Goal: Task Accomplishment & Management: Use online tool/utility

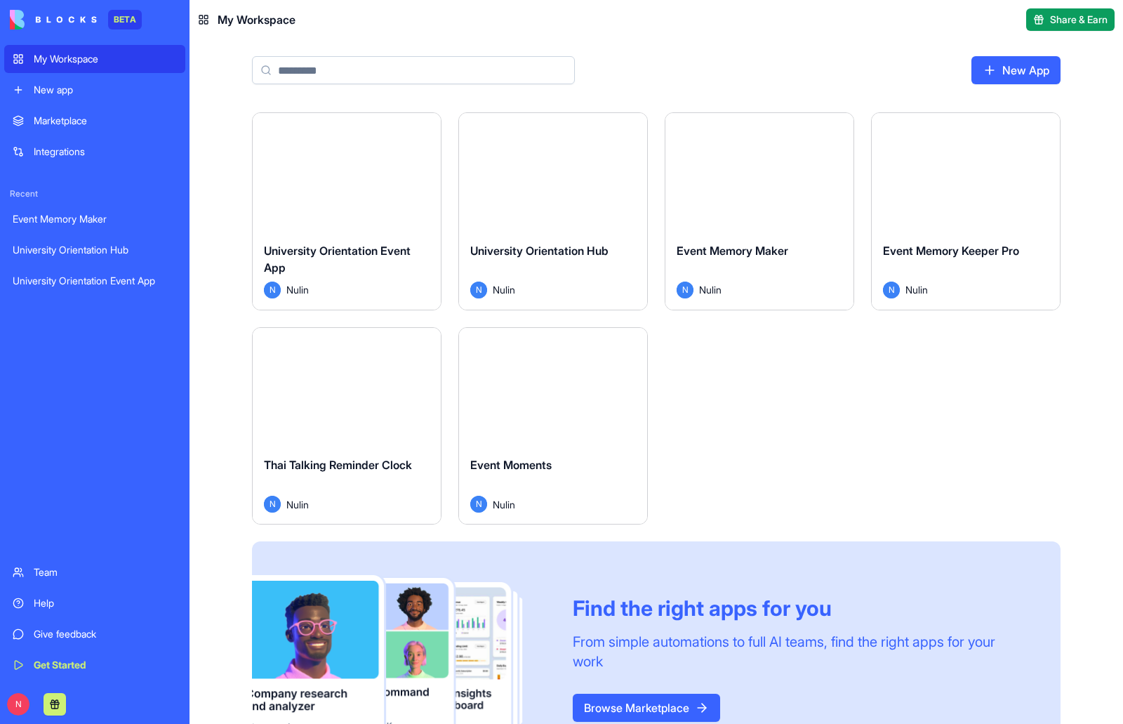
click at [365, 191] on div "Launch" at bounding box center [347, 172] width 188 height 118
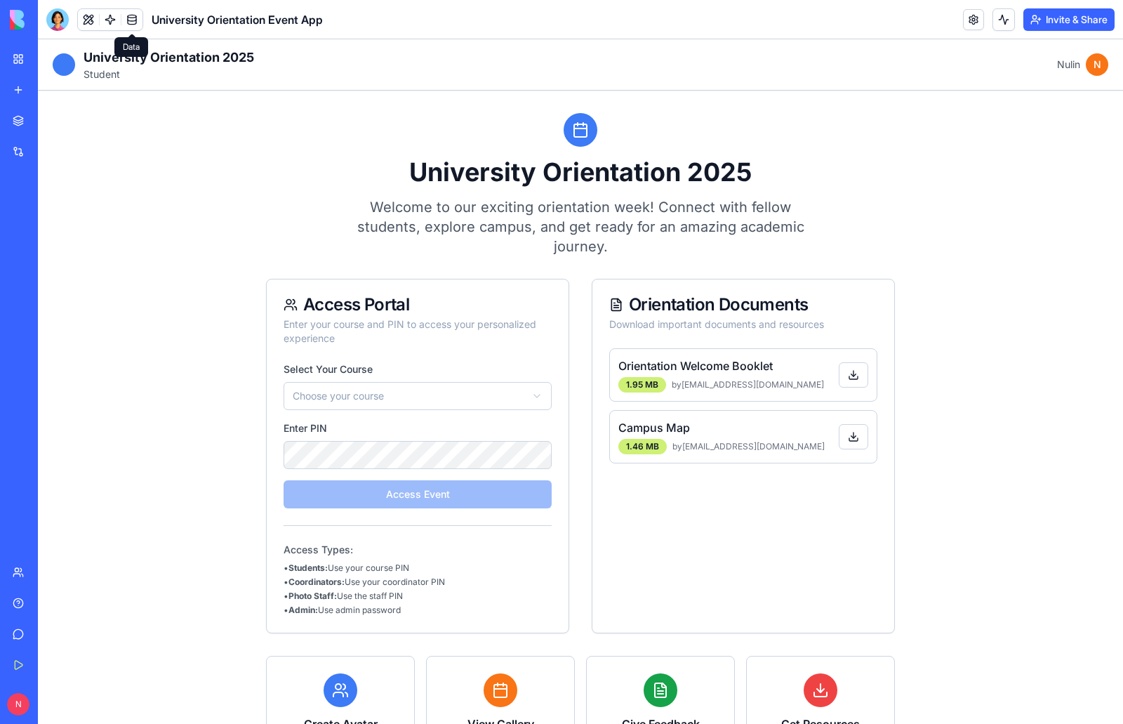
click at [137, 24] on link at bounding box center [131, 19] width 21 height 21
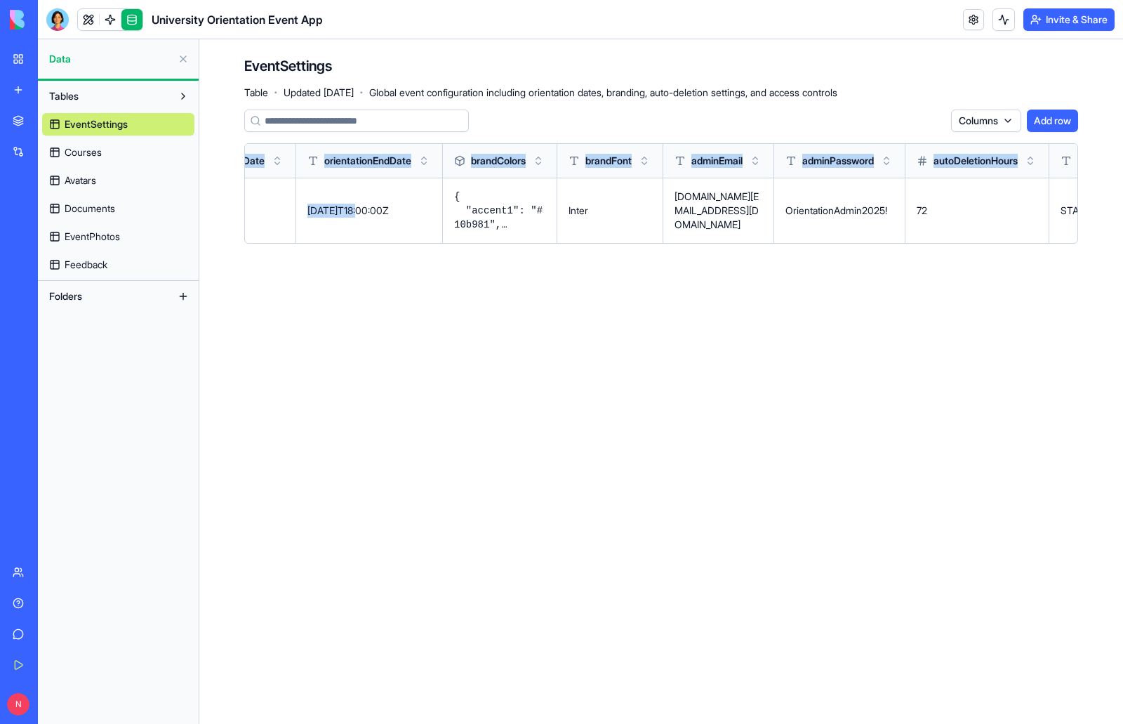
scroll to position [0, 512]
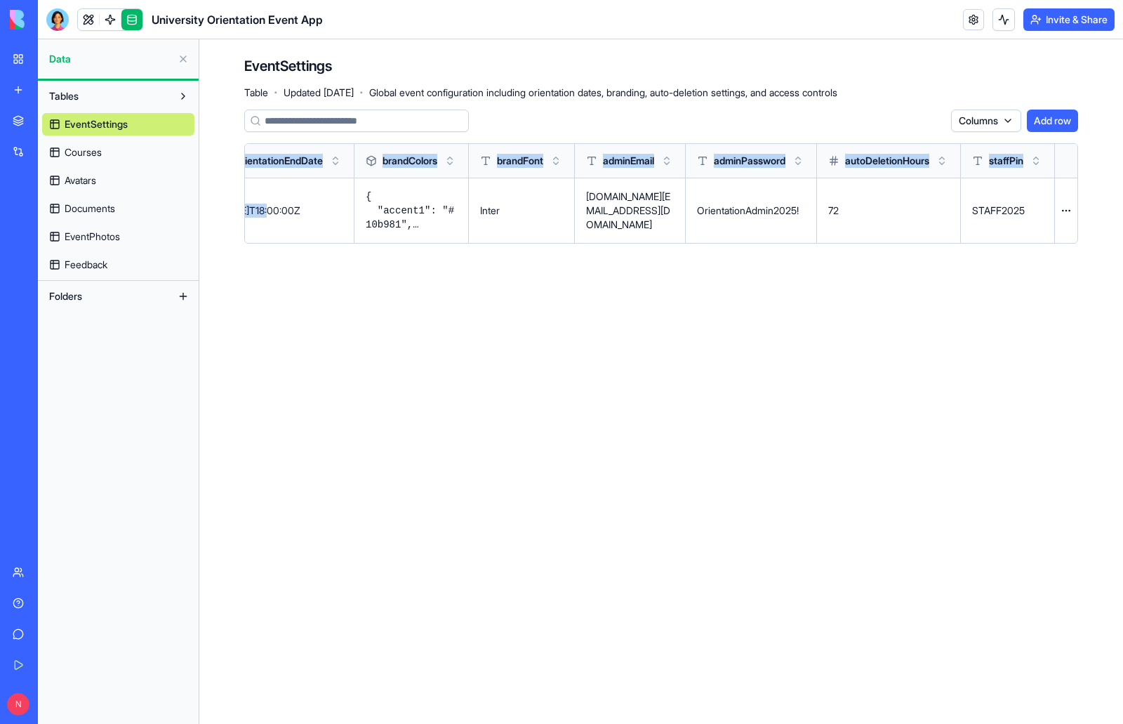
drag, startPoint x: 758, startPoint y: 213, endPoint x: 1123, endPoint y: 216, distance: 364.4
click at [1123, 216] on div "EventSettings Table · Updated Sep 30, 2025 · Global event configuration includi…" at bounding box center [661, 155] width 924 height 232
click at [52, 61] on div "My Workspace" at bounding box center [43, 59] width 18 height 14
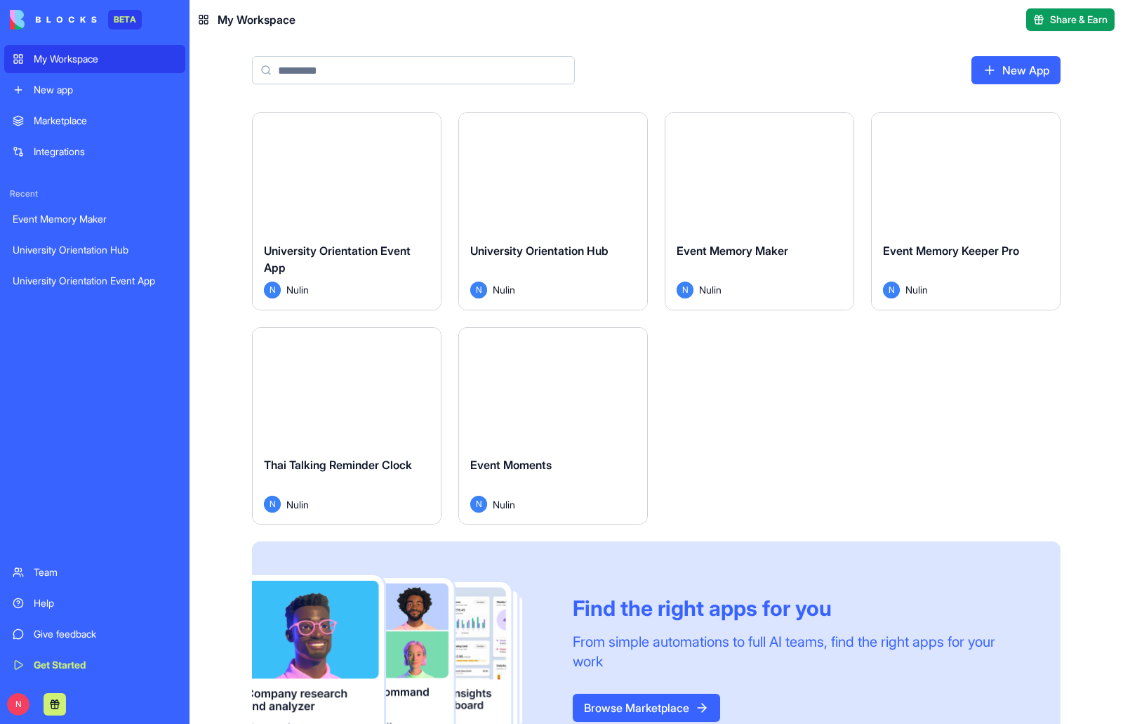
click at [589, 178] on button "Launch" at bounding box center [553, 172] width 105 height 28
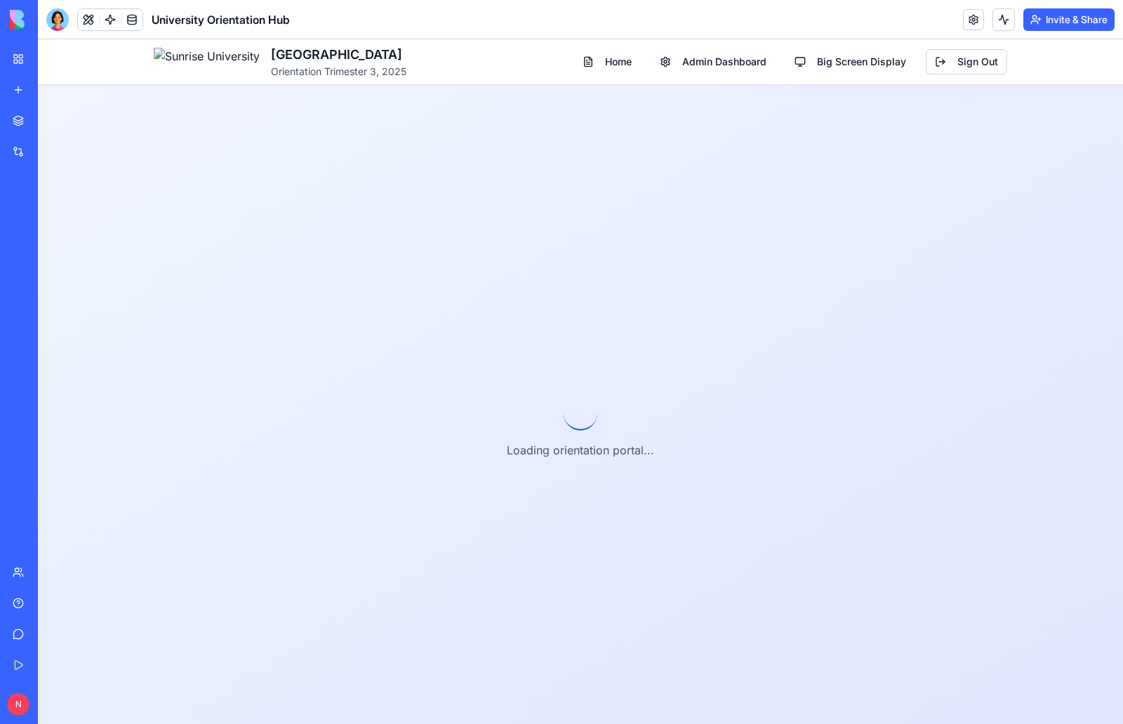
click at [88, 20] on button at bounding box center [88, 19] width 21 height 21
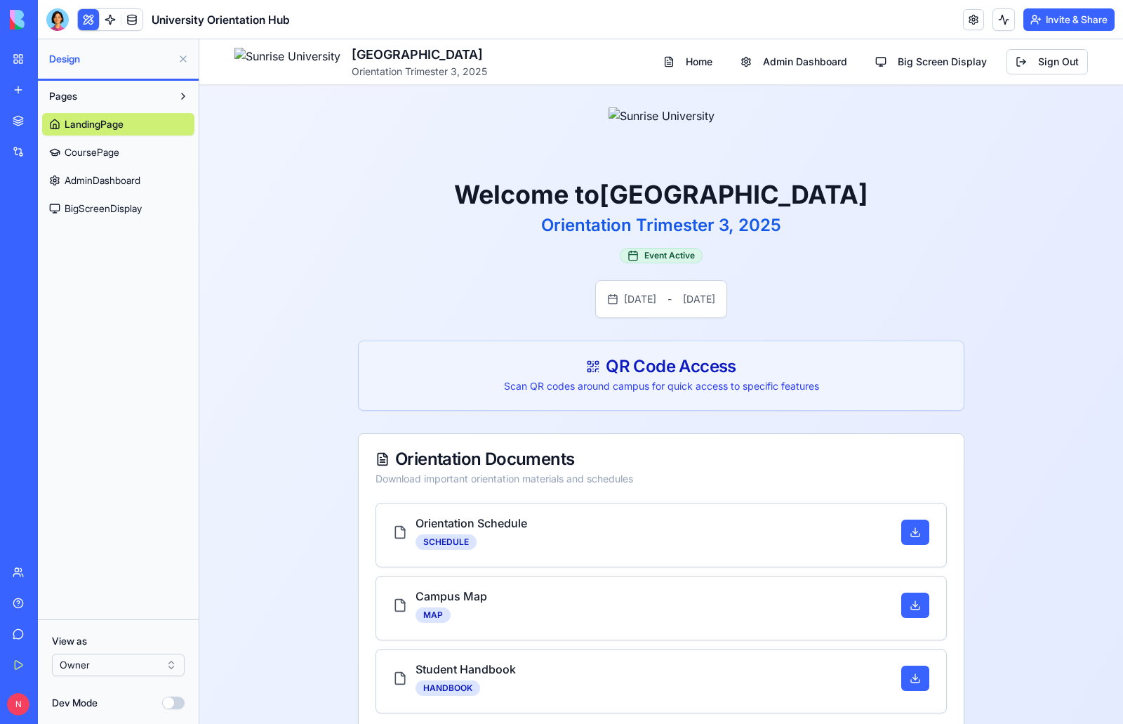
click at [110, 146] on span "CoursePage" at bounding box center [92, 152] width 55 height 14
click at [92, 178] on span "AdminDashboard" at bounding box center [103, 180] width 76 height 14
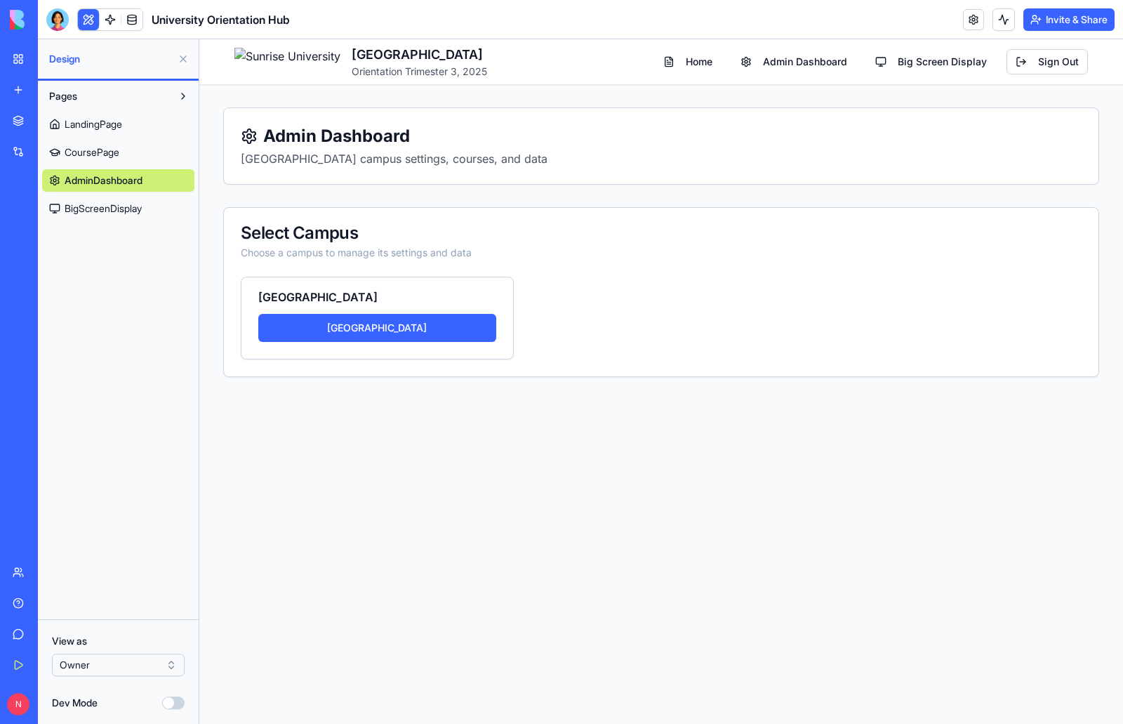
click at [81, 208] on span "BigScreenDisplay" at bounding box center [103, 208] width 77 height 14
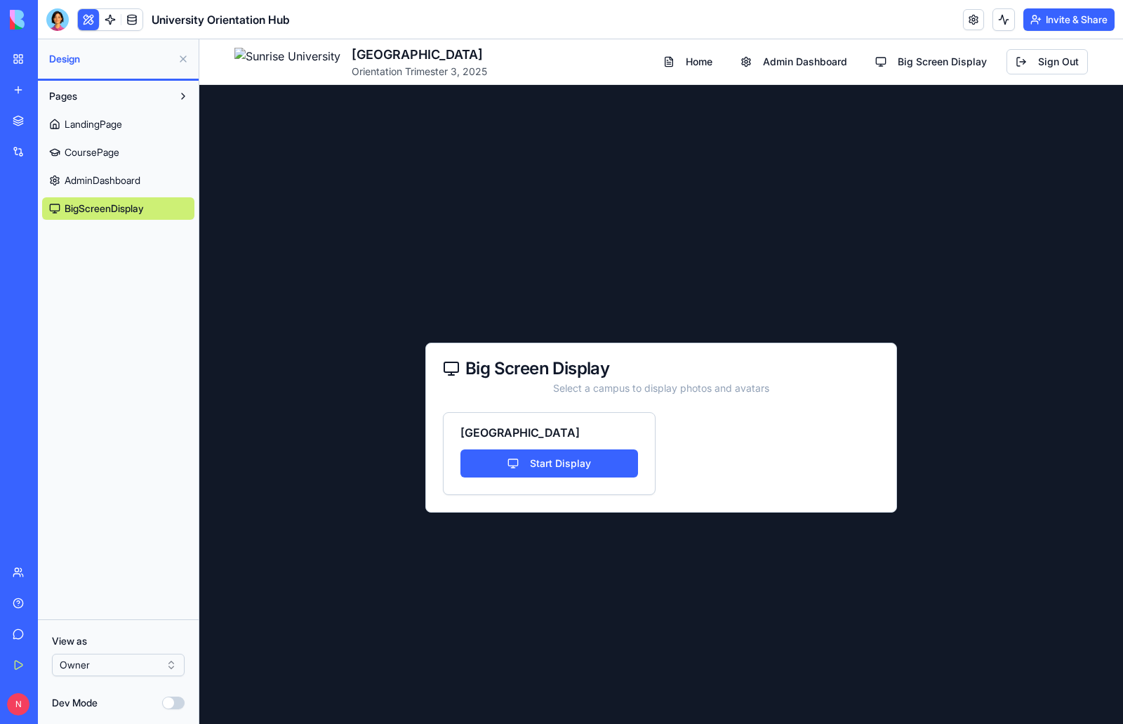
click at [86, 20] on button at bounding box center [88, 19] width 21 height 21
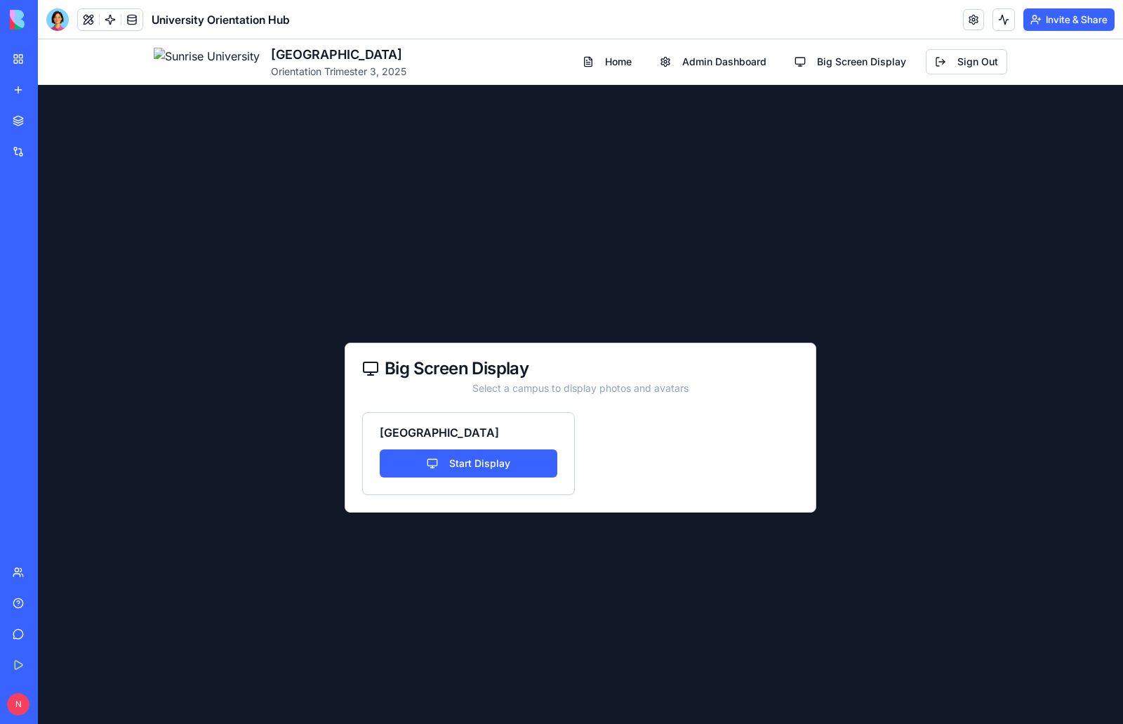
click at [86, 20] on button at bounding box center [88, 19] width 21 height 21
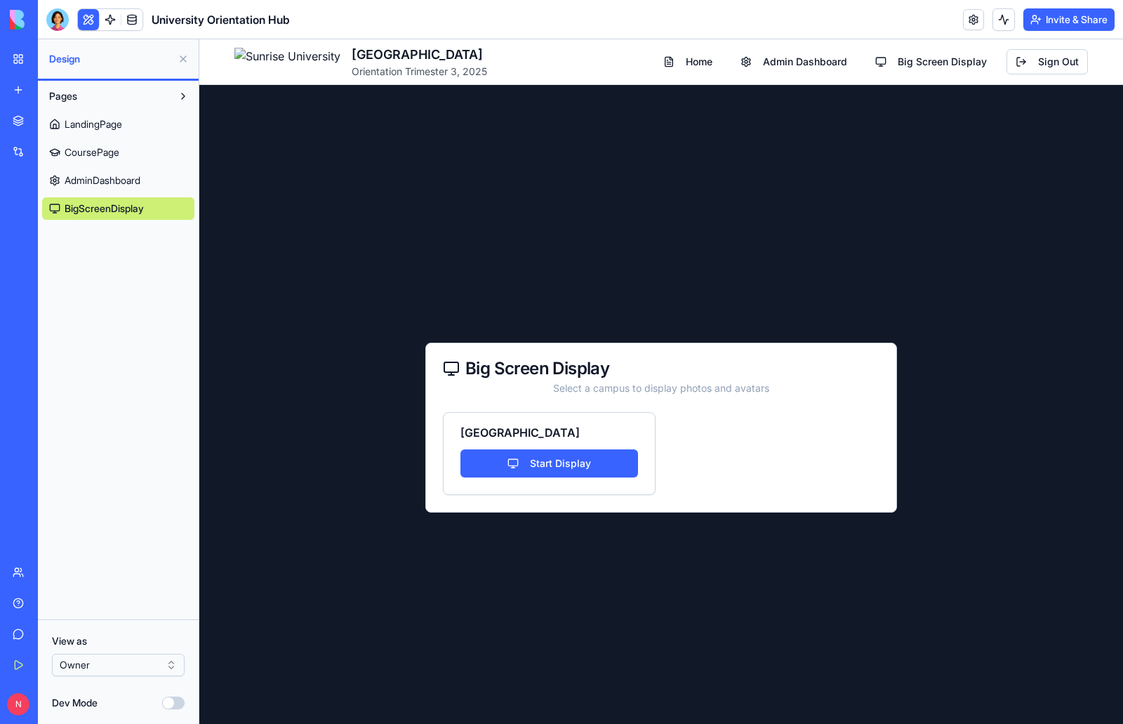
click at [129, 20] on link at bounding box center [131, 19] width 21 height 21
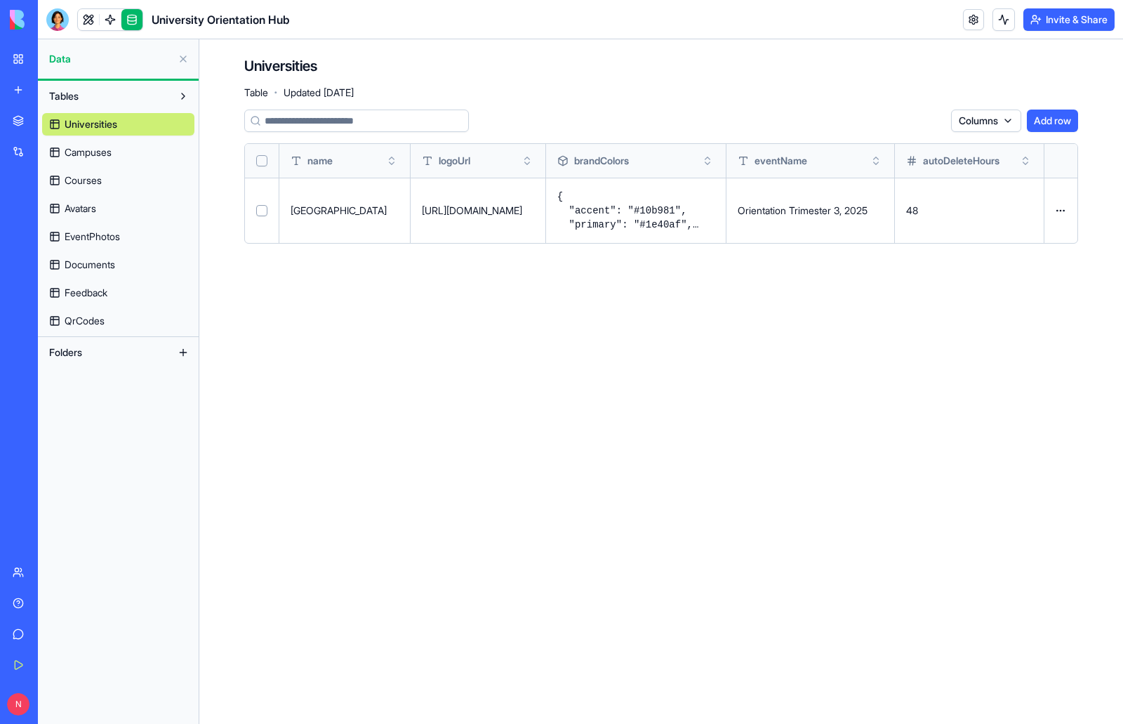
click at [51, 58] on div "My Workspace" at bounding box center [43, 59] width 18 height 14
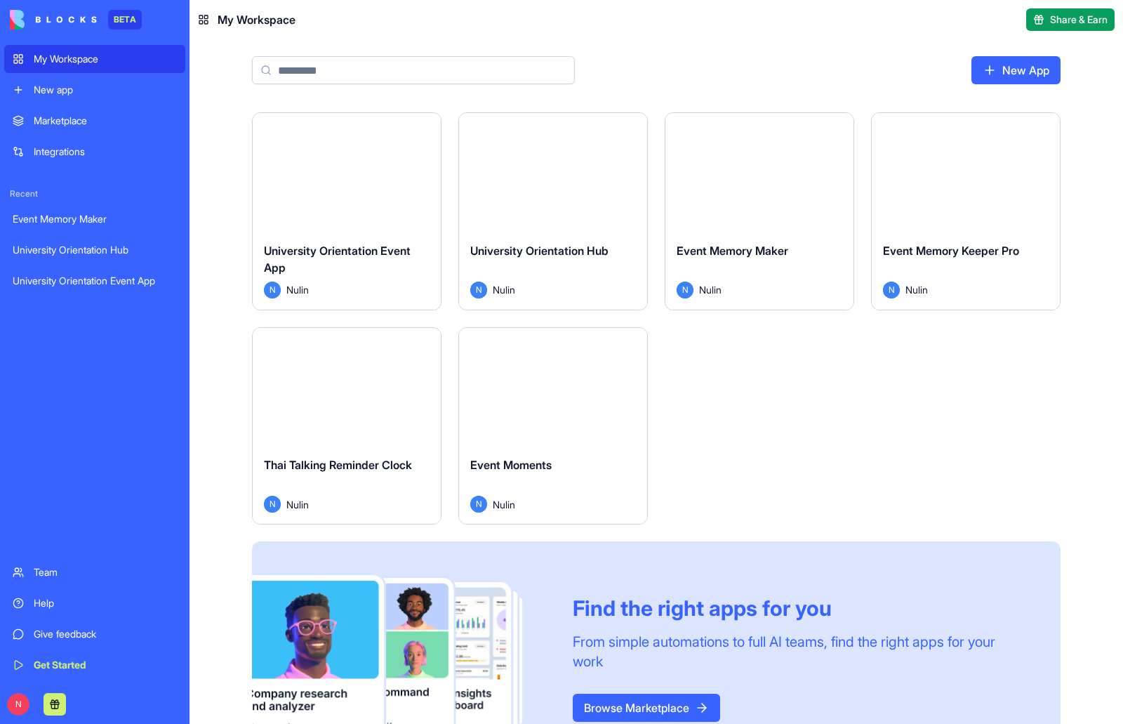
click at [355, 180] on button "Launch" at bounding box center [346, 172] width 105 height 28
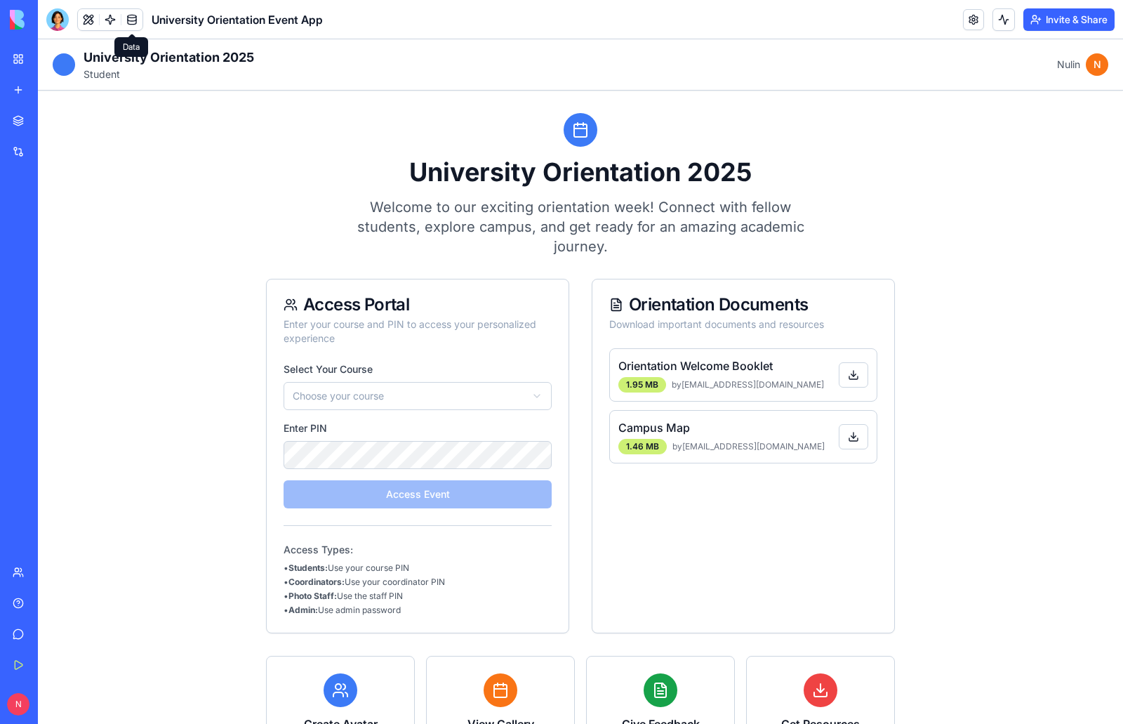
click at [131, 18] on link at bounding box center [131, 19] width 21 height 21
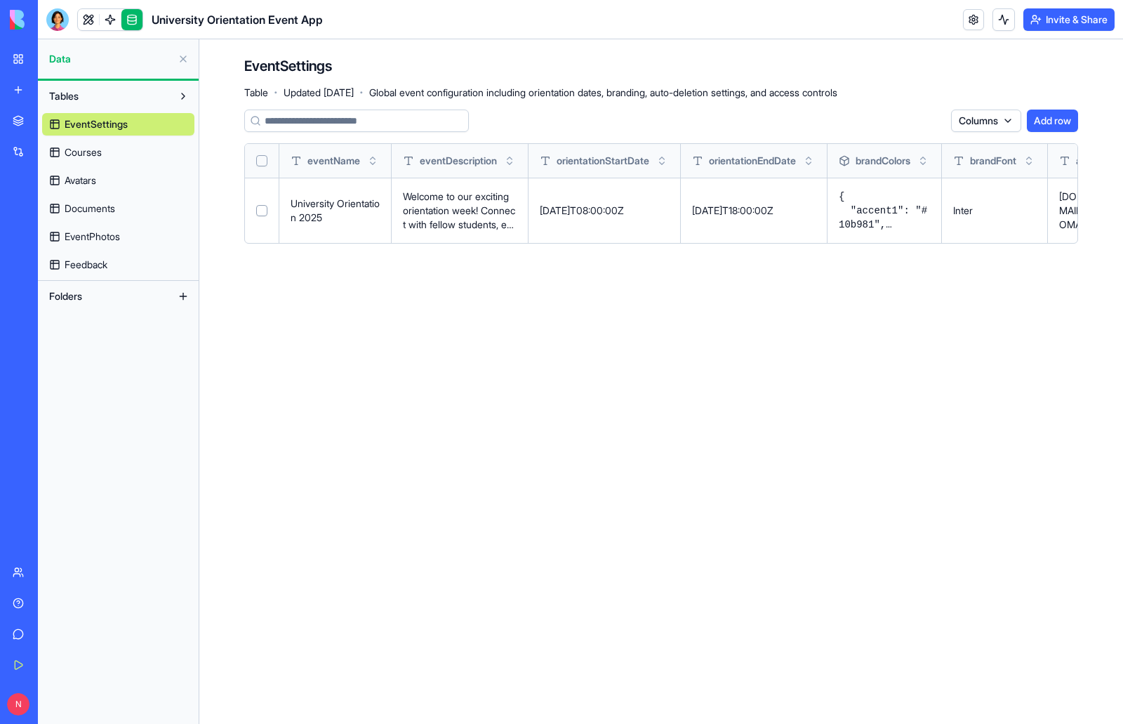
click at [70, 150] on span "Courses" at bounding box center [83, 152] width 37 height 14
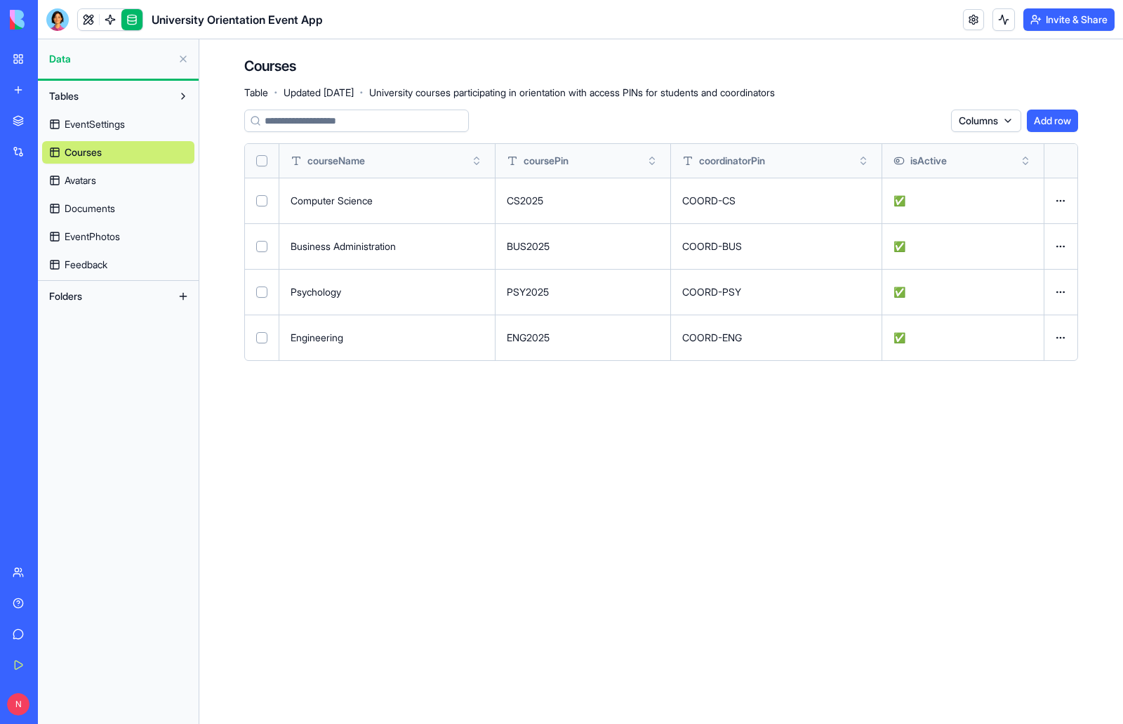
click at [110, 208] on span "Documents" at bounding box center [90, 208] width 51 height 14
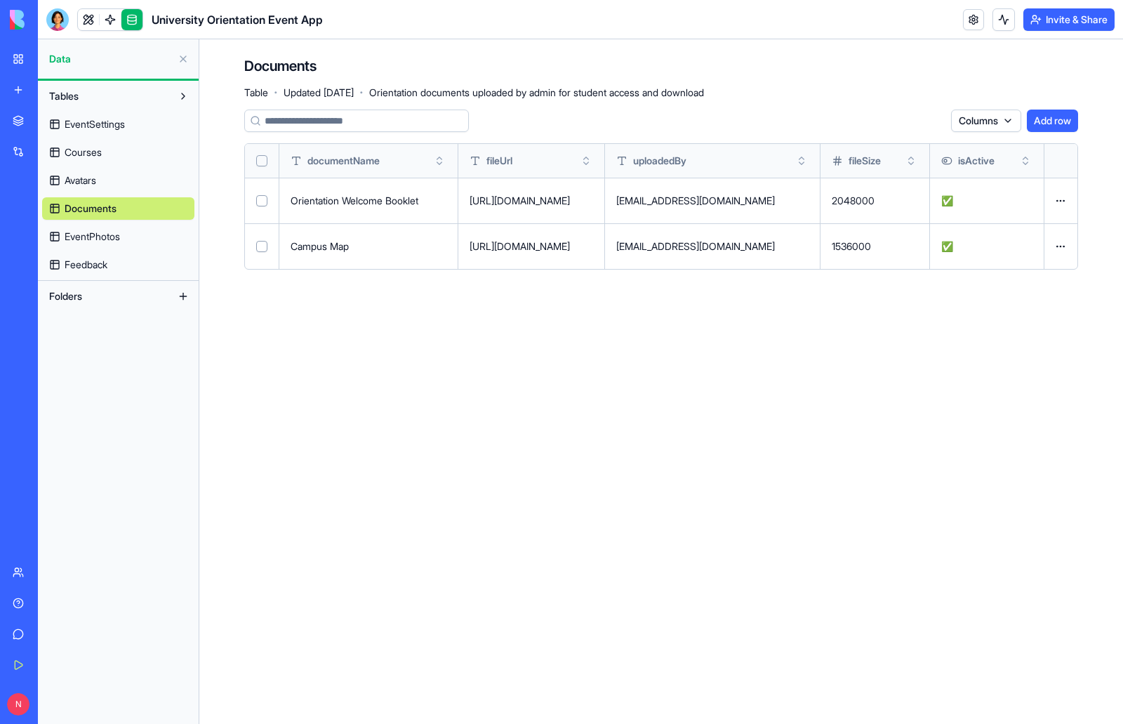
click at [93, 150] on span "Courses" at bounding box center [83, 152] width 37 height 14
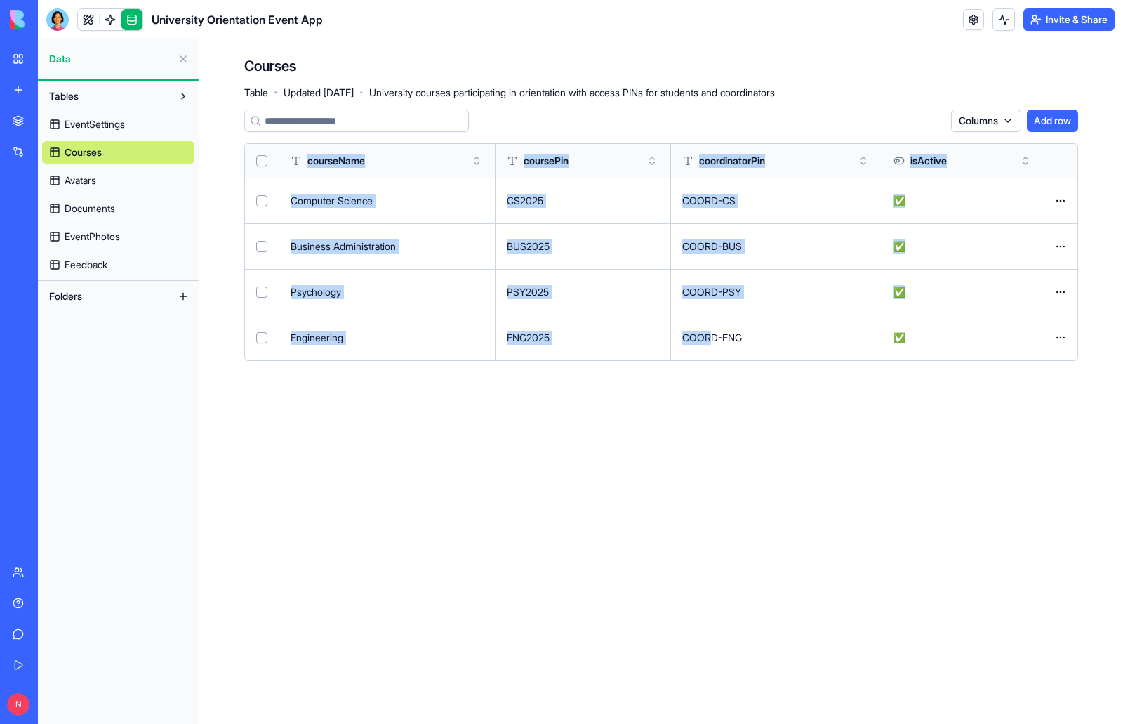
drag, startPoint x: 714, startPoint y: 333, endPoint x: 969, endPoint y: 437, distance: 275.6
click at [1096, 366] on div "Courses Table · Updated Sep 30, 2025 · University courses participating in orie…" at bounding box center [661, 214] width 924 height 350
click at [788, 443] on main "Courses Table · Updated Sep 30, 2025 · University courses participating in orie…" at bounding box center [661, 381] width 924 height 684
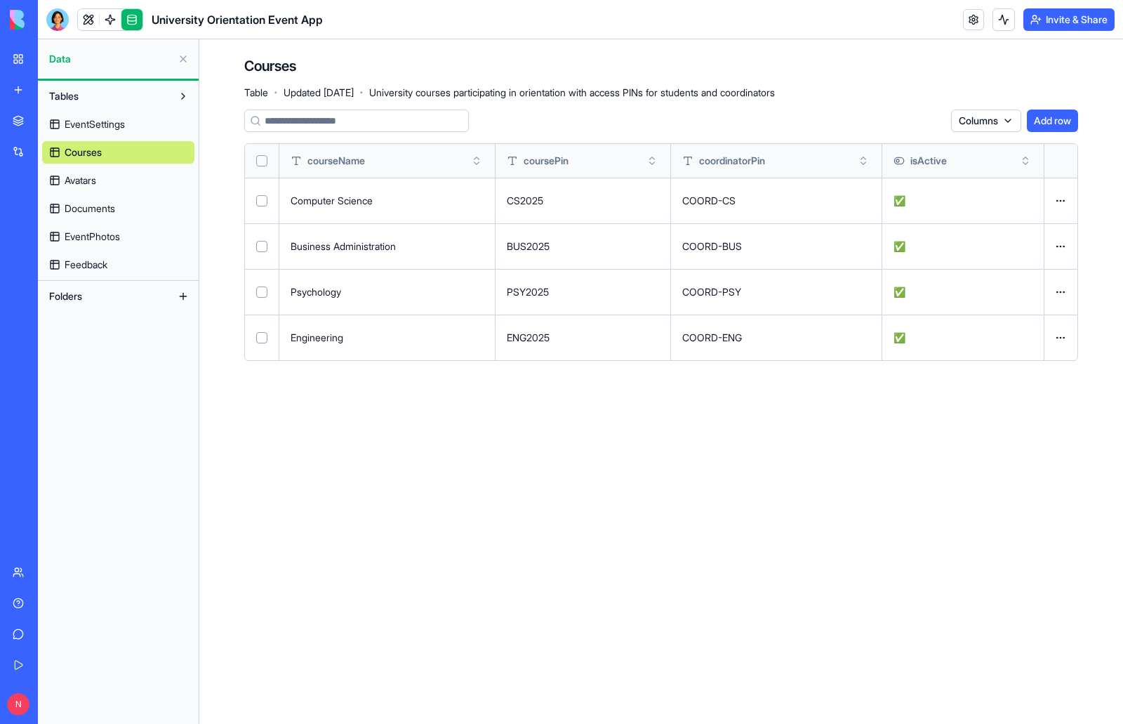
click at [84, 174] on span "Avatars" at bounding box center [81, 180] width 32 height 14
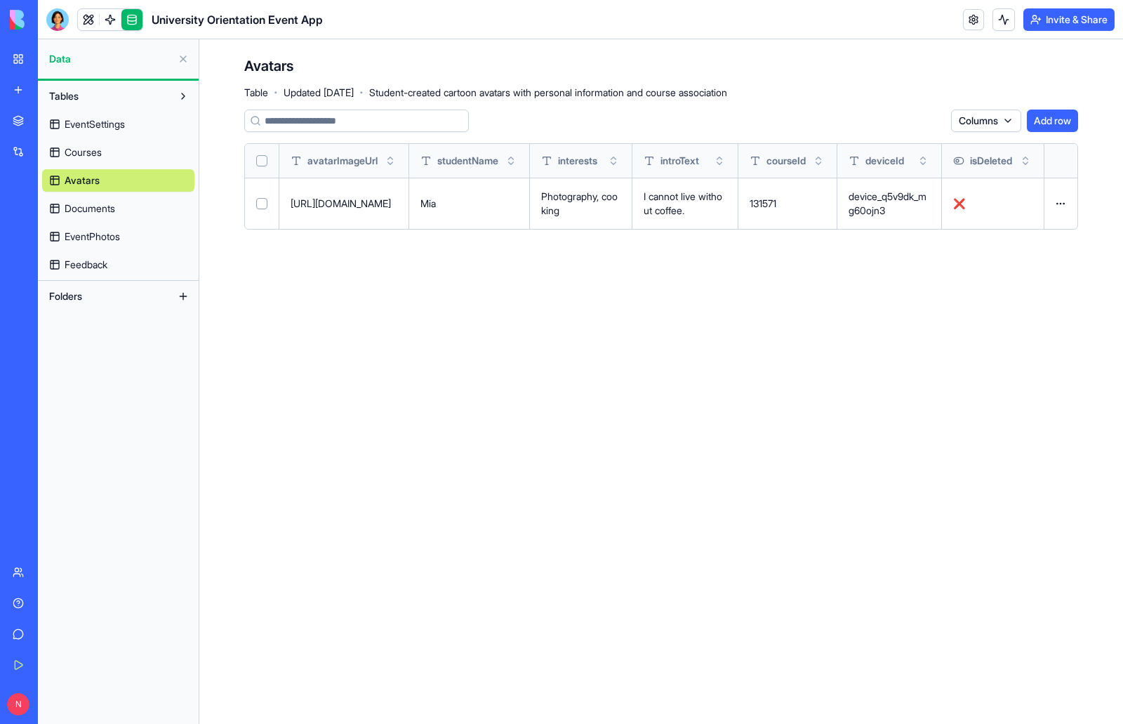
click at [95, 152] on span "Courses" at bounding box center [83, 152] width 37 height 14
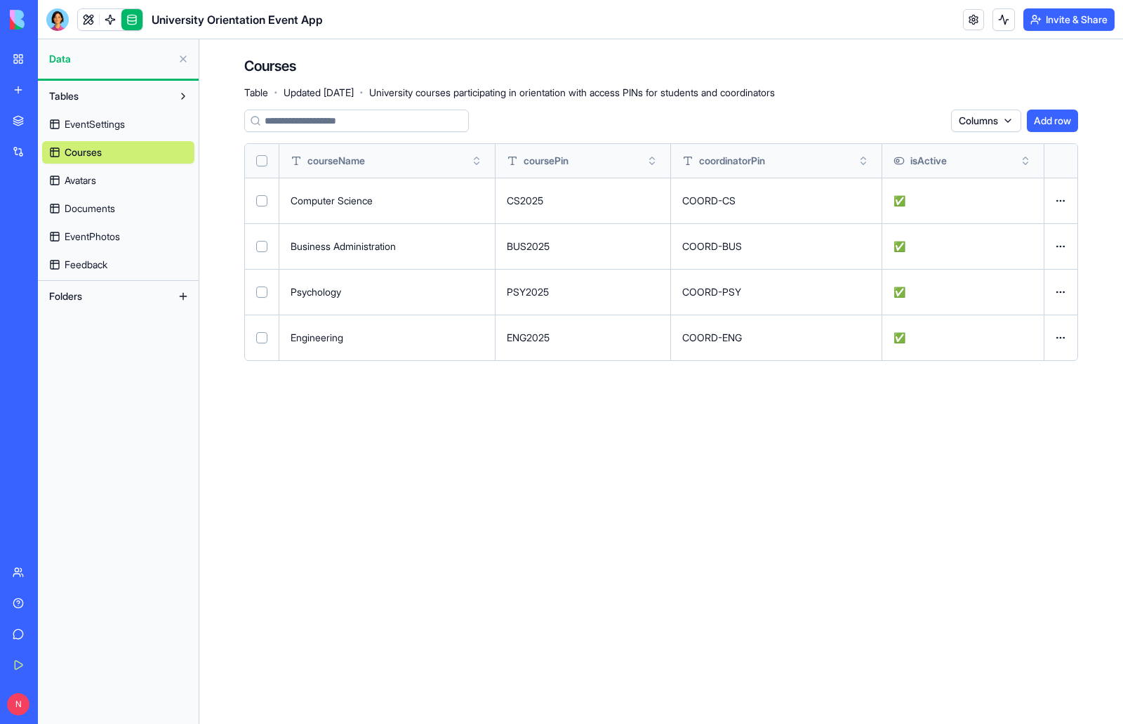
click at [1051, 118] on button "Add row" at bounding box center [1052, 121] width 51 height 22
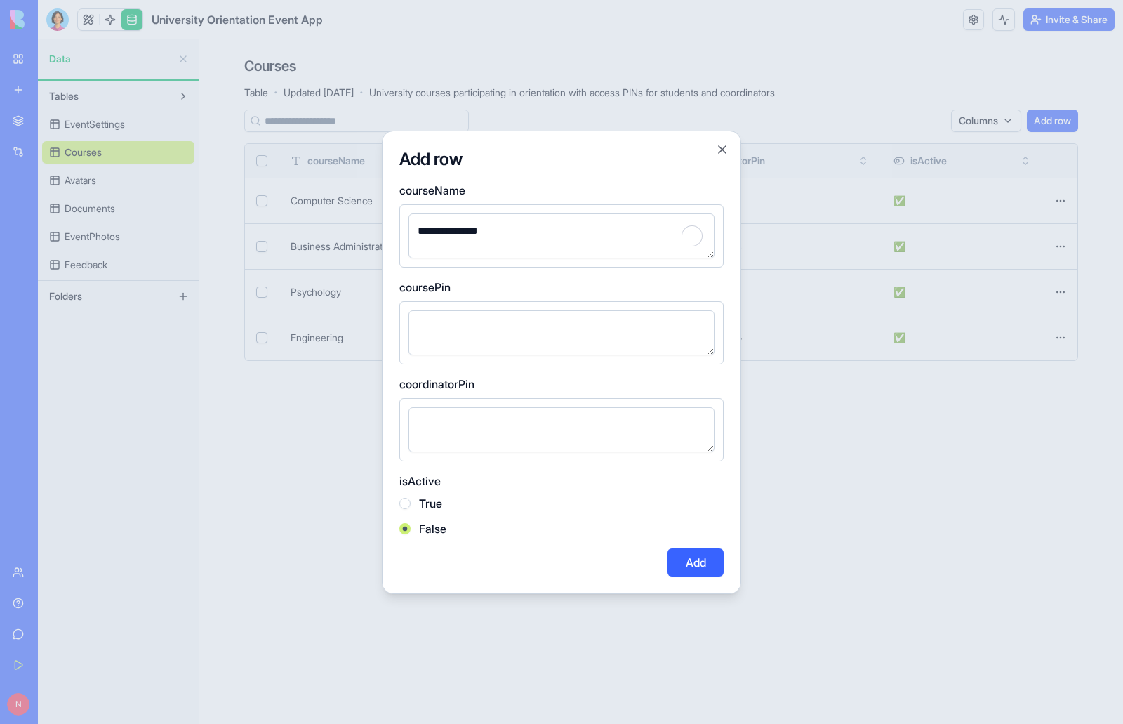
type textarea "**********"
click at [517, 343] on textarea at bounding box center [562, 332] width 306 height 45
type textarea "******"
click at [402, 504] on button "True" at bounding box center [404, 503] width 11 height 11
click at [697, 571] on button "Add" at bounding box center [696, 562] width 56 height 28
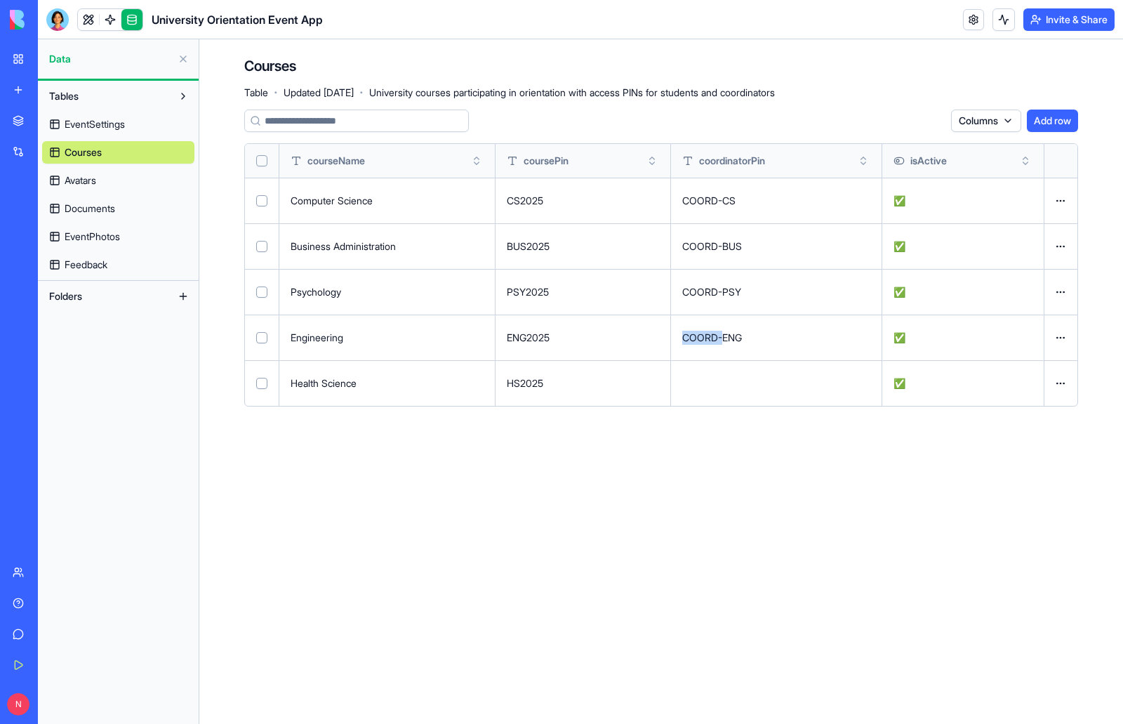
drag, startPoint x: 725, startPoint y: 338, endPoint x: 675, endPoint y: 338, distance: 50.5
click at [675, 338] on td "COORD-ENG" at bounding box center [776, 337] width 211 height 46
copy p "COORD-"
click at [0, 0] on button at bounding box center [0, 0] width 0 height 0
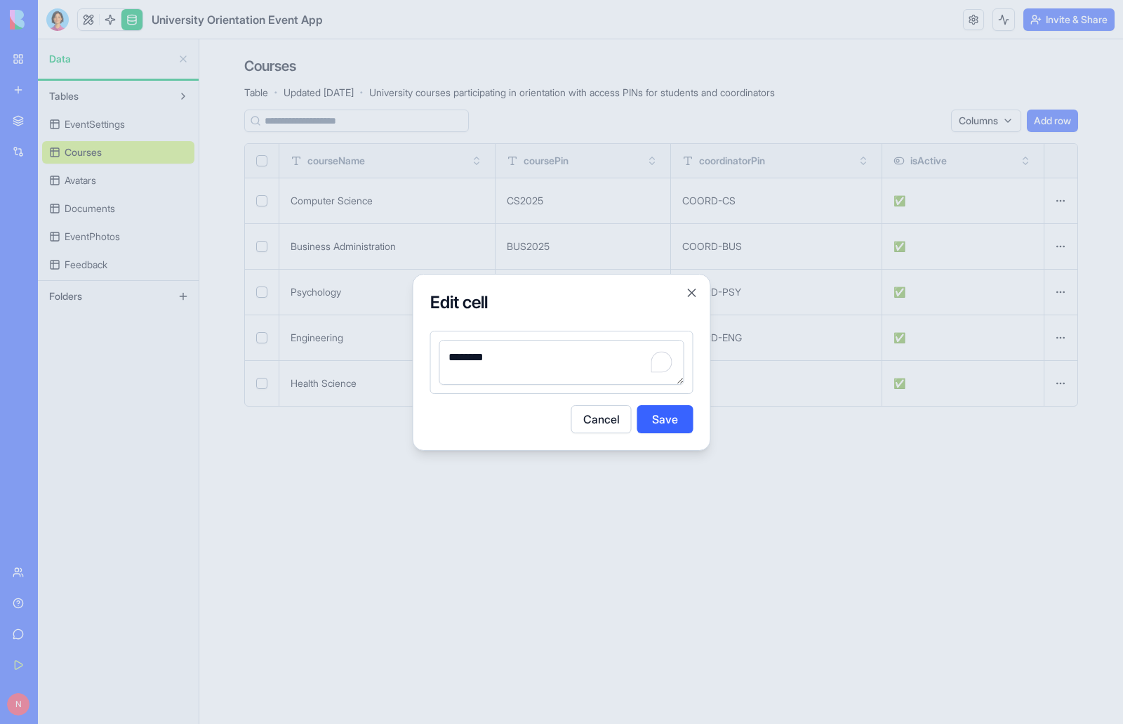
type textarea "********"
click at [668, 424] on button "Save" at bounding box center [665, 419] width 56 height 28
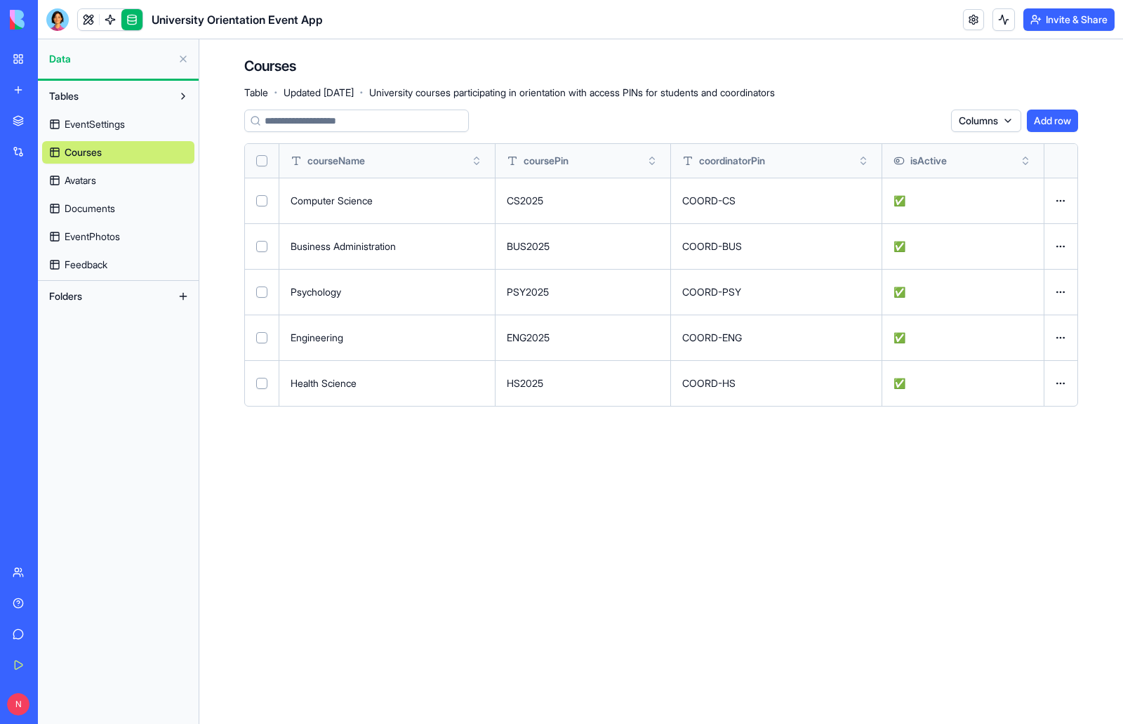
click at [892, 497] on main "Courses Table · Updated Sep 30, 2025 · University courses participating in orie…" at bounding box center [661, 381] width 924 height 684
click at [86, 22] on link at bounding box center [88, 19] width 21 height 21
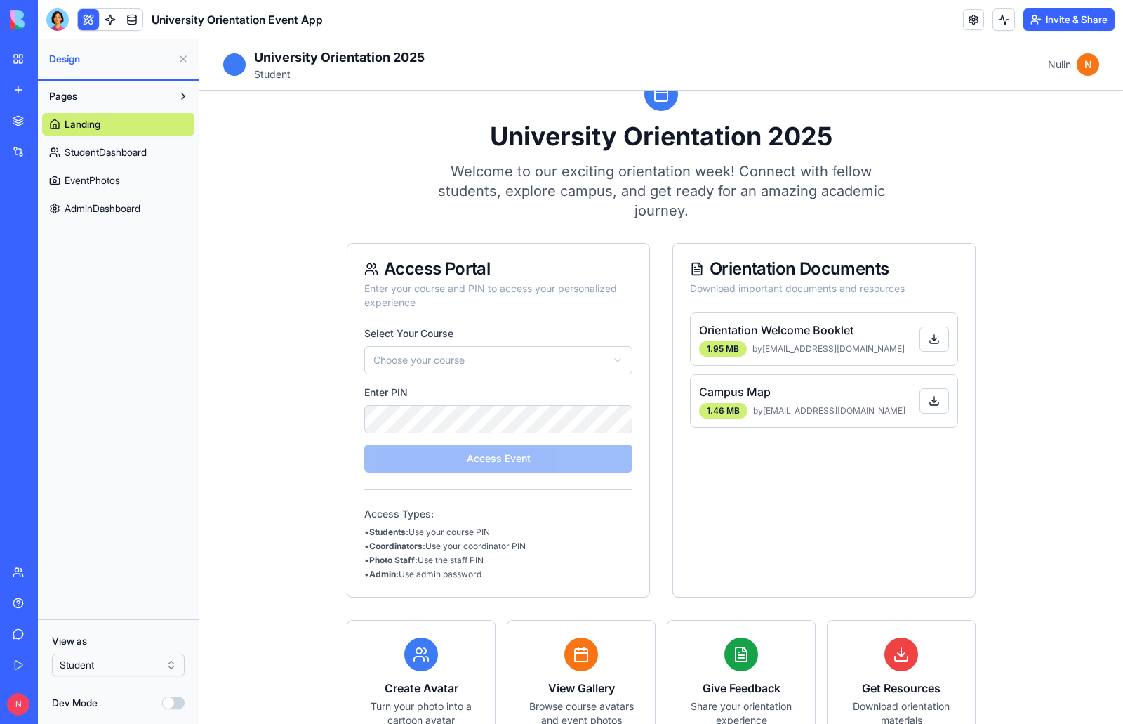
scroll to position [4, 0]
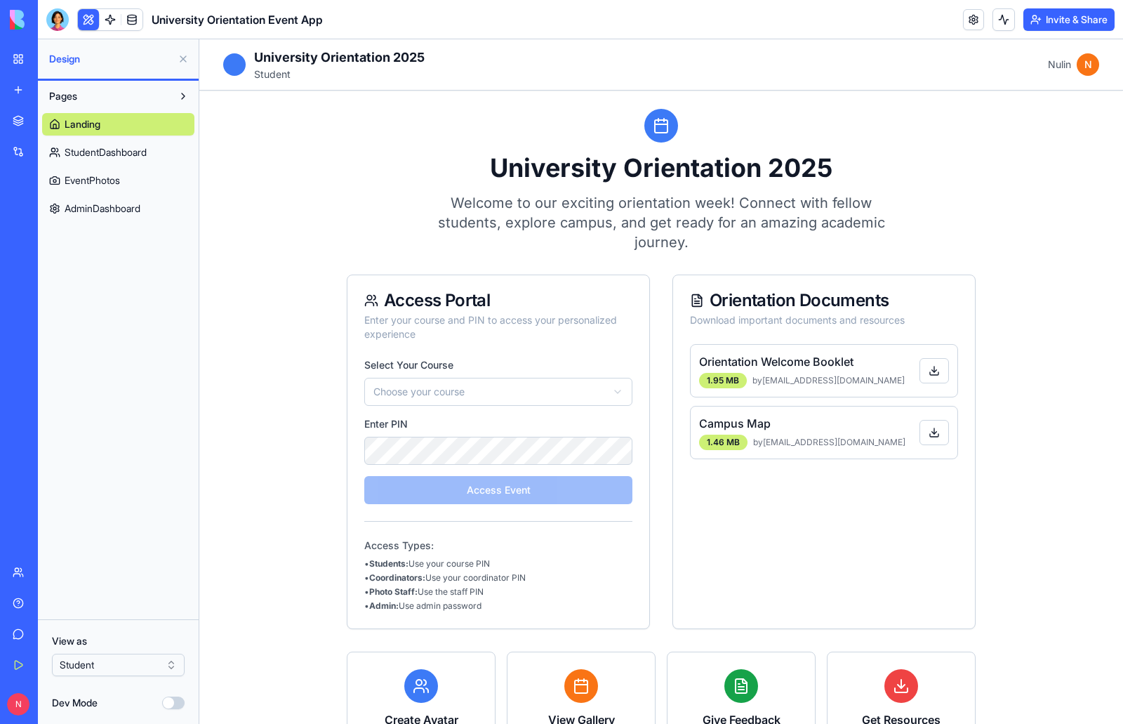
click at [115, 206] on span "AdminDashboard" at bounding box center [103, 208] width 76 height 14
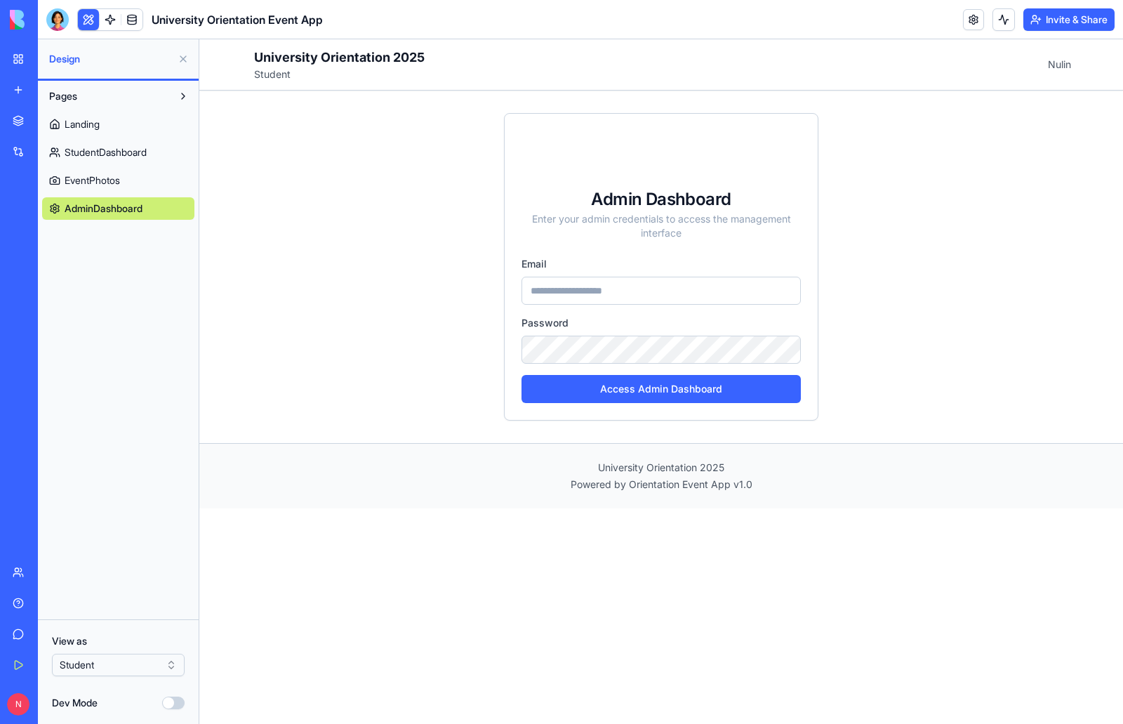
click at [597, 291] on input "email" at bounding box center [661, 291] width 279 height 28
click at [166, 665] on html "BETA My Workspace New app Marketplace Integrations Recent Event Memory Maker Un…" at bounding box center [561, 362] width 1123 height 724
click at [621, 291] on input "email" at bounding box center [661, 291] width 279 height 28
type input "*"
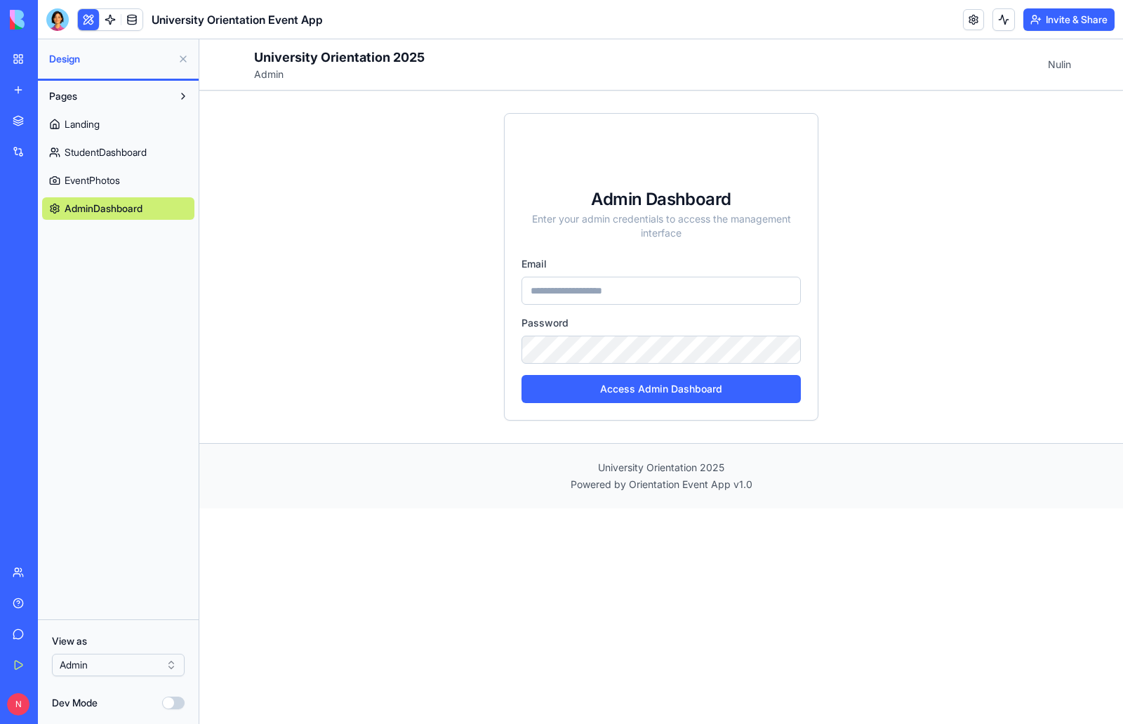
drag, startPoint x: 633, startPoint y: 293, endPoint x: 503, endPoint y: 292, distance: 129.9
click at [503, 292] on div "Admin Dashboard Enter your admin credentials to access the management interface…" at bounding box center [661, 267] width 899 height 352
click at [130, 15] on link at bounding box center [131, 19] width 21 height 21
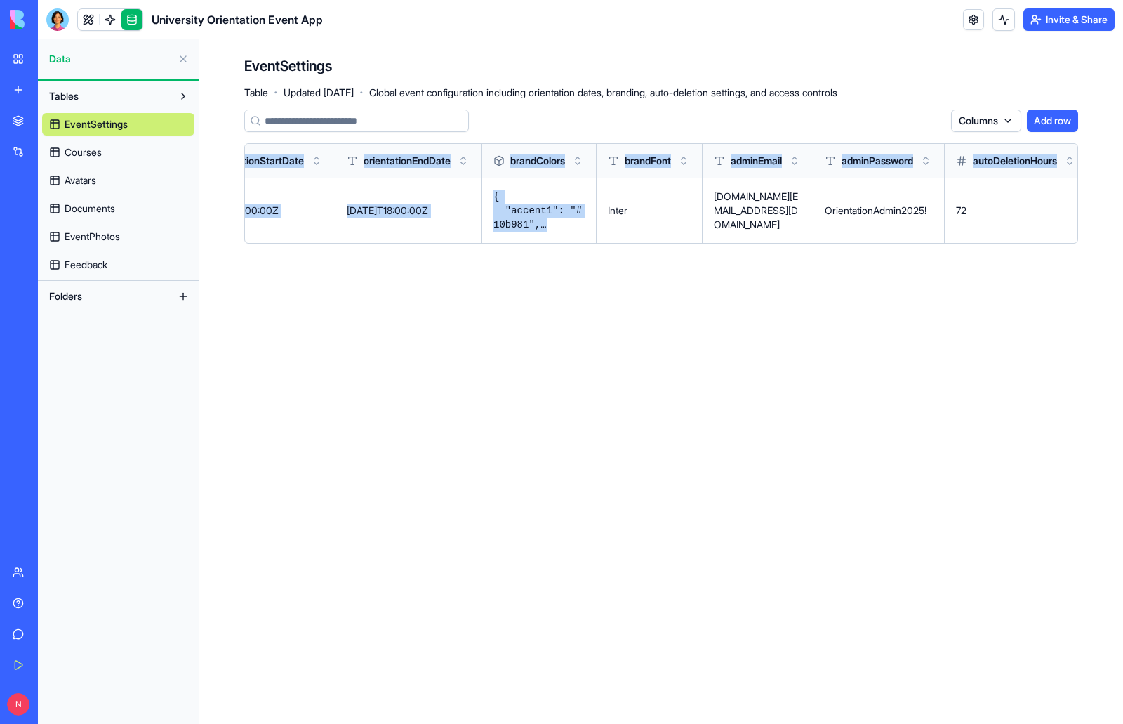
scroll to position [0, 512]
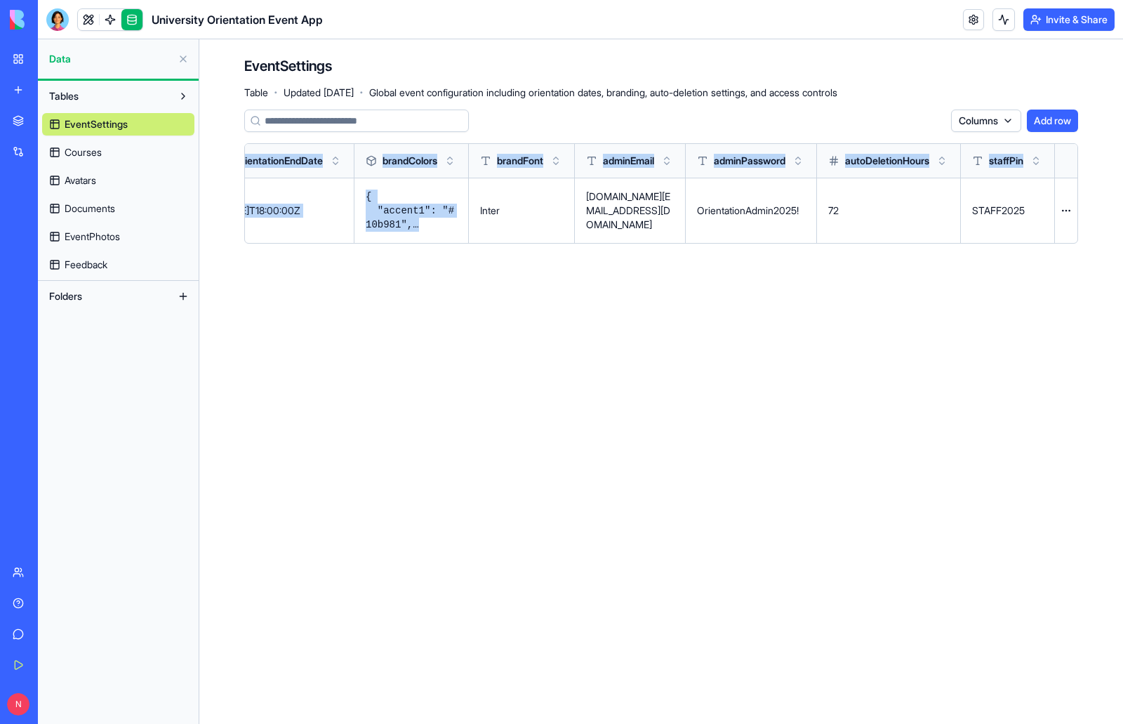
drag, startPoint x: 971, startPoint y: 220, endPoint x: 1123, endPoint y: 246, distance: 154.0
click at [1123, 246] on div "EventSettings Table · Updated Sep 30, 2025 · Global event configuration includi…" at bounding box center [661, 155] width 924 height 232
click at [710, 211] on p "OrientationAdmin2025!" at bounding box center [751, 211] width 108 height 14
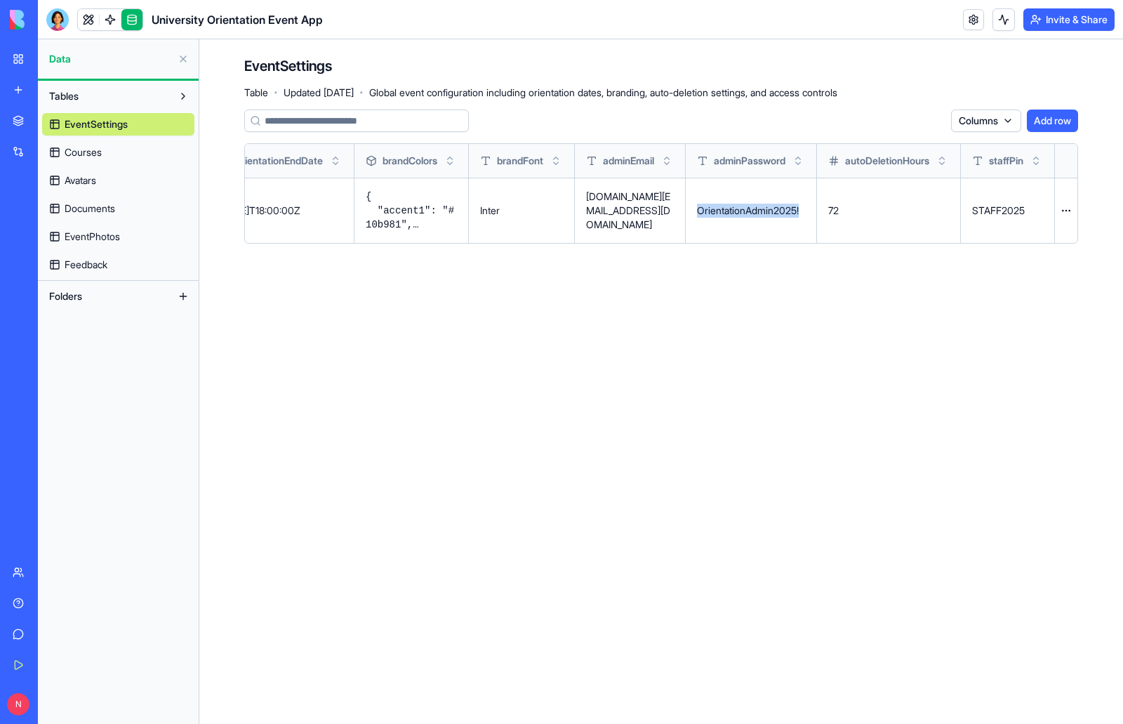
drag, startPoint x: 687, startPoint y: 208, endPoint x: 795, endPoint y: 215, distance: 108.3
click at [795, 215] on p "OrientationAdmin2025!" at bounding box center [751, 211] width 108 height 14
copy p "OrientationAdmin2025!"
click at [88, 19] on link at bounding box center [88, 19] width 21 height 21
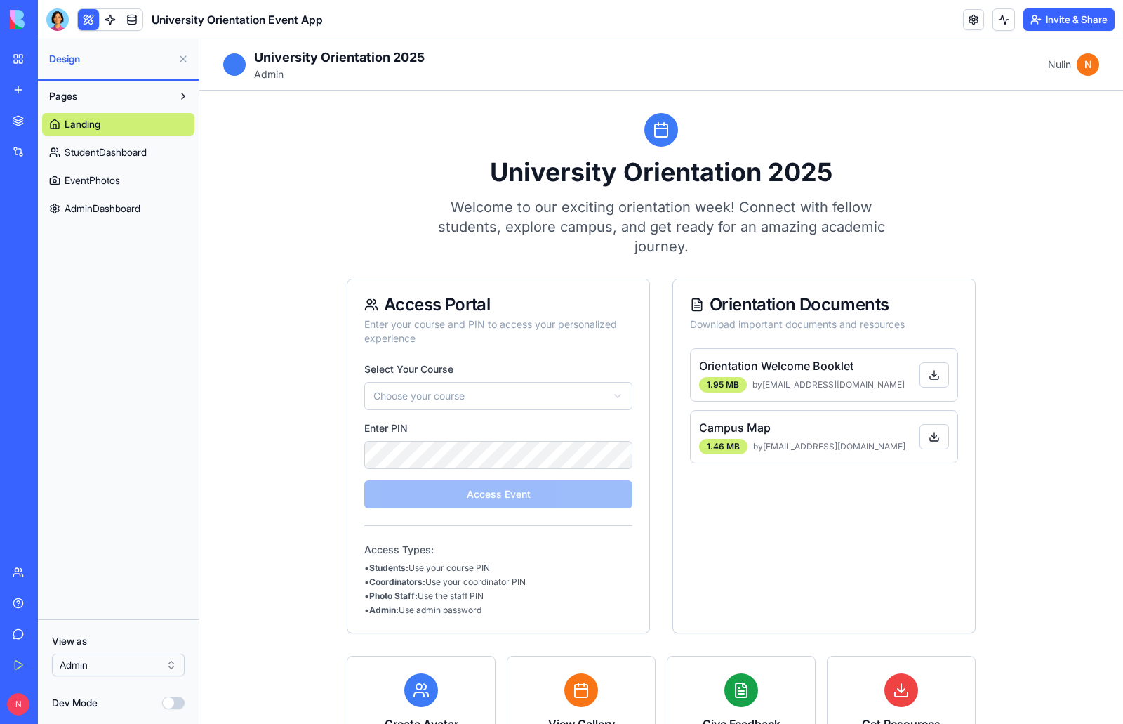
click at [122, 206] on span "AdminDashboard" at bounding box center [103, 208] width 76 height 14
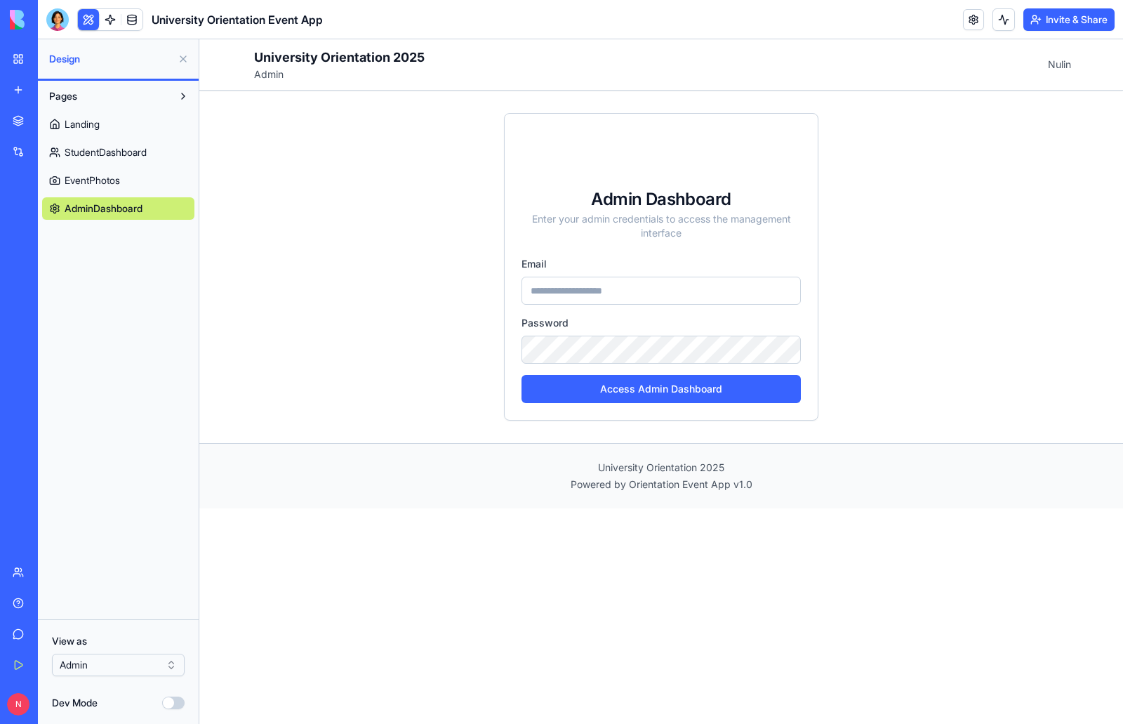
click at [614, 291] on input "email" at bounding box center [661, 291] width 279 height 28
click at [694, 392] on button "Access Admin Dashboard" at bounding box center [661, 389] width 279 height 28
drag, startPoint x: 643, startPoint y: 290, endPoint x: 511, endPoint y: 295, distance: 132.1
click at [511, 295] on div "**********" at bounding box center [661, 338] width 313 height 163
click at [285, 147] on div "**********" at bounding box center [661, 267] width 899 height 352
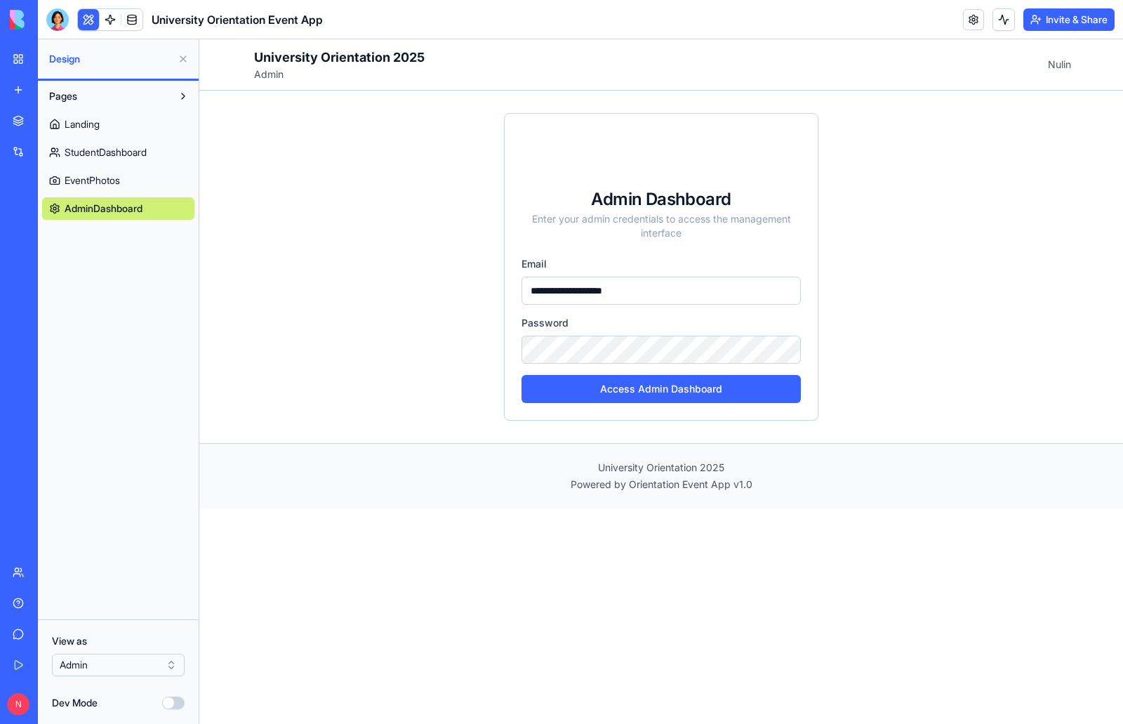
click at [87, 20] on button at bounding box center [88, 19] width 21 height 21
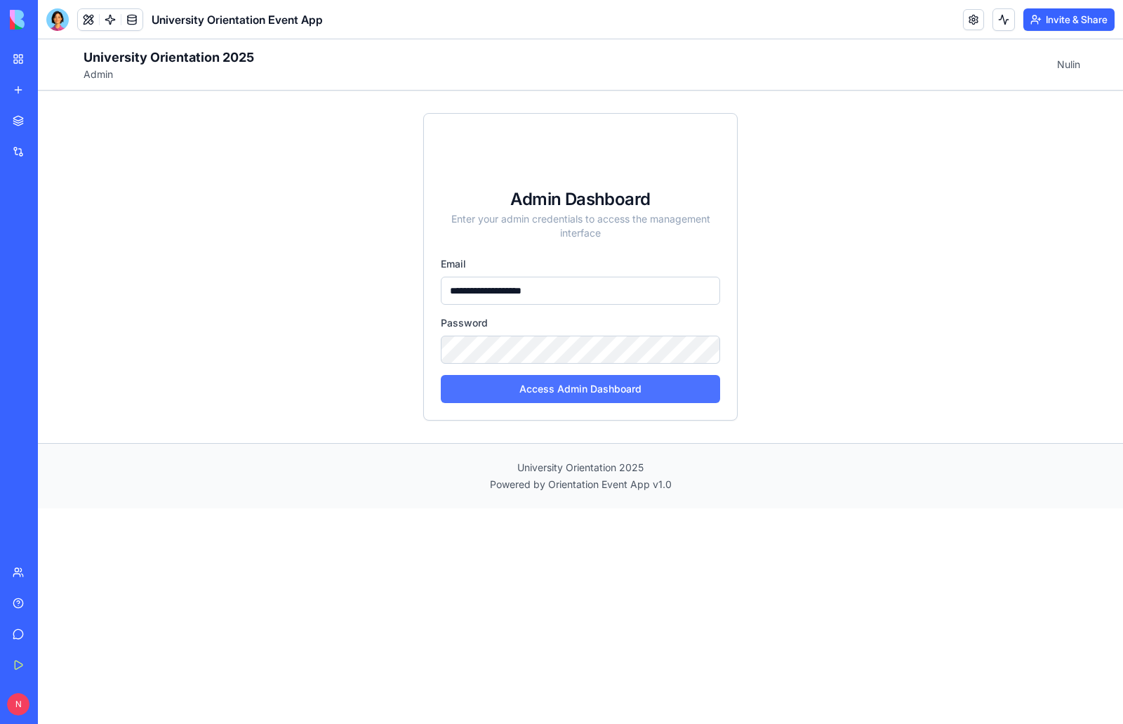
click at [616, 394] on button "Access Admin Dashboard" at bounding box center [580, 389] width 279 height 28
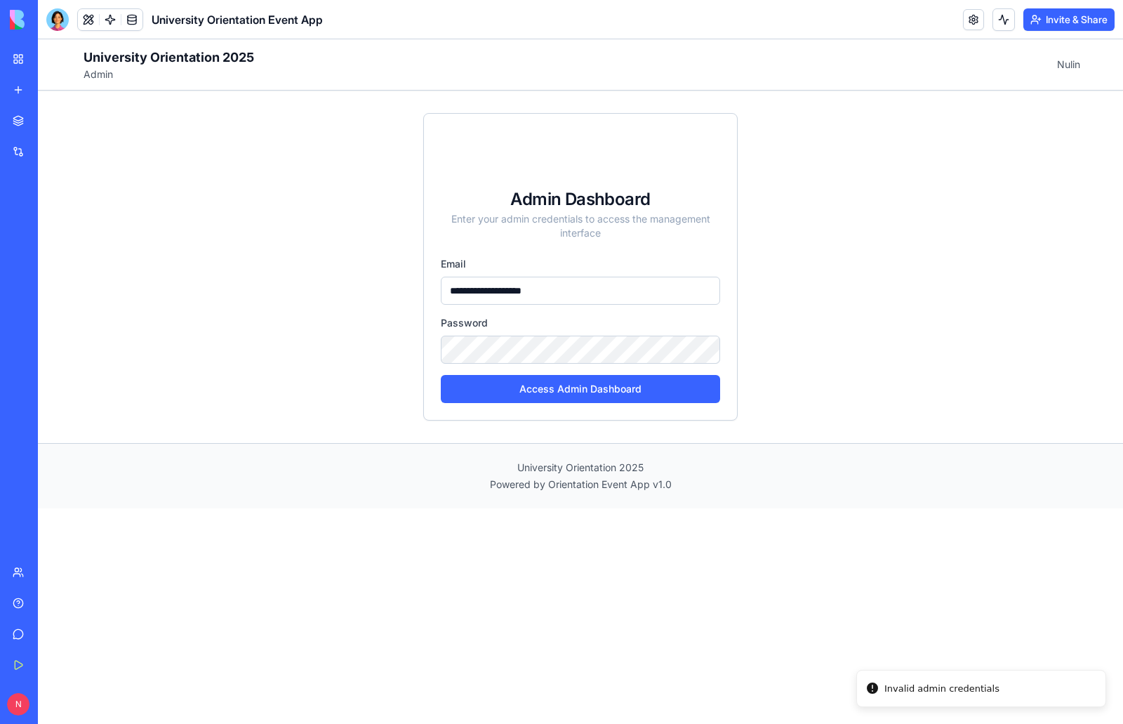
drag, startPoint x: 576, startPoint y: 296, endPoint x: 451, endPoint y: 286, distance: 124.6
click at [451, 286] on input "**********" at bounding box center [580, 291] width 279 height 28
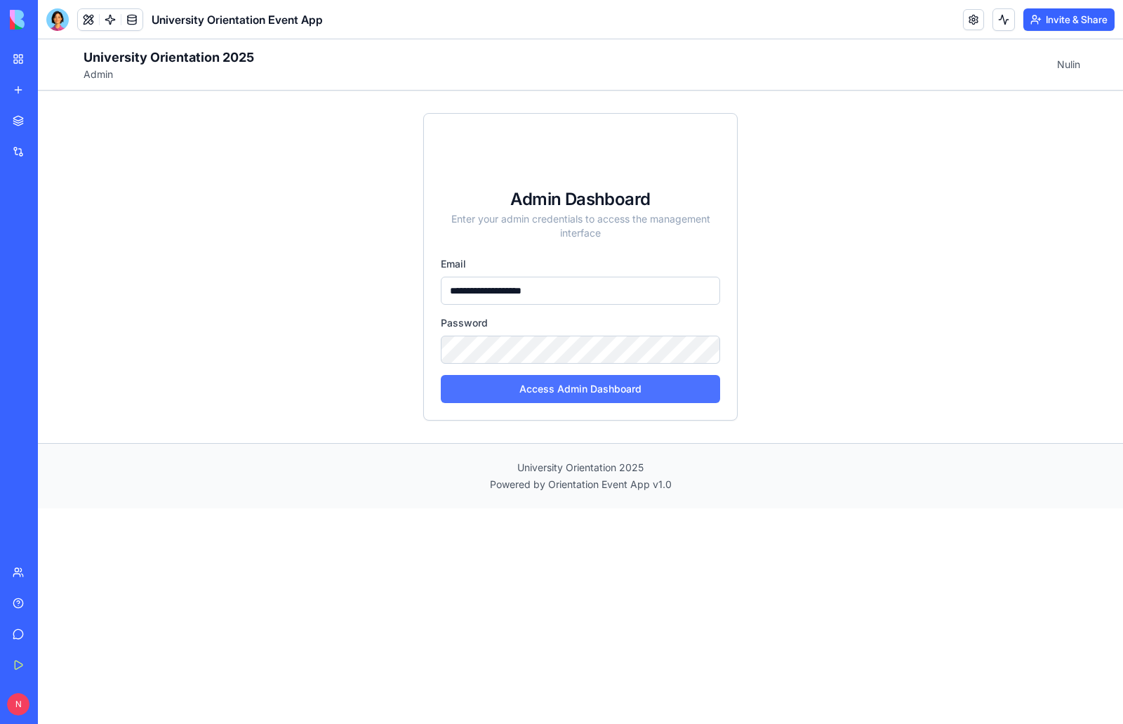
type input "**********"
click at [554, 390] on button "Access Admin Dashboard" at bounding box center [580, 389] width 279 height 28
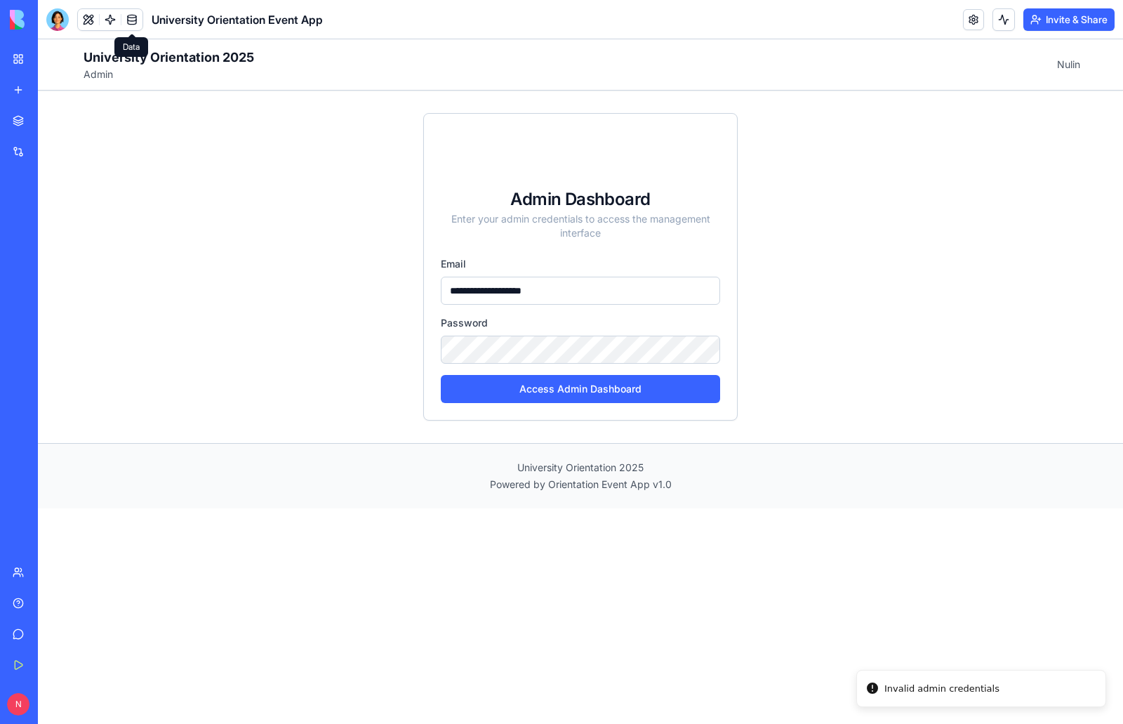
click at [138, 22] on link at bounding box center [131, 19] width 21 height 21
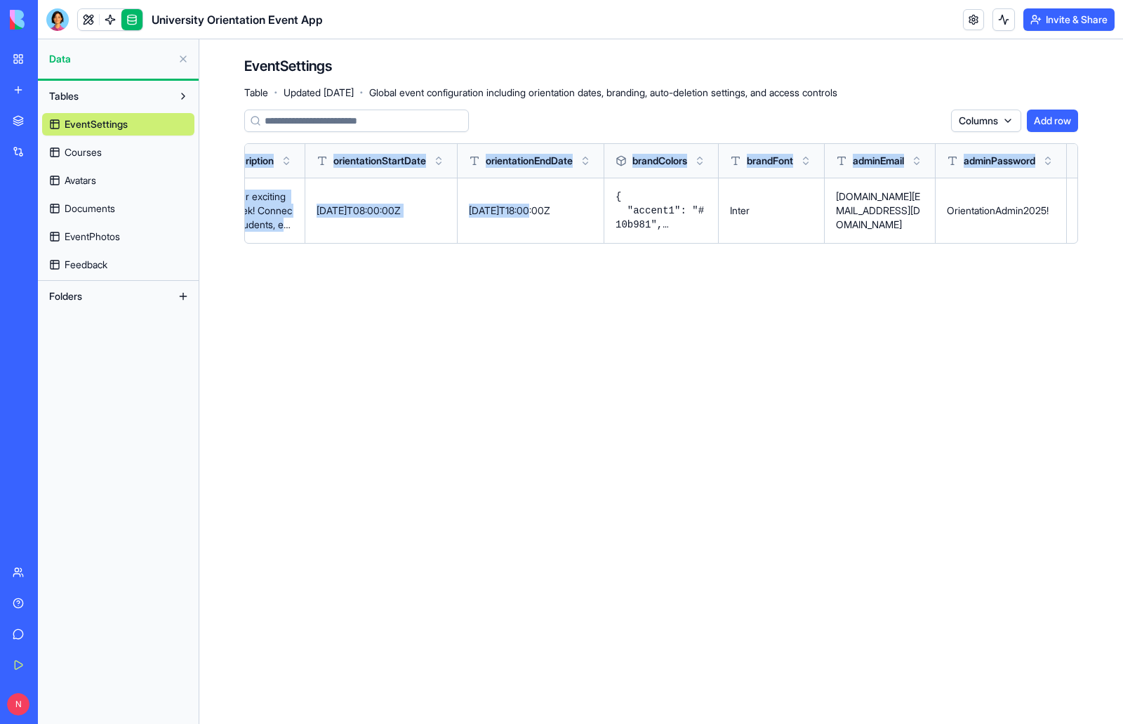
drag, startPoint x: 768, startPoint y: 220, endPoint x: 1080, endPoint y: 266, distance: 315.1
click at [1080, 266] on div "EventSettings Table · Updated Sep 30, 2025 · Global event configuration includi…" at bounding box center [661, 155] width 924 height 232
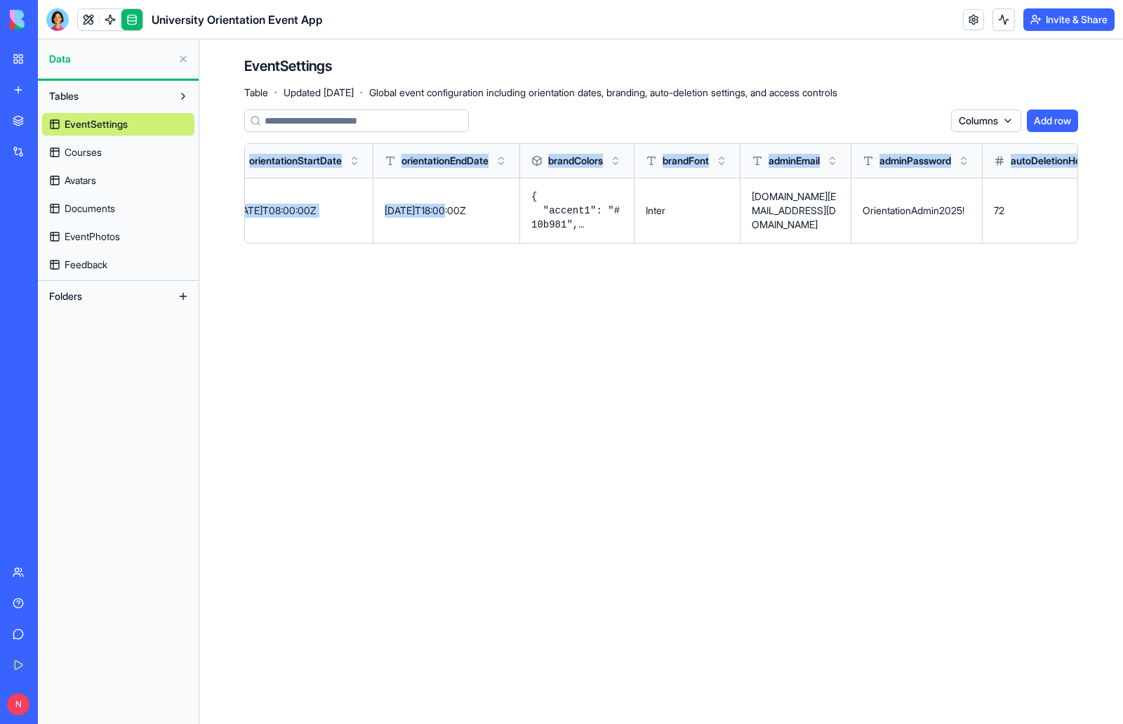
click at [795, 211] on p "nulinjar.lt@gmail.com" at bounding box center [796, 211] width 88 height 42
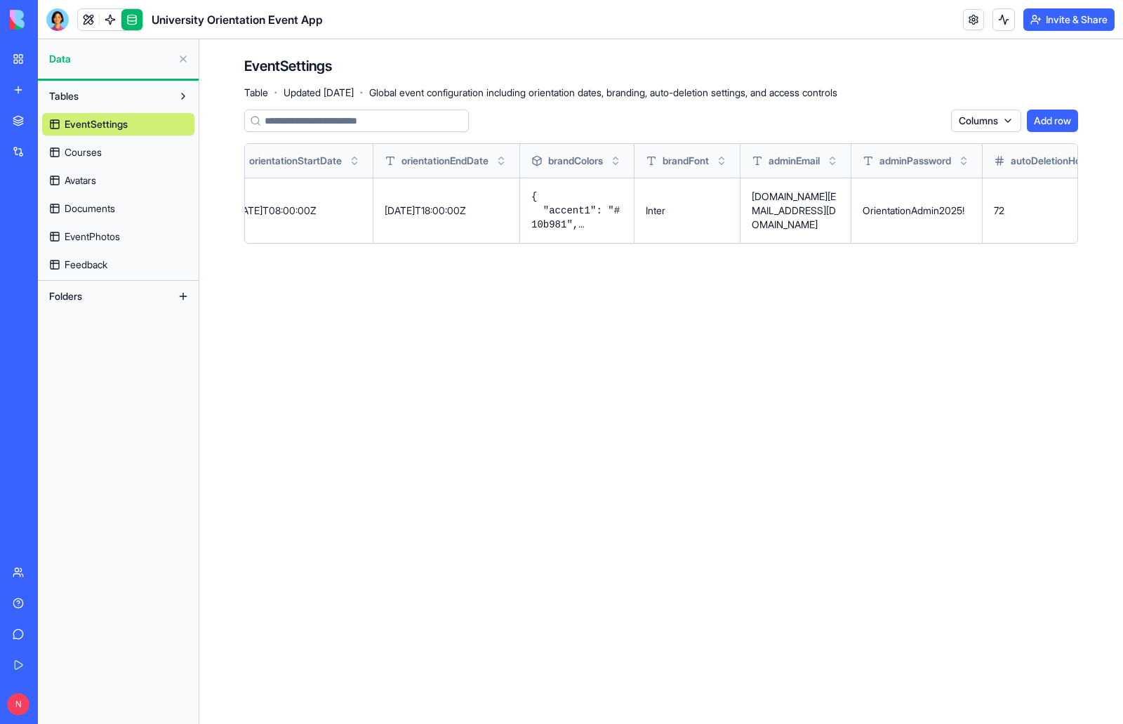
click at [0, 0] on button at bounding box center [0, 0] width 0 height 0
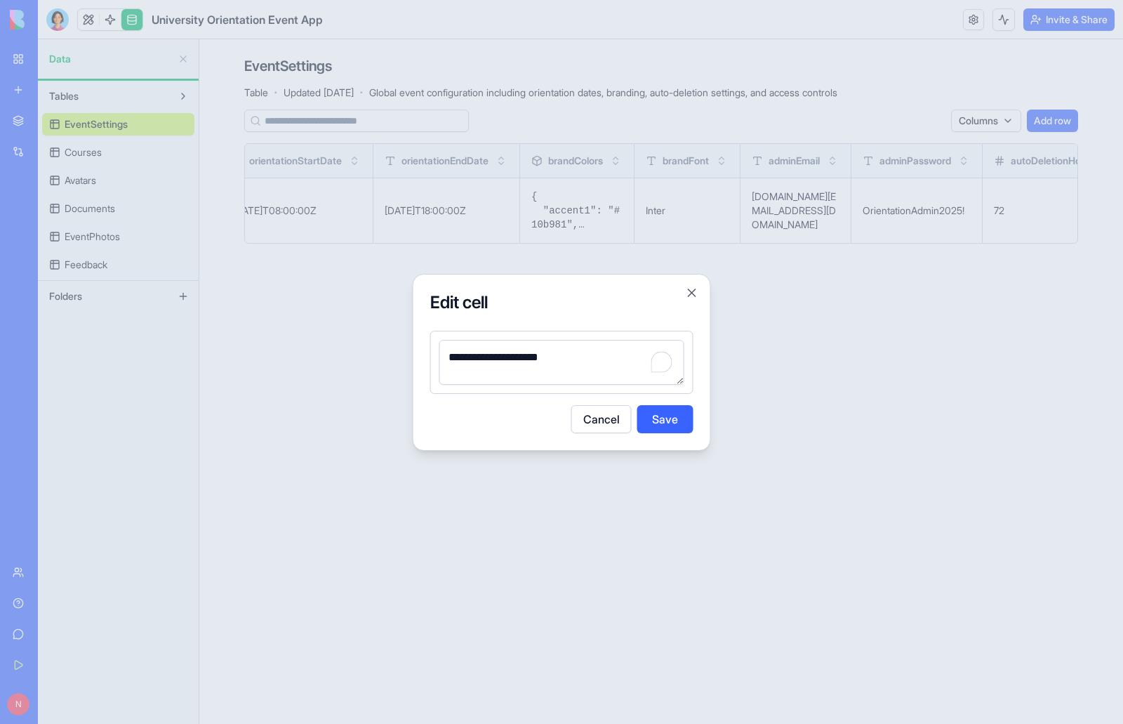
drag, startPoint x: 590, startPoint y: 359, endPoint x: 393, endPoint y: 350, distance: 196.8
click at [393, 350] on body "BETA My Workspace New app Marketplace Integrations Recent Event Memory Maker Un…" at bounding box center [561, 362] width 1123 height 724
type textarea "**********"
click at [674, 423] on button "Save" at bounding box center [665, 419] width 56 height 28
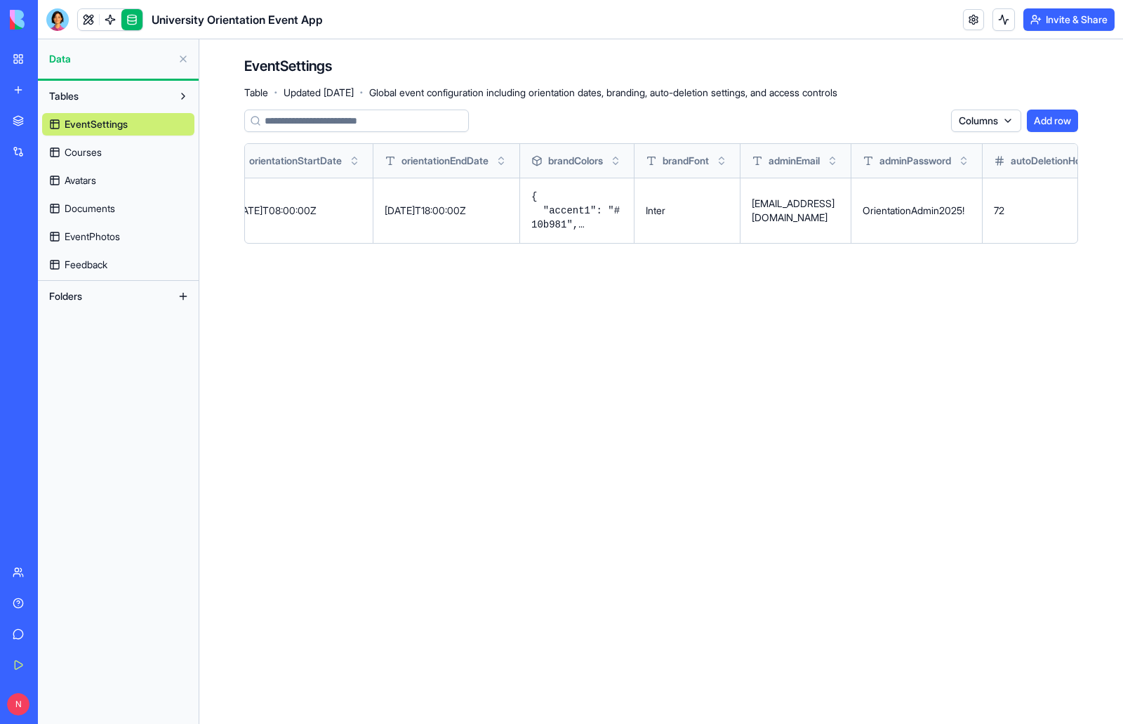
drag, startPoint x: 779, startPoint y: 409, endPoint x: 771, endPoint y: 406, distance: 8.7
click at [779, 409] on main "EventSettings Table · Updated Sep 30, 2025 · Global event configuration includi…" at bounding box center [661, 381] width 924 height 684
click at [135, 22] on link at bounding box center [131, 19] width 21 height 21
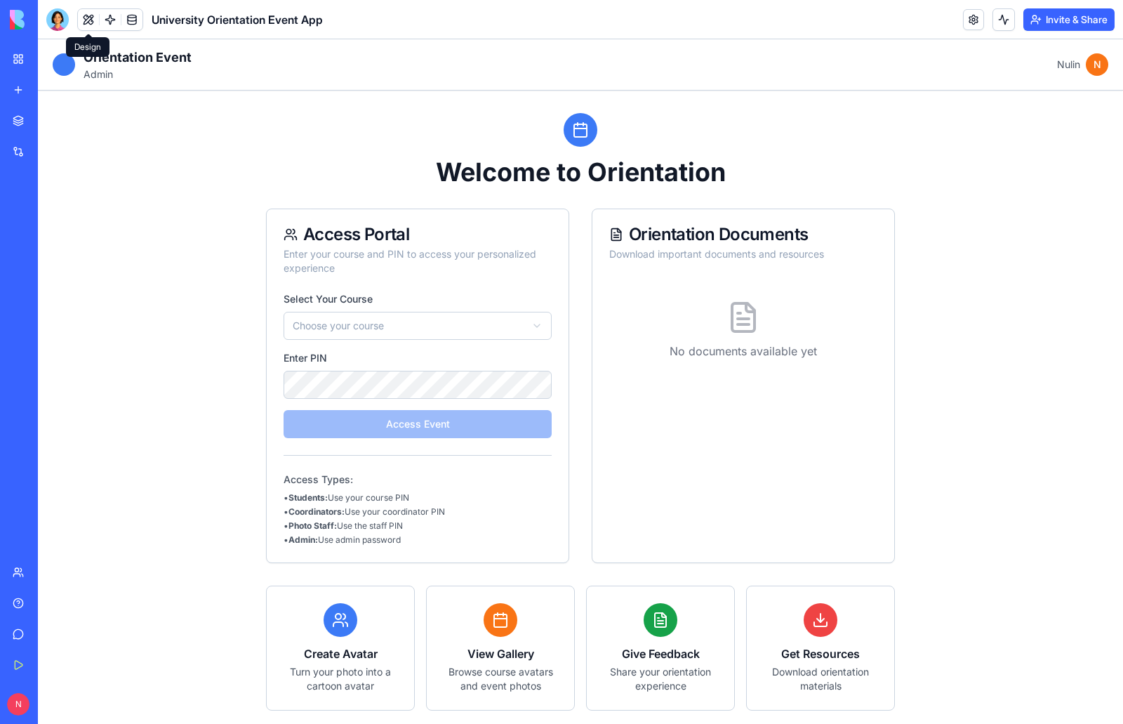
click at [86, 25] on button at bounding box center [88, 19] width 21 height 21
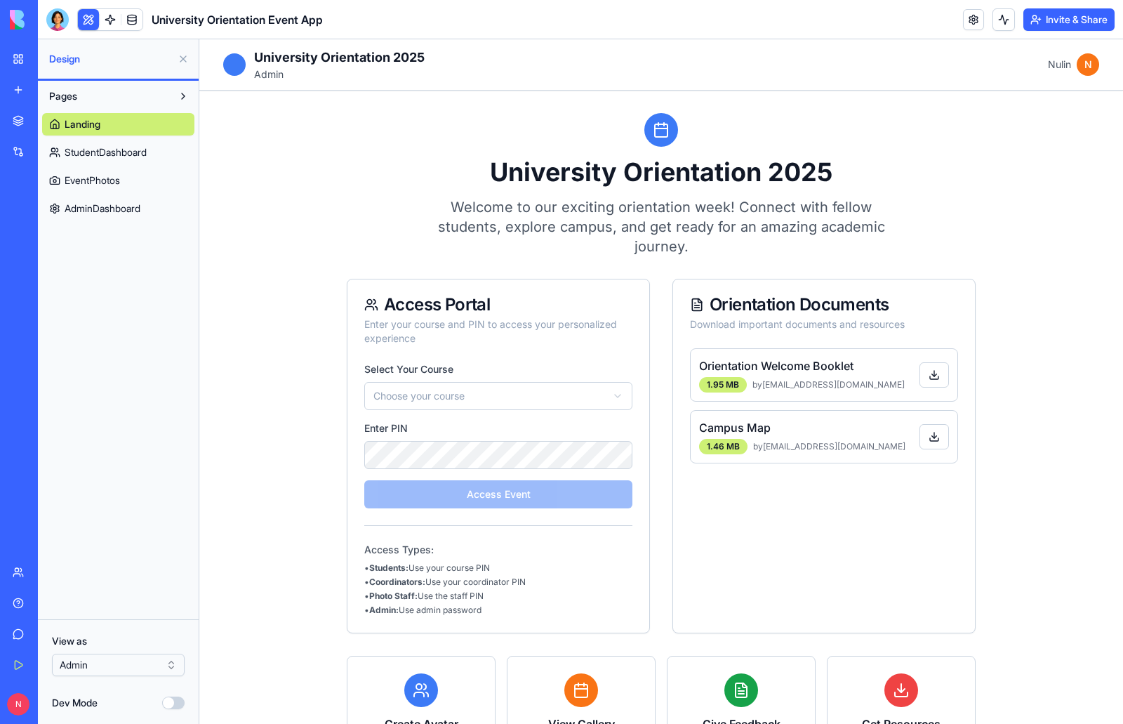
click at [87, 208] on span "AdminDashboard" at bounding box center [103, 208] width 76 height 14
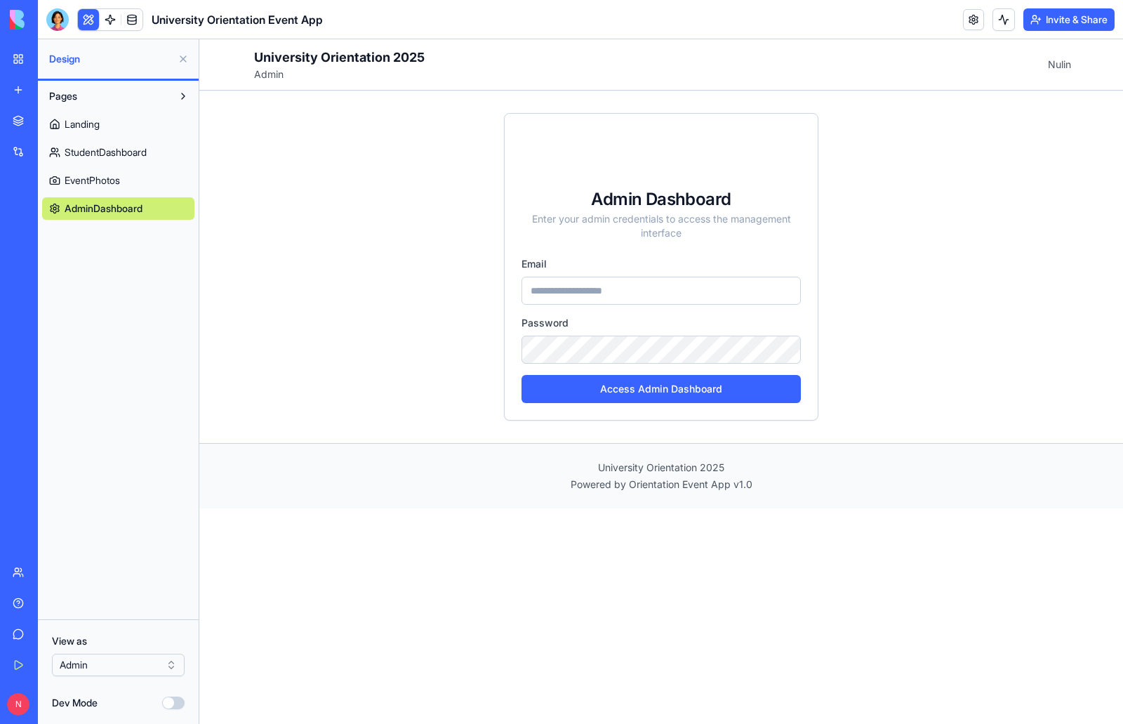
click at [631, 295] on input "email" at bounding box center [661, 291] width 279 height 28
click at [628, 292] on input "email" at bounding box center [661, 291] width 279 height 28
type input "**********"
click at [670, 385] on button "Access Admin Dashboard" at bounding box center [661, 389] width 279 height 28
click at [390, 377] on div "**********" at bounding box center [661, 267] width 899 height 352
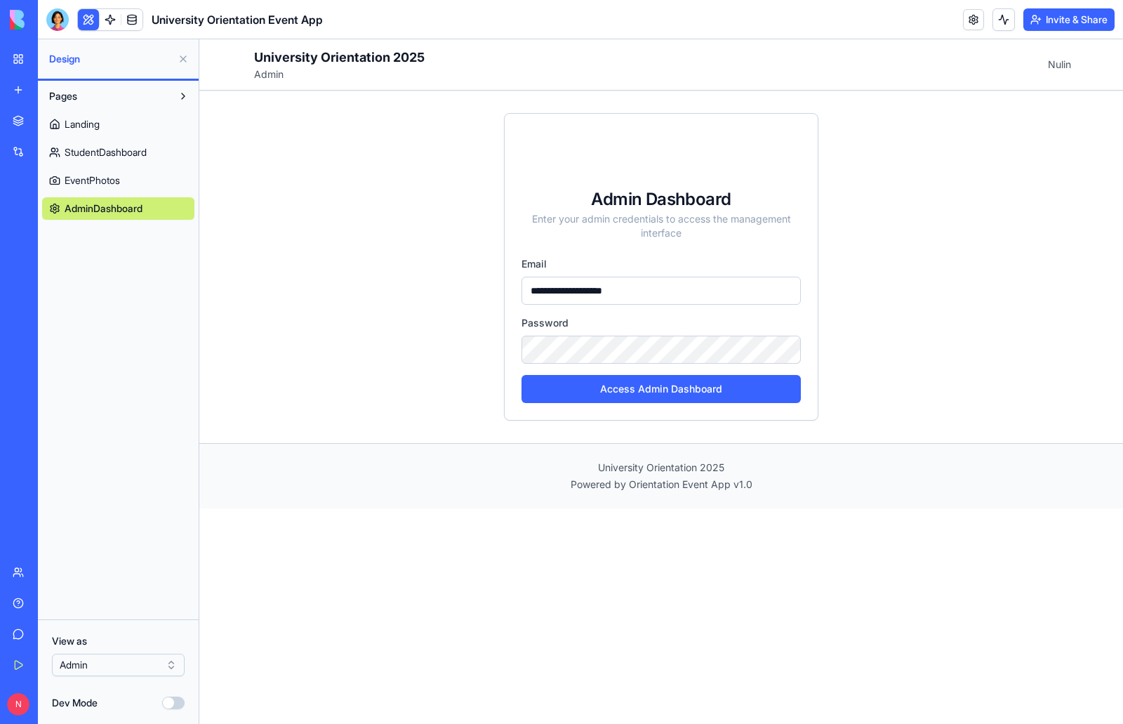
click at [178, 53] on button at bounding box center [183, 59] width 22 height 22
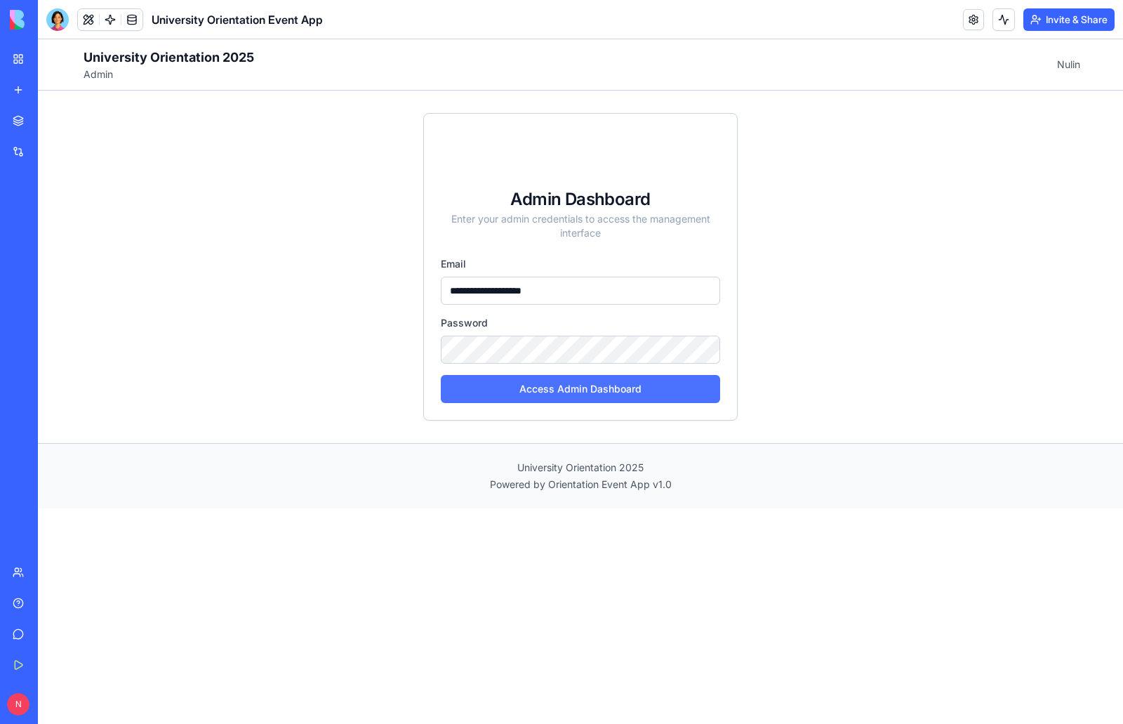
click at [558, 395] on button "Access Admin Dashboard" at bounding box center [580, 389] width 279 height 28
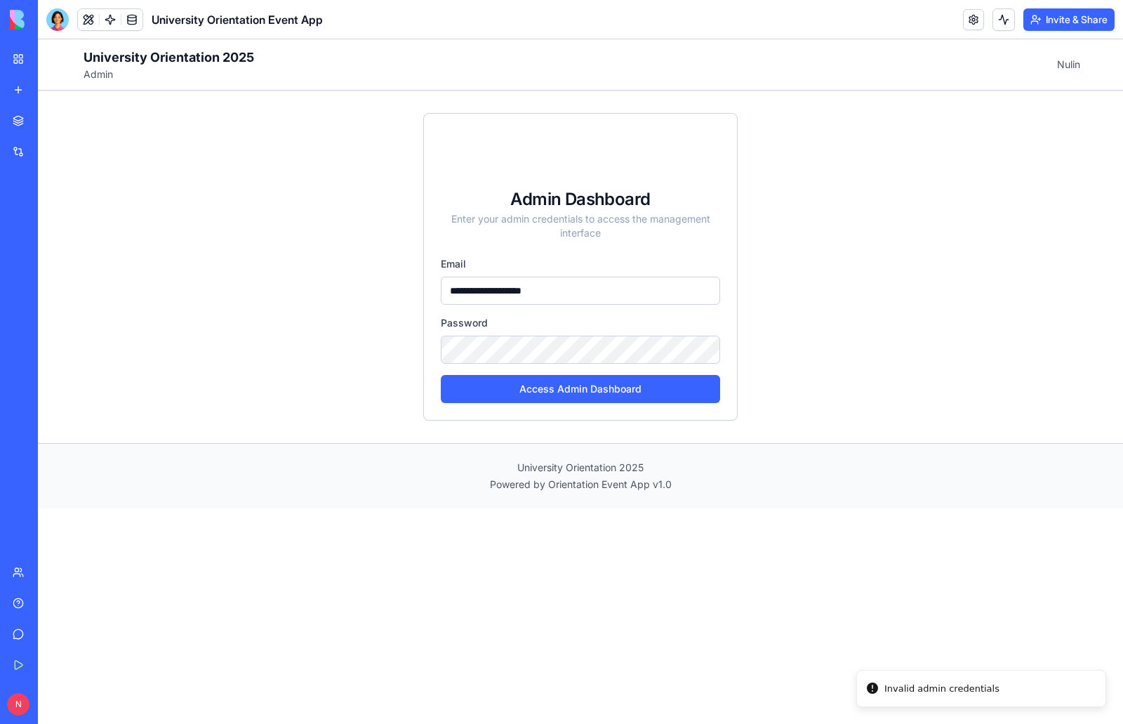
click at [358, 347] on div "**********" at bounding box center [580, 267] width 1078 height 352
click at [969, 20] on link at bounding box center [973, 19] width 21 height 21
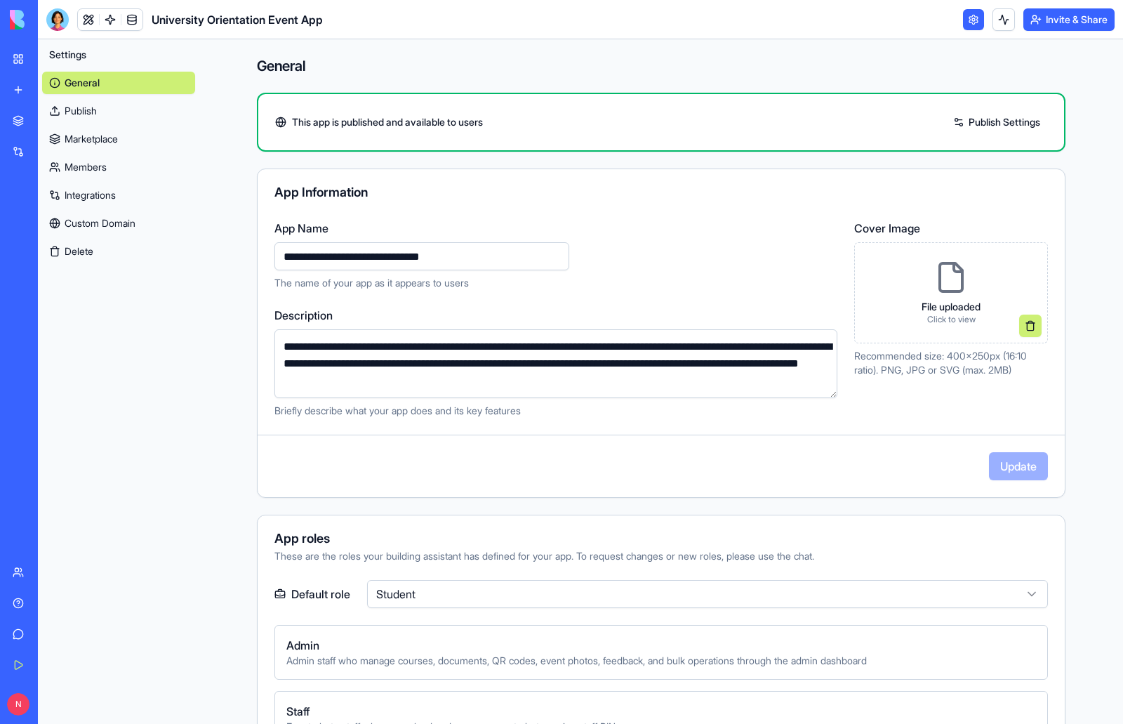
click at [946, 126] on link "Publish Settings" at bounding box center [996, 122] width 101 height 22
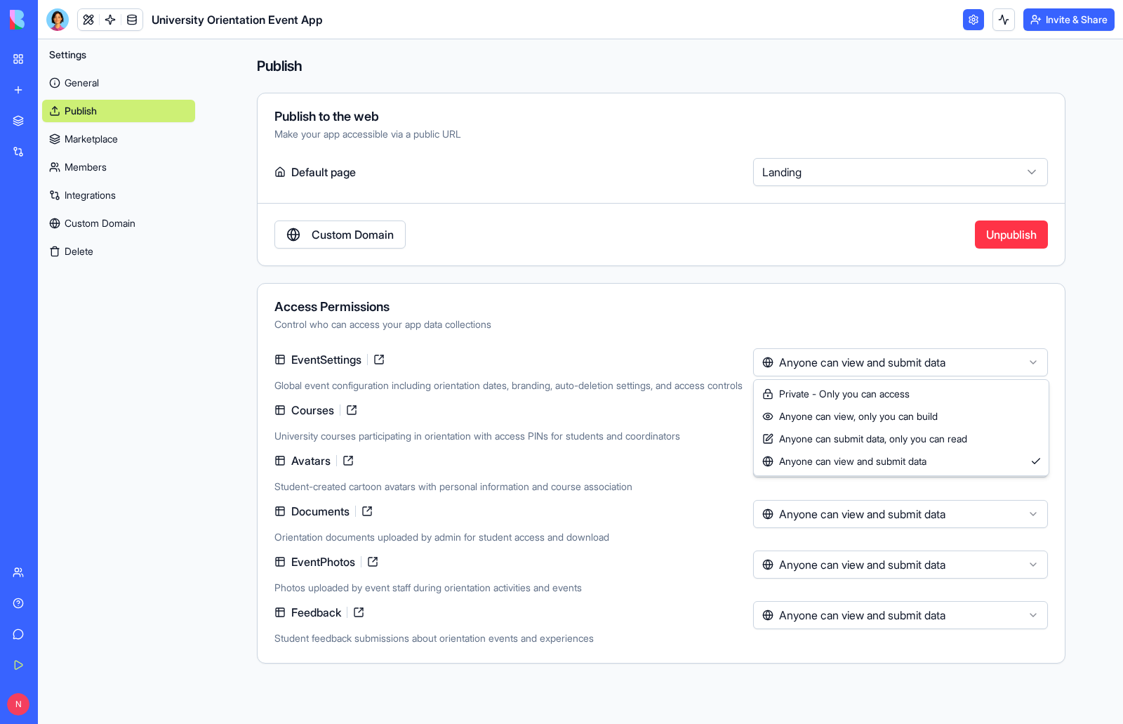
click at [1032, 358] on html "**********" at bounding box center [561, 362] width 1123 height 724
click at [1000, 321] on html "**********" at bounding box center [561, 362] width 1123 height 724
click at [1000, 321] on div "Control who can access your app data collections" at bounding box center [661, 324] width 774 height 14
click at [376, 360] on link at bounding box center [379, 359] width 22 height 22
click at [101, 226] on link "Custom Domain" at bounding box center [118, 223] width 153 height 22
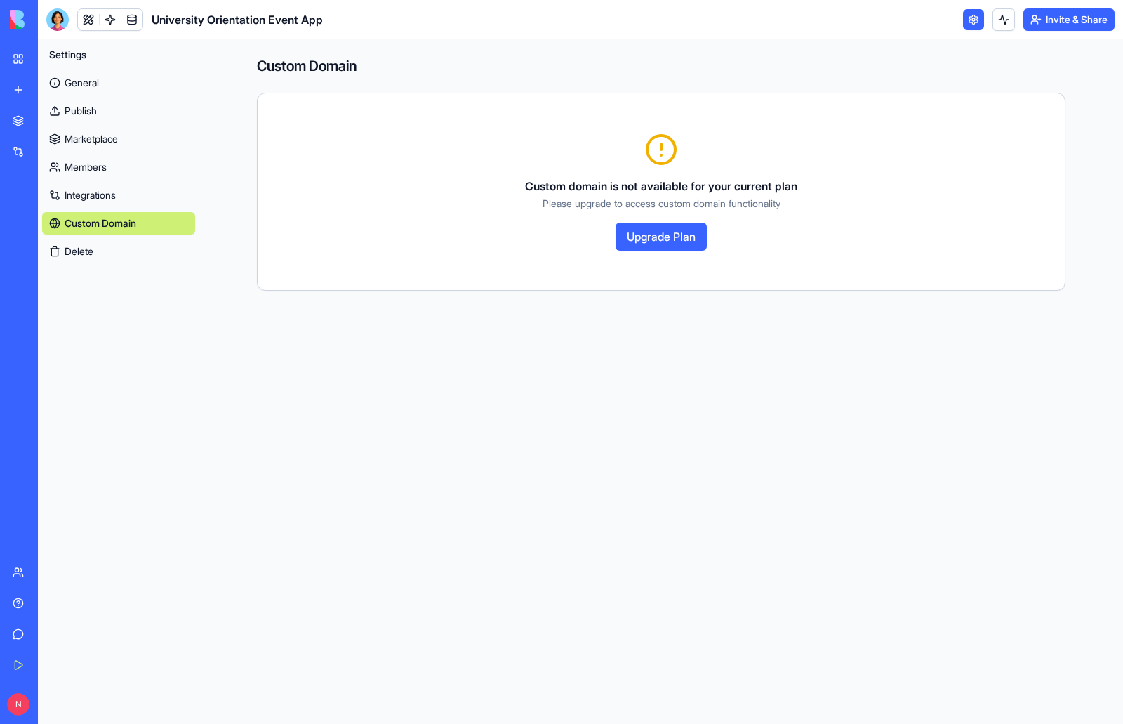
click at [90, 167] on link "Members" at bounding box center [118, 167] width 153 height 22
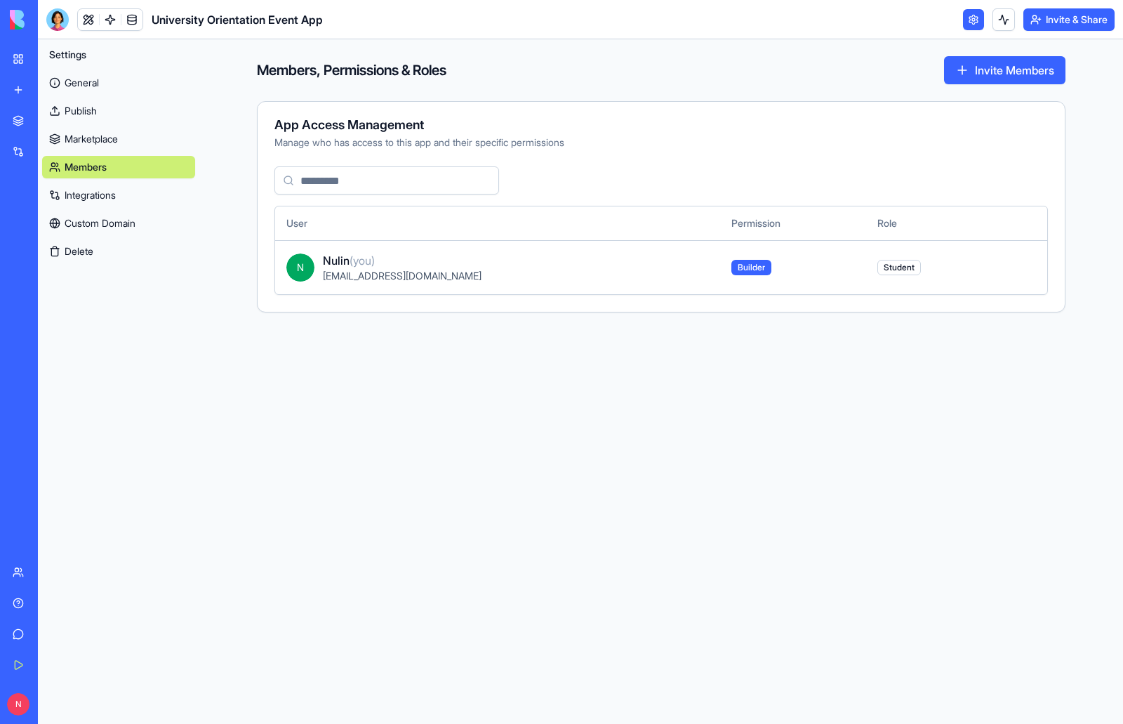
click at [98, 138] on link "Marketplace" at bounding box center [118, 139] width 153 height 22
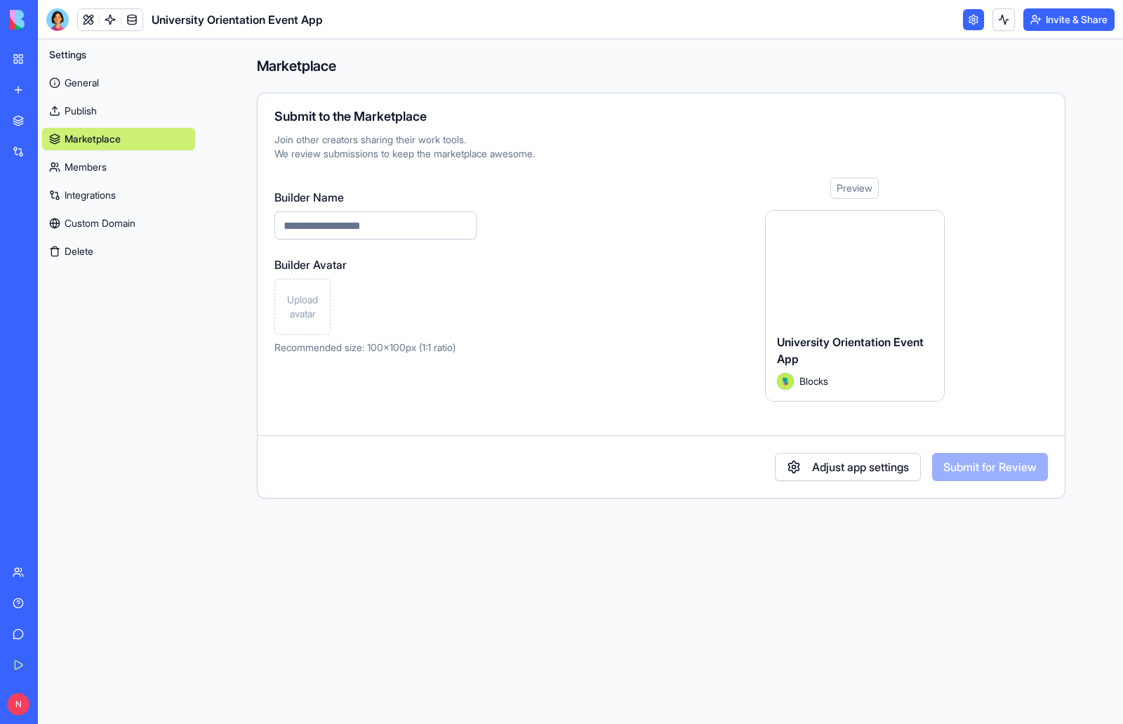
click at [87, 111] on link "Publish" at bounding box center [118, 111] width 153 height 22
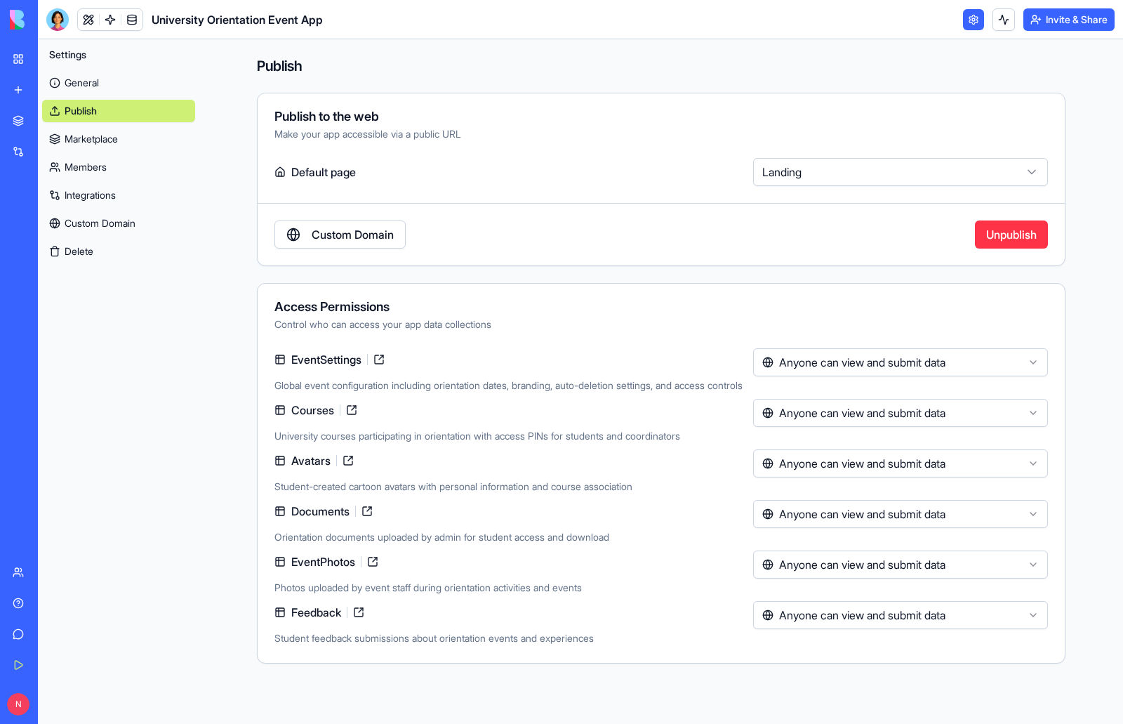
click at [88, 77] on link "General" at bounding box center [118, 83] width 153 height 22
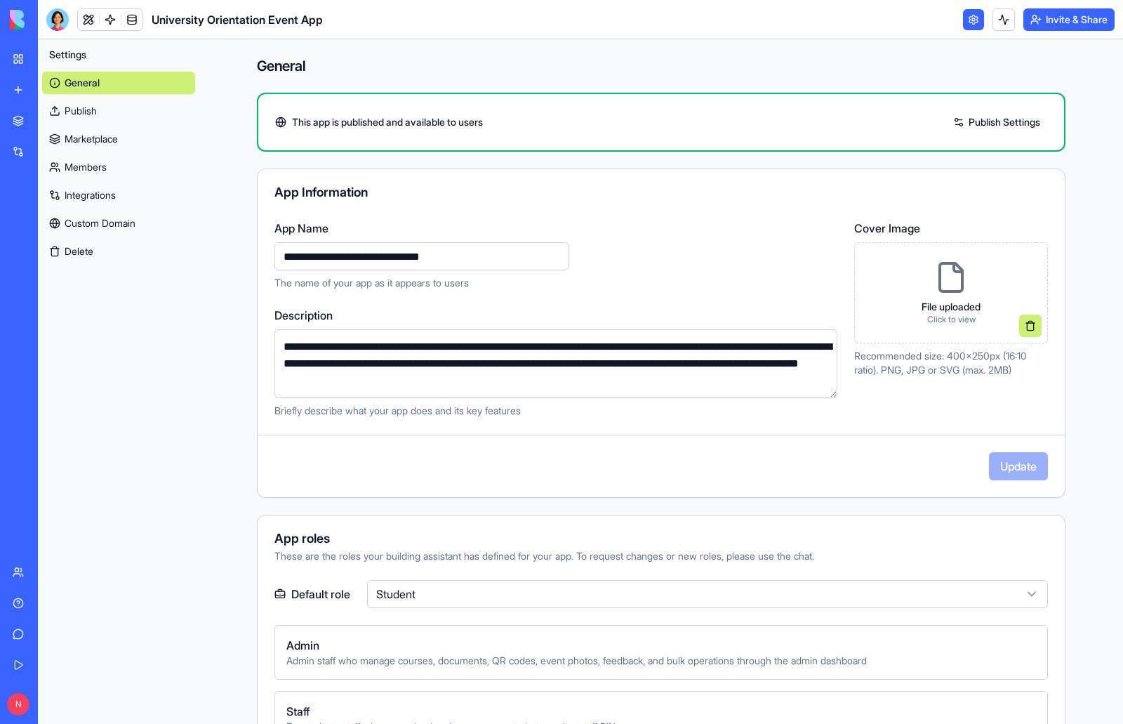
click at [91, 110] on link "Publish" at bounding box center [118, 111] width 153 height 22
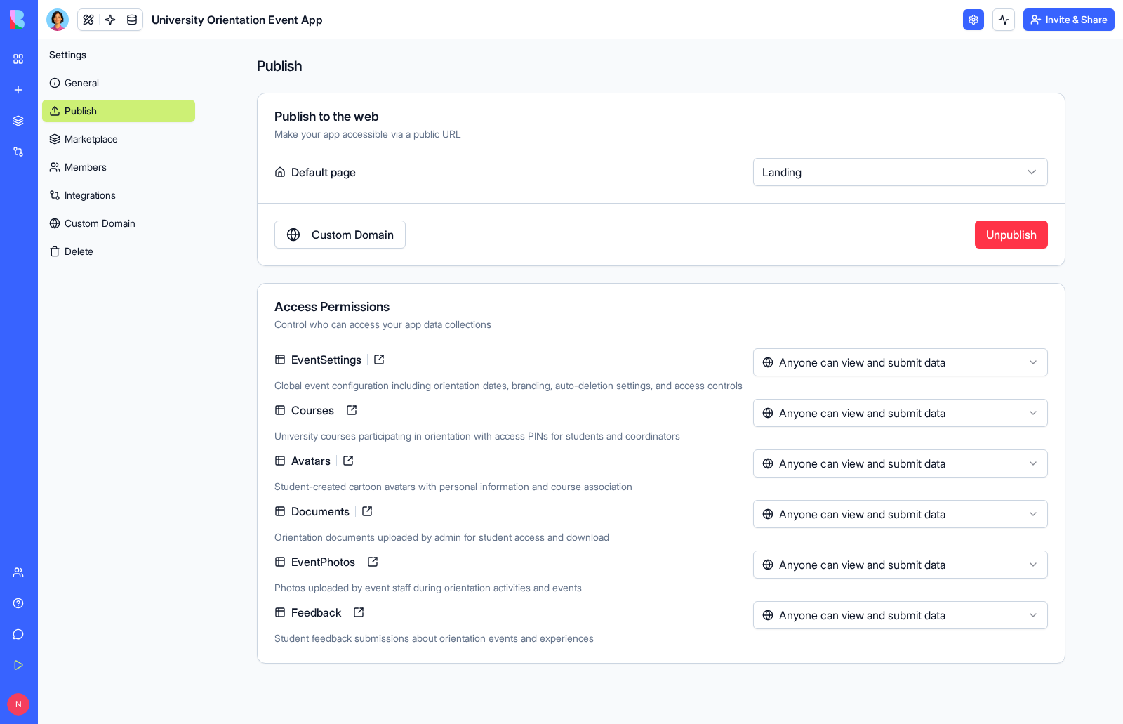
click at [96, 162] on link "Members" at bounding box center [118, 167] width 153 height 22
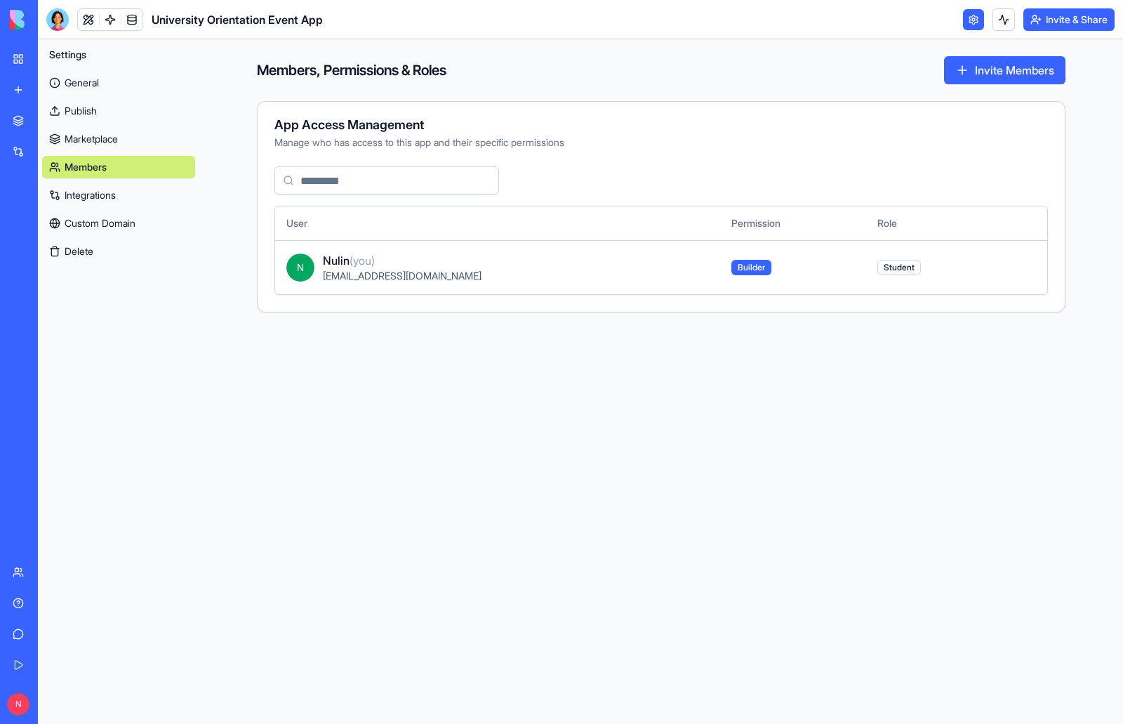
click at [89, 80] on link "General" at bounding box center [118, 83] width 153 height 22
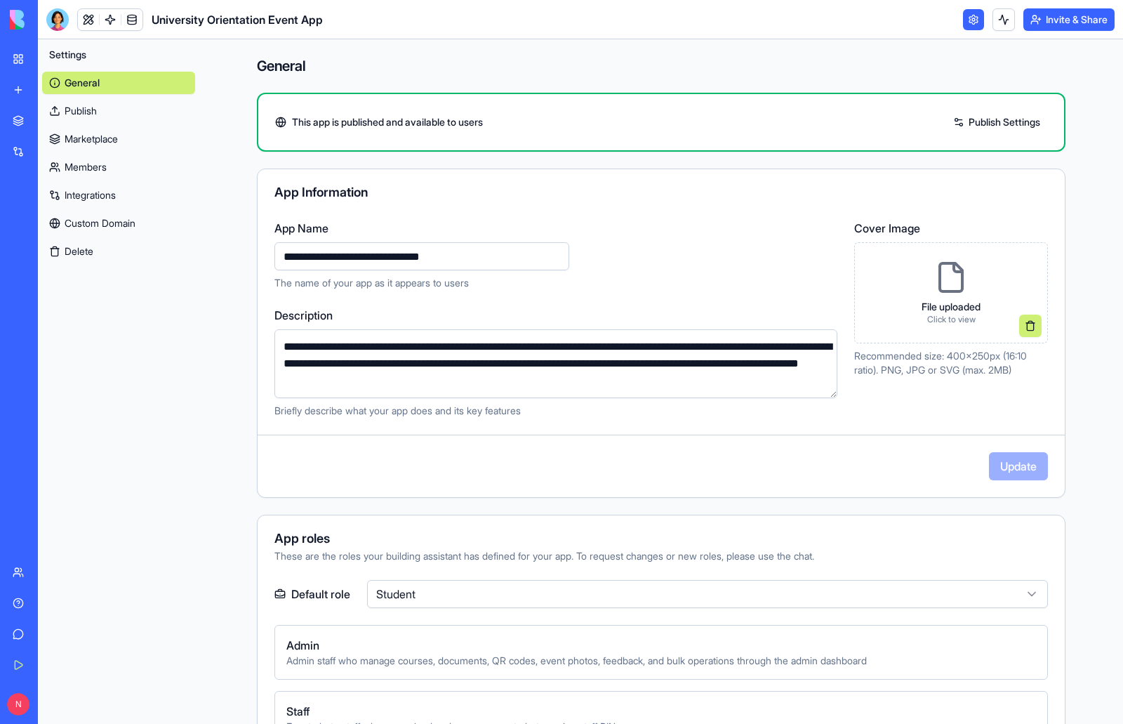
click at [1059, 19] on button "Invite & Share" at bounding box center [1069, 19] width 91 height 22
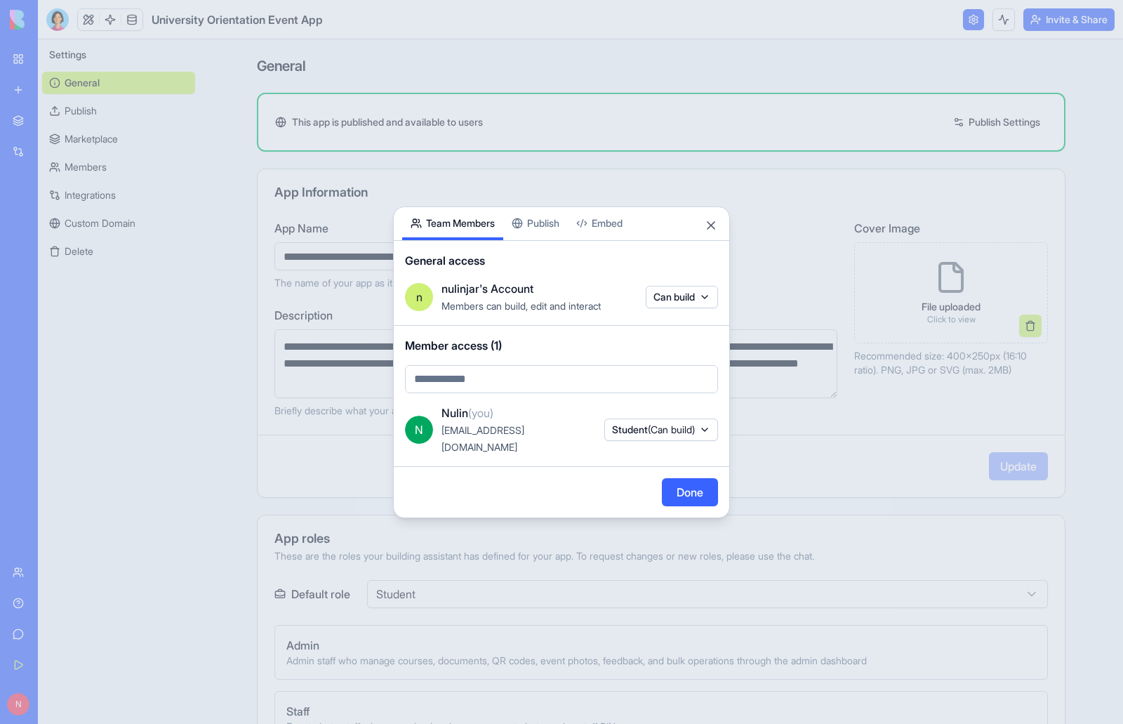
click at [701, 429] on button "Student (Can build)" at bounding box center [661, 429] width 114 height 22
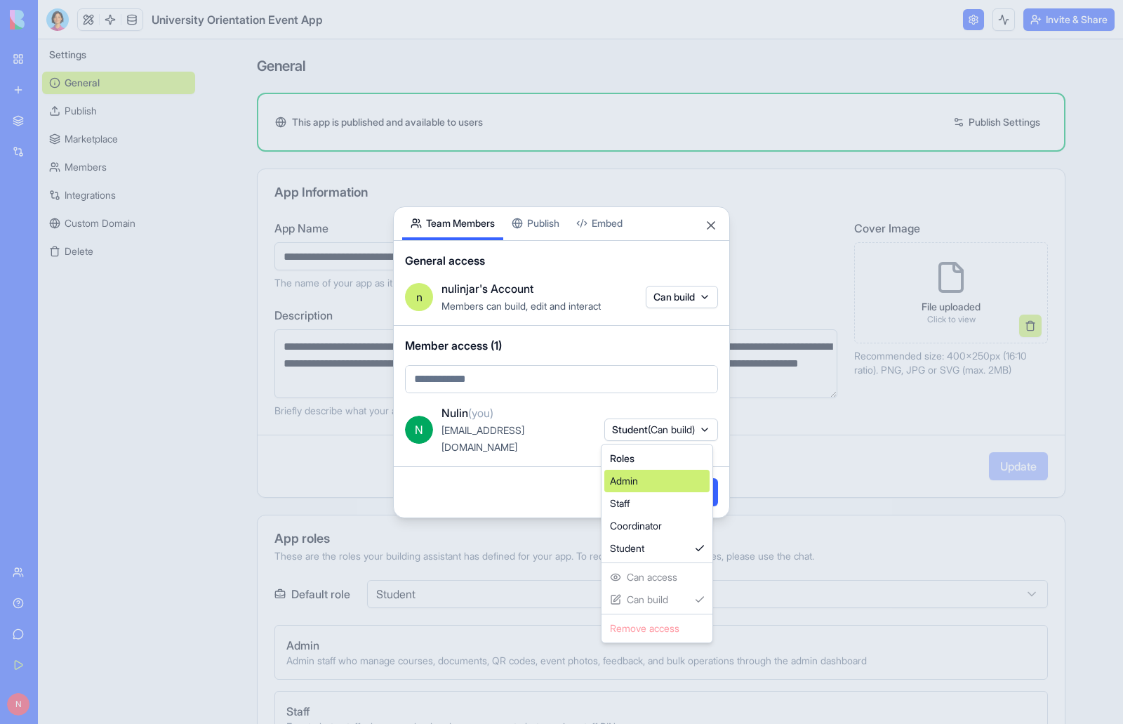
click at [656, 480] on div "Admin" at bounding box center [656, 481] width 105 height 22
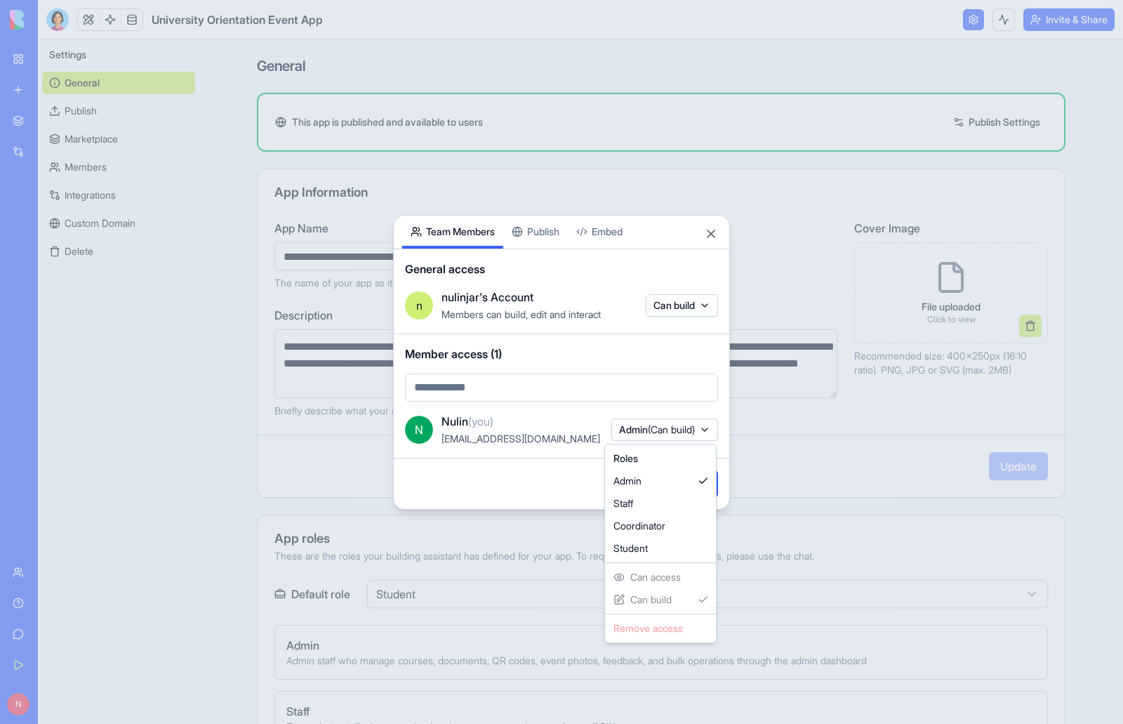
click at [570, 480] on div at bounding box center [561, 362] width 1123 height 724
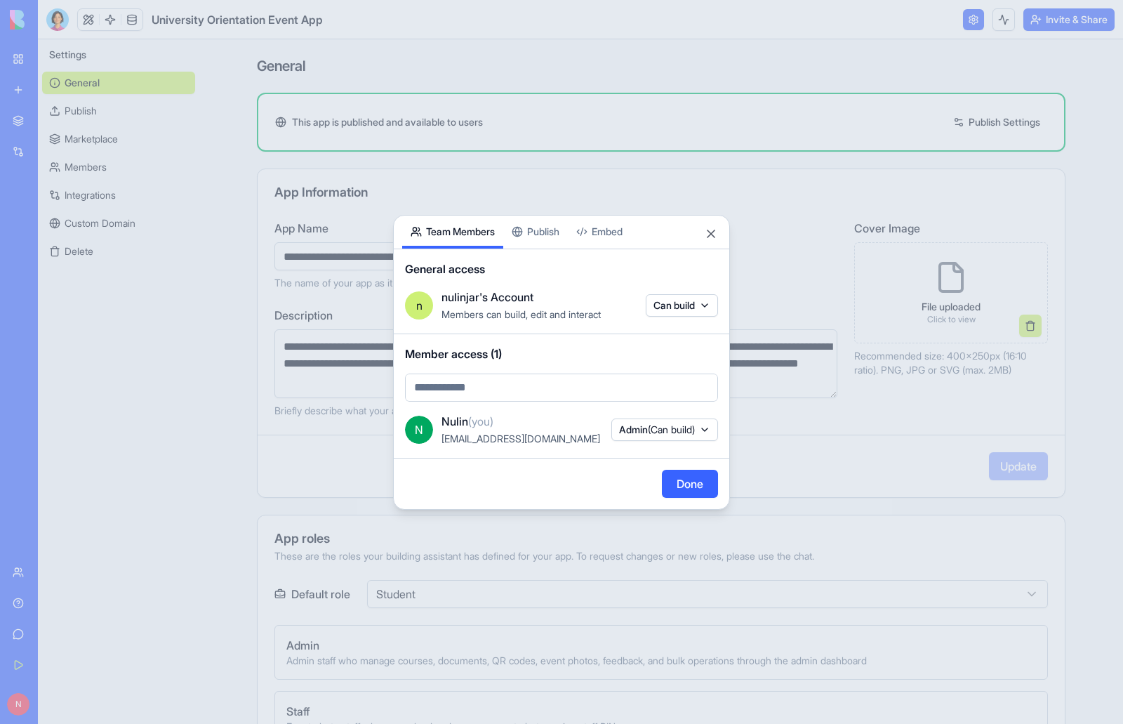
click at [536, 228] on div "Share App Team Members Publish Embed General access n nulinjar's Account Member…" at bounding box center [561, 362] width 337 height 295
click at [450, 178] on body "**********" at bounding box center [561, 362] width 1123 height 724
click at [550, 227] on div "Share App Team Members Publish Embed General access n nulinjar's Account Member…" at bounding box center [561, 362] width 337 height 295
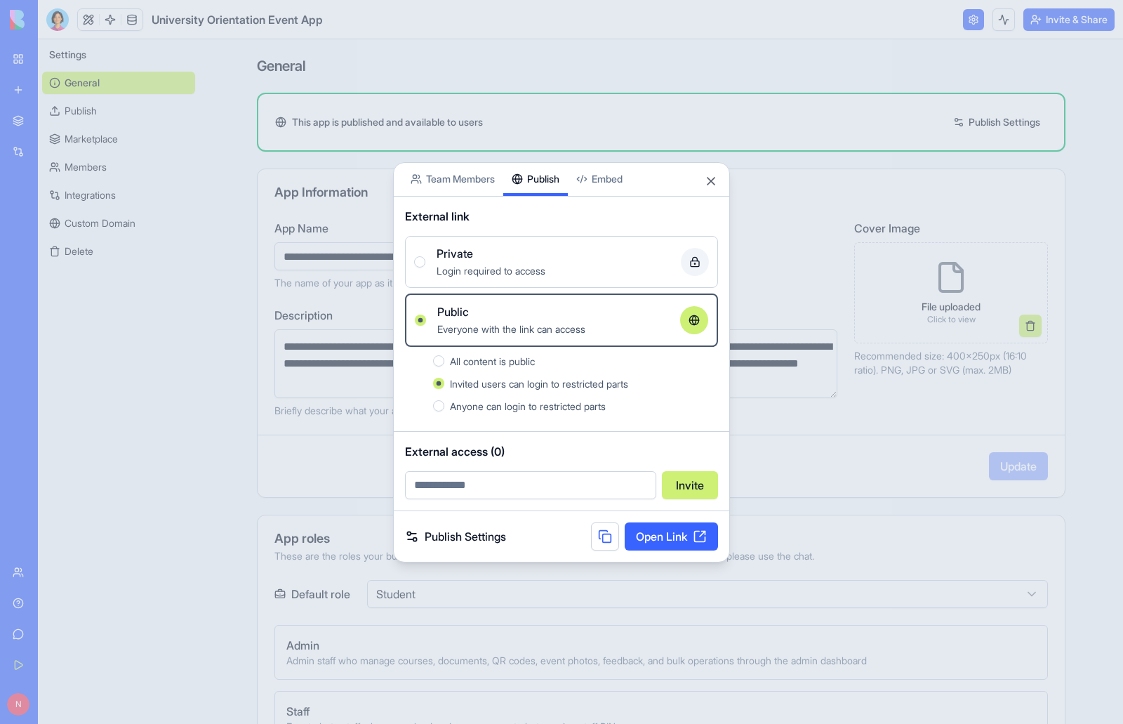
click at [437, 364] on button "All content is public" at bounding box center [438, 360] width 11 height 11
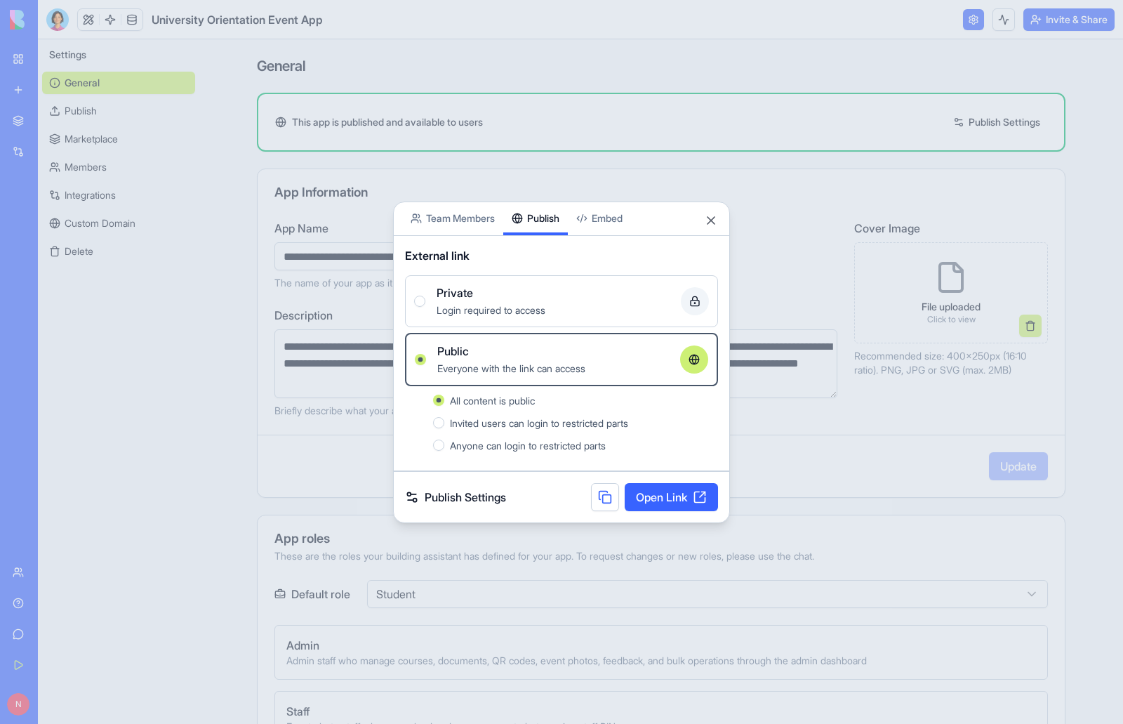
click at [439, 423] on button "Invited users can login to restricted parts" at bounding box center [438, 422] width 11 height 11
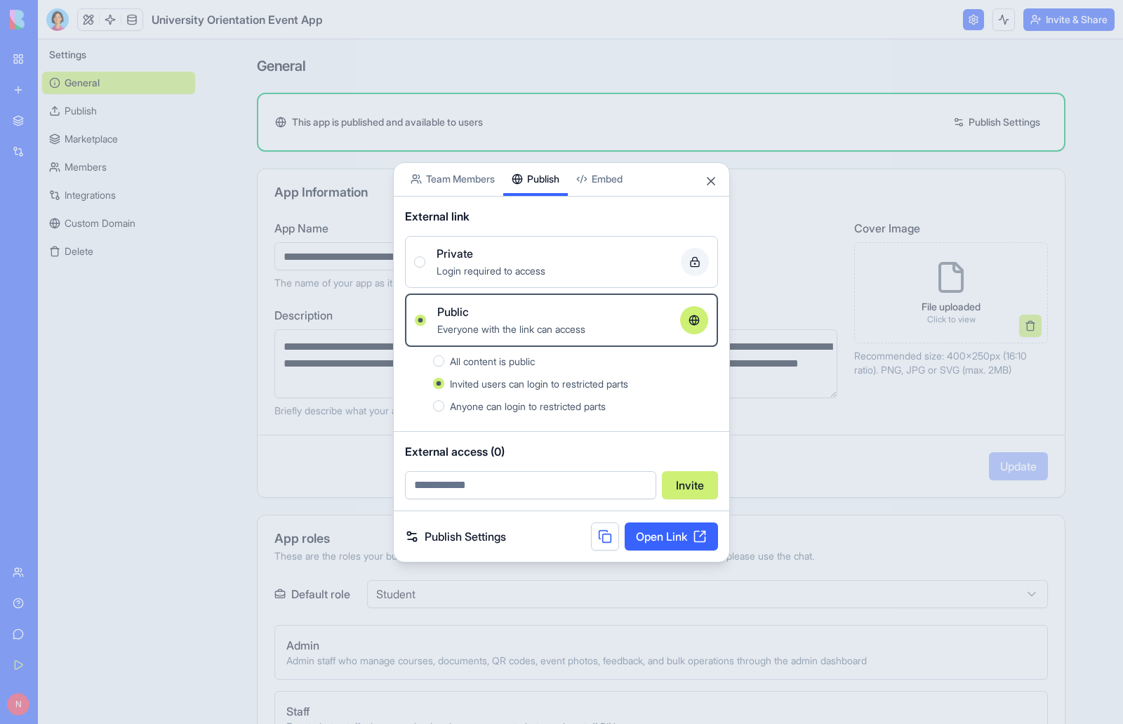
click at [440, 359] on button "All content is public" at bounding box center [438, 360] width 11 height 11
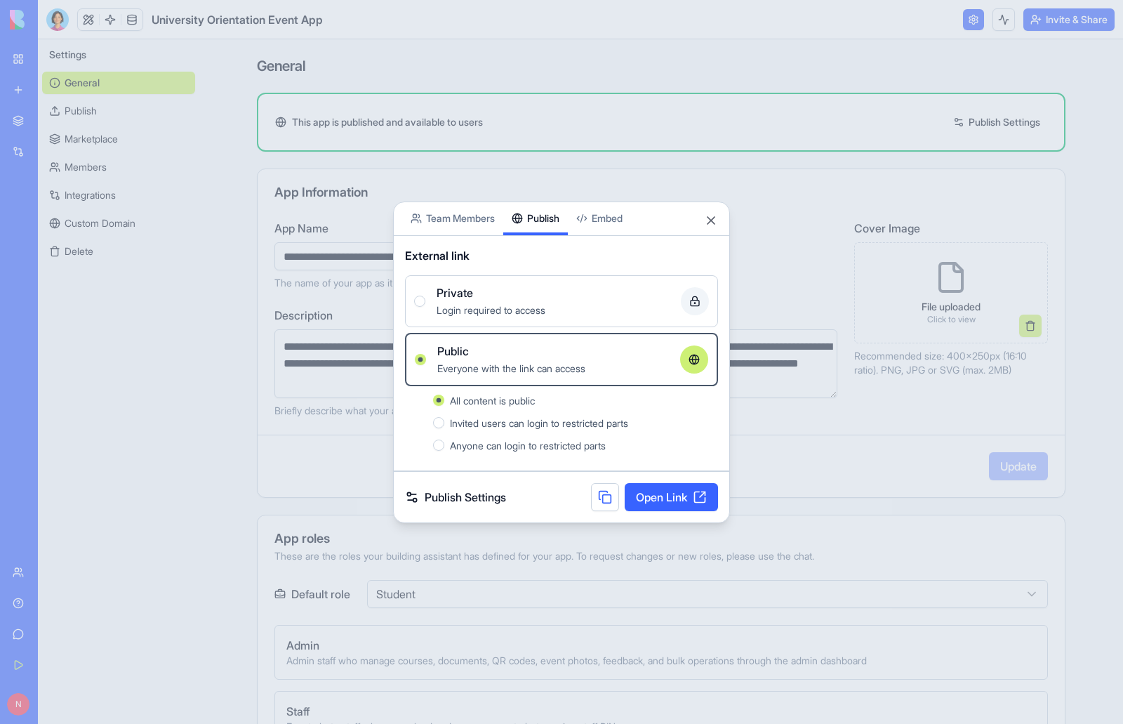
click at [439, 446] on button "Anyone can login to restricted parts" at bounding box center [438, 444] width 11 height 11
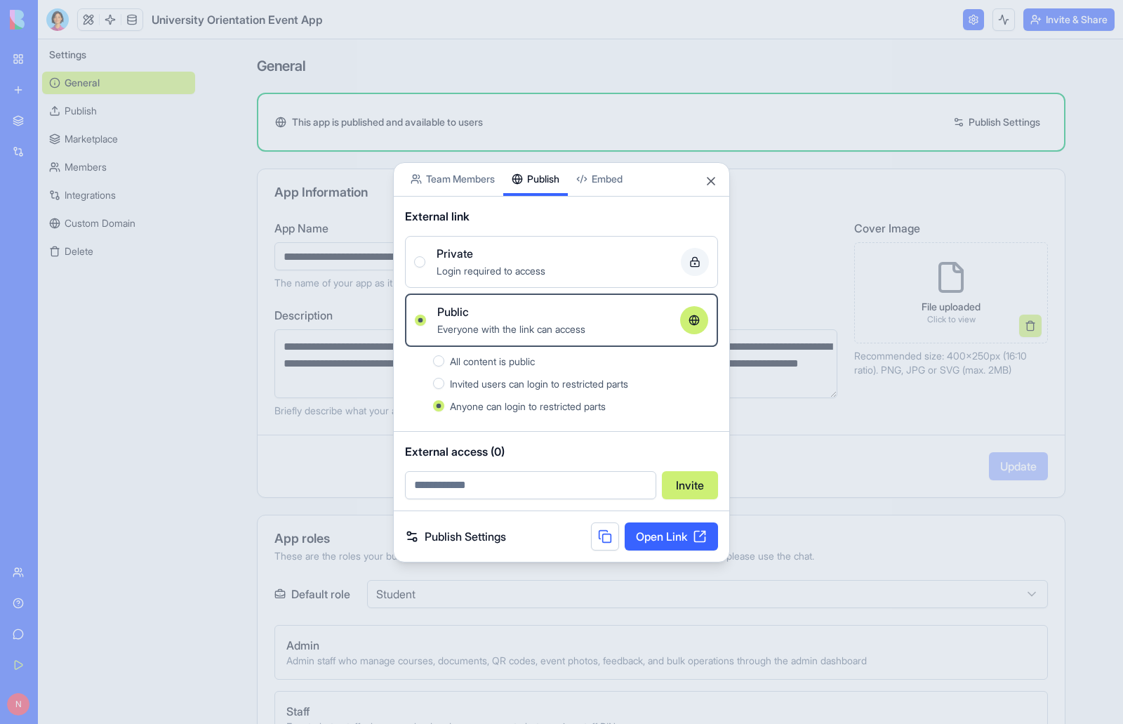
click at [536, 486] on input "email" at bounding box center [530, 485] width 251 height 28
click at [473, 182] on body "**********" at bounding box center [561, 362] width 1123 height 724
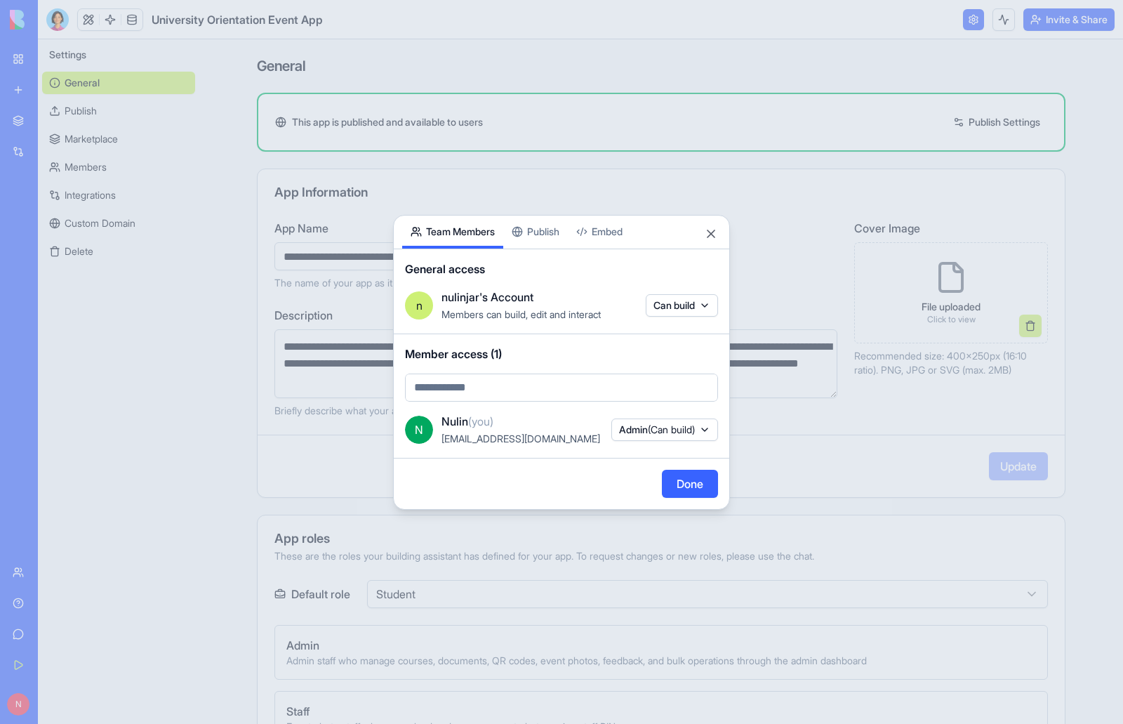
click at [625, 429] on span "Admin (Can build)" at bounding box center [657, 430] width 76 height 14
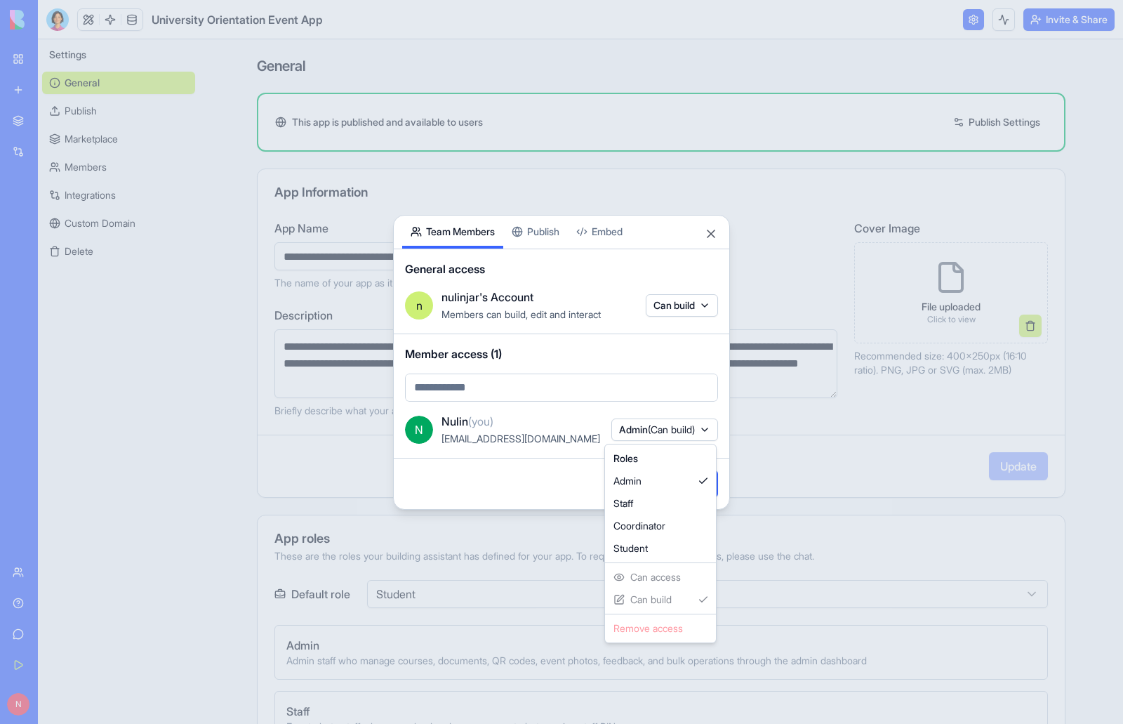
click at [568, 428] on div at bounding box center [561, 362] width 1123 height 724
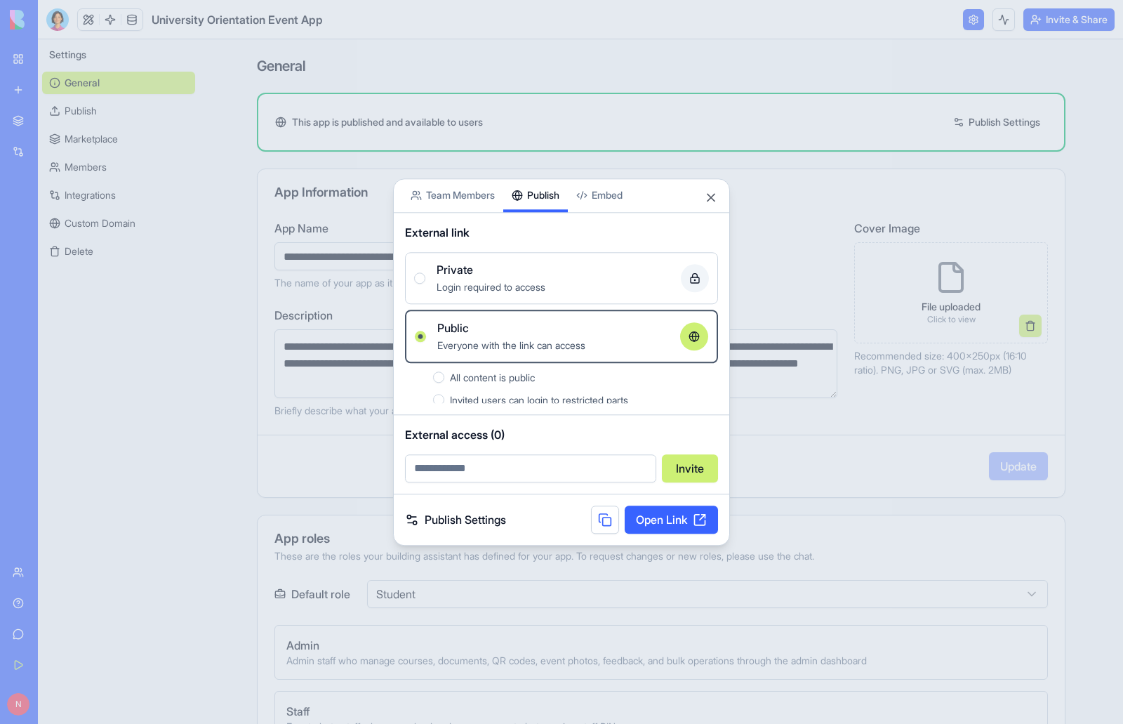
click at [534, 239] on div "Share App Team Members Publish Embed External link Private Login required to ac…" at bounding box center [561, 361] width 337 height 367
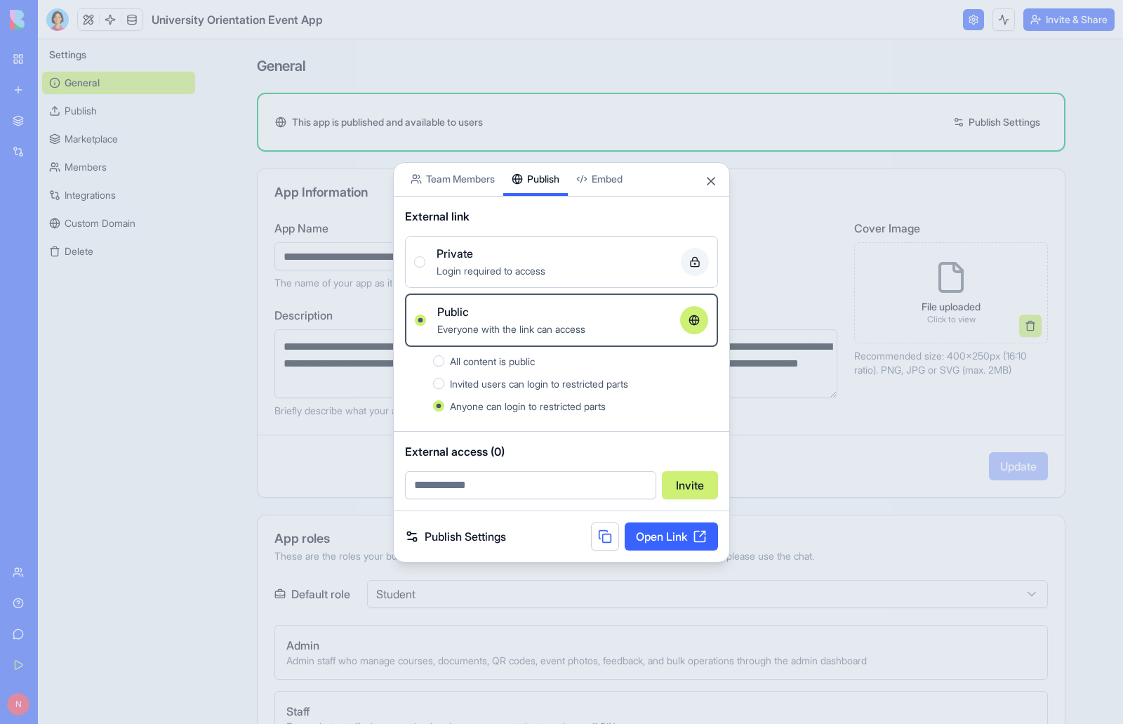
click at [597, 540] on button at bounding box center [605, 536] width 28 height 28
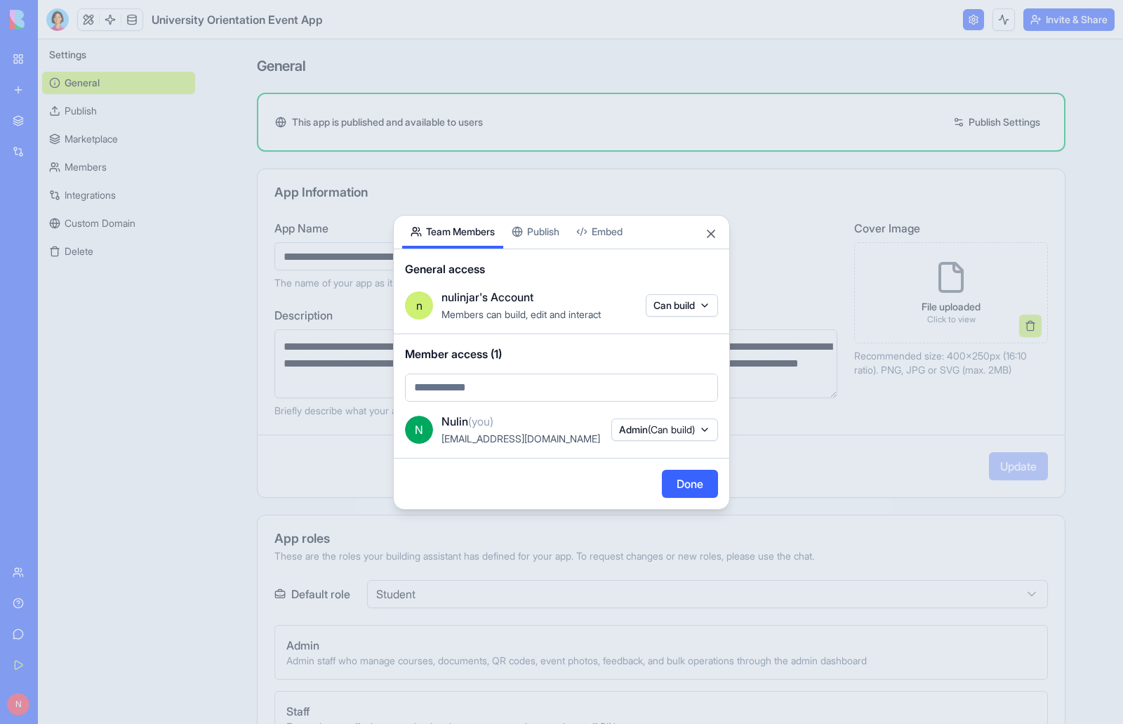
click at [446, 186] on body "**********" at bounding box center [561, 362] width 1123 height 724
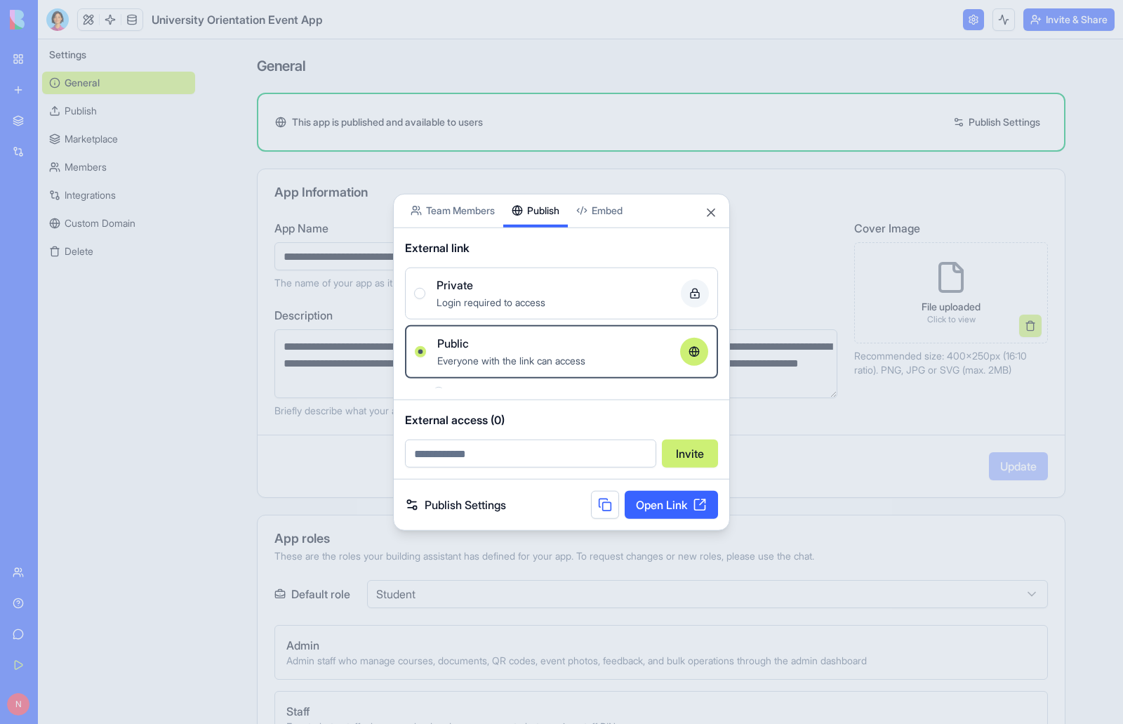
click at [531, 232] on div "Share App Team Members Publish Embed External link Private Login required to ac…" at bounding box center [561, 362] width 337 height 338
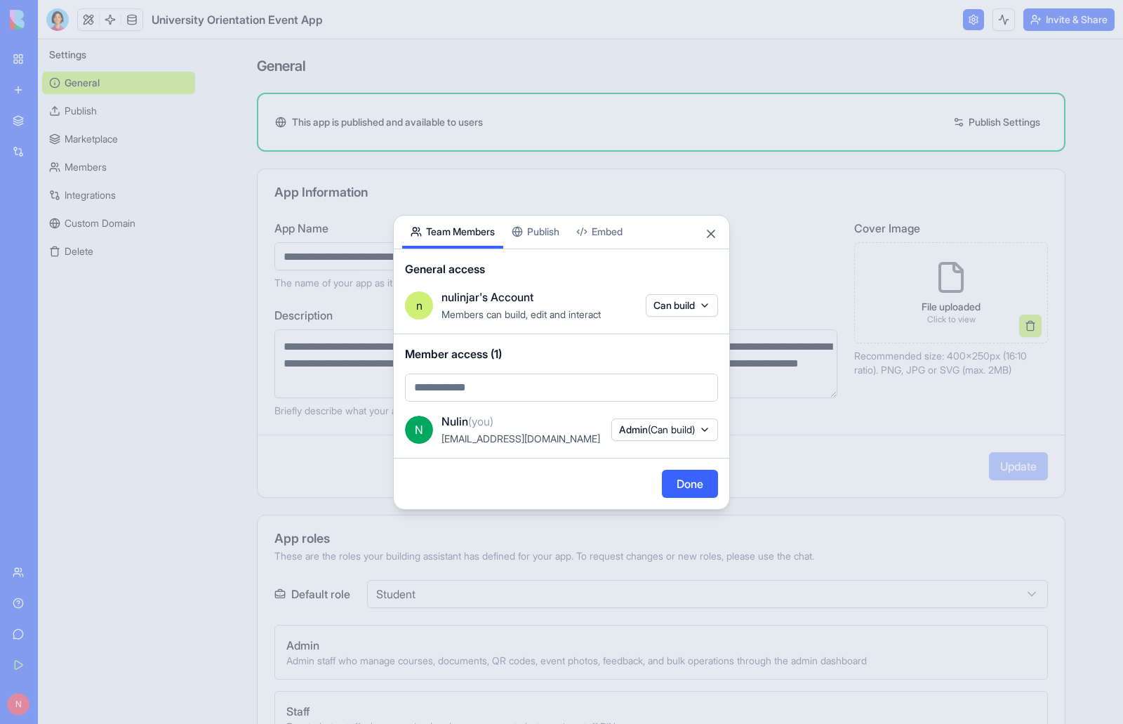
click at [477, 178] on body "**********" at bounding box center [561, 362] width 1123 height 724
click at [532, 240] on div "Share App Team Members Publish Embed General access n nulinjar's Account Member…" at bounding box center [561, 362] width 337 height 295
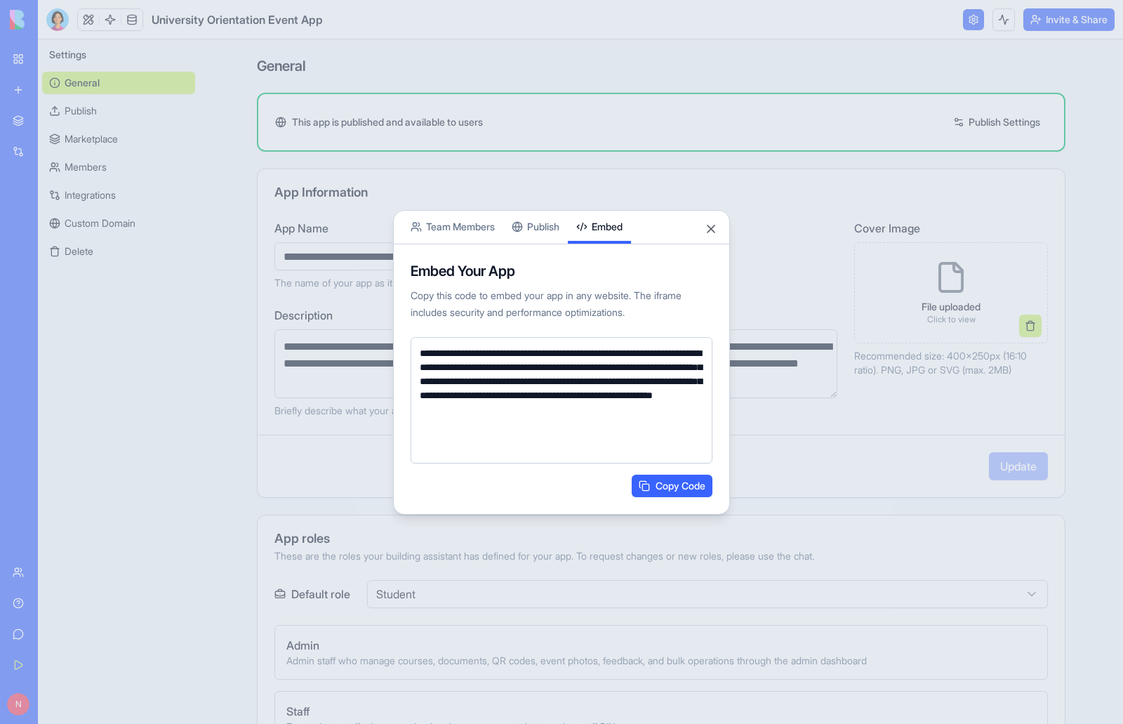
click at [612, 183] on body "**********" at bounding box center [561, 362] width 1123 height 724
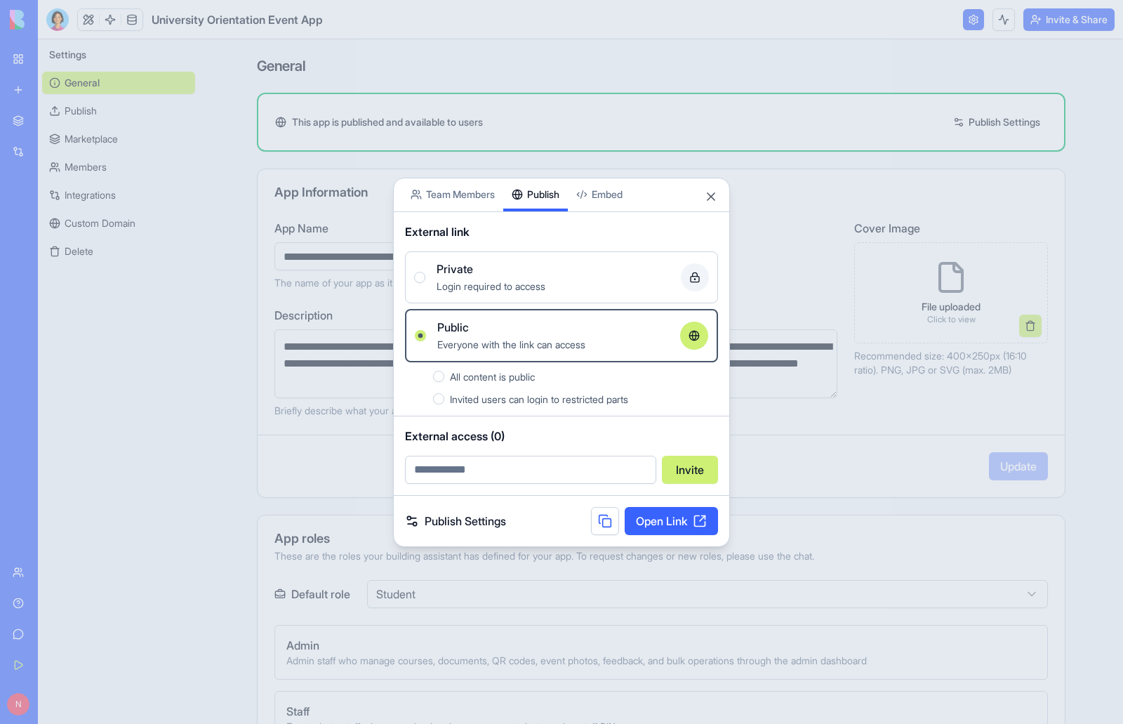
click at [531, 233] on div "Share App Team Members Publish Embed External link Private Login required to ac…" at bounding box center [561, 362] width 337 height 369
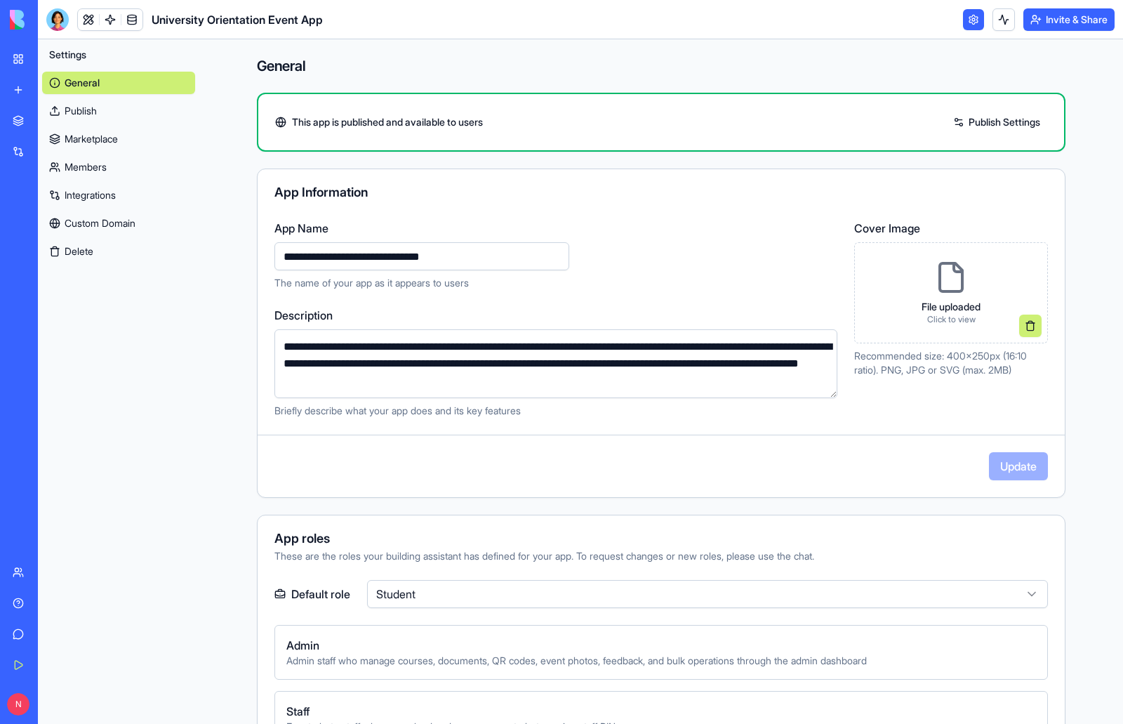
click at [978, 112] on link "Publish Settings" at bounding box center [996, 122] width 101 height 22
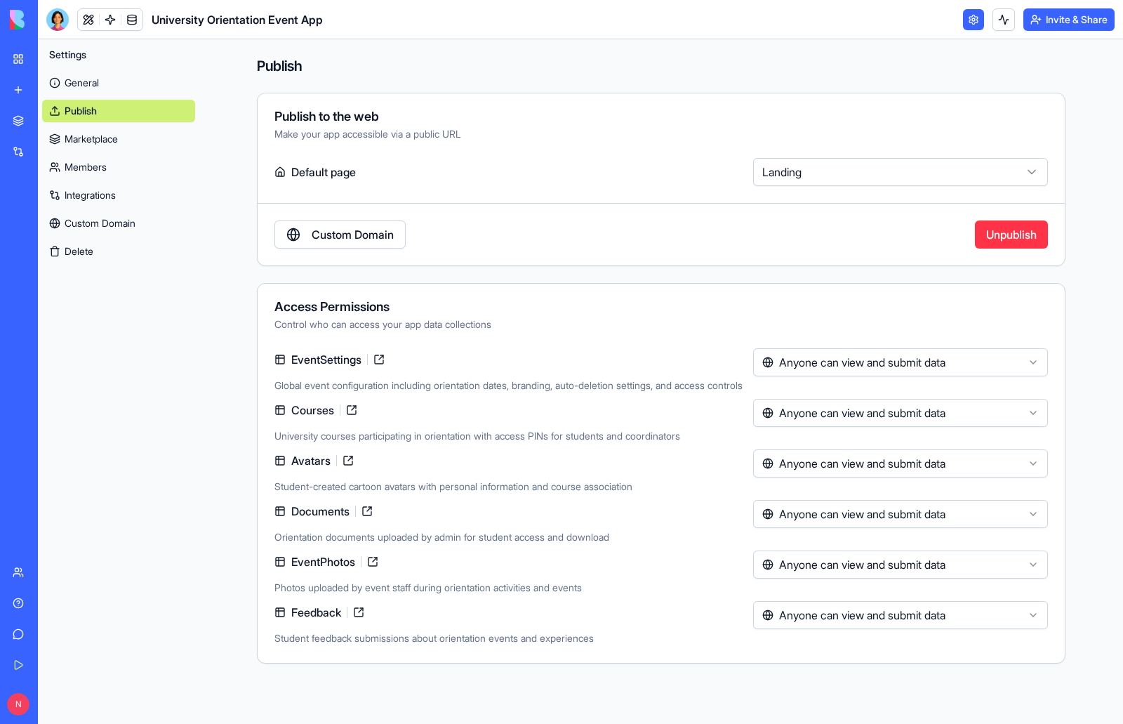
click at [834, 179] on html "**********" at bounding box center [561, 362] width 1123 height 724
click at [677, 223] on html "**********" at bounding box center [561, 362] width 1123 height 724
click at [135, 13] on link at bounding box center [131, 19] width 21 height 21
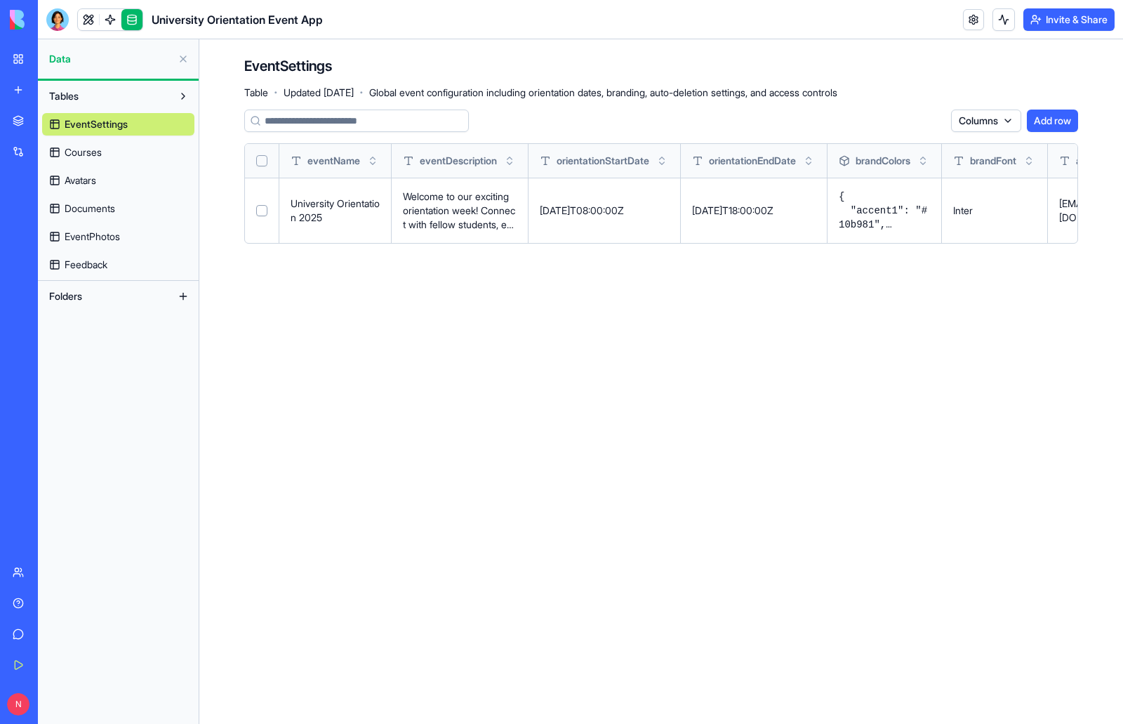
click at [96, 157] on span "Courses" at bounding box center [83, 152] width 37 height 14
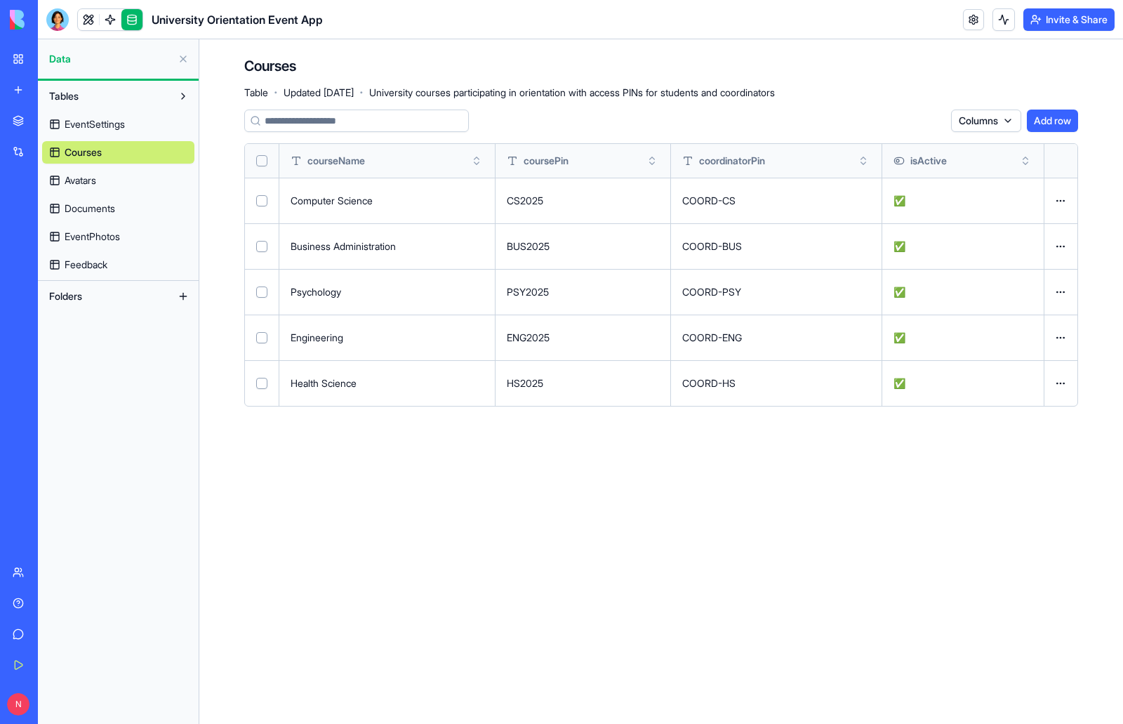
click at [109, 124] on span "EventSettings" at bounding box center [95, 124] width 60 height 14
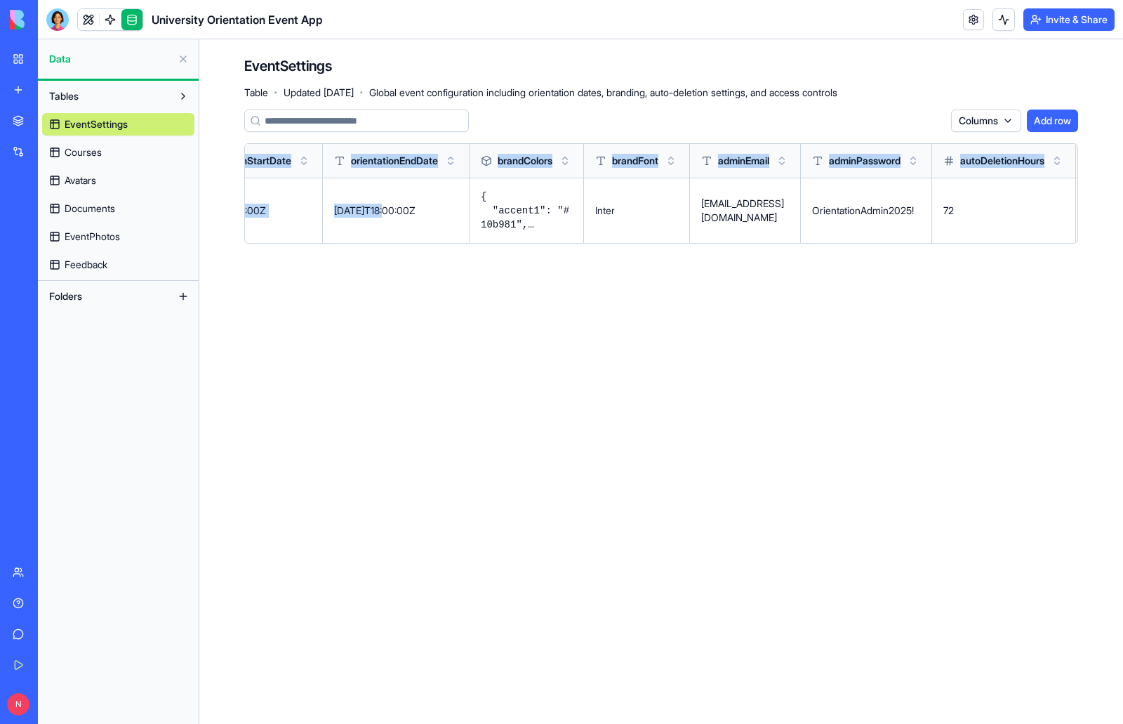
scroll to position [0, 512]
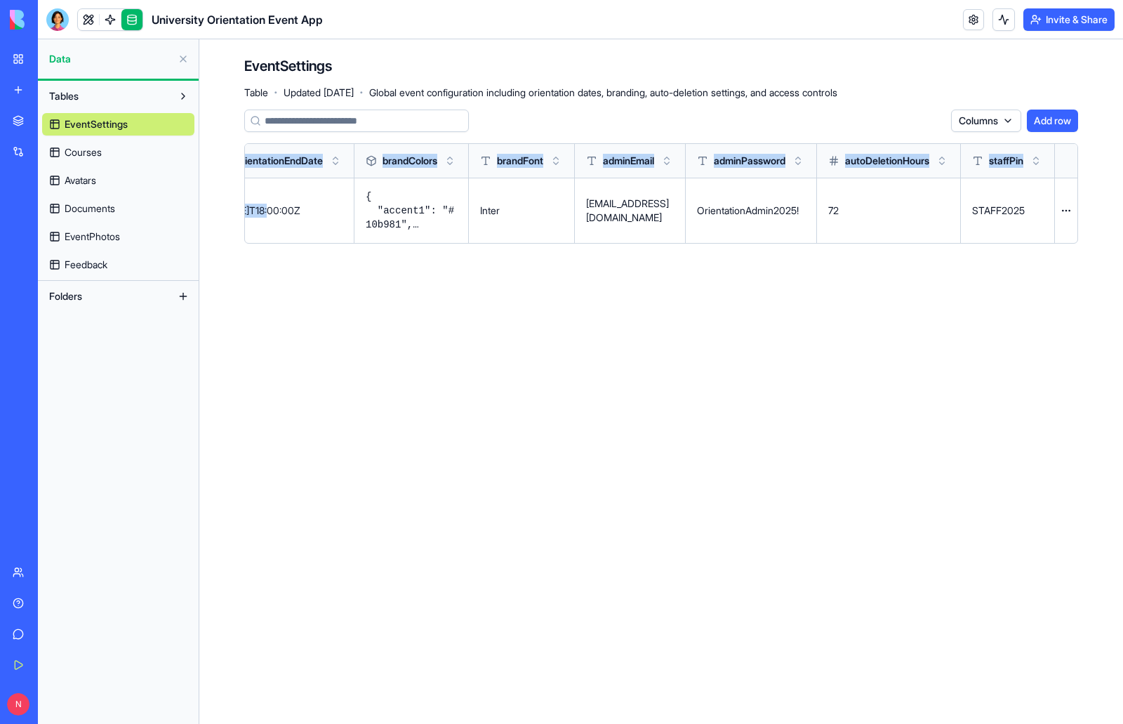
drag, startPoint x: 757, startPoint y: 218, endPoint x: 1040, endPoint y: 249, distance: 285.3
click at [1040, 249] on div "Columns Add row eventName eventDescription orientationStartDate orientationEndD…" at bounding box center [661, 182] width 834 height 145
click at [793, 324] on main "EventSettings Table · Updated Sep 30, 2025 · Global event configuration includi…" at bounding box center [661, 381] width 924 height 684
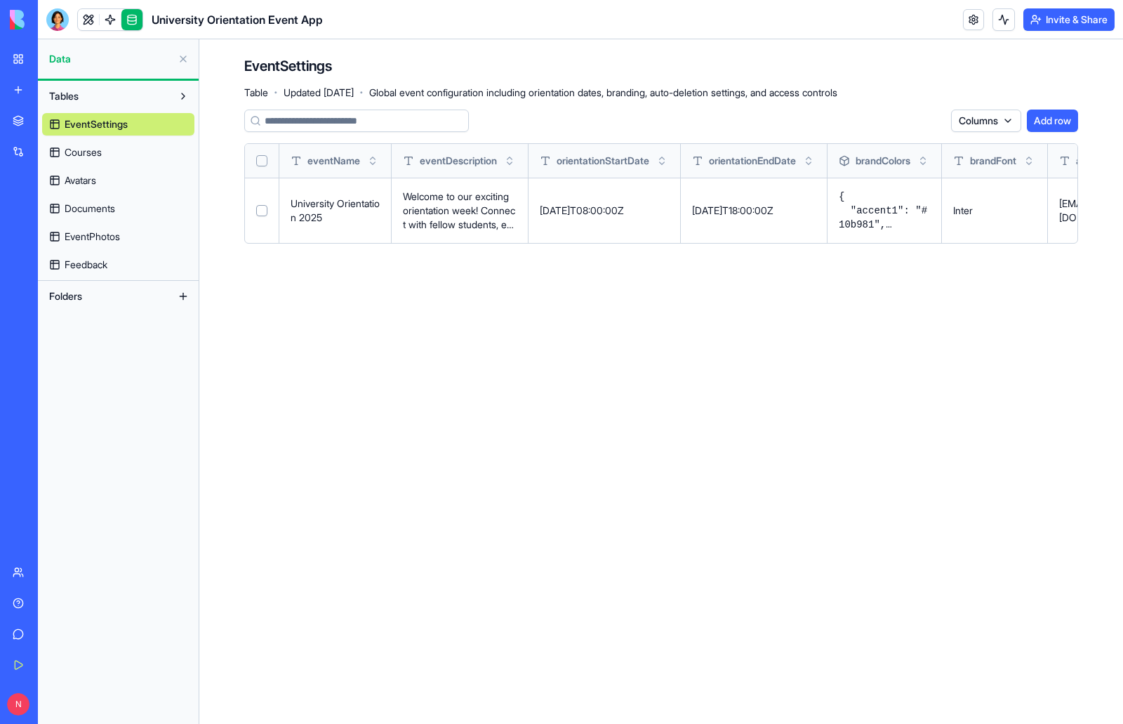
click at [533, 428] on main "EventSettings Table · Updated Sep 30, 2025 · Global event configuration includi…" at bounding box center [661, 381] width 924 height 684
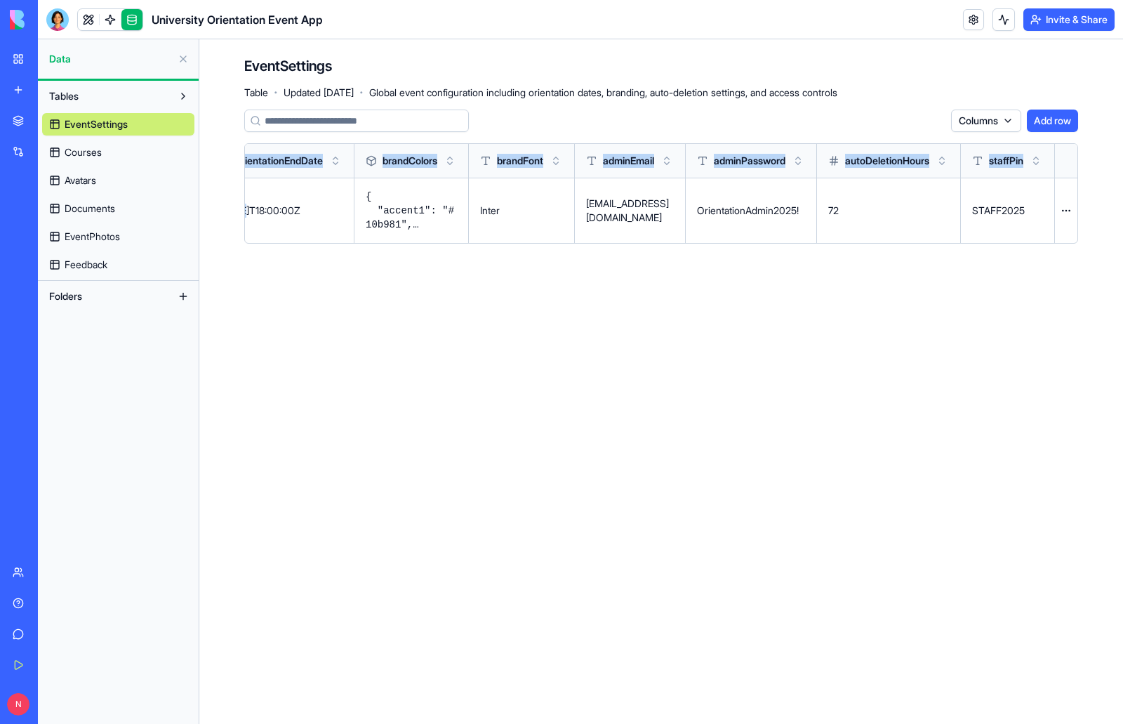
drag, startPoint x: 732, startPoint y: 216, endPoint x: 862, endPoint y: 311, distance: 160.8
click at [862, 311] on main "EventSettings Table · Updated Sep 30, 2025 · Global event configuration includi…" at bounding box center [661, 381] width 924 height 684
click at [88, 18] on link at bounding box center [88, 19] width 21 height 21
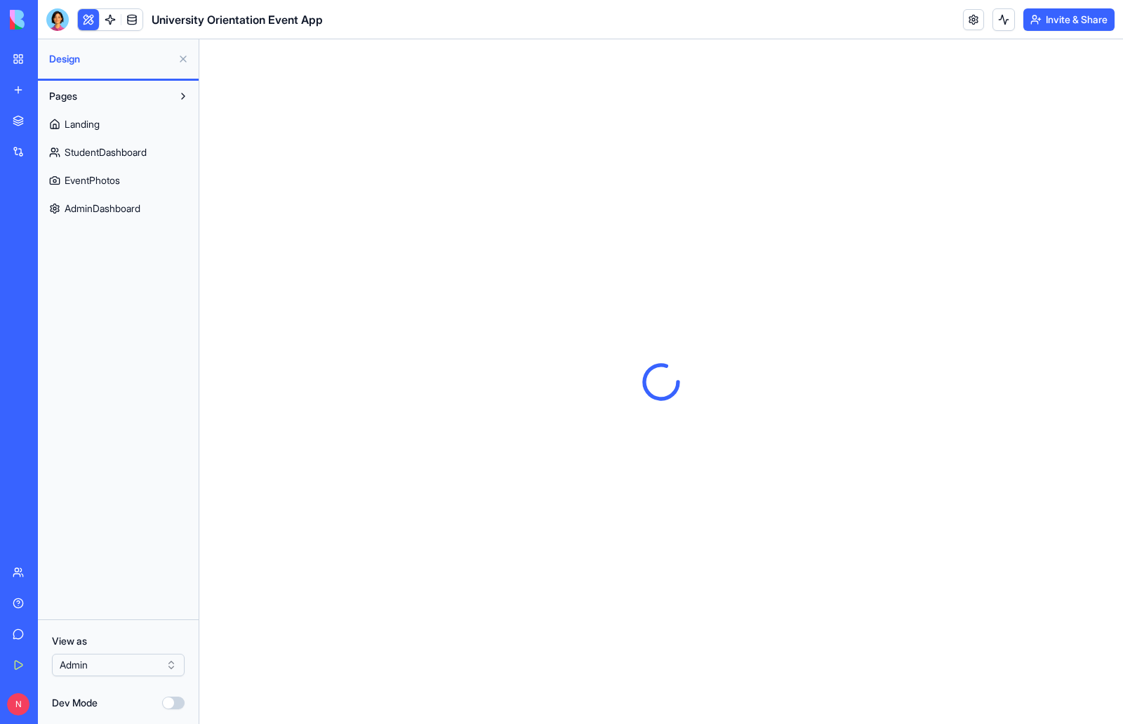
click at [128, 213] on span "AdminDashboard" at bounding box center [103, 208] width 76 height 14
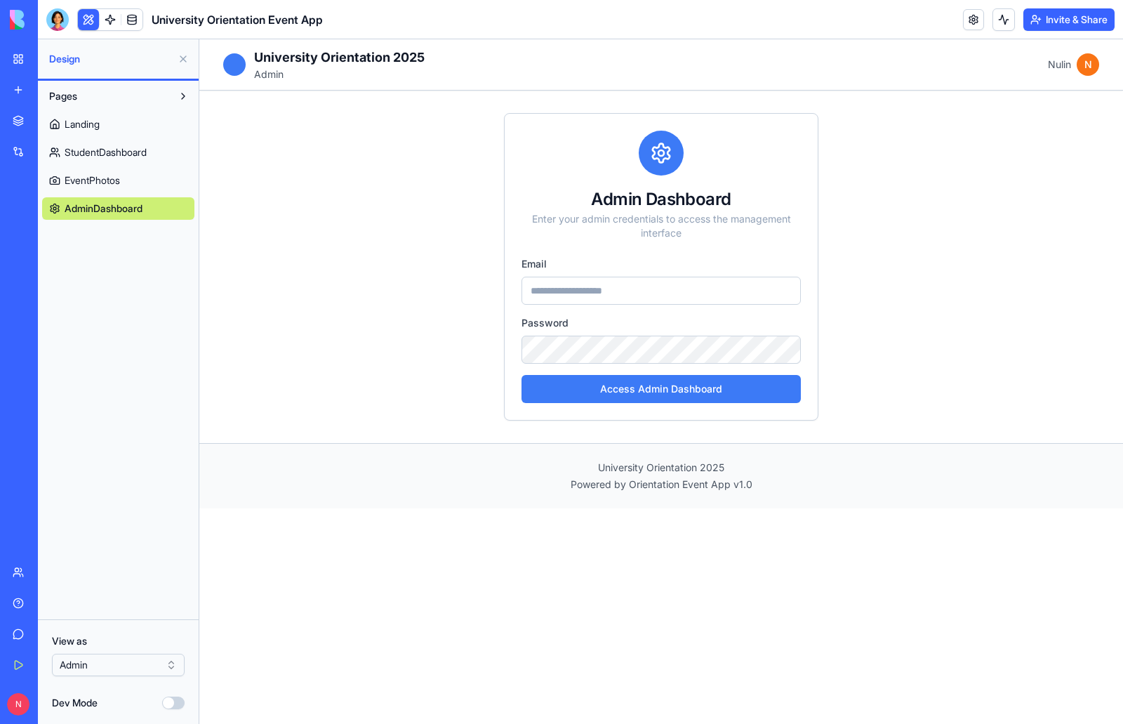
drag, startPoint x: 331, startPoint y: 246, endPoint x: 569, endPoint y: 268, distance: 239.7
click at [370, 229] on div "Admin Dashboard Enter your admin credentials to access the management interface…" at bounding box center [661, 267] width 899 height 352
click at [646, 294] on input "email" at bounding box center [661, 291] width 279 height 28
click at [107, 126] on link "Landing" at bounding box center [118, 124] width 152 height 22
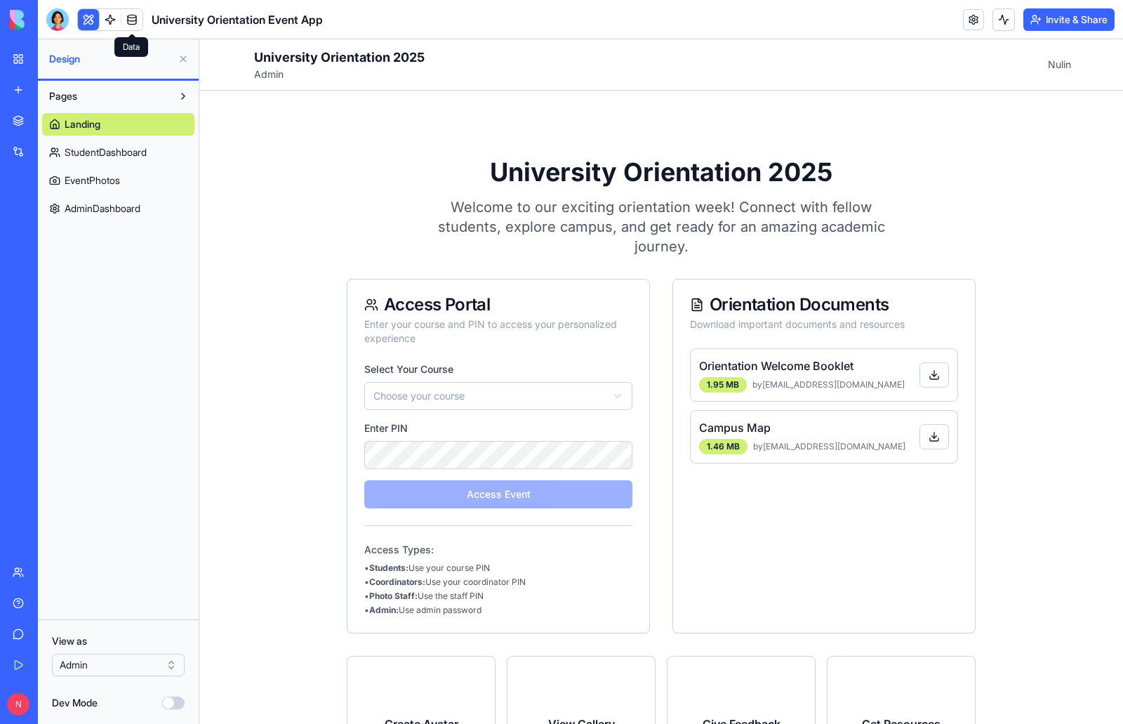
click at [139, 19] on link at bounding box center [131, 19] width 21 height 21
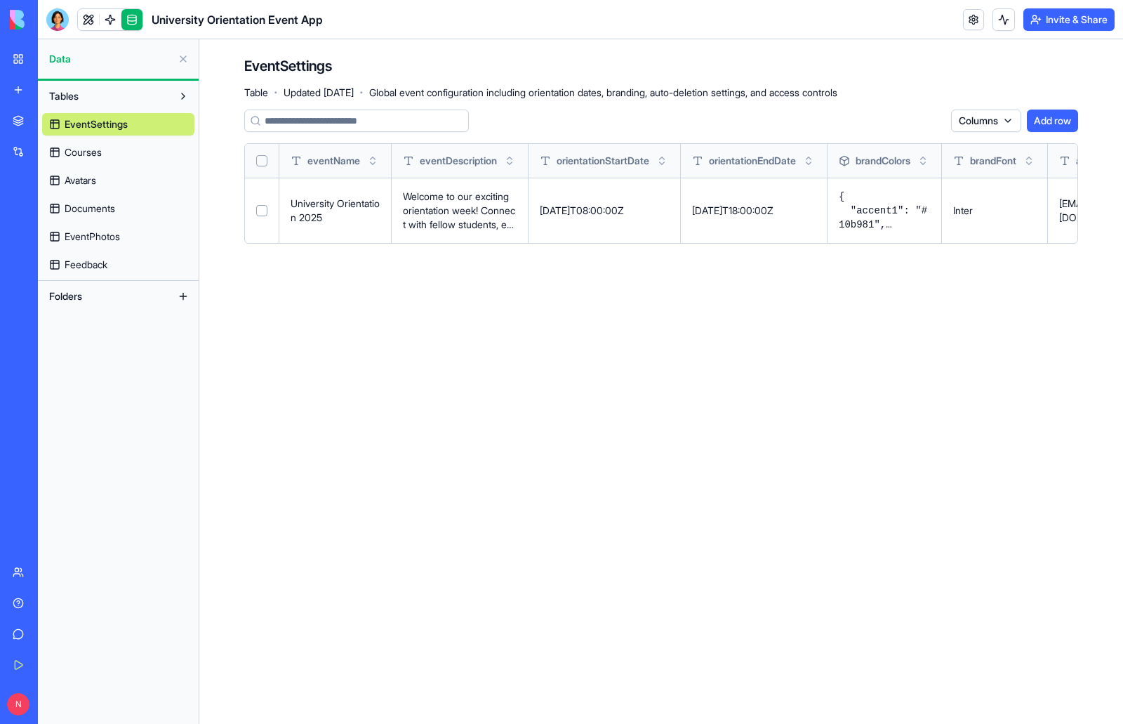
click at [98, 263] on span "Feedback" at bounding box center [86, 265] width 43 height 14
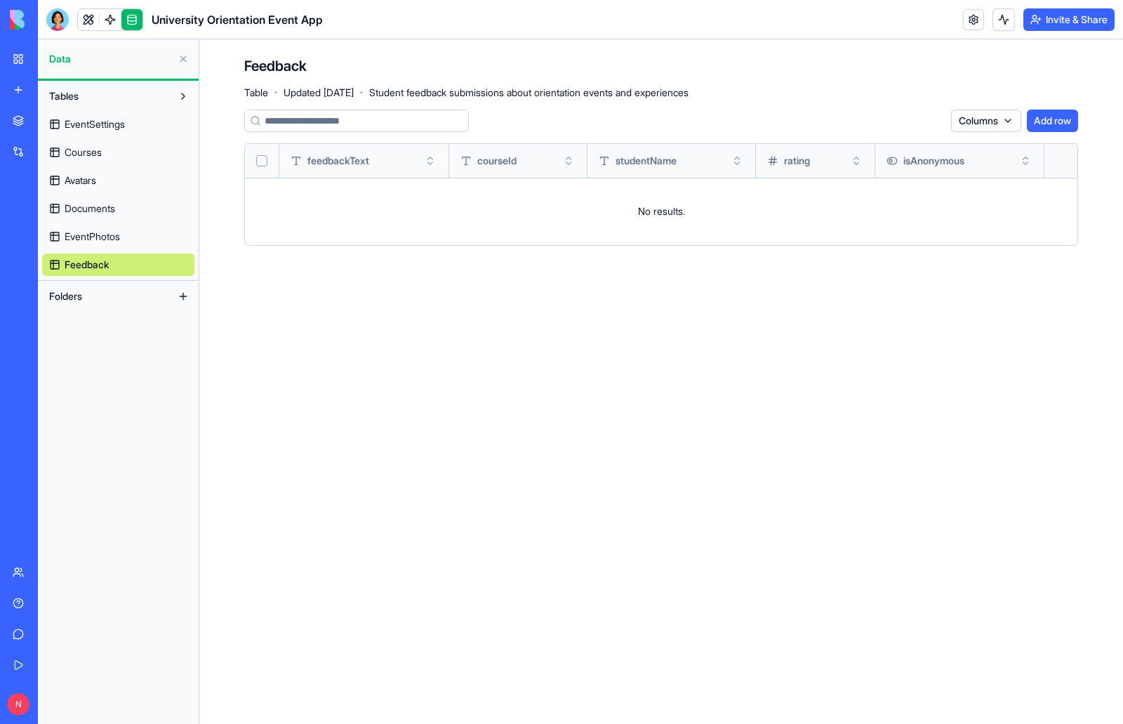
click at [1046, 113] on button "Add row" at bounding box center [1052, 121] width 51 height 22
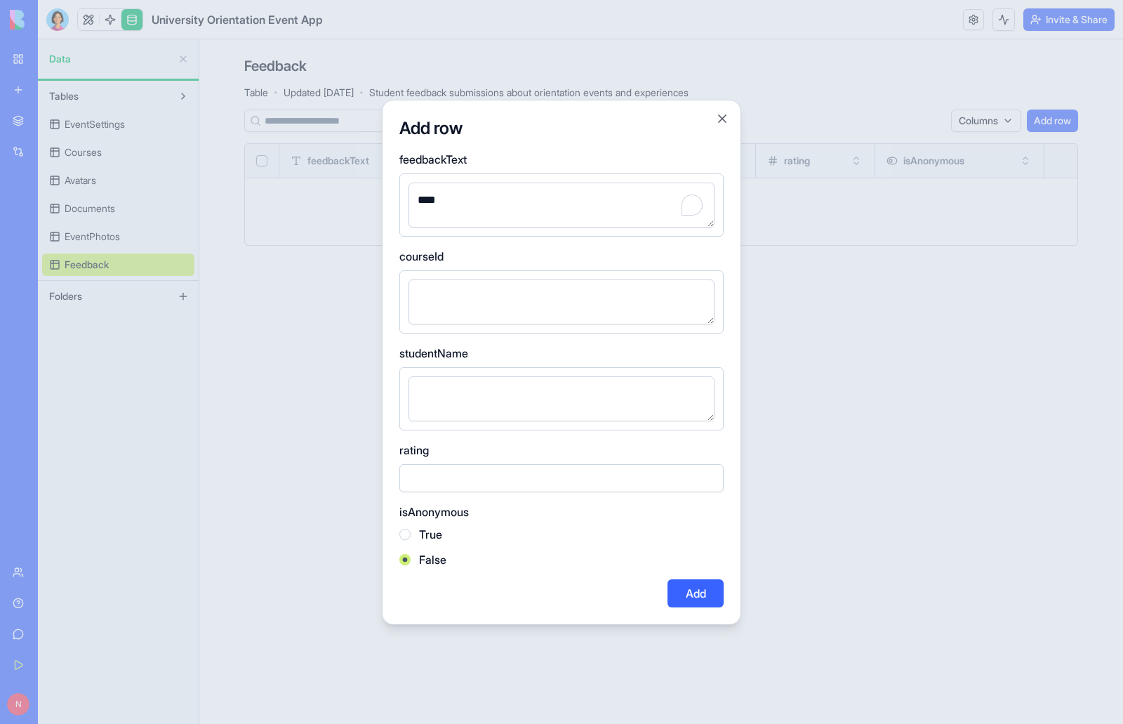
type textarea "****"
click at [536, 302] on textarea "To enrich screen reader interactions, please activate Accessibility in Grammarl…" at bounding box center [562, 301] width 306 height 45
type textarea "****"
click at [502, 393] on textarea "To enrich screen reader interactions, please activate Accessibility in Grammarl…" at bounding box center [562, 398] width 306 height 45
type textarea "*****"
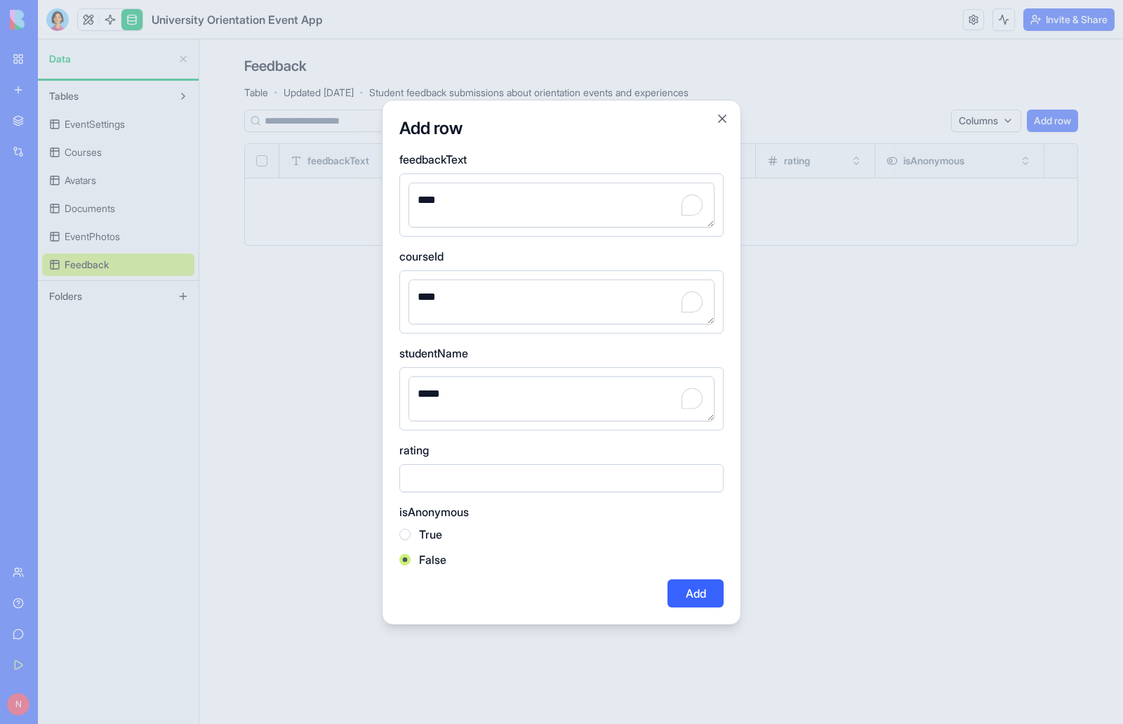
click at [456, 478] on input "number" at bounding box center [561, 478] width 324 height 28
click at [709, 477] on input "**" at bounding box center [561, 478] width 324 height 28
click at [710, 473] on input "**" at bounding box center [561, 478] width 324 height 28
click at [710, 473] on input "*" at bounding box center [561, 478] width 324 height 28
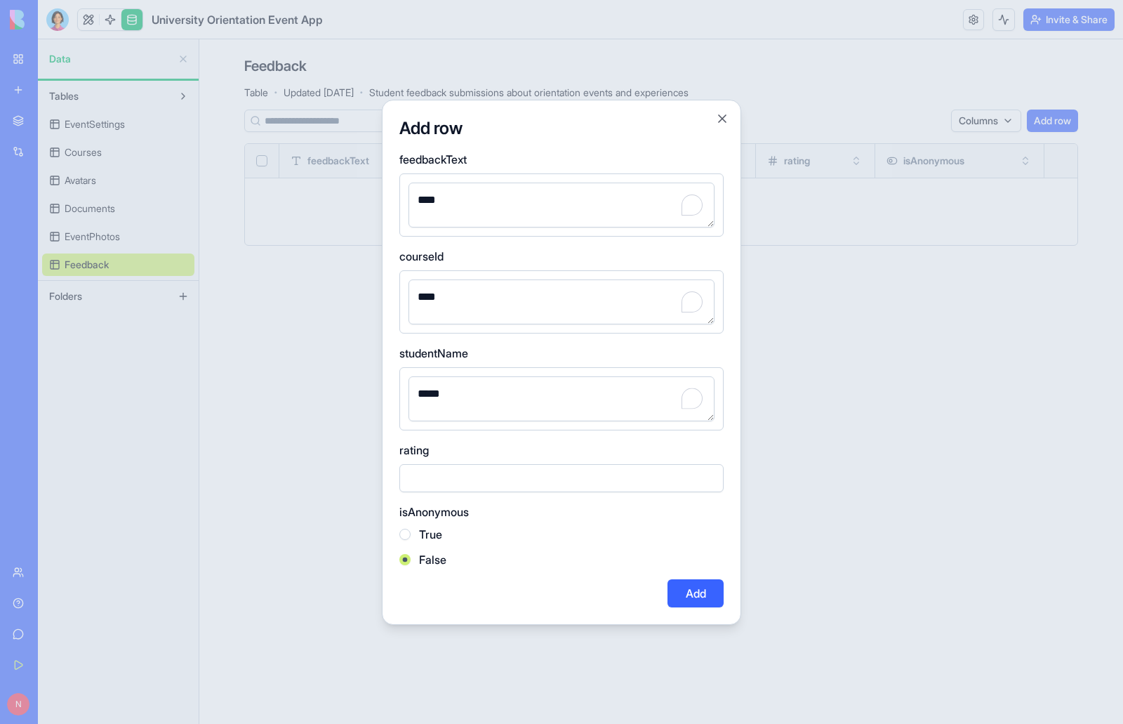
click at [710, 473] on input "*" at bounding box center [561, 478] width 324 height 28
type input "*"
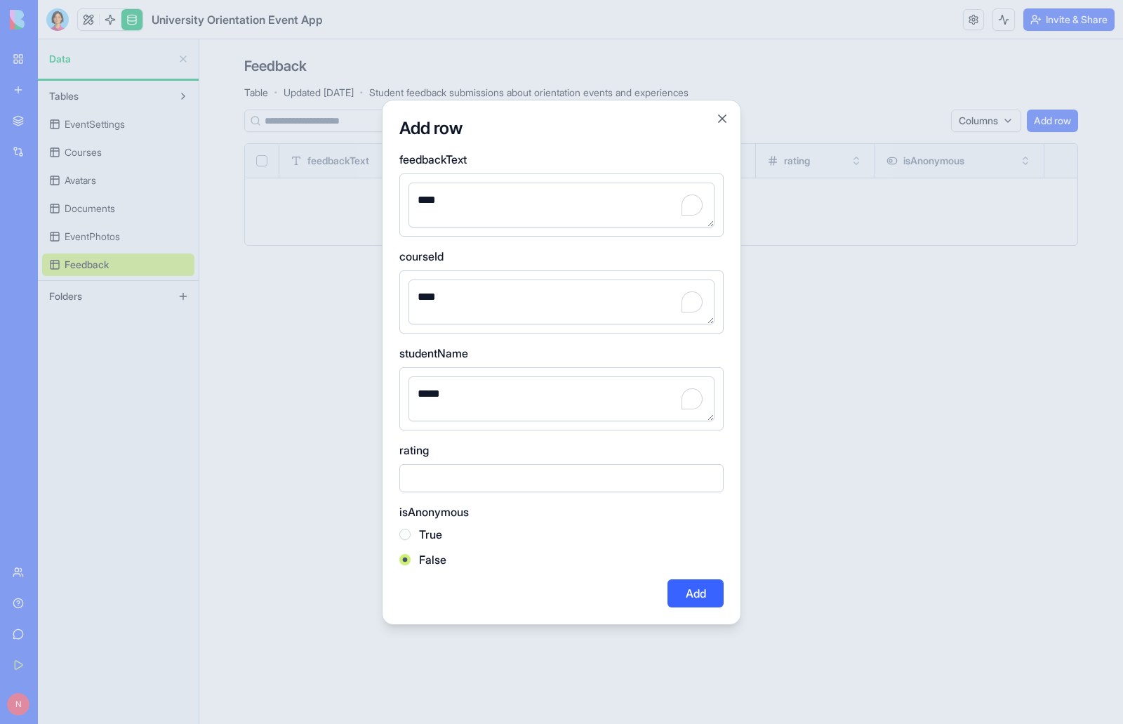
click at [710, 473] on input "*" at bounding box center [561, 478] width 324 height 28
click at [409, 535] on button "True" at bounding box center [404, 534] width 11 height 11
click at [687, 592] on button "Add" at bounding box center [696, 593] width 56 height 28
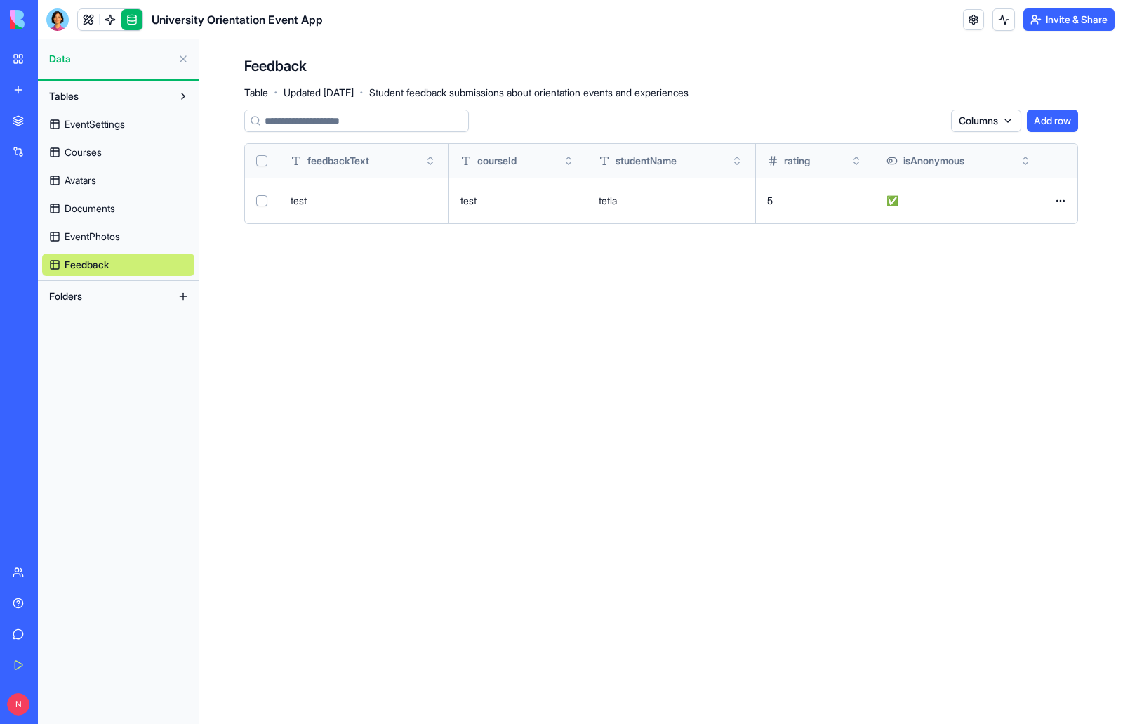
click at [126, 241] on link "EventPhotos" at bounding box center [118, 236] width 152 height 22
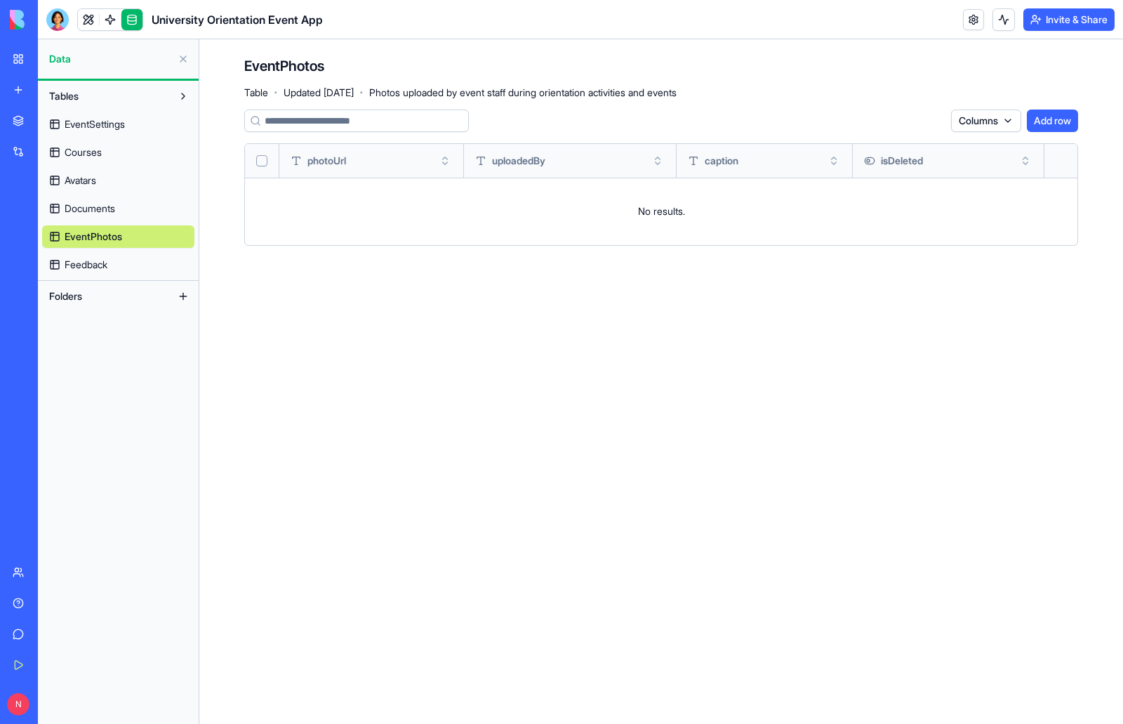
click at [693, 222] on td "No results." at bounding box center [661, 211] width 833 height 67
click at [107, 211] on span "Documents" at bounding box center [90, 208] width 51 height 14
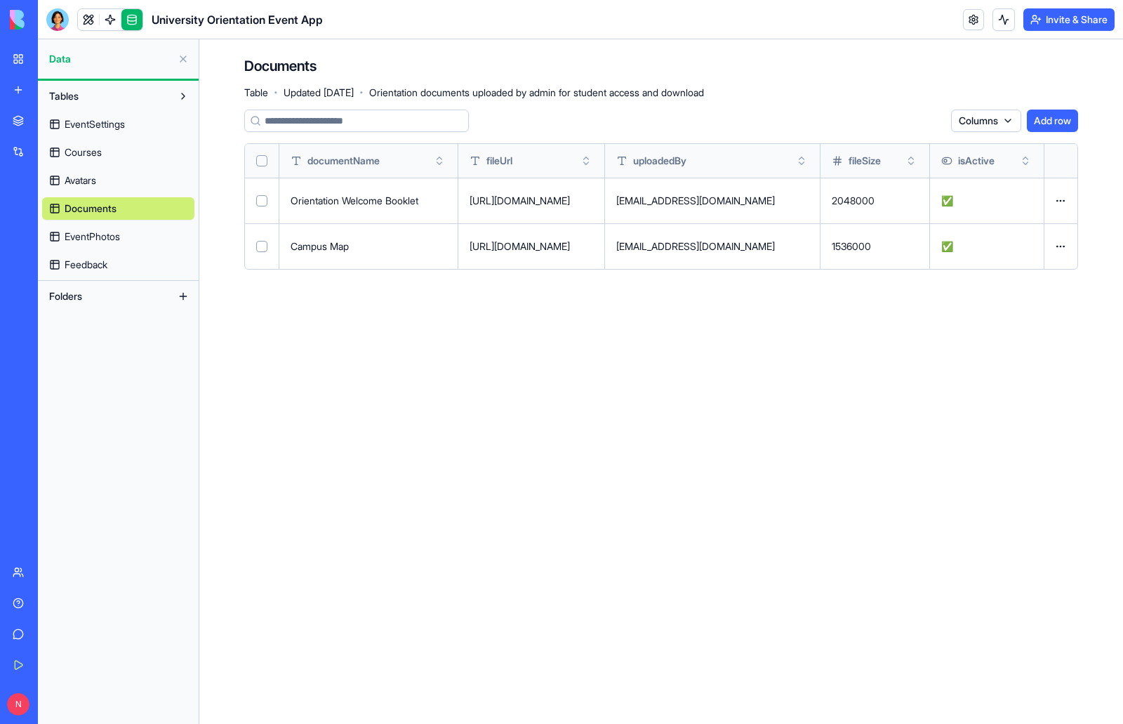
click at [105, 179] on link "Avatars" at bounding box center [118, 180] width 152 height 22
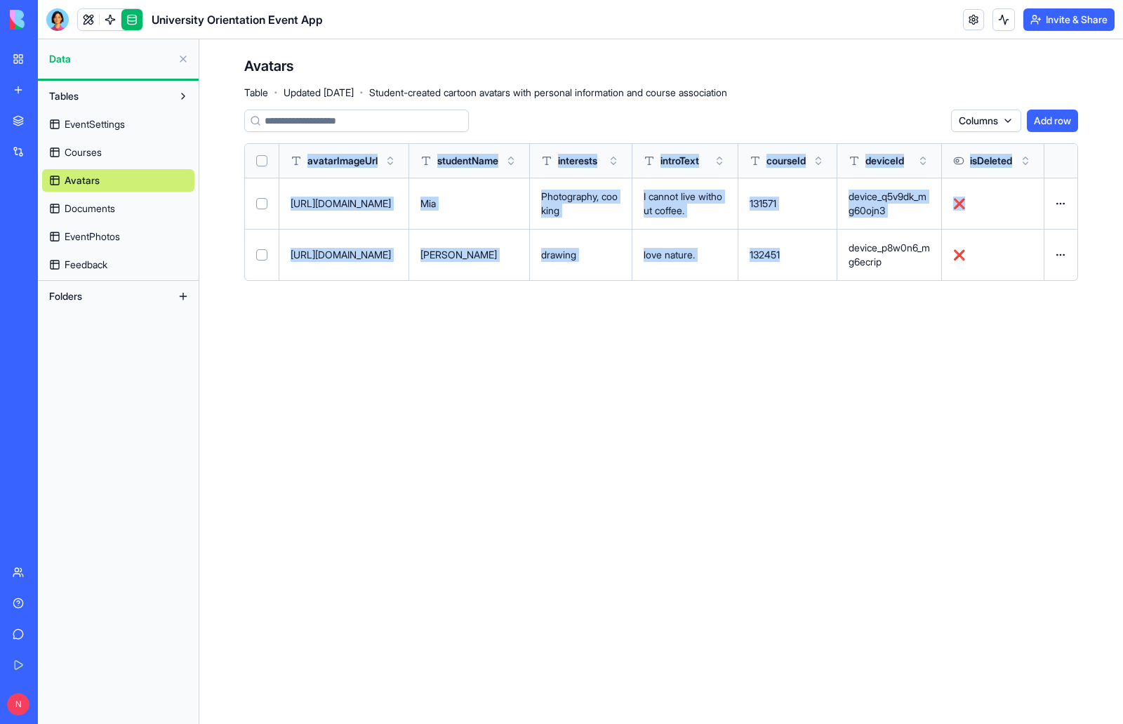
drag, startPoint x: 807, startPoint y: 292, endPoint x: 1073, endPoint y: 310, distance: 267.3
click at [1073, 292] on div "Columns Add row avatarImageUrl studentName interests introText courseId deviceI…" at bounding box center [661, 201] width 834 height 183
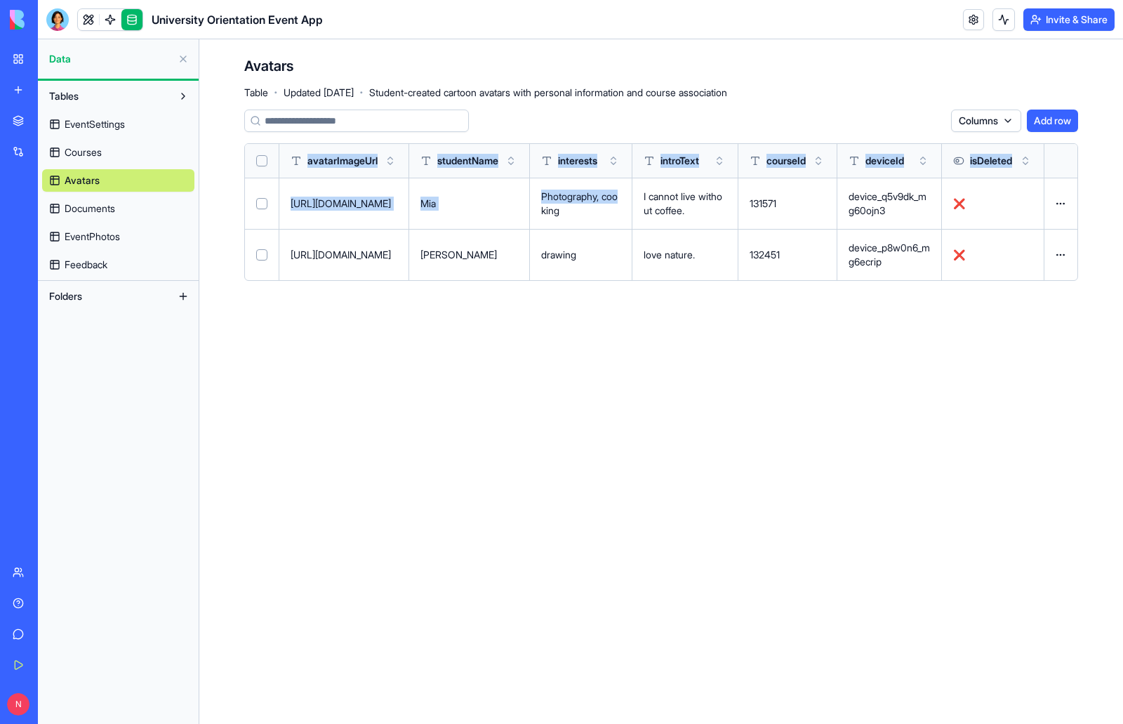
drag, startPoint x: 552, startPoint y: 216, endPoint x: 790, endPoint y: 392, distance: 295.7
click at [942, 339] on main "Avatars Table · Updated Sep 30, 2025 · Student-created cartoon avatars with per…" at bounding box center [661, 381] width 924 height 684
click at [785, 392] on main "Avatars Table · Updated Sep 30, 2025 · Student-created cartoon avatars with per…" at bounding box center [661, 381] width 924 height 684
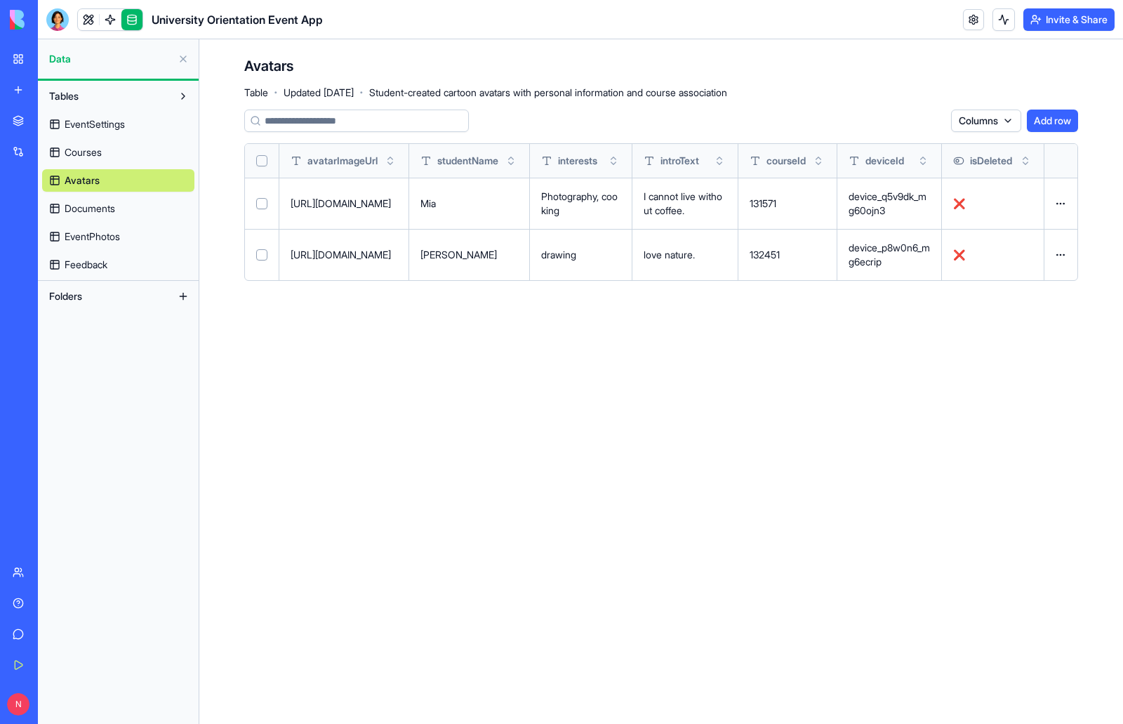
click at [790, 390] on main "Avatars Table · Updated Sep 30, 2025 · Student-created cartoon avatars with per…" at bounding box center [661, 381] width 924 height 684
click at [90, 150] on span "Courses" at bounding box center [83, 152] width 37 height 14
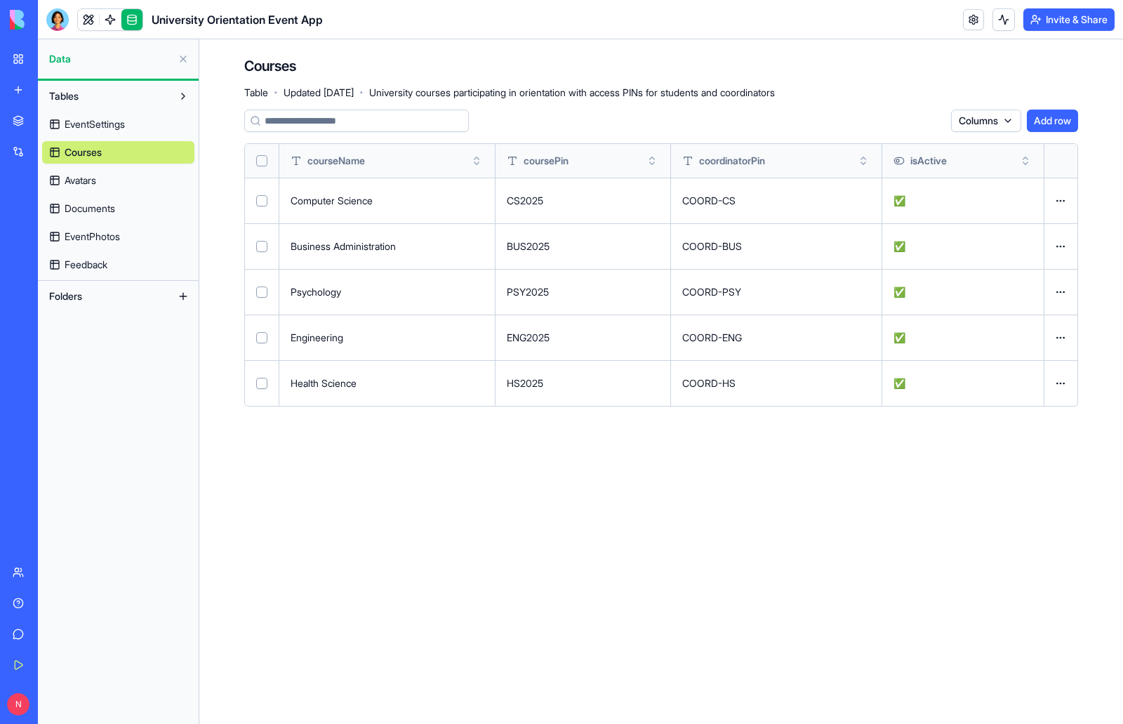
click at [90, 127] on span "EventSettings" at bounding box center [95, 124] width 60 height 14
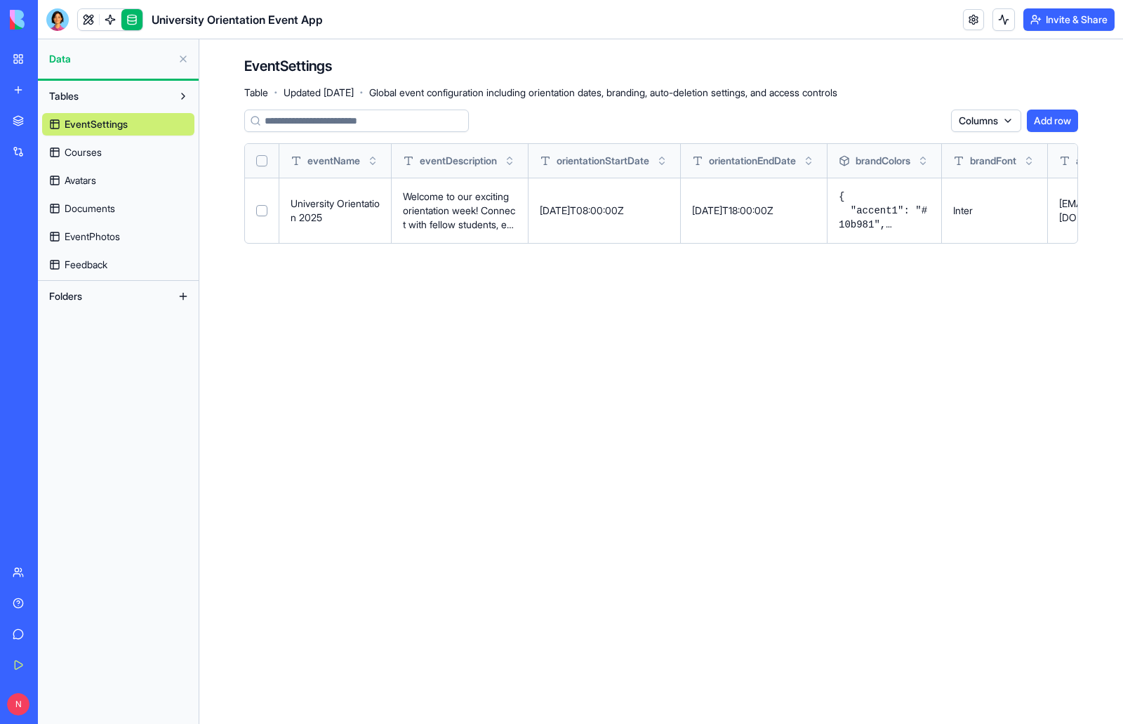
click at [436, 387] on main "EventSettings Table · Updated Sep 30, 2025 · Global event configuration includi…" at bounding box center [661, 381] width 924 height 684
click at [112, 25] on link at bounding box center [110, 19] width 21 height 21
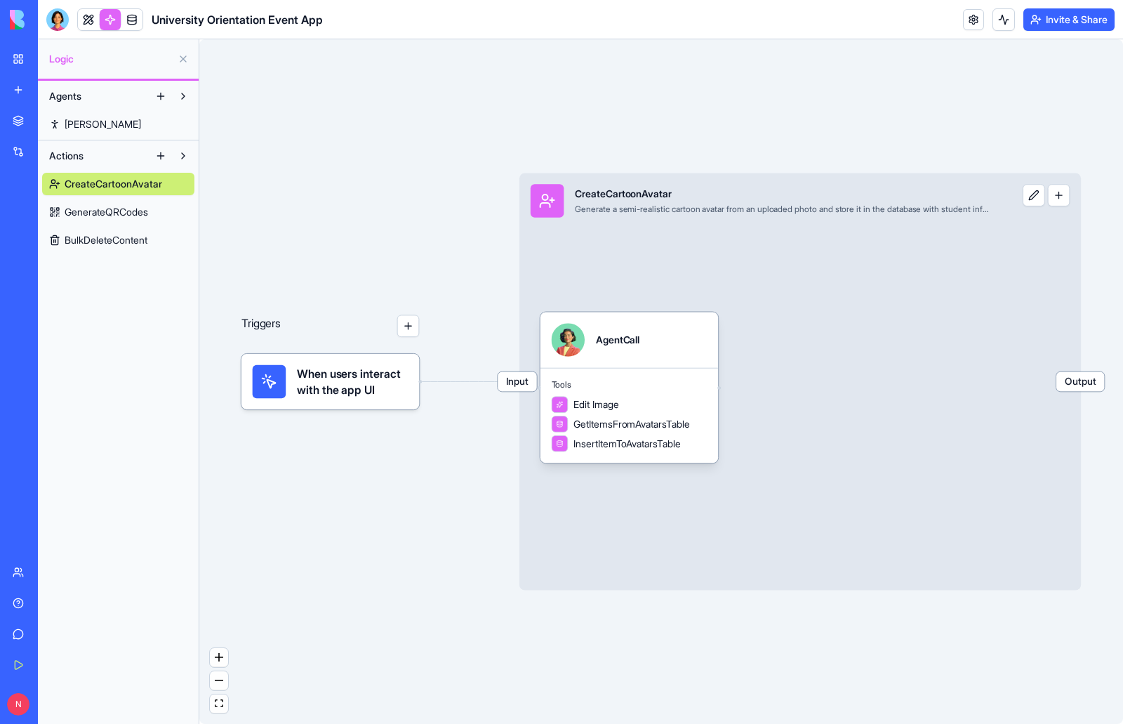
click at [122, 214] on span "GenerateQRCodes" at bounding box center [107, 212] width 84 height 14
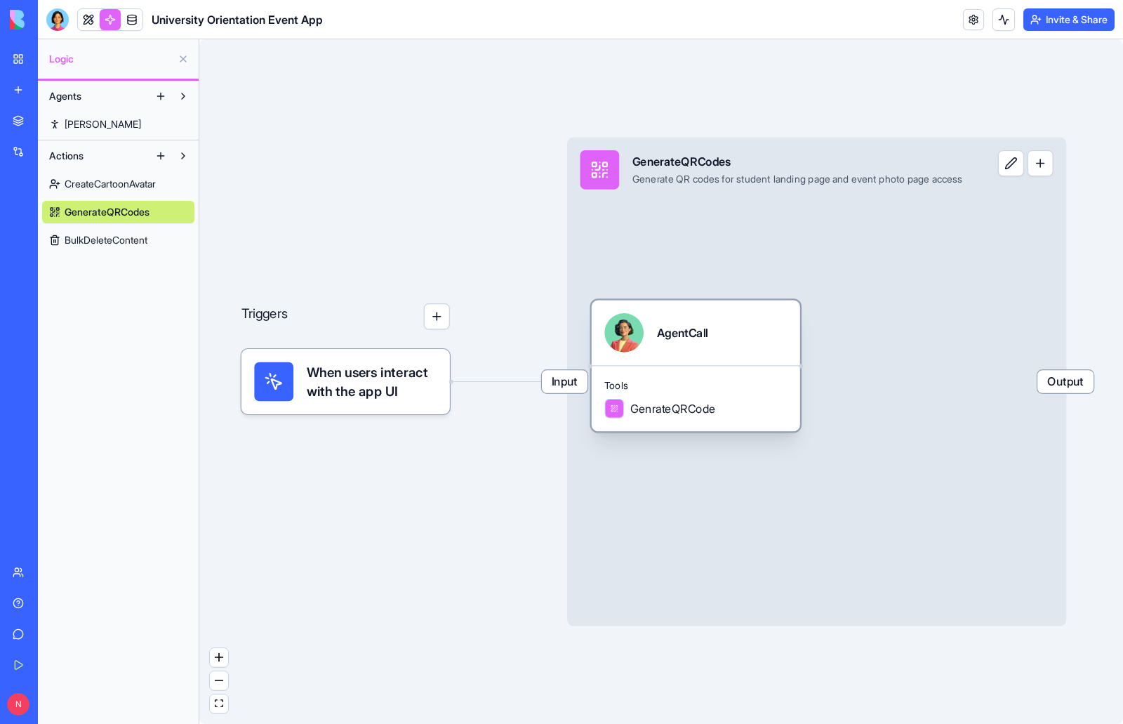
click at [776, 390] on span "Tools" at bounding box center [695, 385] width 183 height 13
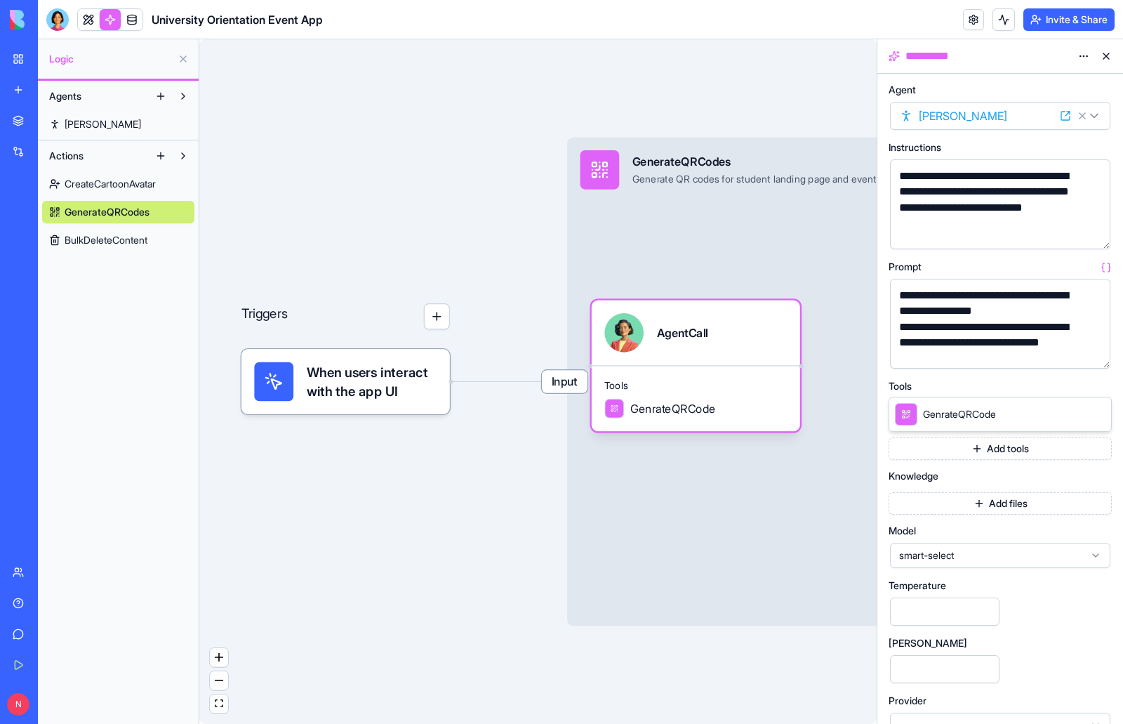
click at [1094, 359] on button "button" at bounding box center [1096, 354] width 22 height 22
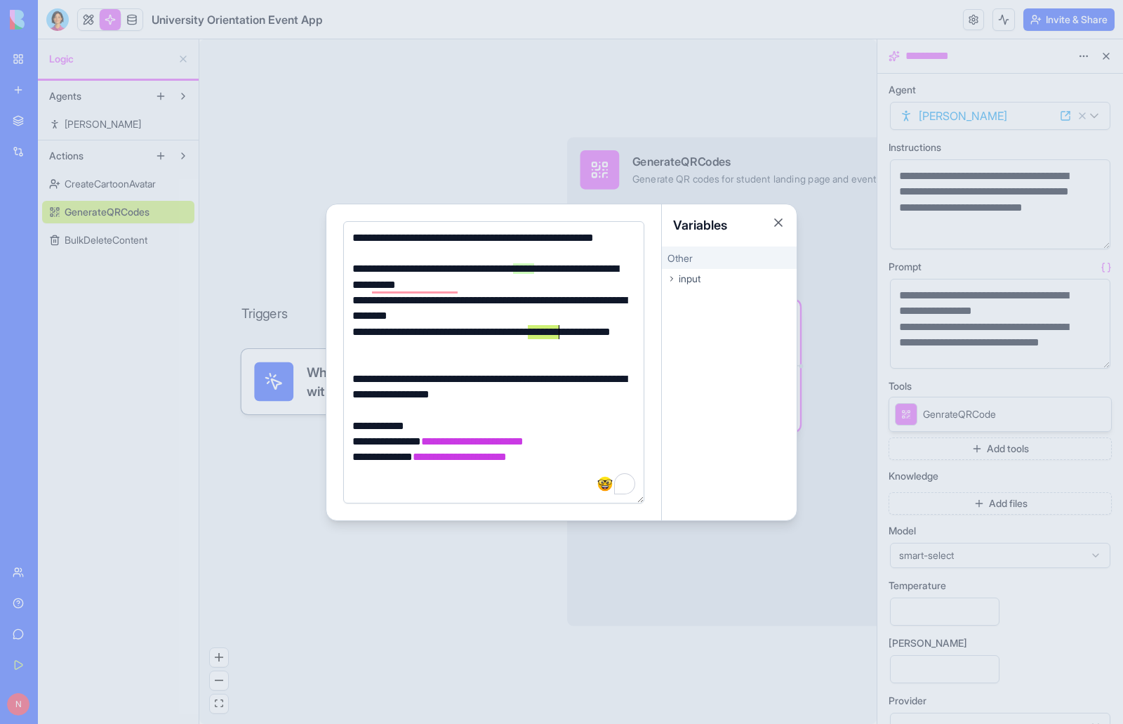
drag, startPoint x: 529, startPoint y: 334, endPoint x: 557, endPoint y: 331, distance: 28.2
click at [557, 331] on div "**********" at bounding box center [491, 340] width 287 height 32
click at [613, 285] on div "**********" at bounding box center [491, 277] width 287 height 32
click at [670, 277] on icon at bounding box center [672, 278] width 8 height 8
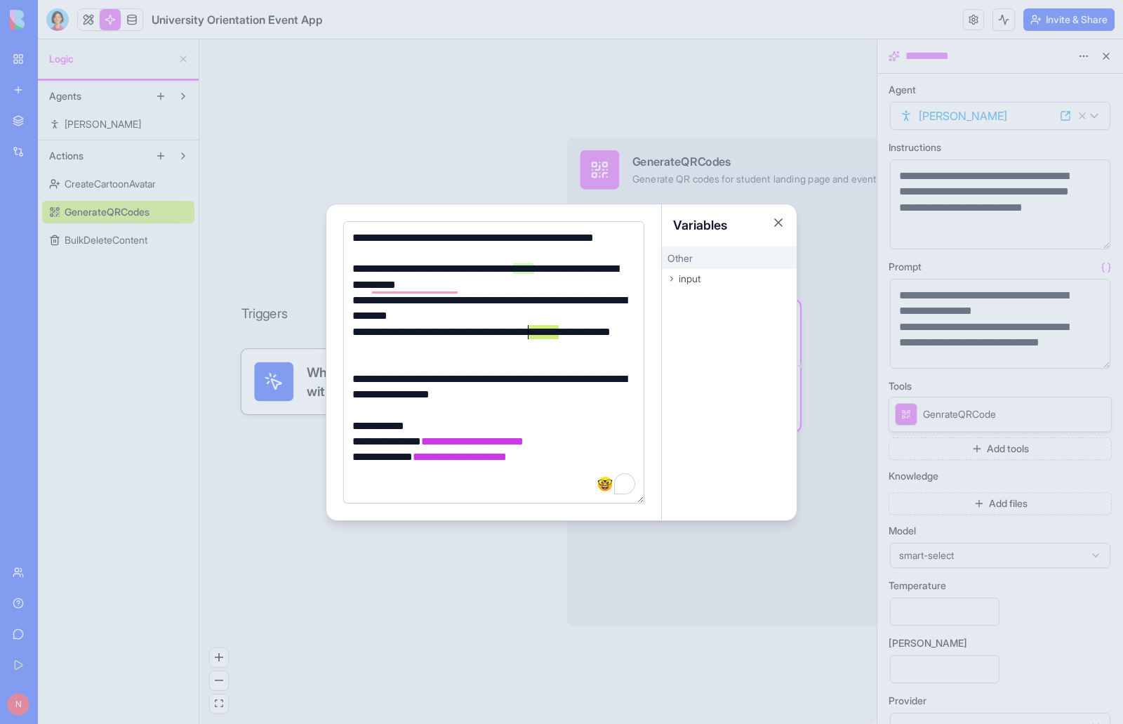
drag, startPoint x: 557, startPoint y: 333, endPoint x: 529, endPoint y: 332, distance: 28.1
click at [529, 332] on div "**********" at bounding box center [491, 340] width 287 height 32
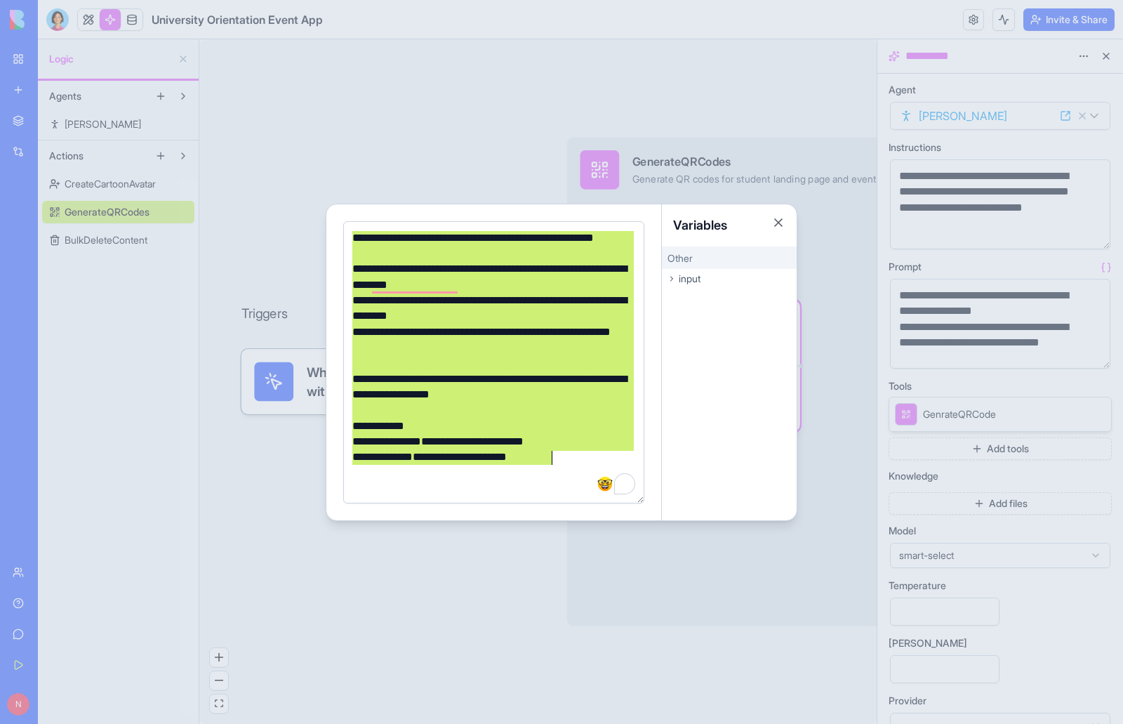
drag, startPoint x: 355, startPoint y: 239, endPoint x: 588, endPoint y: 465, distance: 325.2
click at [588, 465] on div "**********" at bounding box center [491, 362] width 287 height 264
copy div "**********"
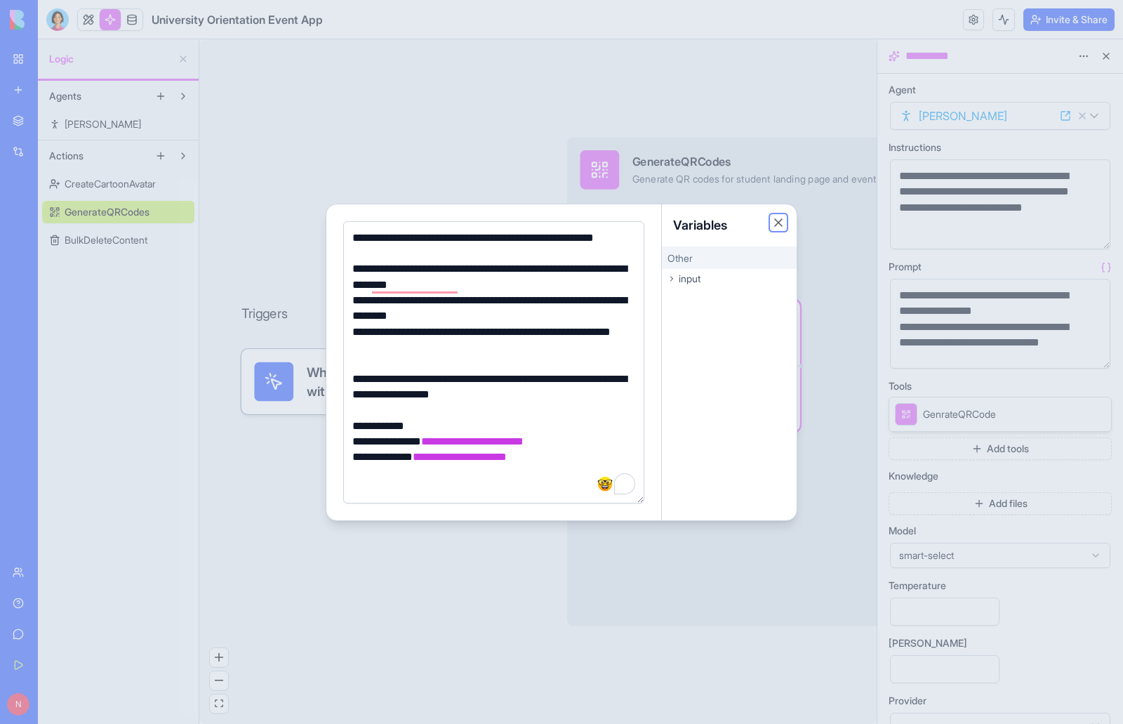
click at [783, 222] on button "Close" at bounding box center [779, 223] width 14 height 14
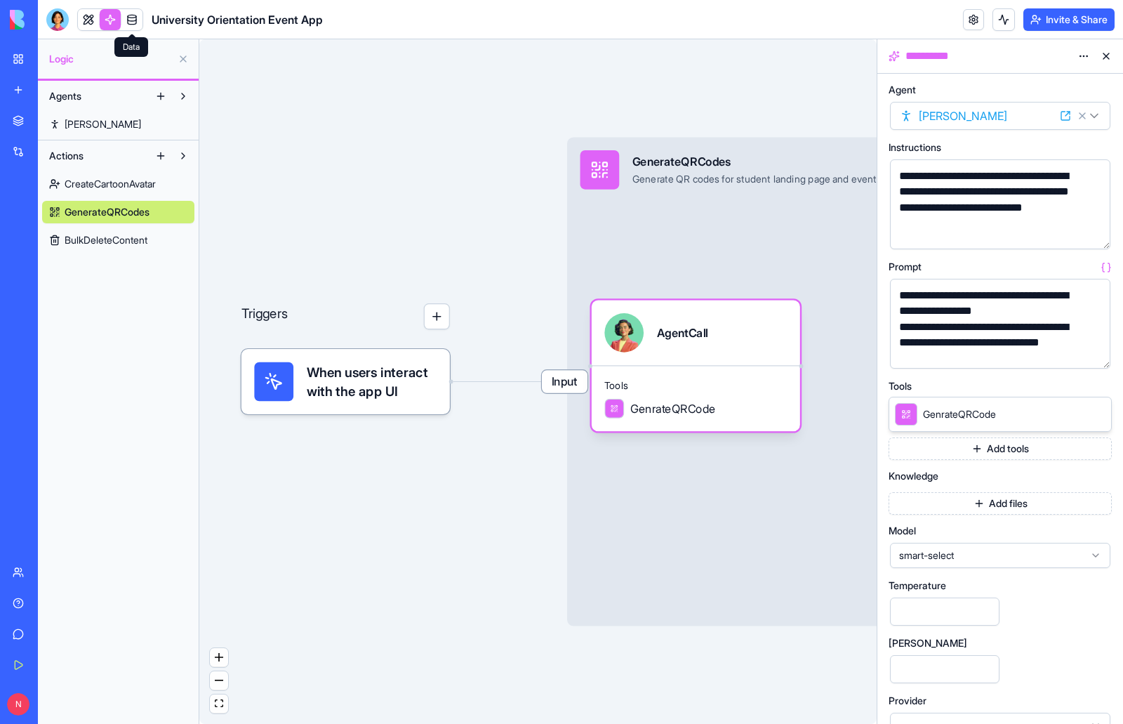
click at [135, 16] on link at bounding box center [131, 19] width 21 height 21
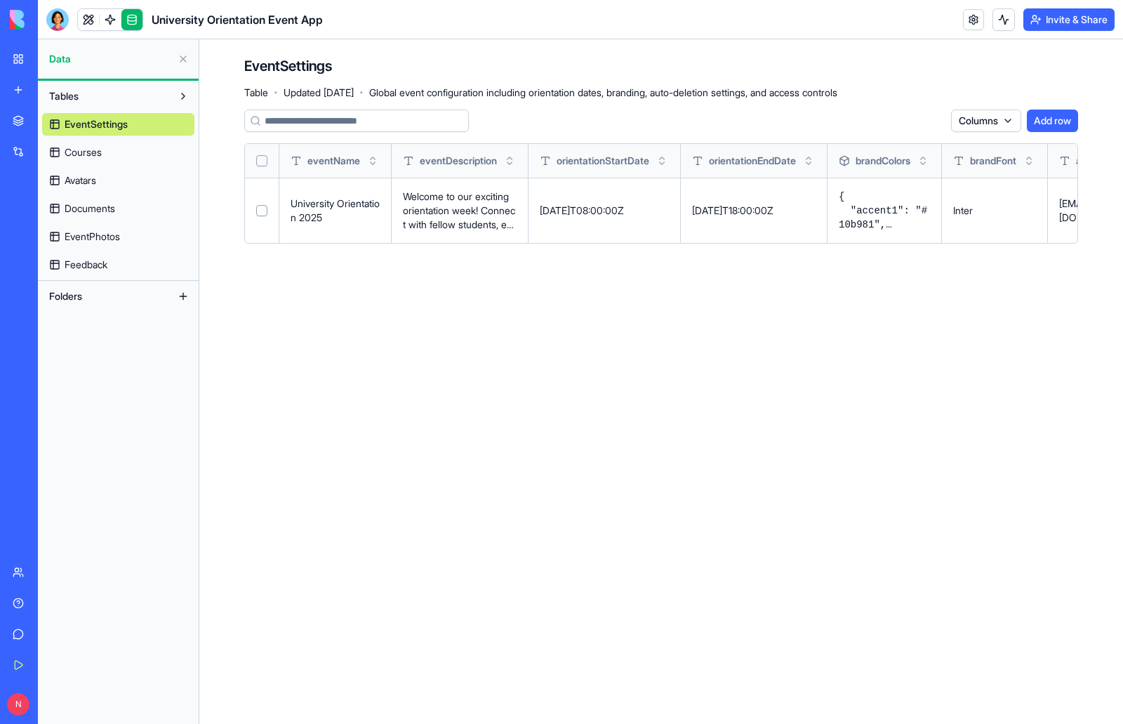
click at [91, 16] on link at bounding box center [88, 19] width 21 height 21
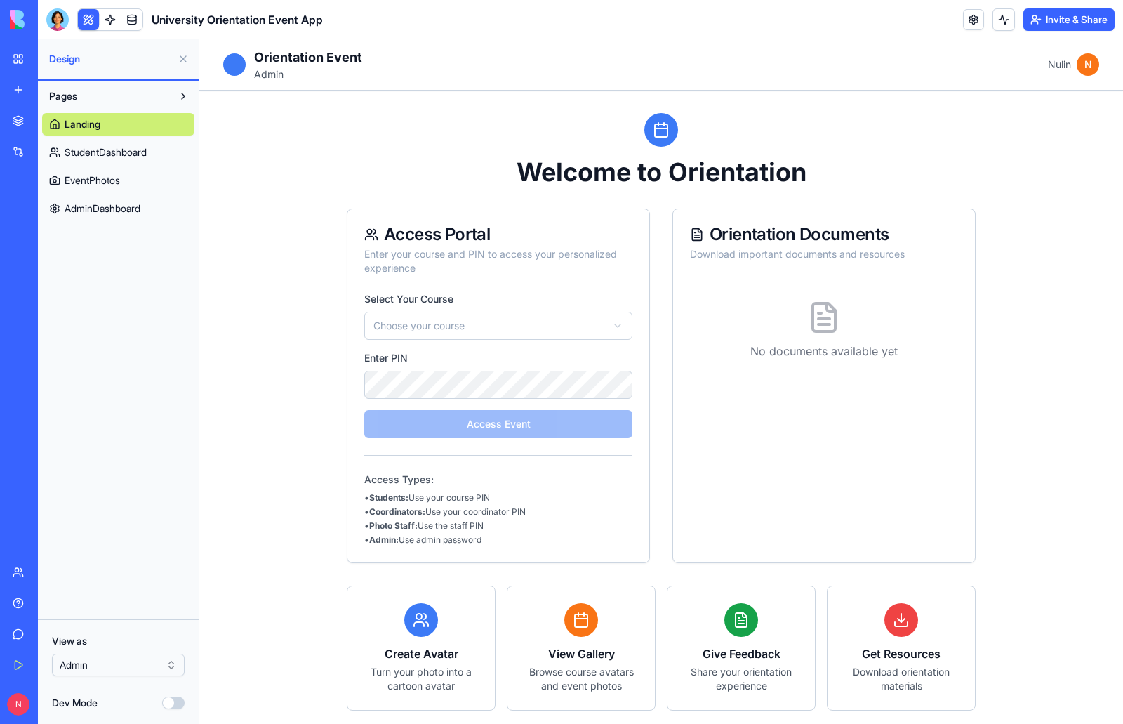
click at [128, 152] on span "StudentDashboard" at bounding box center [106, 152] width 82 height 14
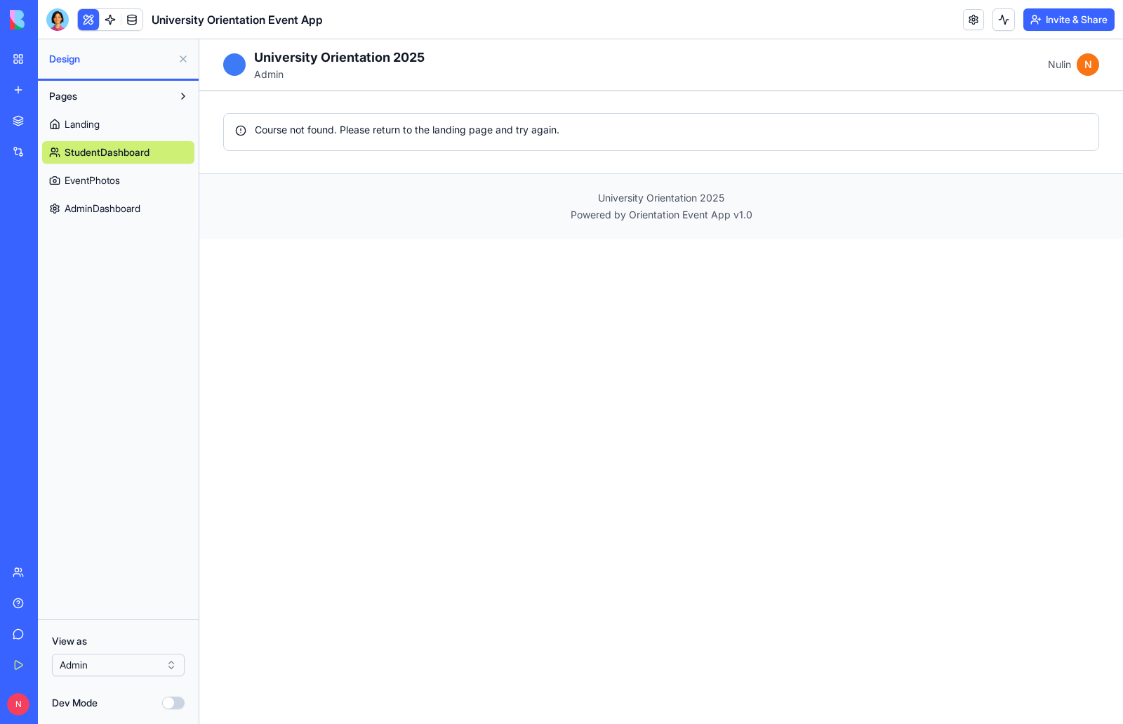
click at [41, 61] on div "My Workspace" at bounding box center [43, 59] width 18 height 14
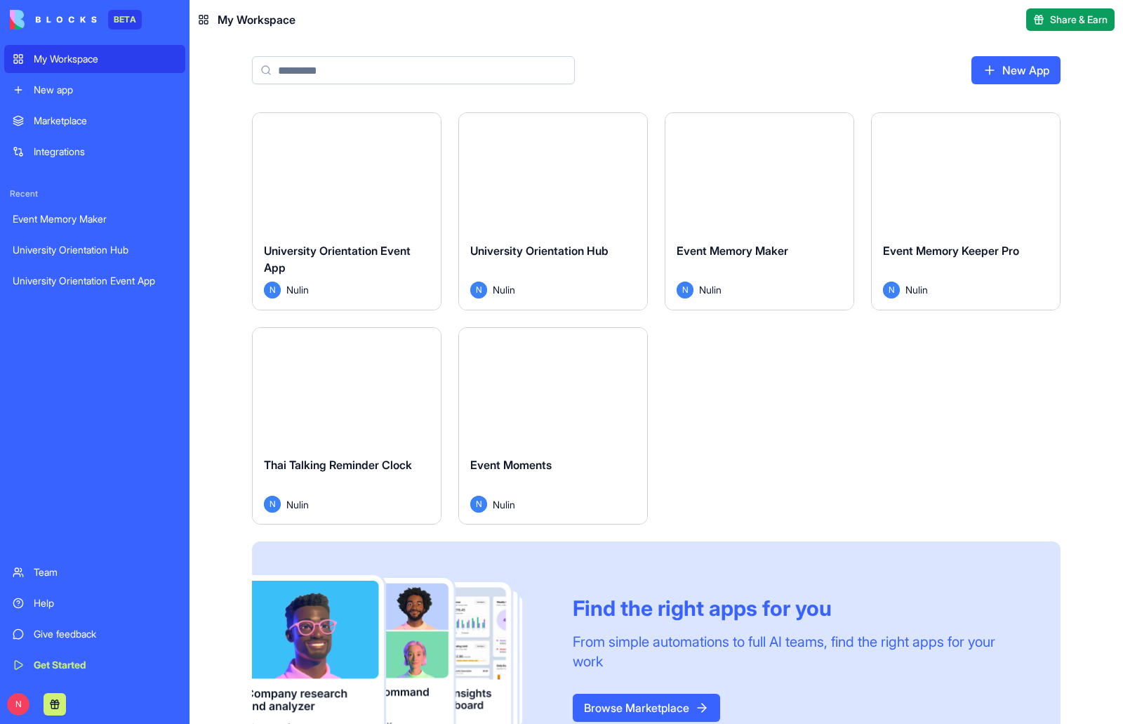
click at [341, 172] on button "Launch" at bounding box center [346, 172] width 105 height 28
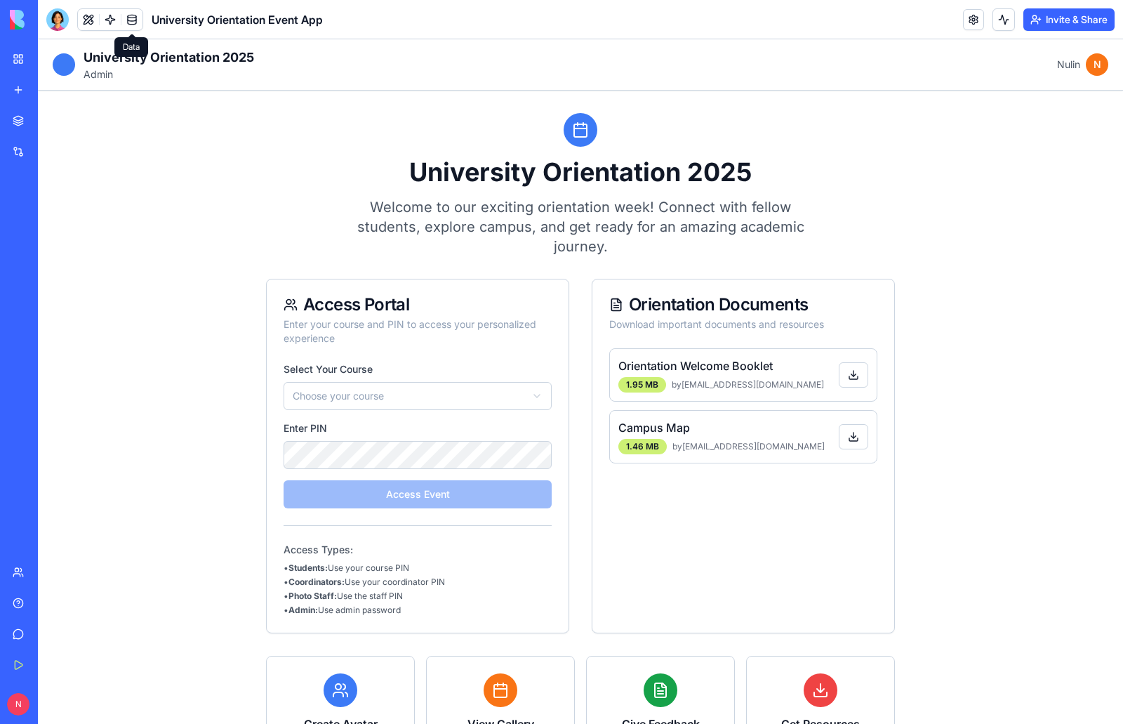
click at [136, 18] on link at bounding box center [131, 19] width 21 height 21
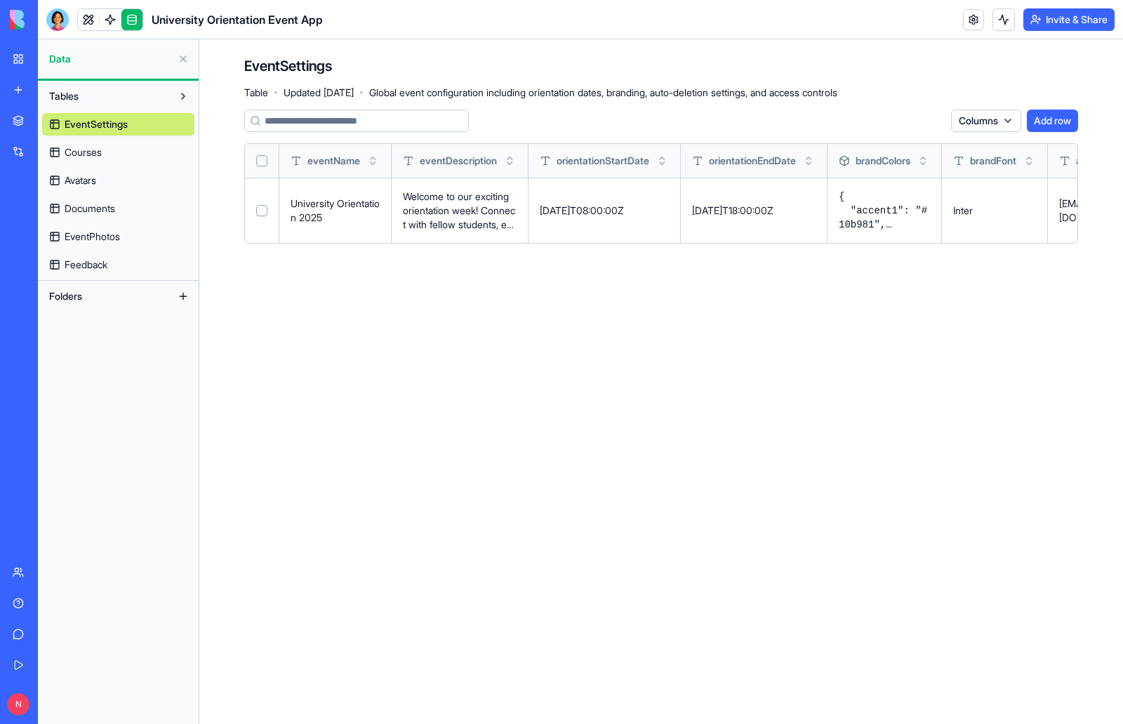
click at [85, 152] on span "Courses" at bounding box center [83, 152] width 37 height 14
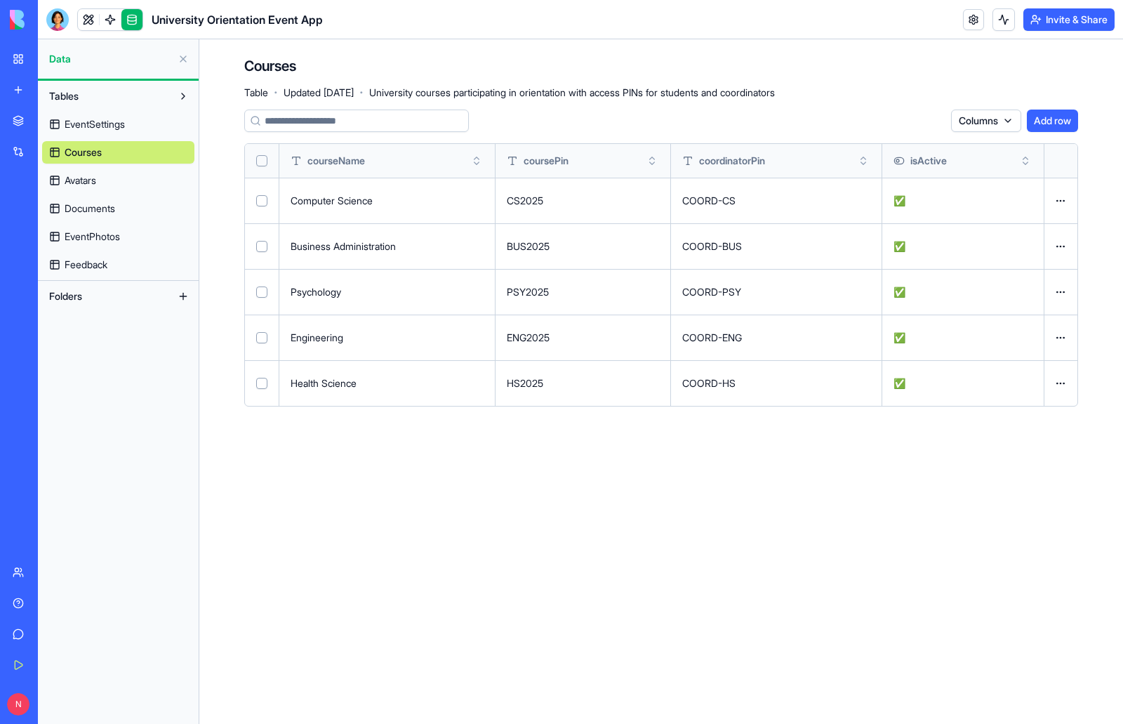
click at [87, 179] on span "Avatars" at bounding box center [81, 180] width 32 height 14
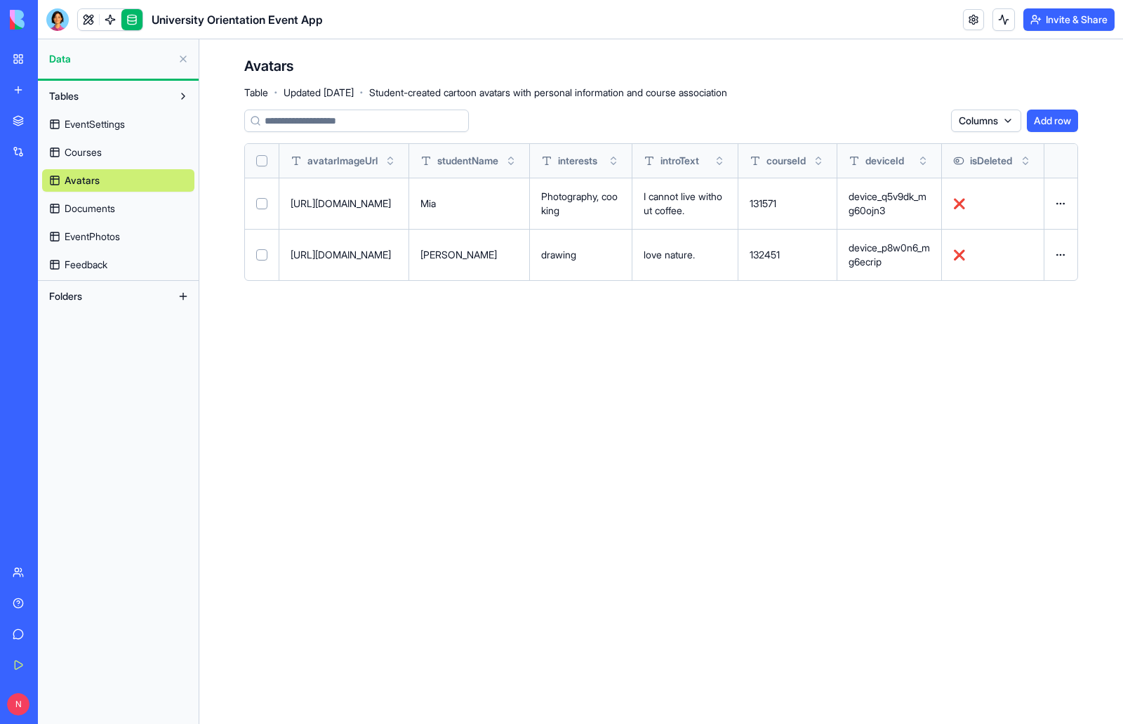
click at [88, 206] on span "Documents" at bounding box center [90, 208] width 51 height 14
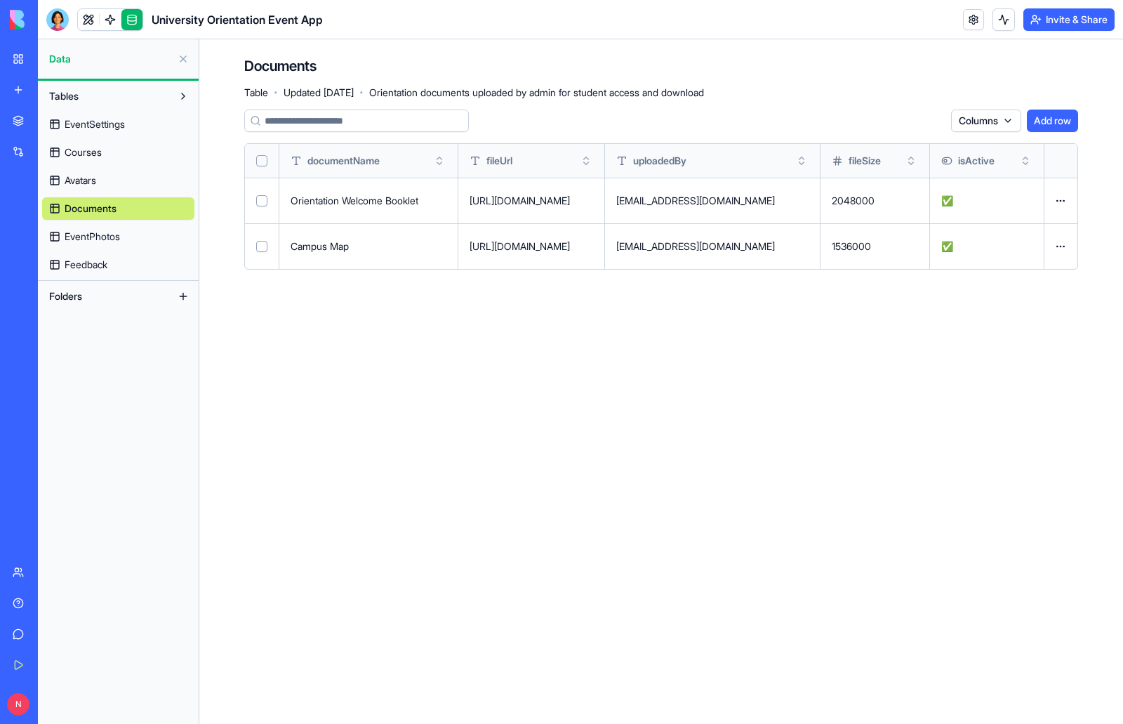
click at [102, 237] on span "EventPhotos" at bounding box center [92, 237] width 55 height 14
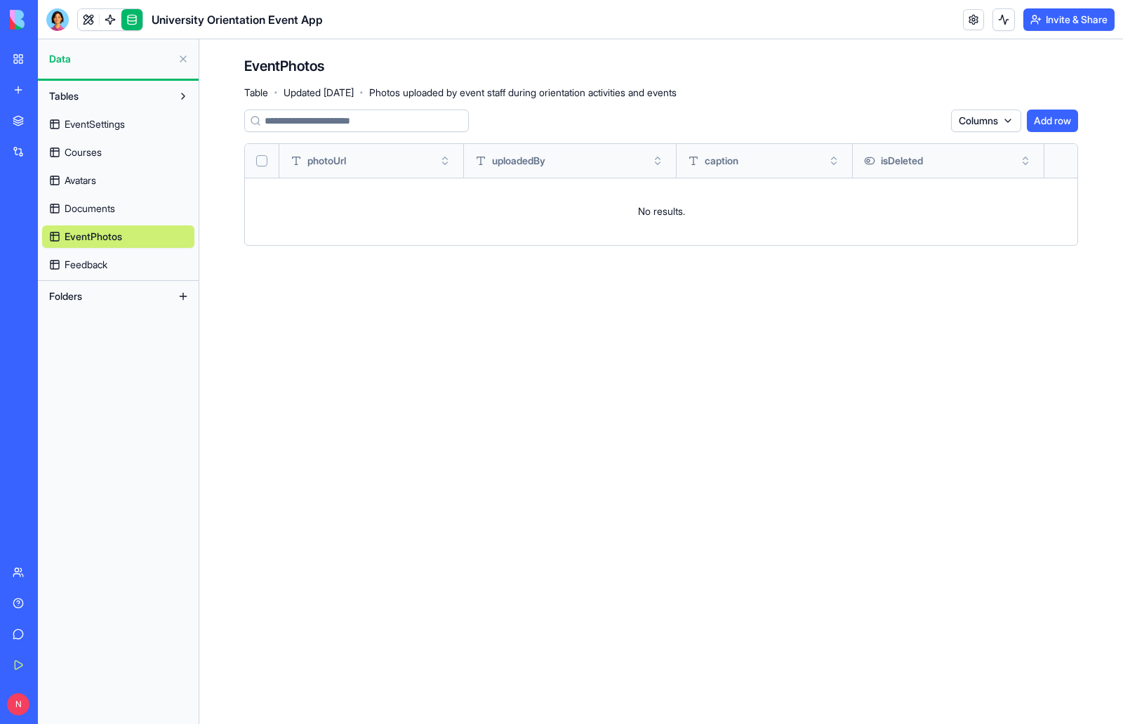
click at [102, 263] on span "Feedback" at bounding box center [86, 265] width 43 height 14
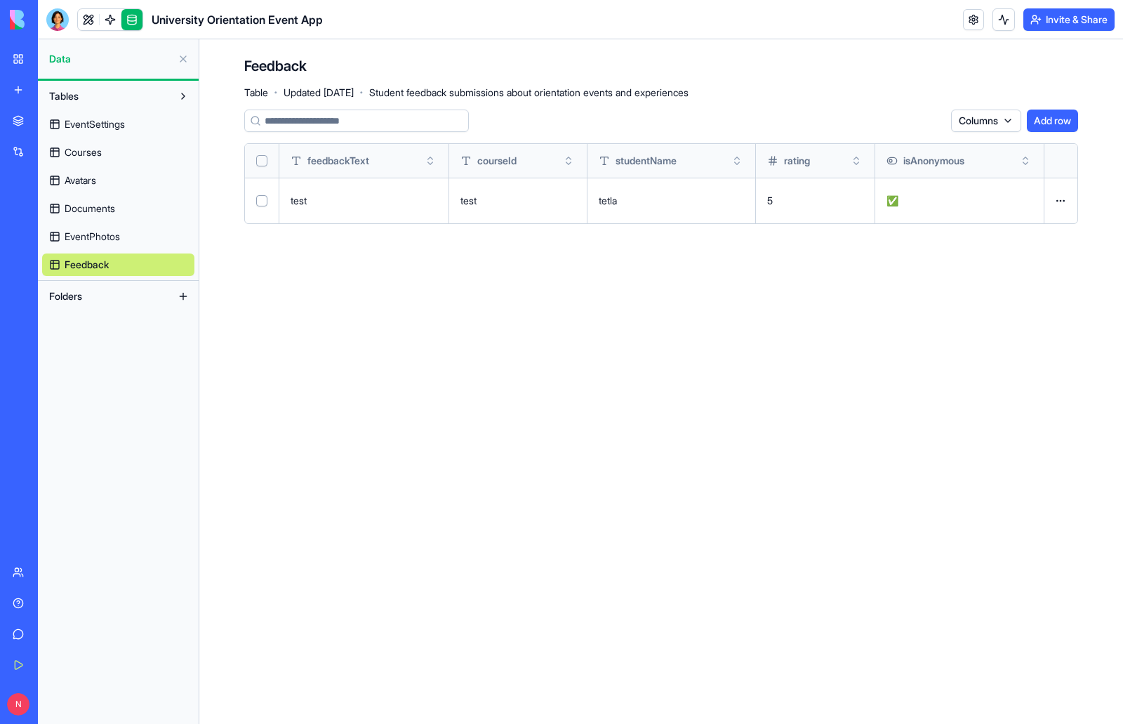
click at [75, 186] on span "Avatars" at bounding box center [81, 180] width 32 height 14
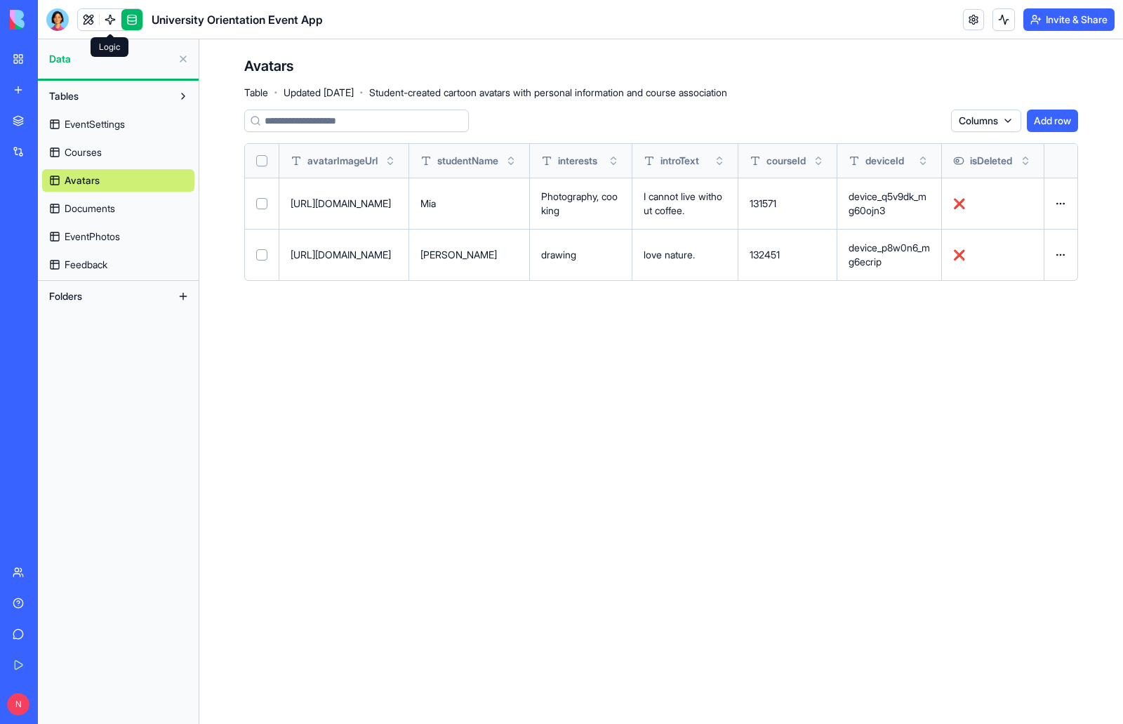
click at [110, 25] on link at bounding box center [110, 19] width 21 height 21
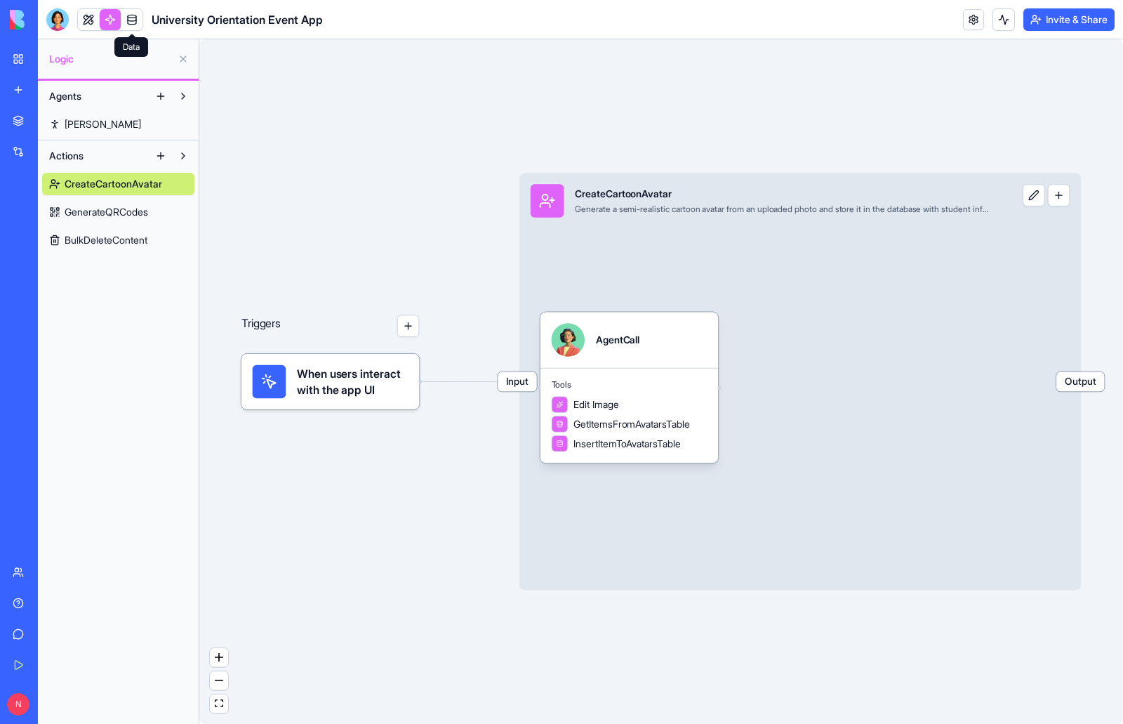
click at [112, 233] on span "BulkDeleteContent" at bounding box center [106, 240] width 83 height 14
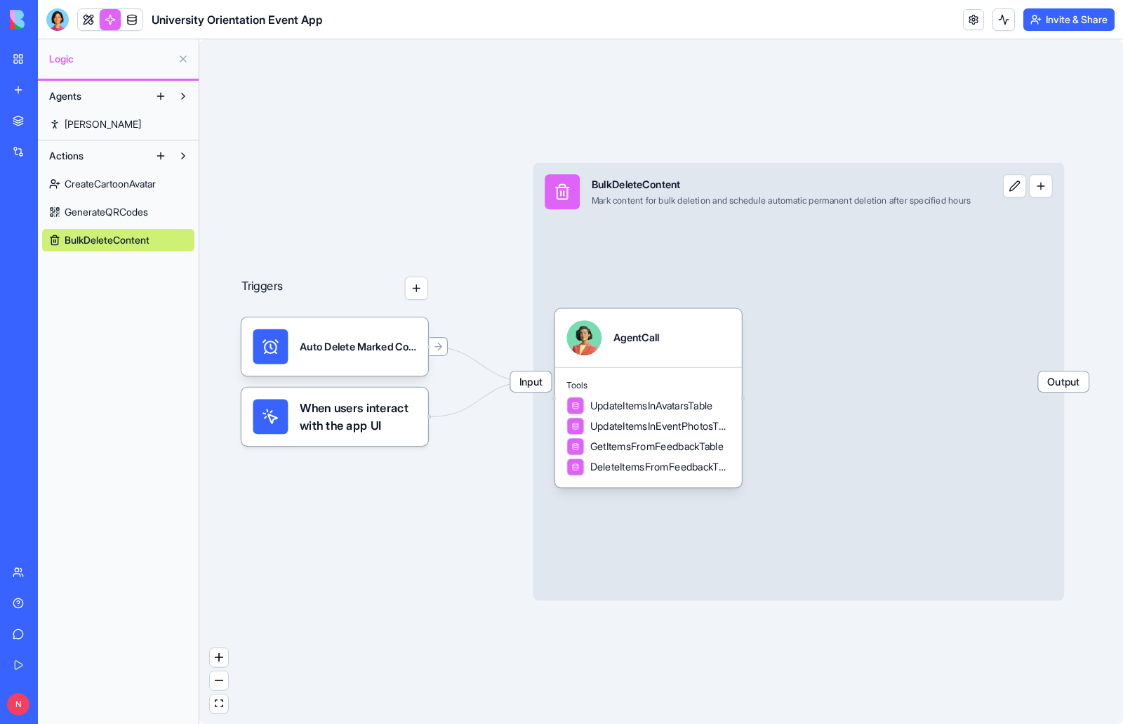
click at [111, 186] on span "CreateCartoonAvatar" at bounding box center [110, 184] width 91 height 14
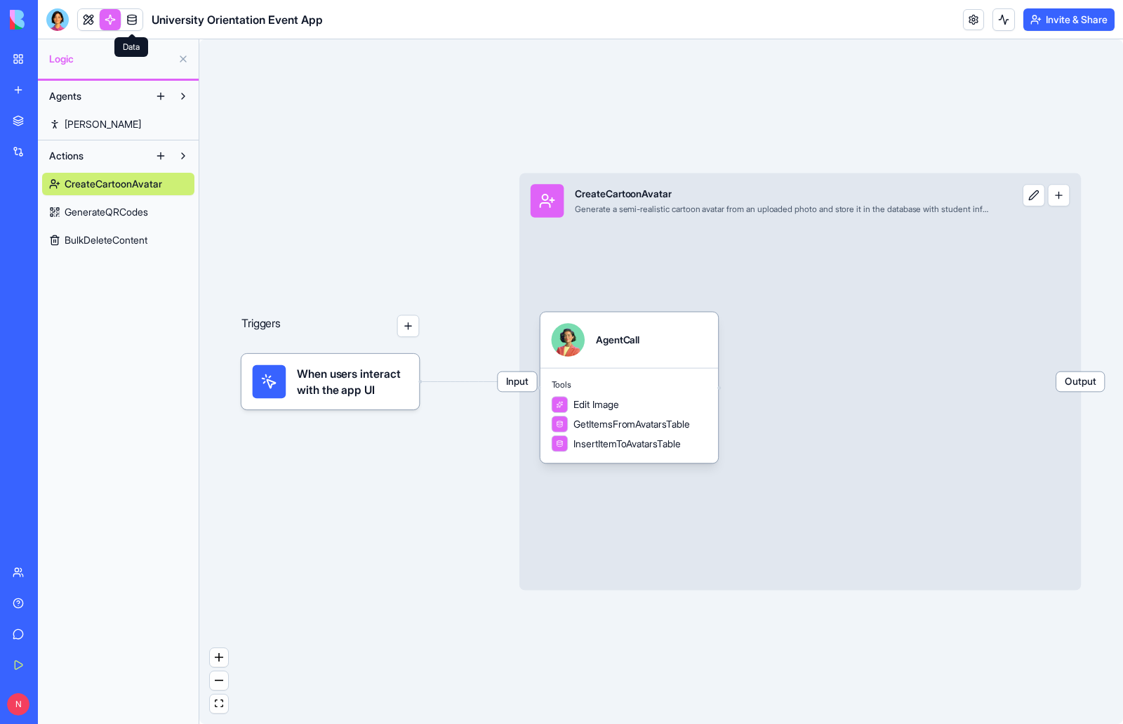
click at [126, 18] on link at bounding box center [131, 19] width 21 height 21
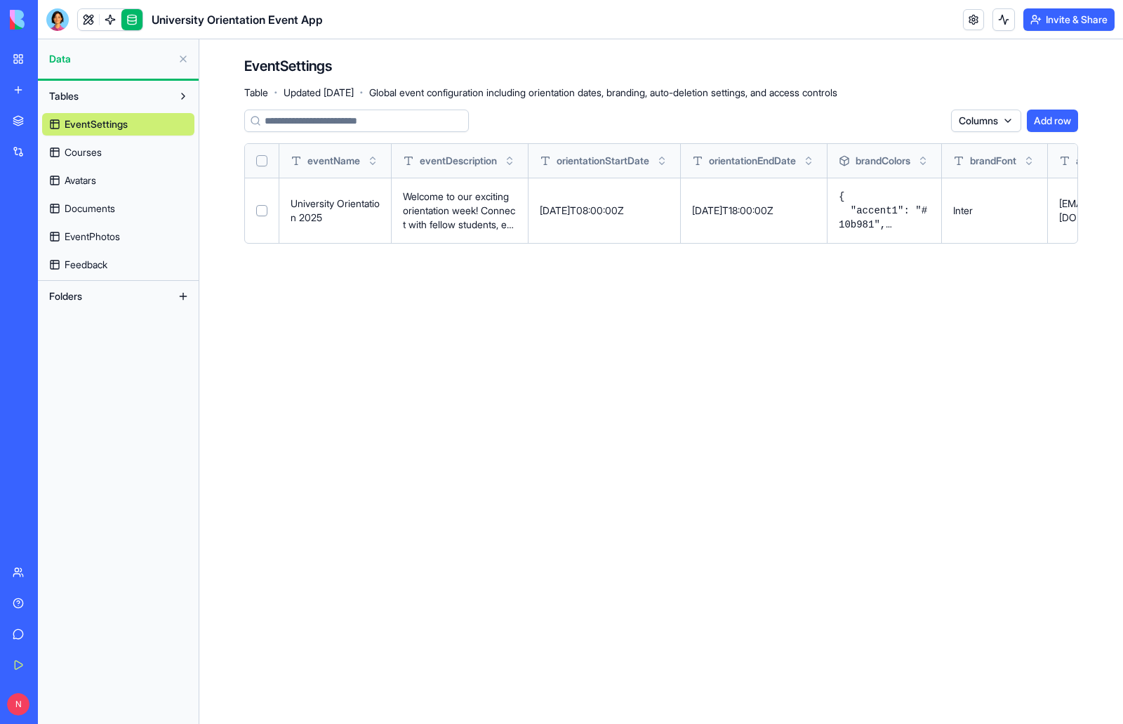
click at [78, 180] on span "Avatars" at bounding box center [81, 180] width 32 height 14
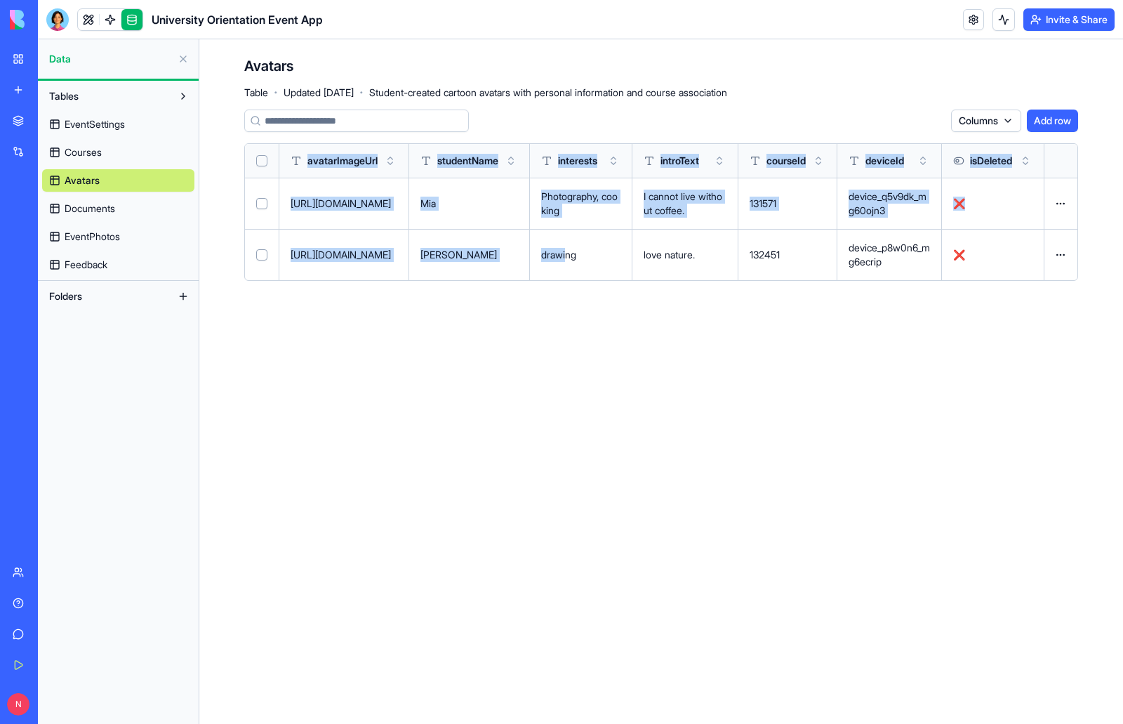
drag, startPoint x: 572, startPoint y: 292, endPoint x: 538, endPoint y: 373, distance: 87.8
click at [538, 373] on main "Avatars Table · Updated Sep 30, 2025 · Student-created cartoon avatars with per…" at bounding box center [661, 381] width 924 height 684
click at [467, 363] on main "Avatars Table · Updated Sep 30, 2025 · Student-created cartoon avatars with per…" at bounding box center [661, 381] width 924 height 684
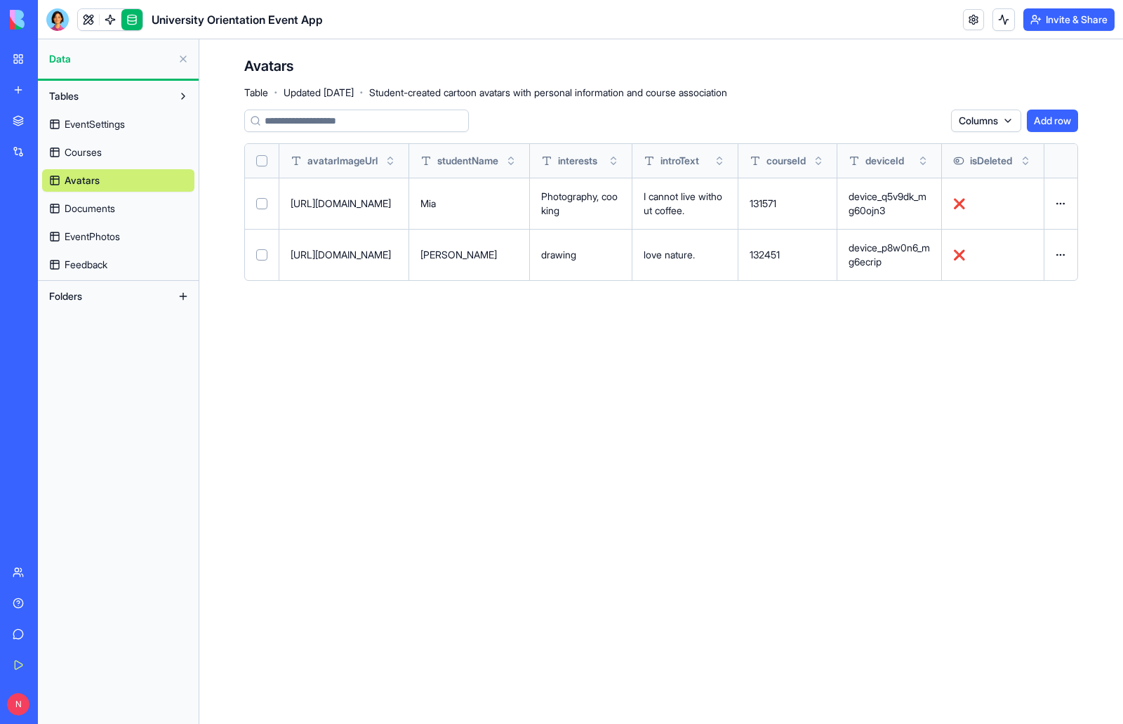
click at [89, 150] on span "Courses" at bounding box center [83, 152] width 37 height 14
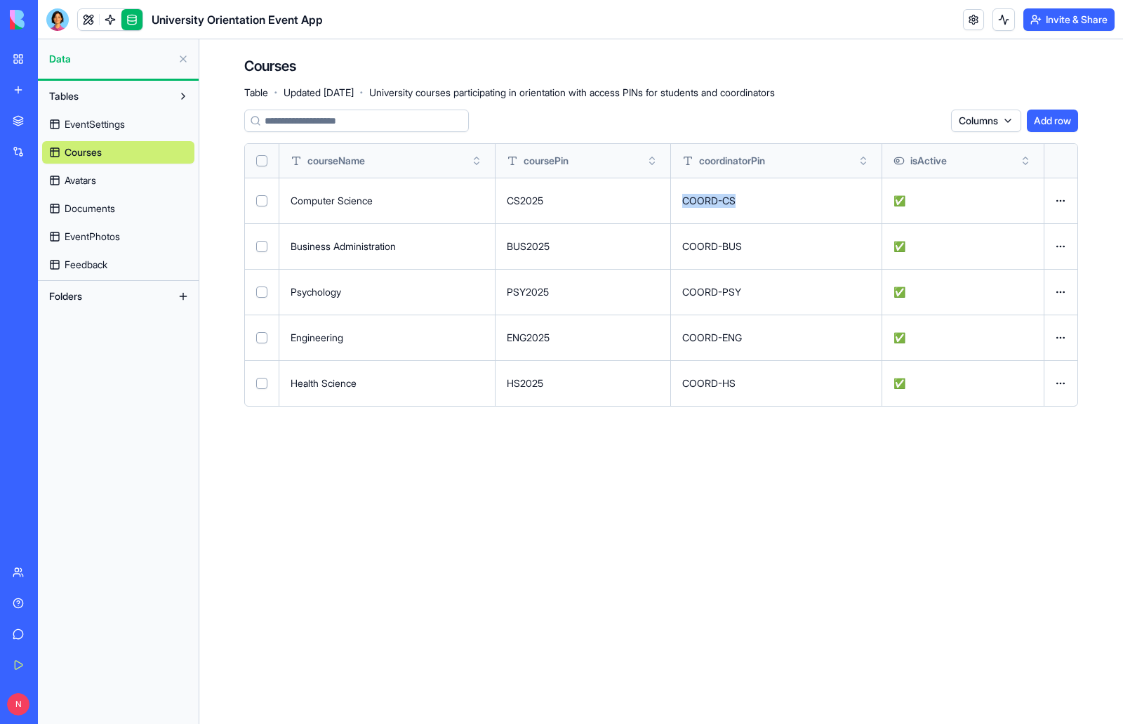
drag, startPoint x: 736, startPoint y: 203, endPoint x: 687, endPoint y: 204, distance: 49.1
click at [687, 204] on p "COORD-CS" at bounding box center [776, 201] width 188 height 14
copy p "COORD-CS"
click at [86, 19] on link at bounding box center [88, 19] width 21 height 21
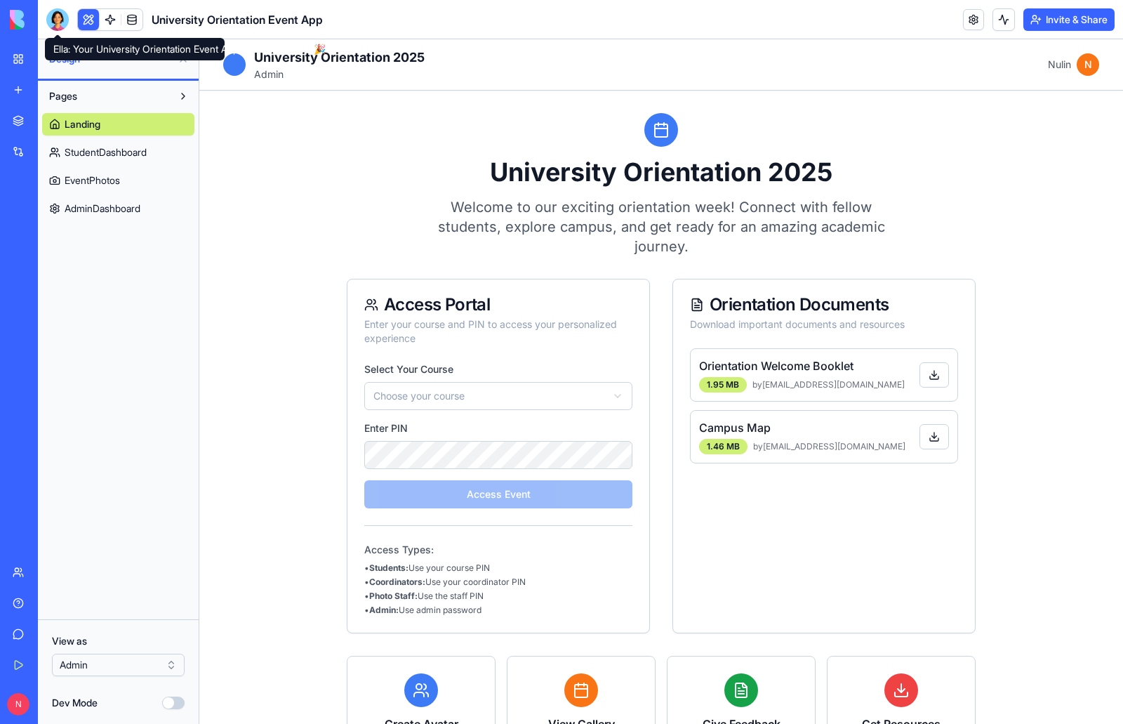
click at [55, 20] on div at bounding box center [57, 19] width 22 height 22
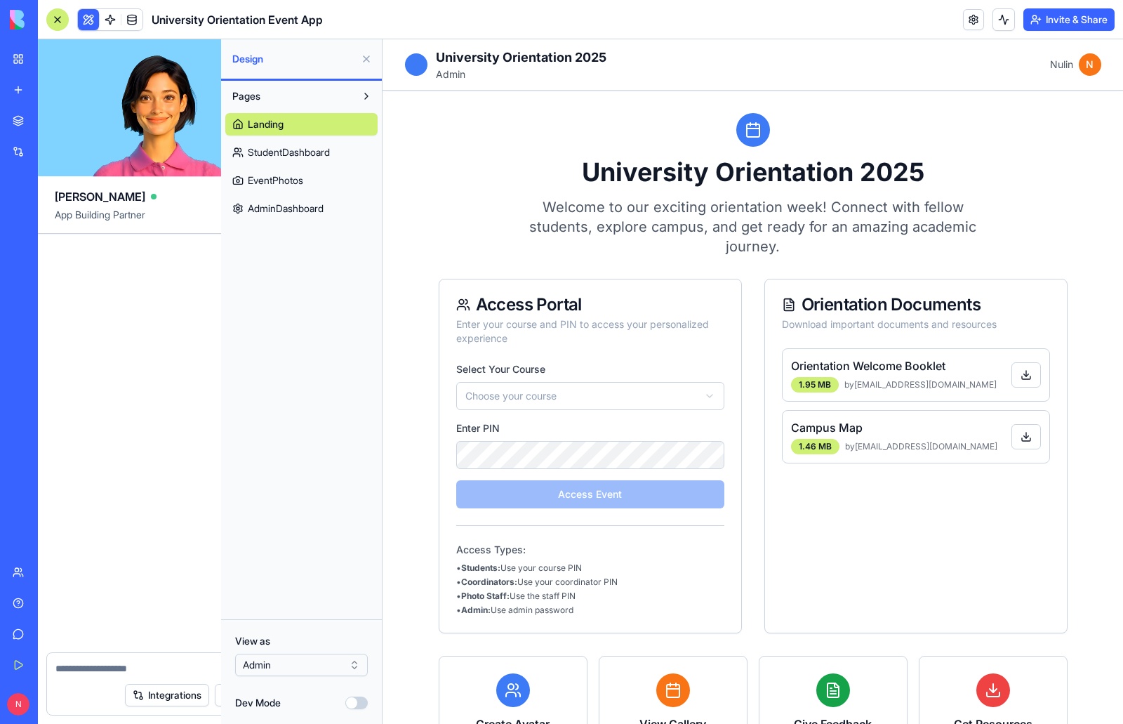
scroll to position [2446, 0]
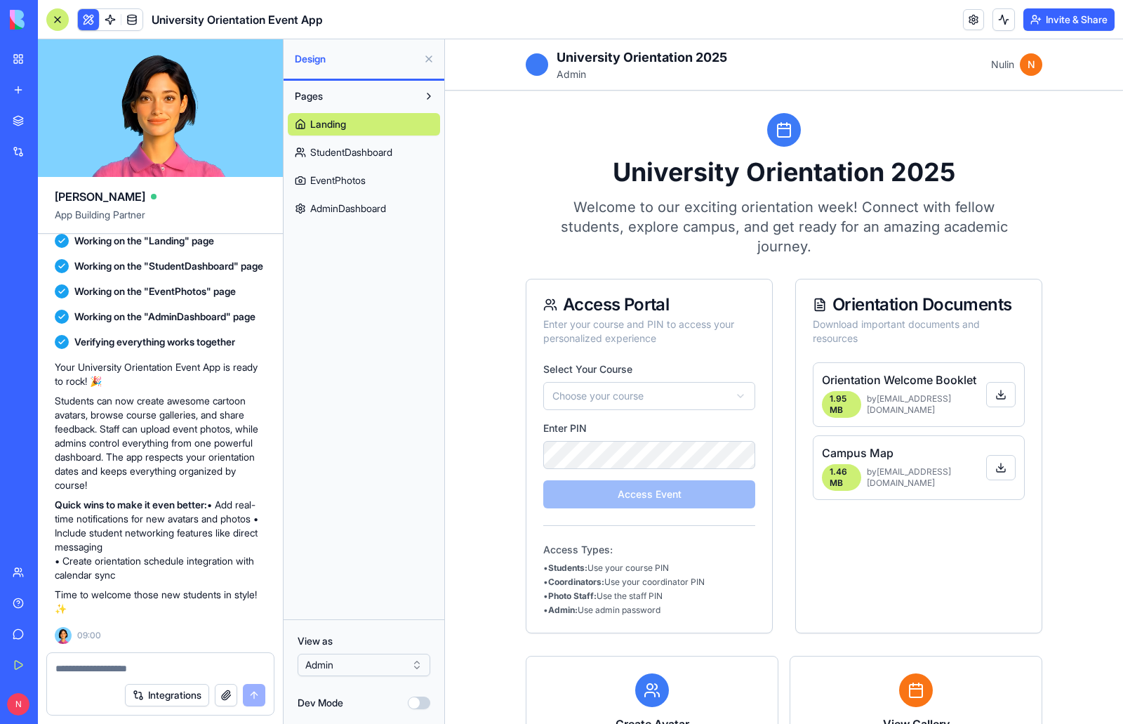
click at [69, 670] on textarea at bounding box center [160, 668] width 210 height 14
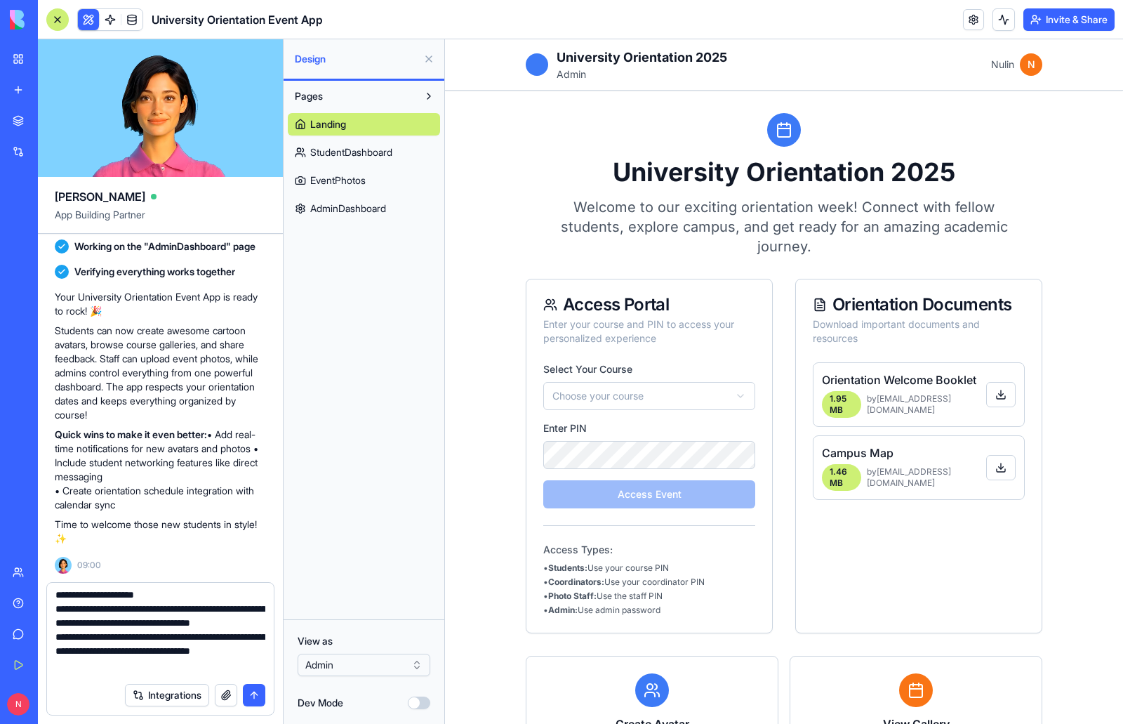
scroll to position [574, 0]
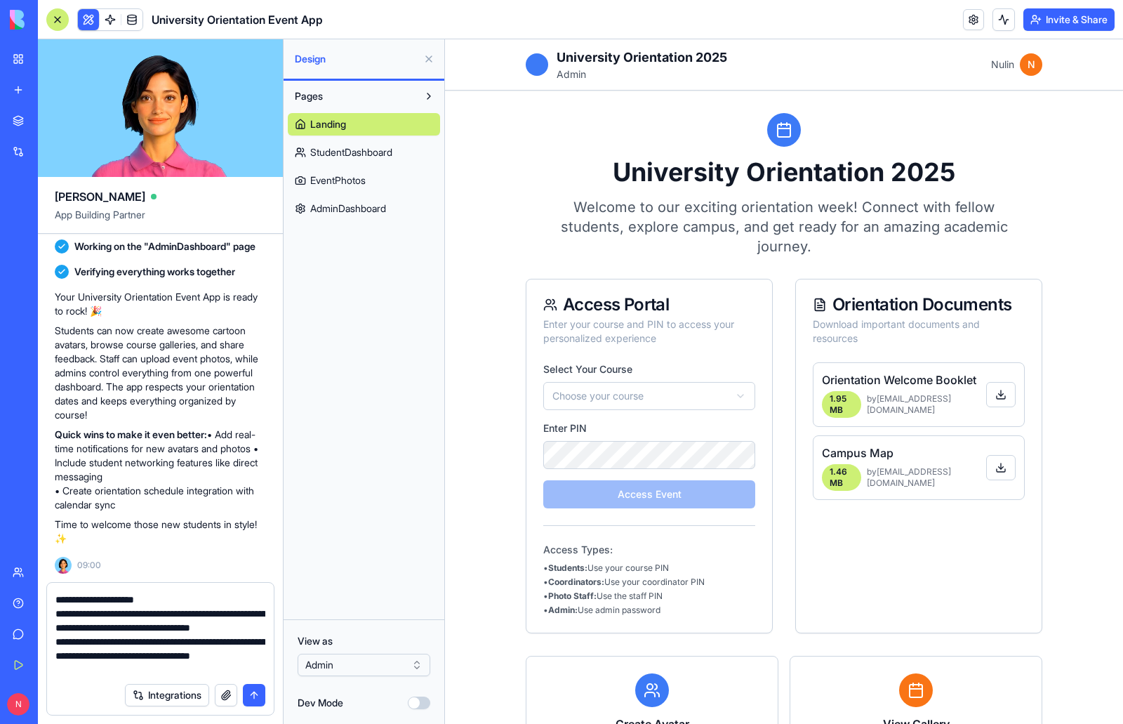
type textarea "**********"
click at [256, 694] on button "submit" at bounding box center [254, 695] width 22 height 22
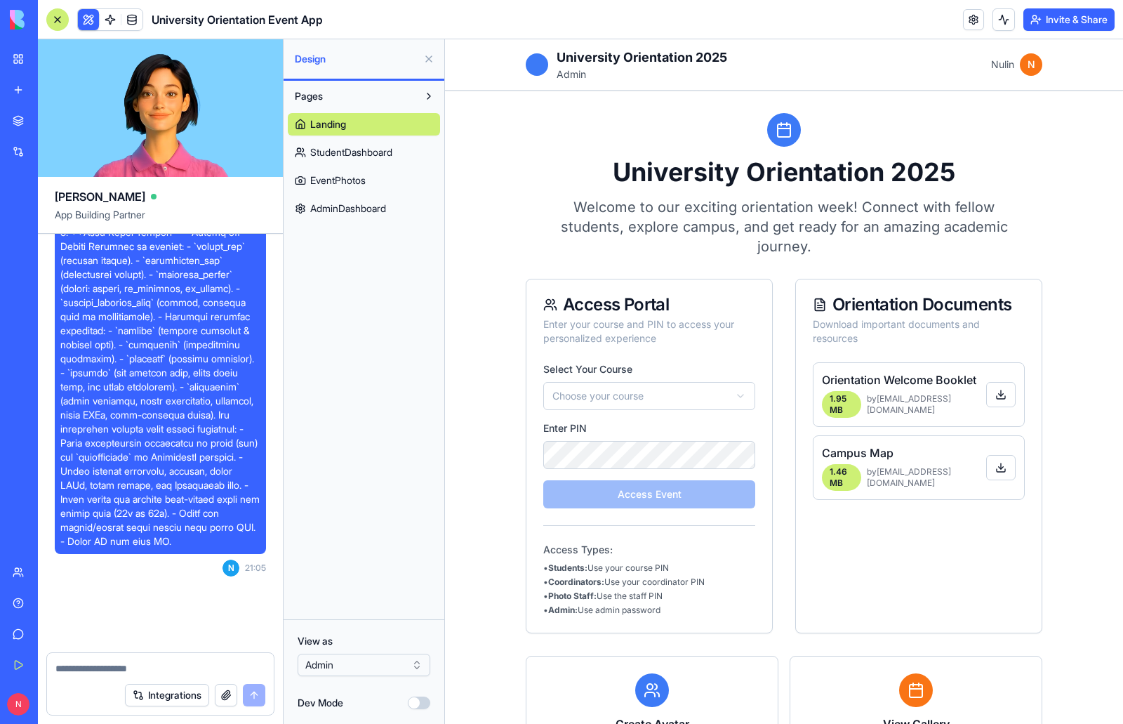
scroll to position [3465, 0]
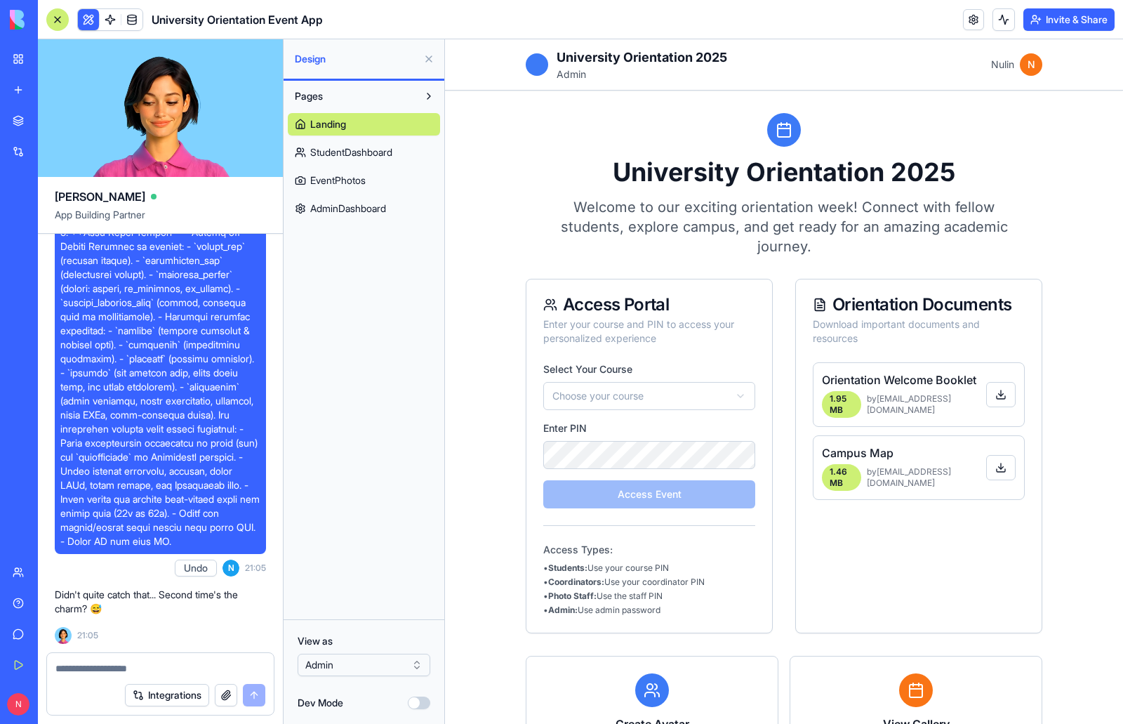
click at [385, 208] on span "AdminDashboard" at bounding box center [348, 208] width 76 height 14
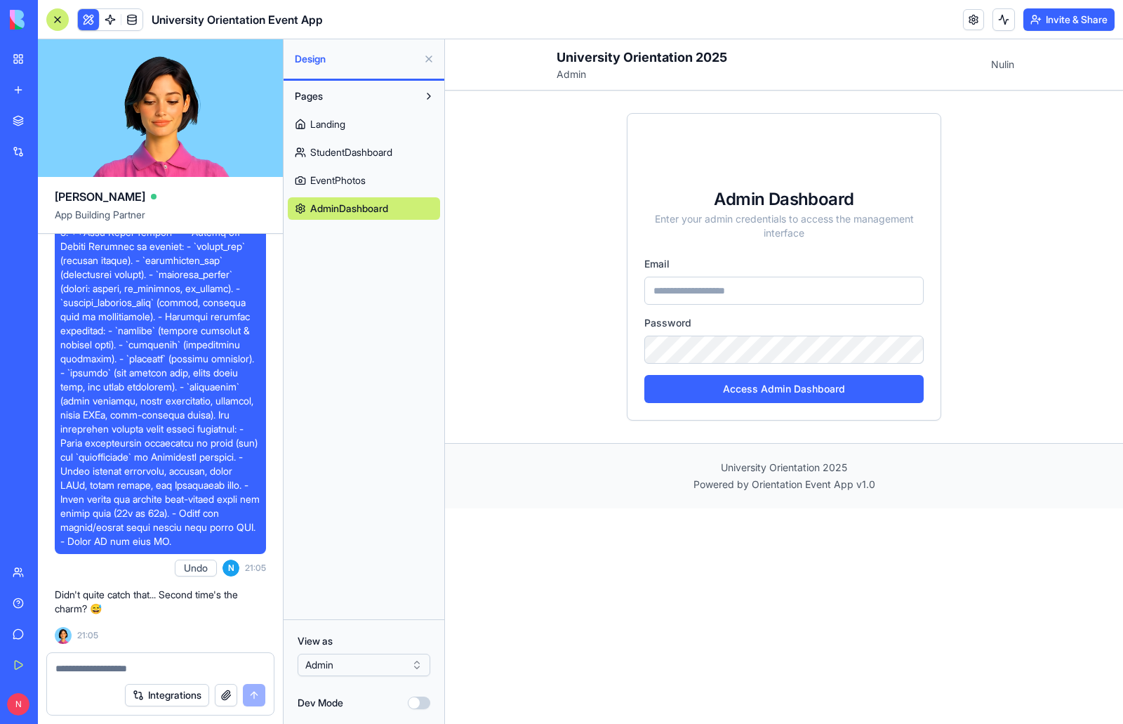
click at [423, 703] on button "Dev Mode" at bounding box center [419, 702] width 22 height 13
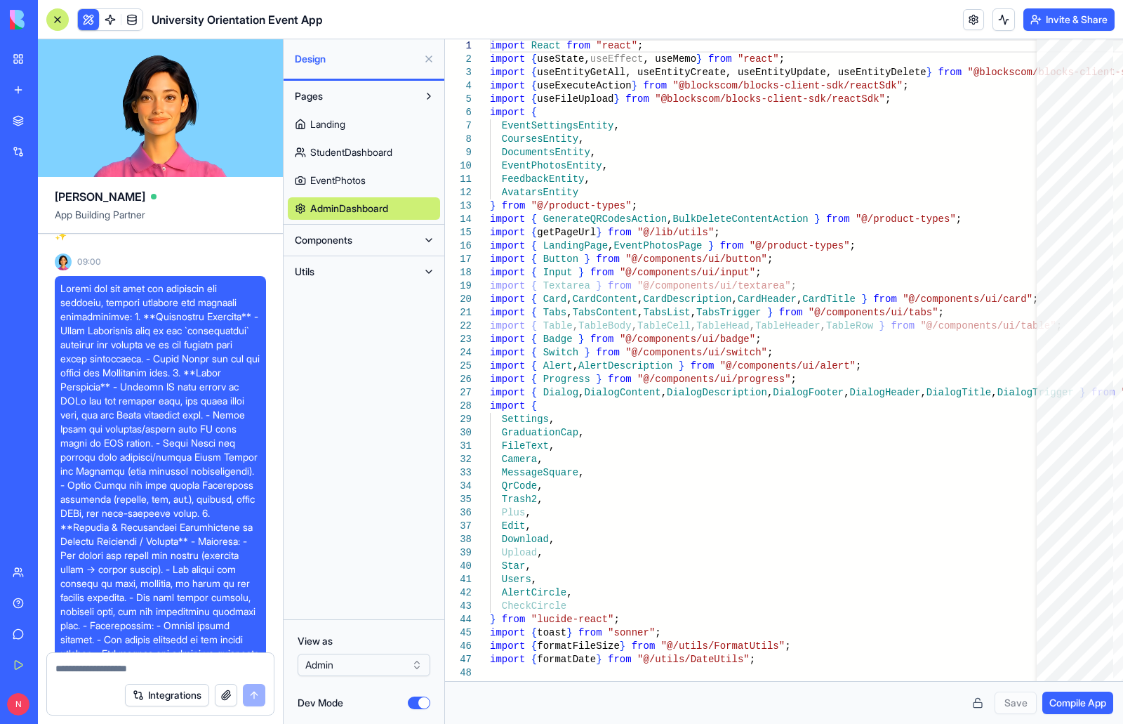
scroll to position [2833, 0]
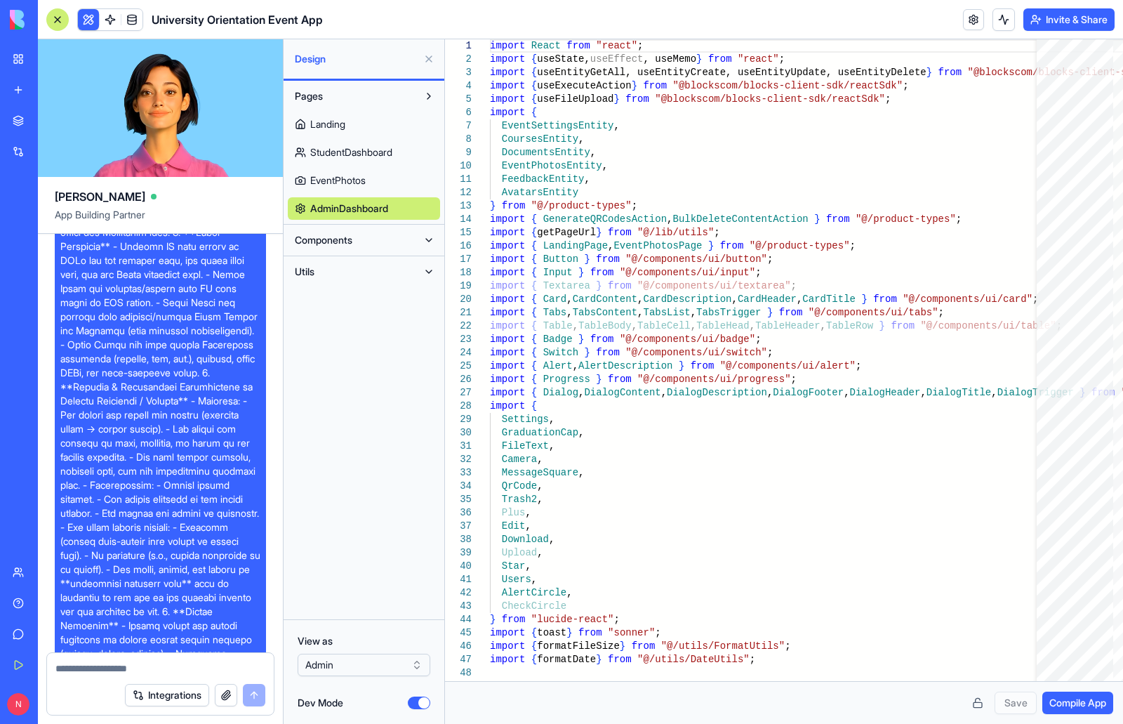
click at [430, 62] on button at bounding box center [429, 59] width 22 height 22
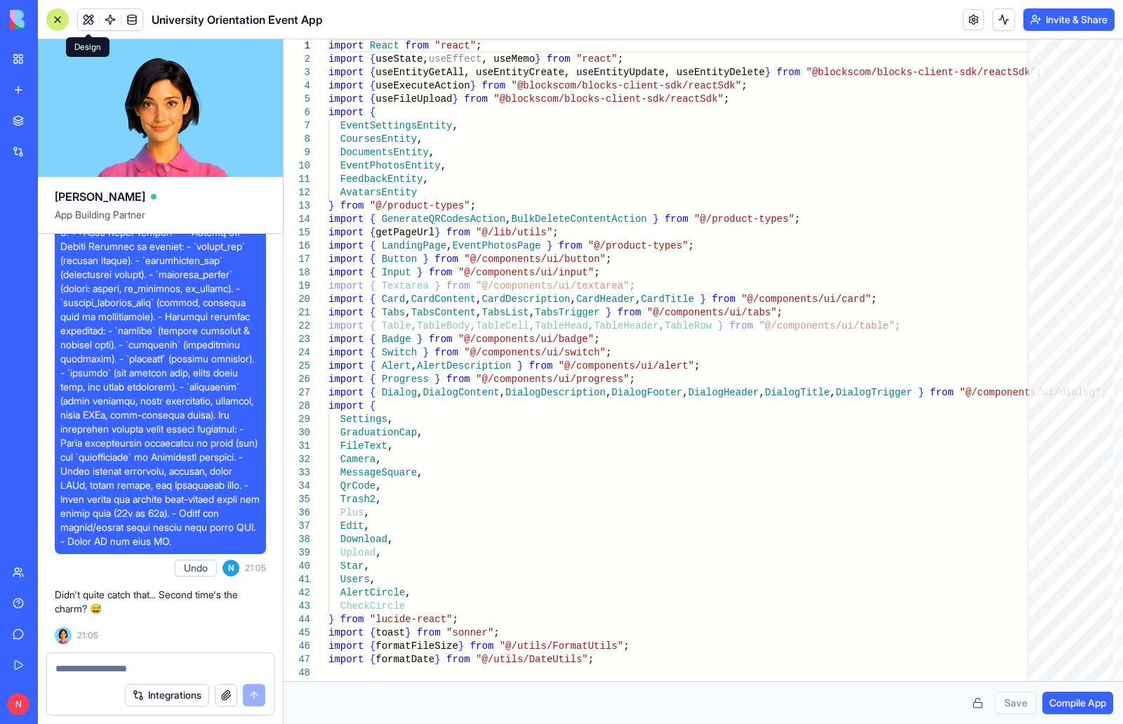
scroll to position [3465, 0]
click at [198, 571] on button "Undo" at bounding box center [196, 567] width 42 height 17
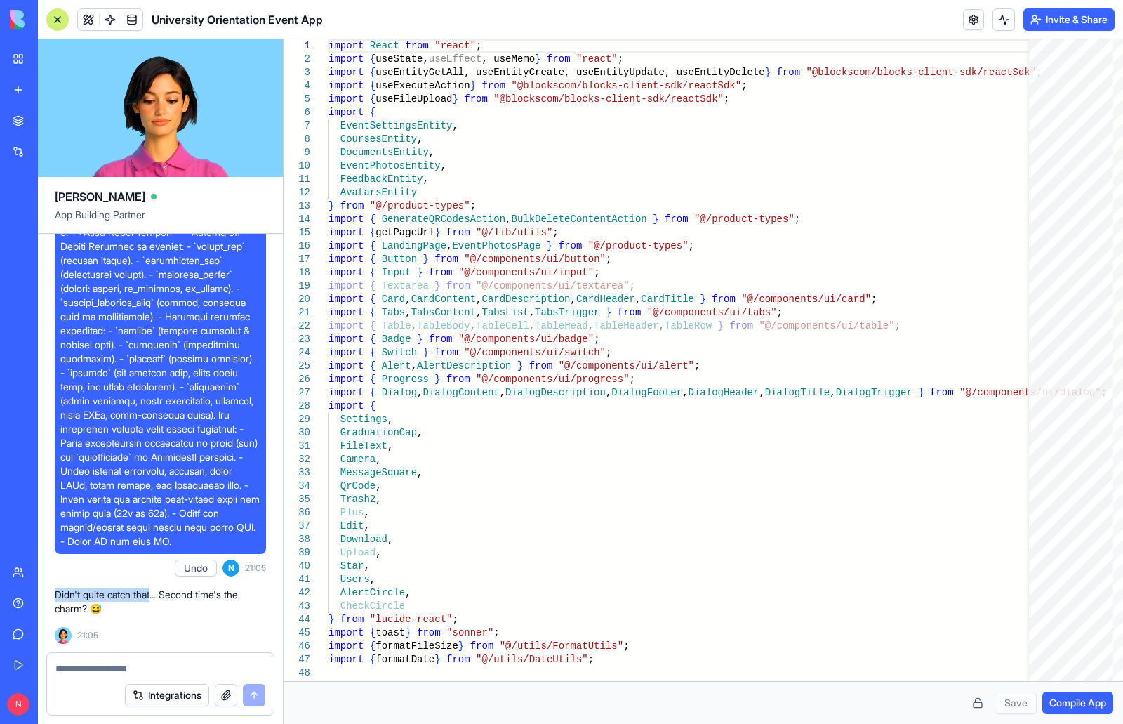
drag, startPoint x: 56, startPoint y: 597, endPoint x: 157, endPoint y: 593, distance: 100.5
click at [157, 593] on p "Didn't quite catch that... Second time's the charm? 😅" at bounding box center [160, 602] width 211 height 28
copy p "Didn't quite catch that"
click at [63, 670] on textarea at bounding box center [160, 668] width 210 height 14
paste textarea "**********"
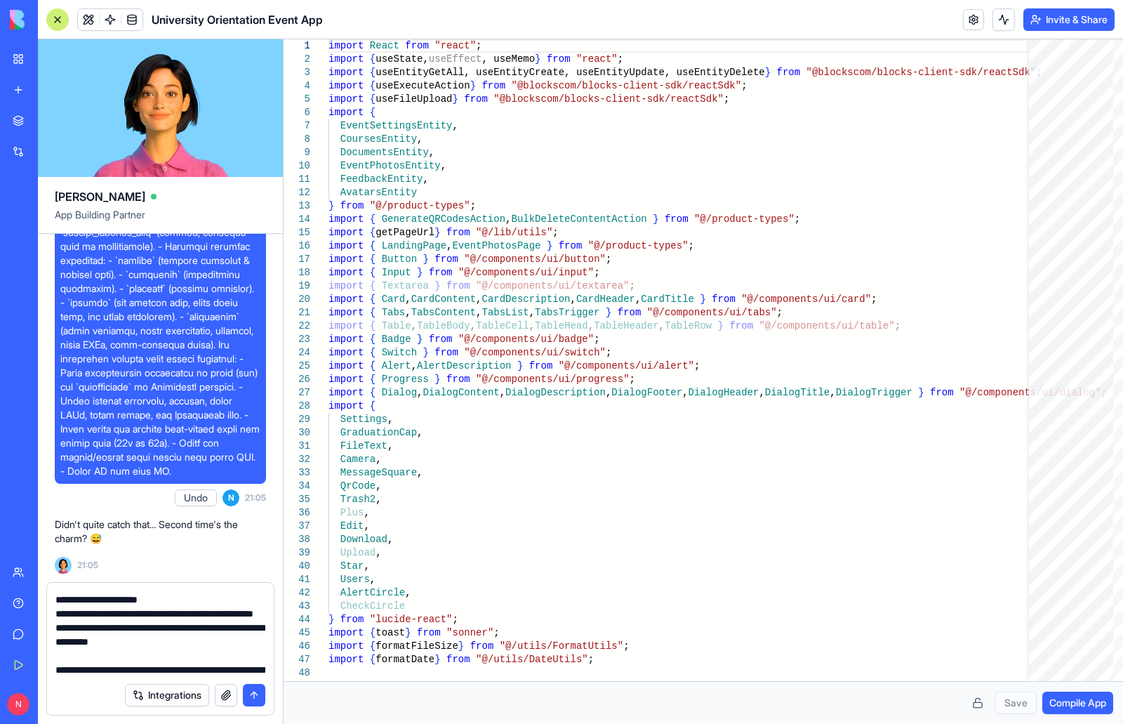
scroll to position [364, 0]
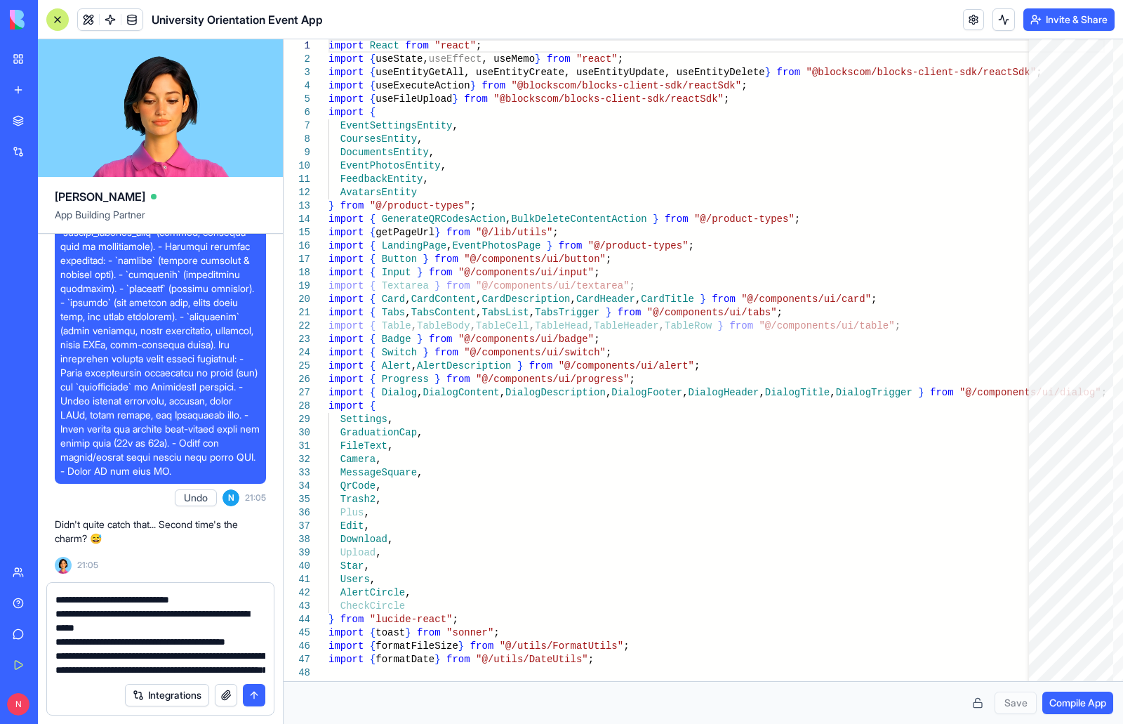
type textarea "**********"
click at [256, 701] on button "submit" at bounding box center [254, 695] width 22 height 22
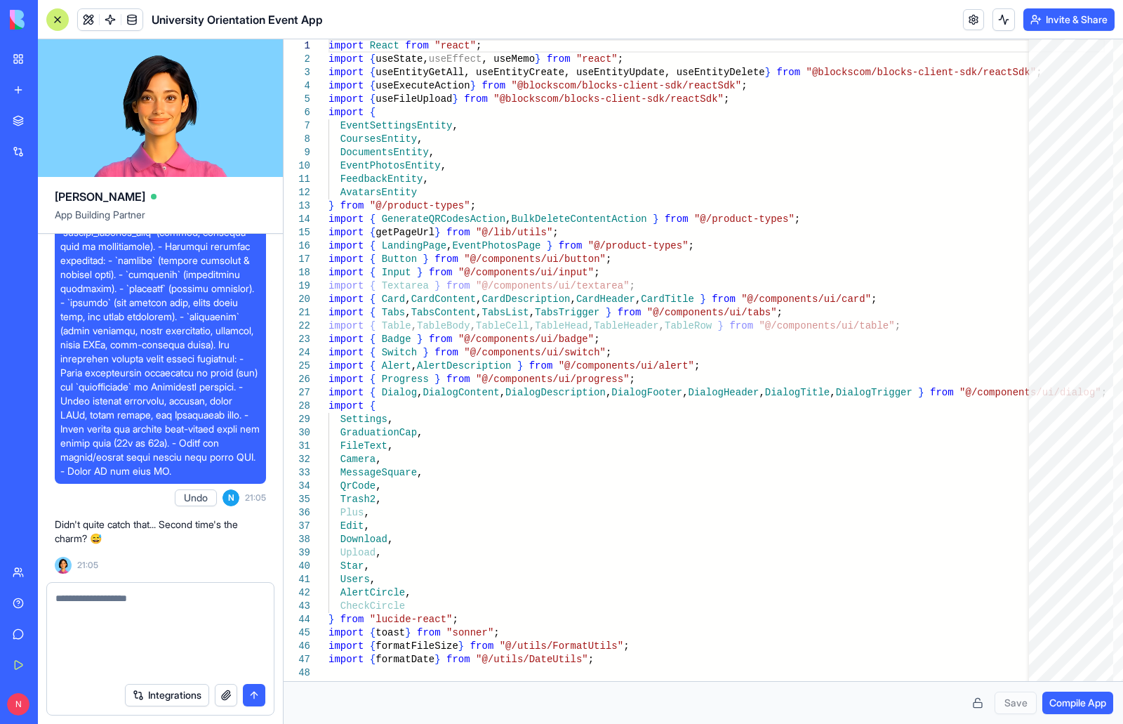
scroll to position [0, 0]
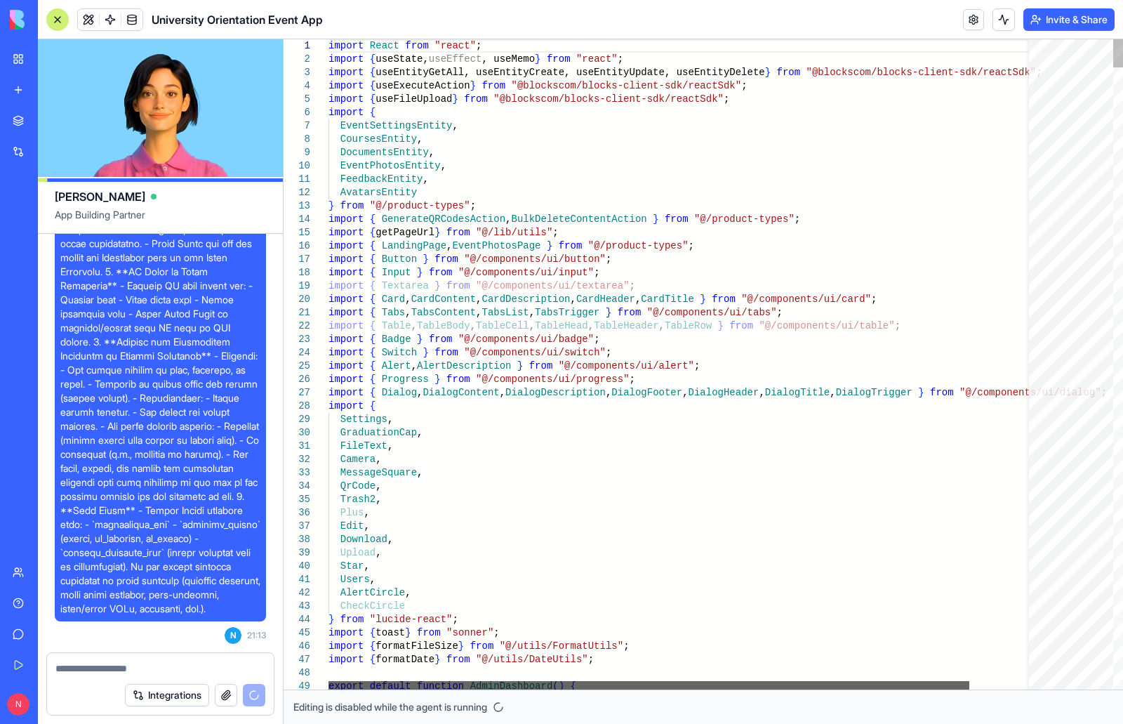
click at [583, 689] on div at bounding box center [649, 685] width 641 height 8
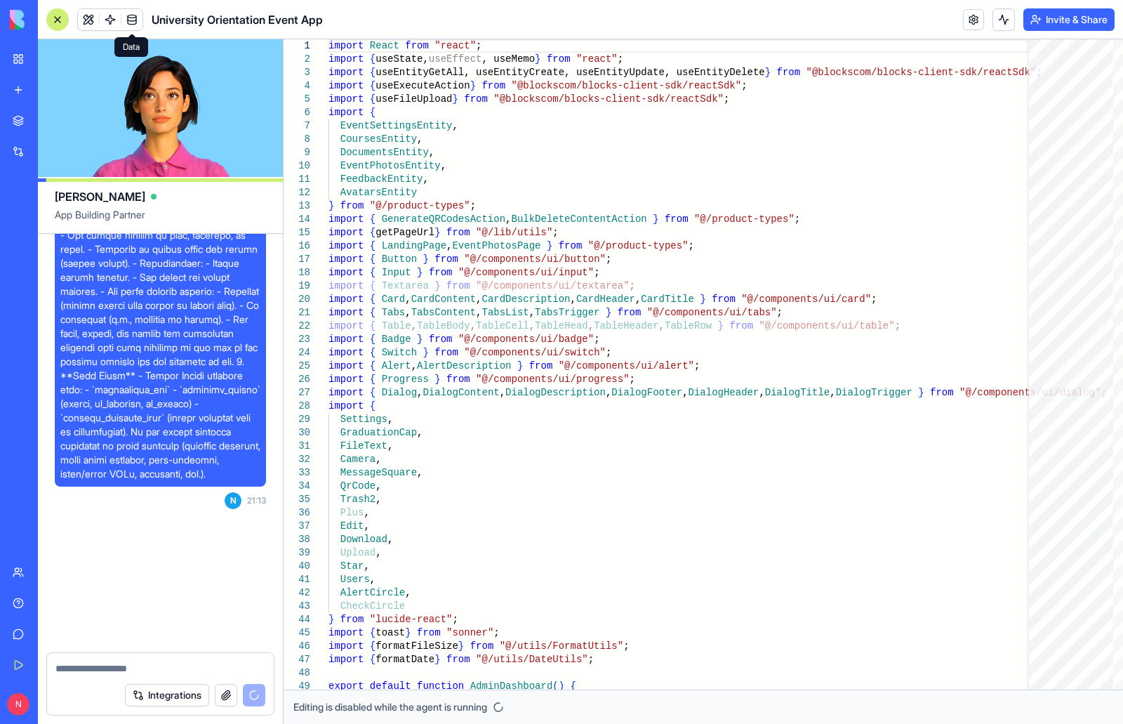
scroll to position [4170, 0]
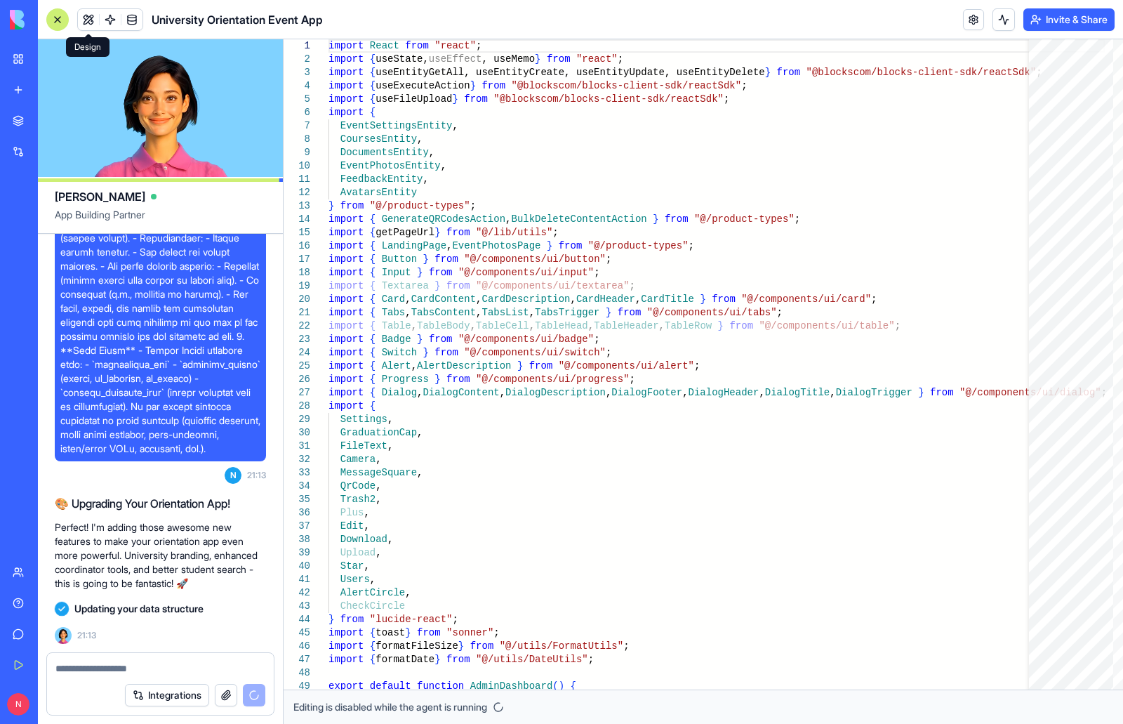
click at [91, 17] on button at bounding box center [88, 19] width 21 height 21
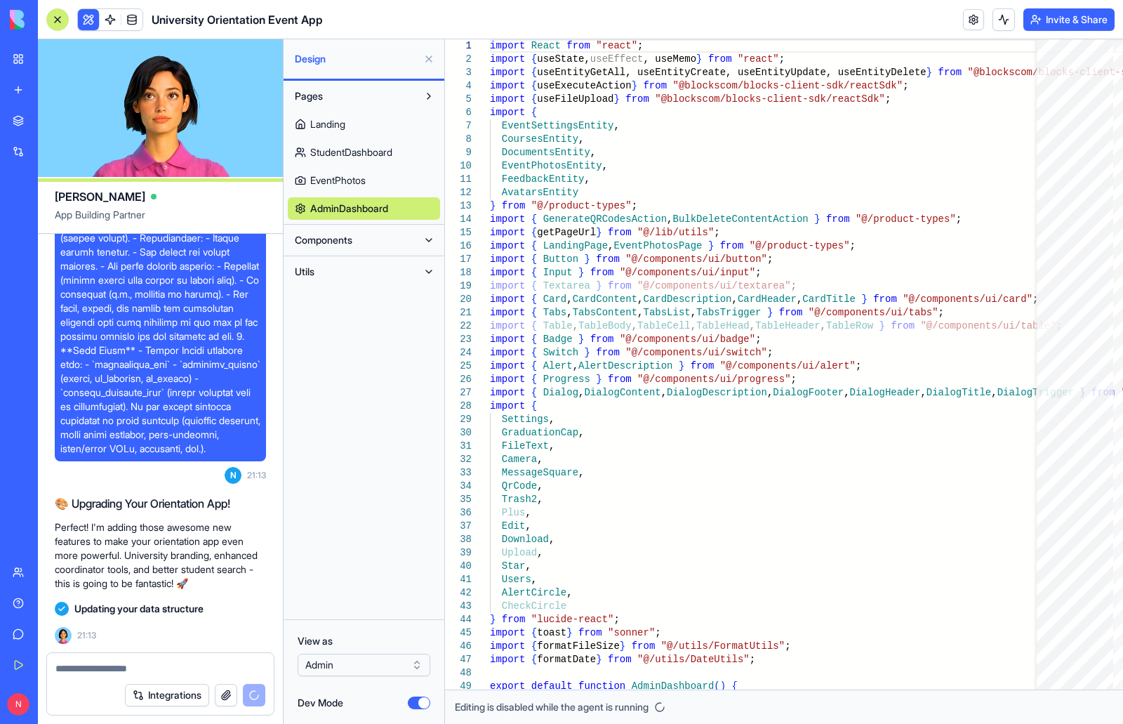
click at [413, 706] on button "Dev Mode" at bounding box center [419, 702] width 22 height 13
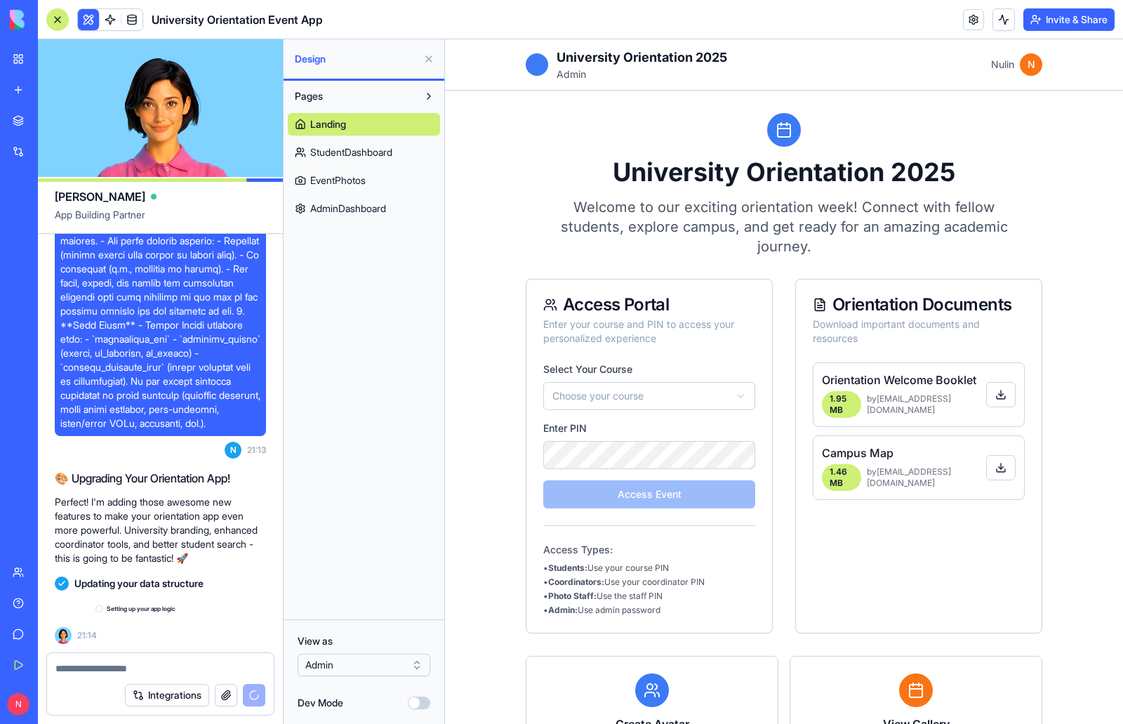
scroll to position [4195, 0]
click at [416, 661] on html "BETA My Workspace New app Marketplace Integrations Recent Event Memory Maker Un…" at bounding box center [561, 362] width 1123 height 724
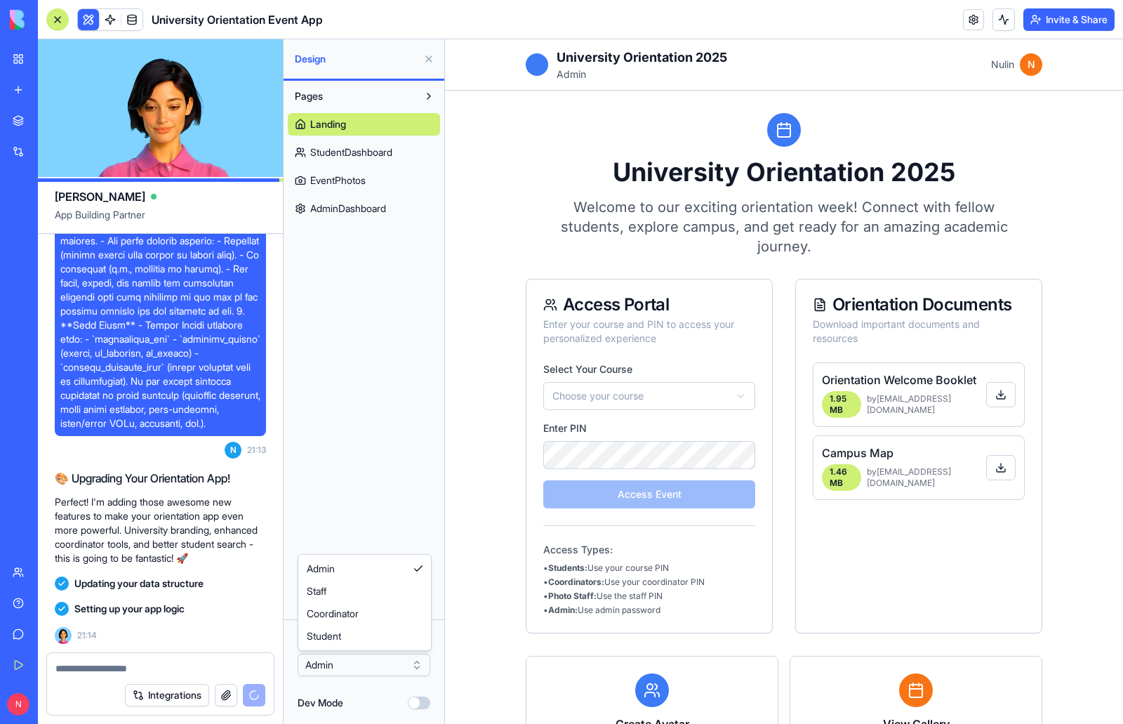
click at [423, 503] on html "BETA My Workspace New app Marketplace Integrations Recent Event Memory Maker Un…" at bounding box center [561, 362] width 1123 height 724
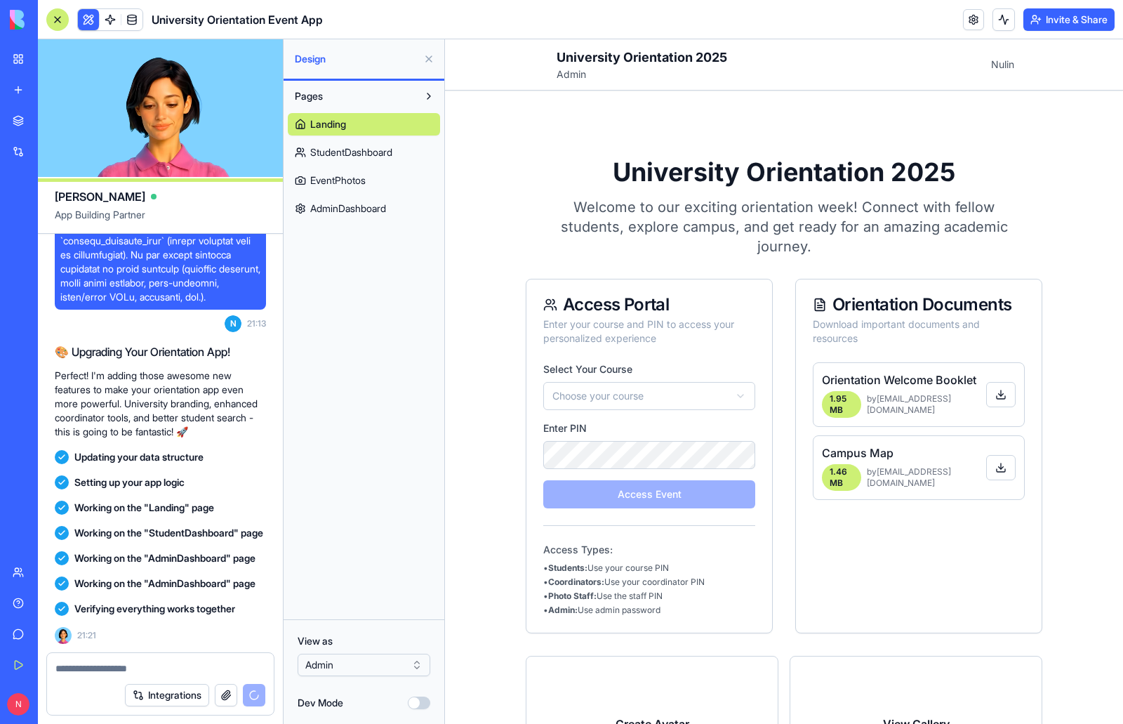
scroll to position [4639, 0]
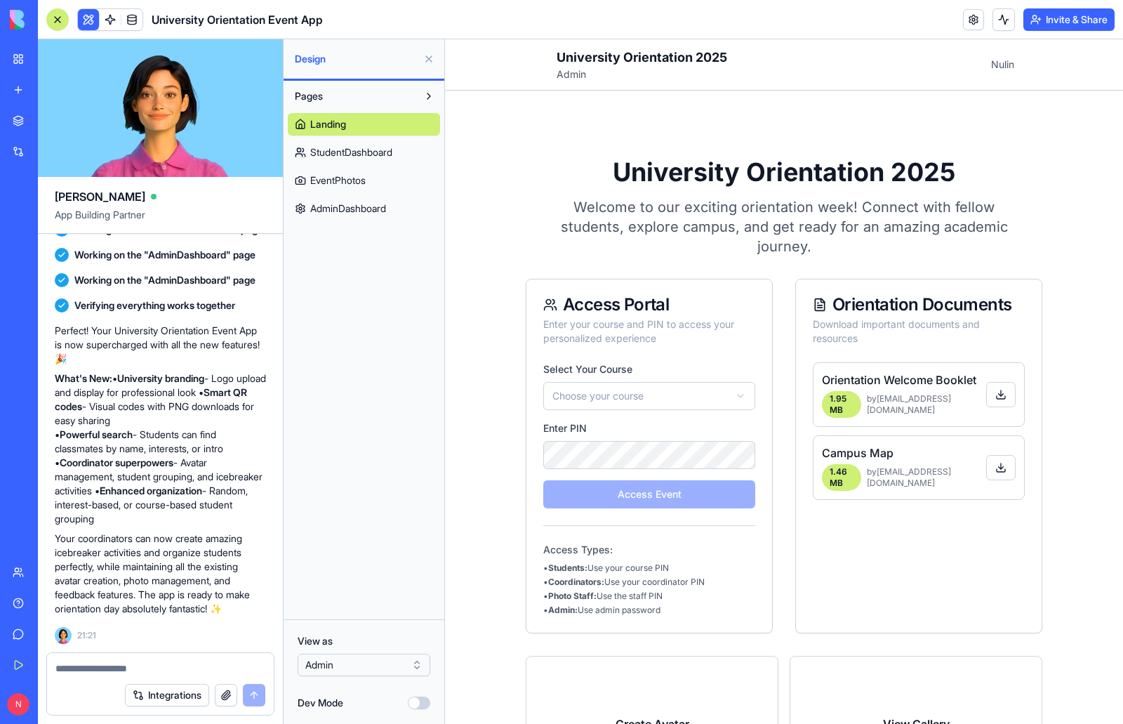
click at [261, 552] on html "BETA My Workspace New app Marketplace Integrations Recent Event Memory Maker Un…" at bounding box center [561, 362] width 1123 height 724
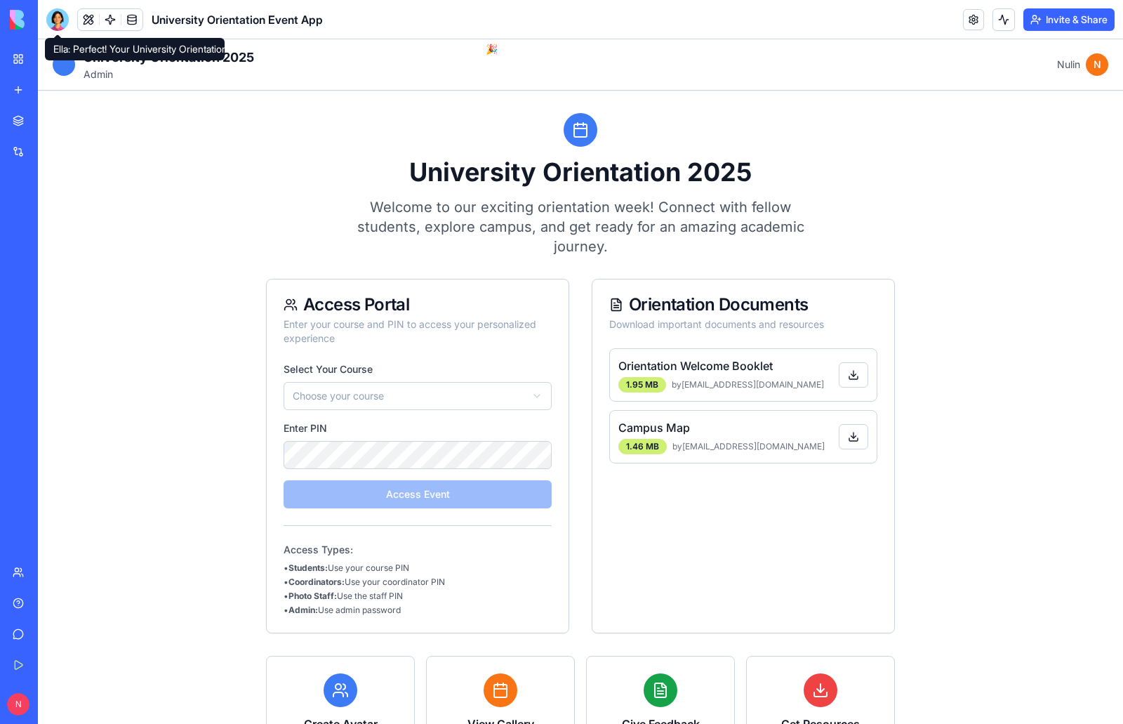
drag, startPoint x: 56, startPoint y: 24, endPoint x: 75, endPoint y: 41, distance: 25.8
click at [56, 23] on div at bounding box center [57, 19] width 22 height 22
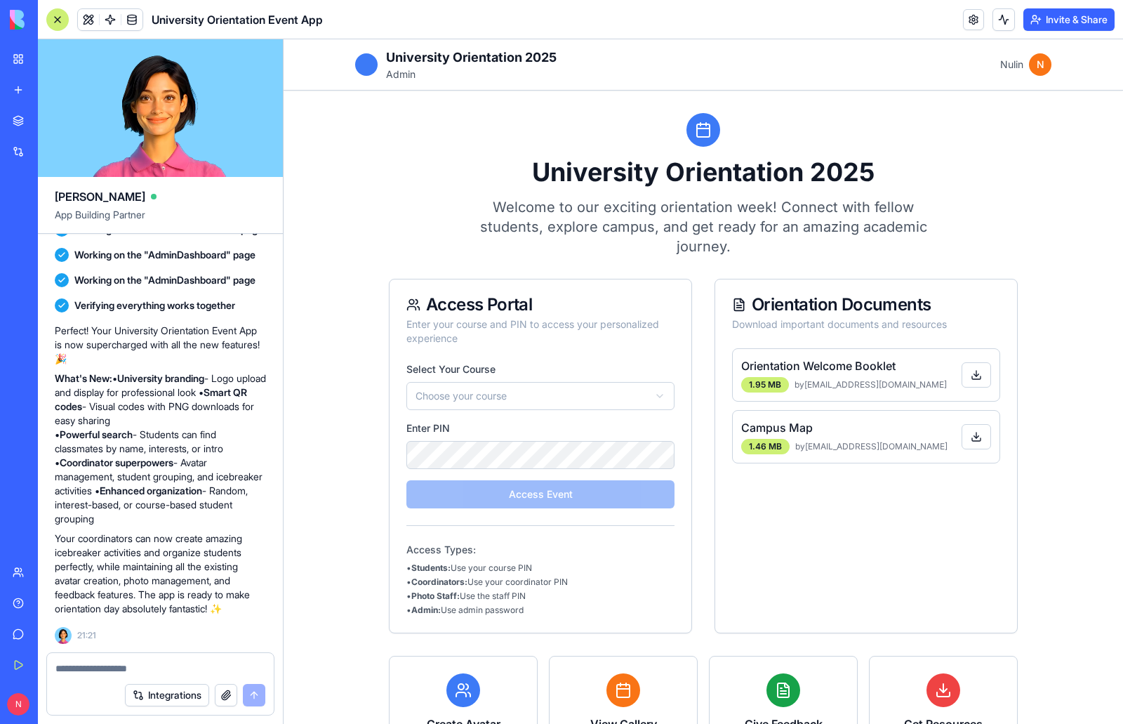
click at [358, 72] on div at bounding box center [366, 64] width 22 height 22
click at [89, 20] on button at bounding box center [88, 19] width 21 height 21
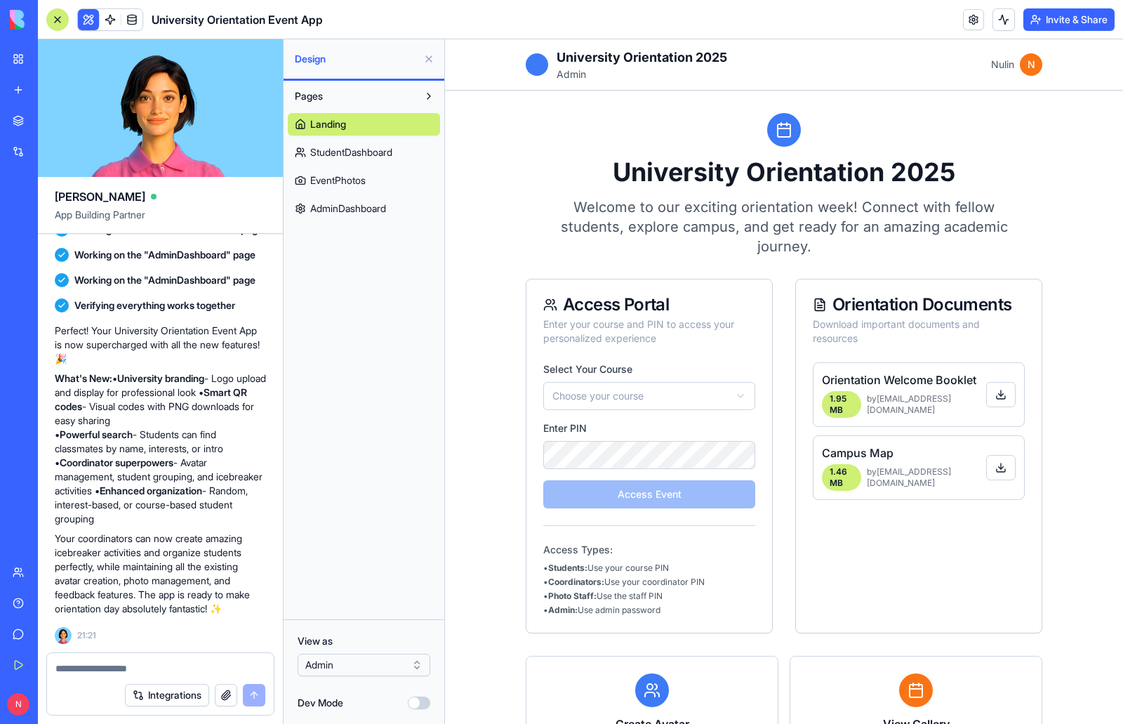
click at [366, 206] on span "AdminDashboard" at bounding box center [348, 208] width 76 height 14
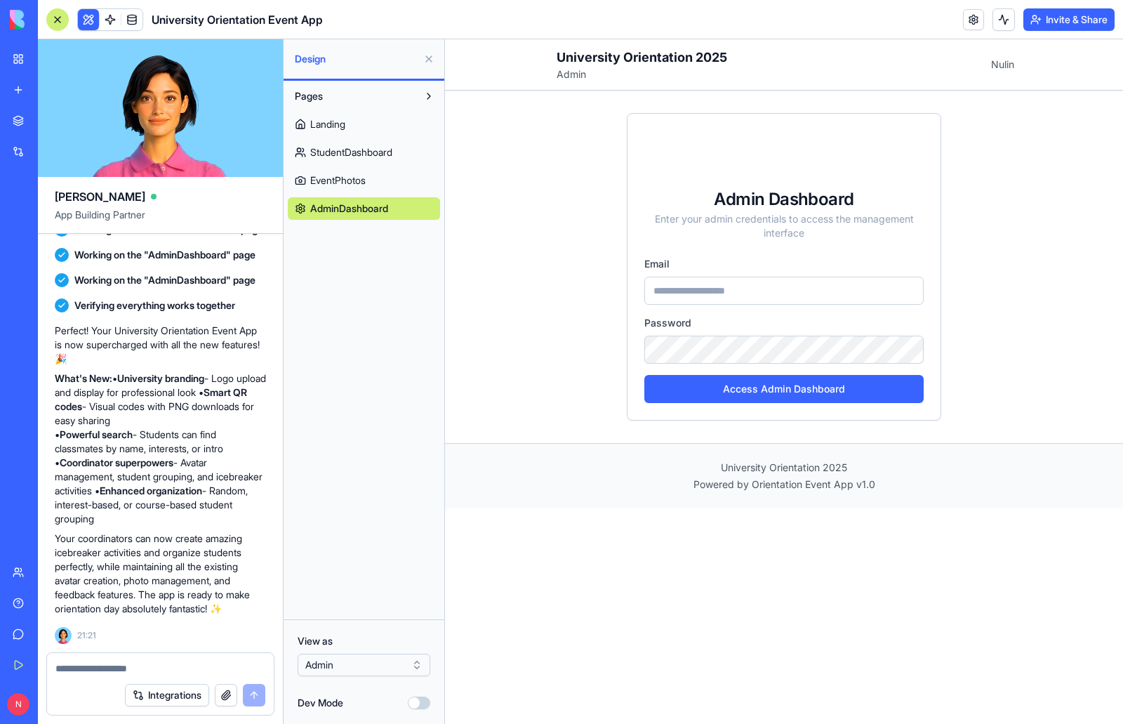
click at [428, 703] on button "Dev Mode" at bounding box center [419, 702] width 22 height 13
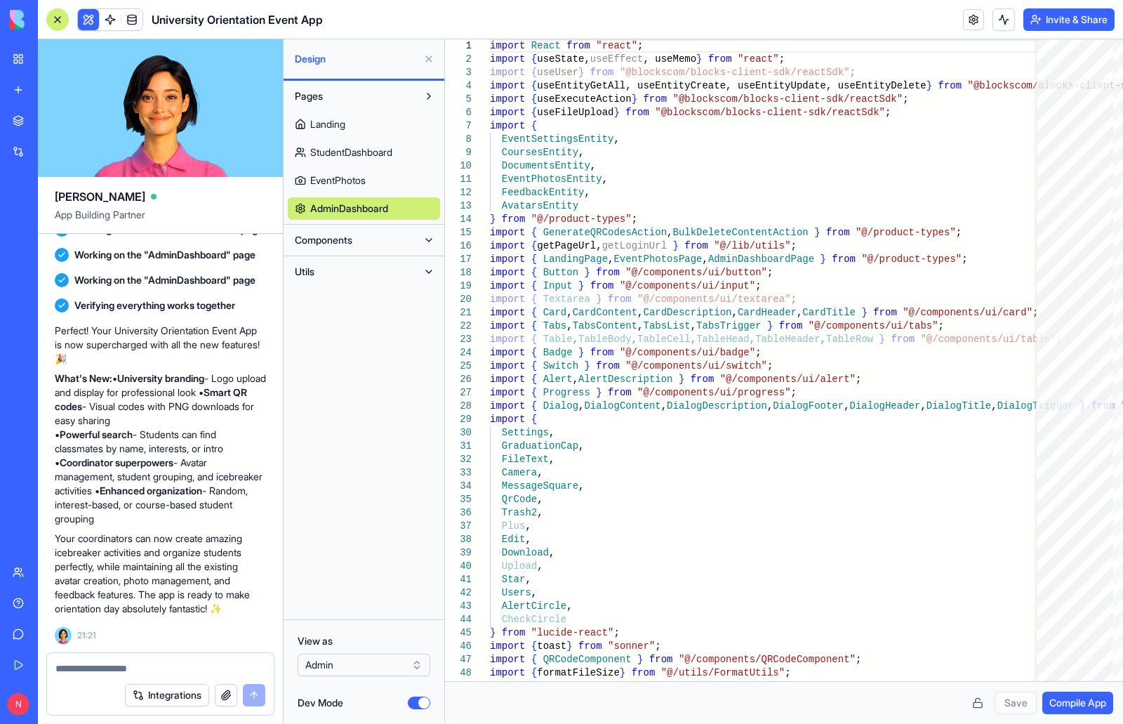
click at [431, 239] on button at bounding box center [429, 240] width 22 height 22
click at [432, 326] on button at bounding box center [429, 328] width 22 height 22
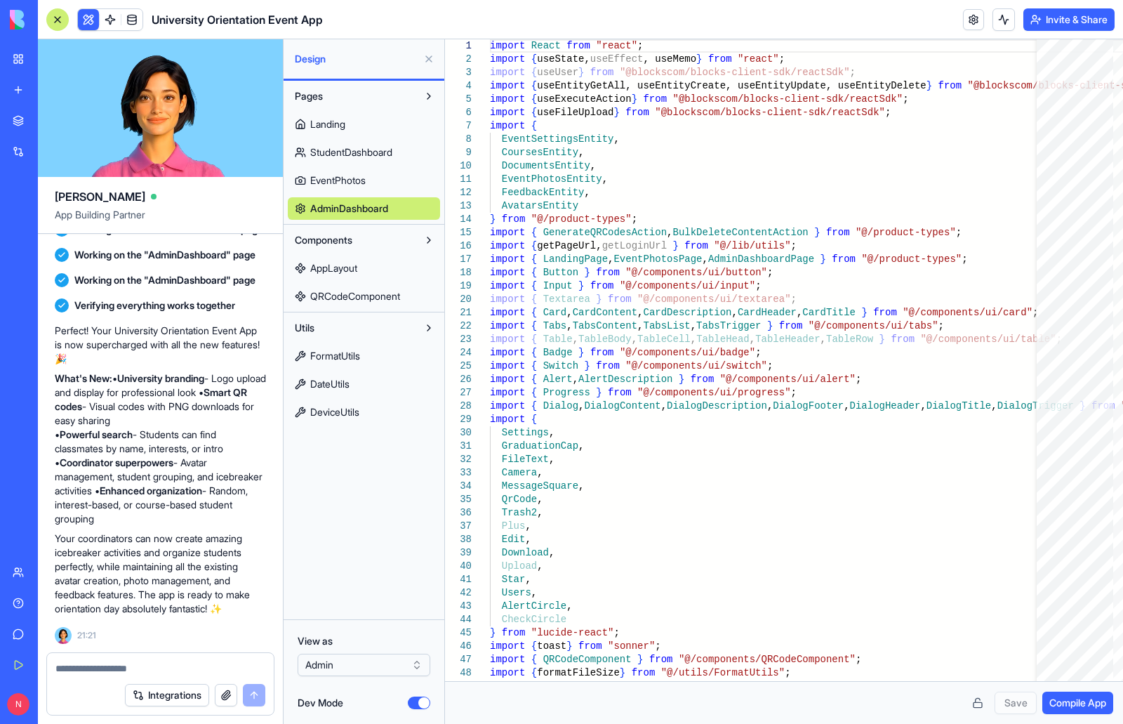
click at [331, 266] on span "AppLayout" at bounding box center [333, 268] width 47 height 14
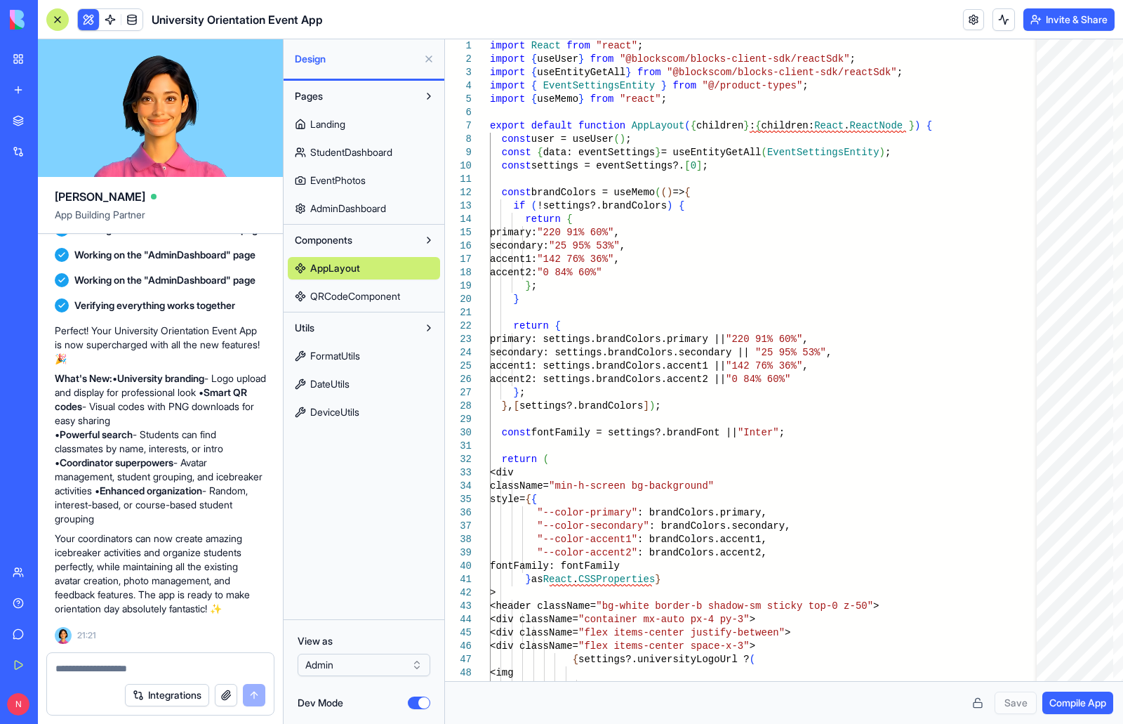
click at [355, 291] on span "QRCodeComponent" at bounding box center [355, 296] width 90 height 14
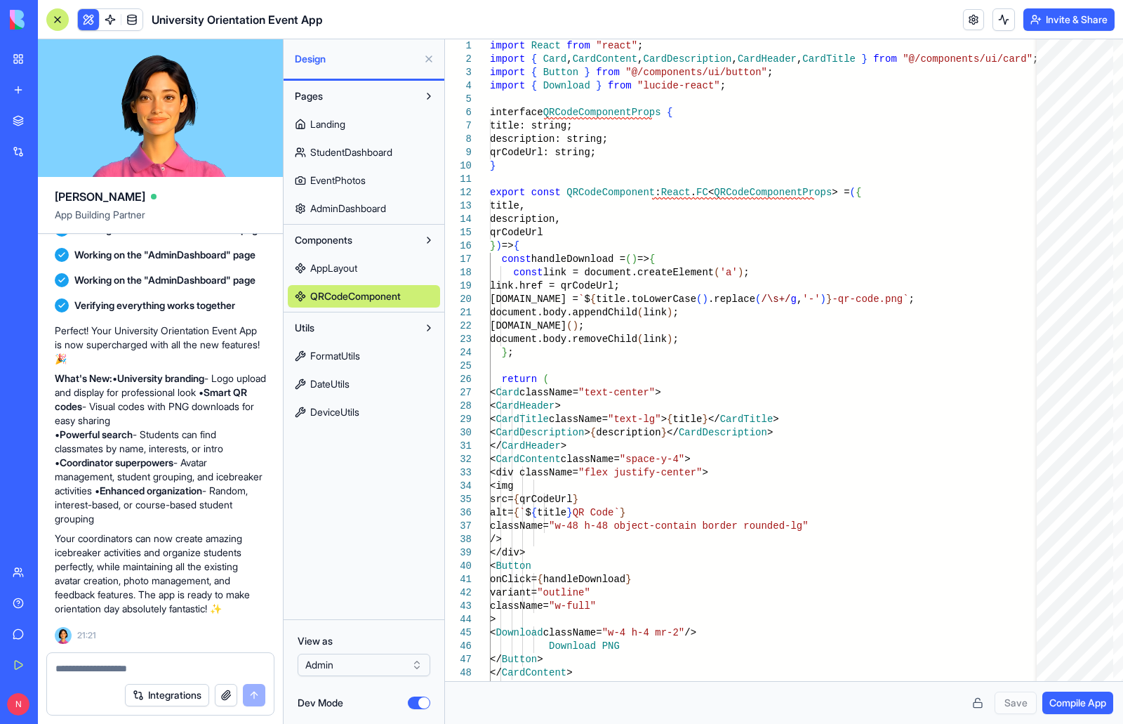
click at [375, 209] on span "AdminDashboard" at bounding box center [348, 208] width 76 height 14
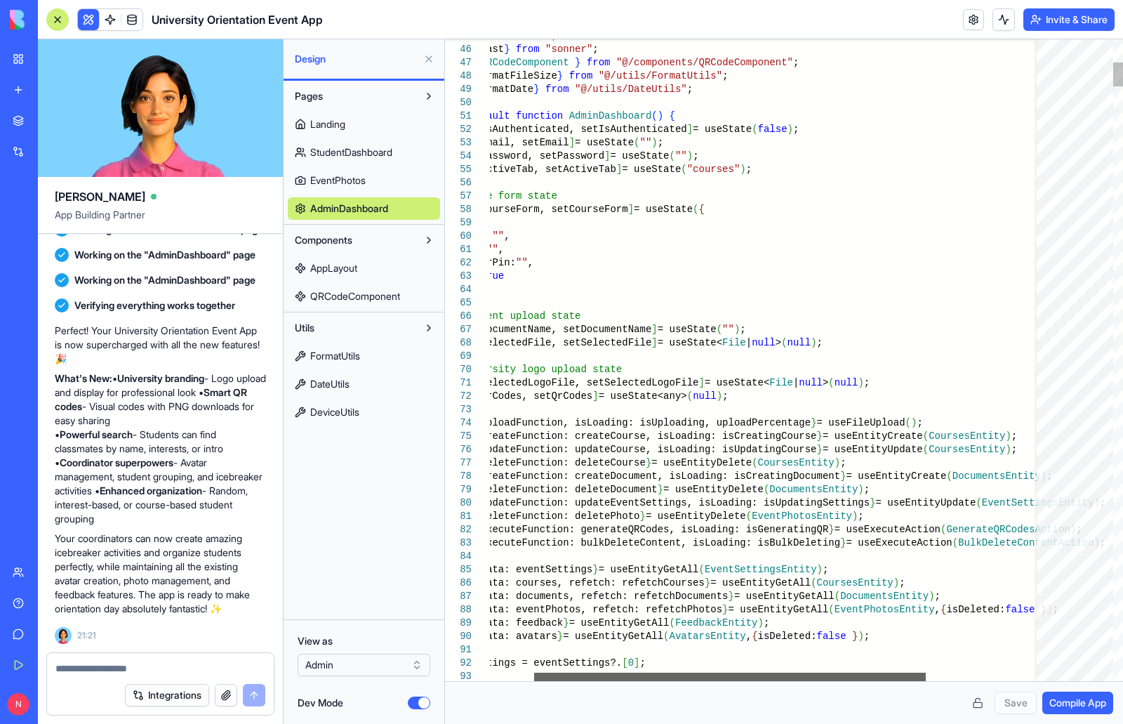
click at [913, 673] on div at bounding box center [730, 677] width 392 height 8
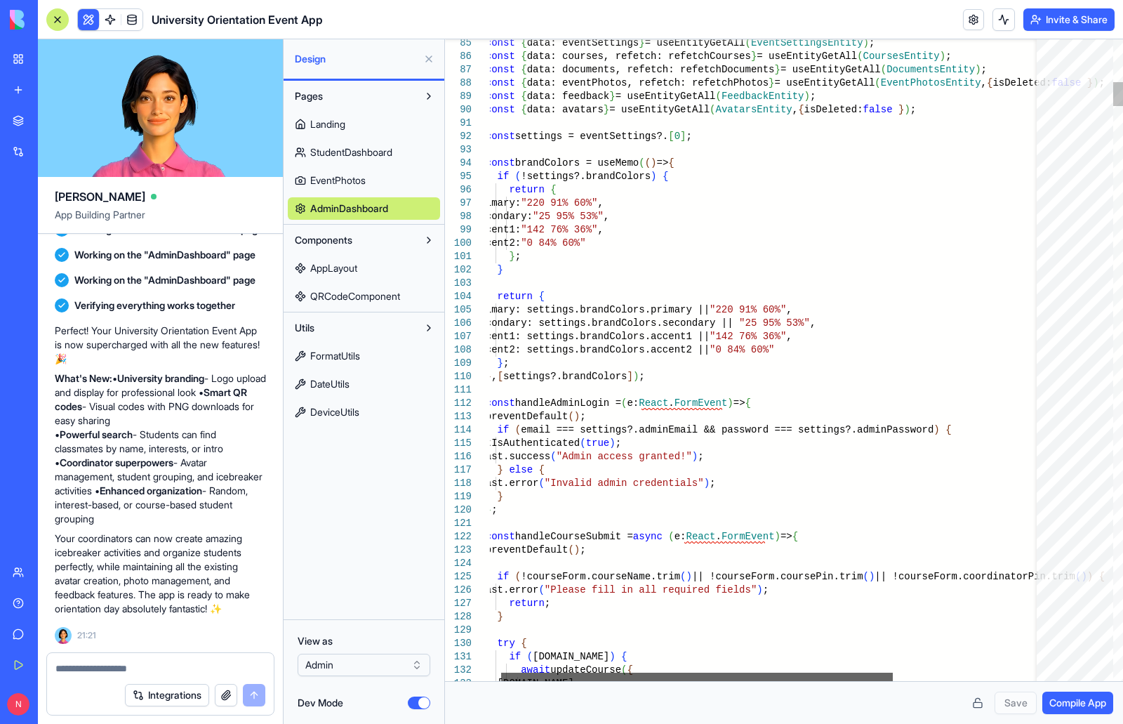
click at [832, 681] on div at bounding box center [697, 677] width 392 height 8
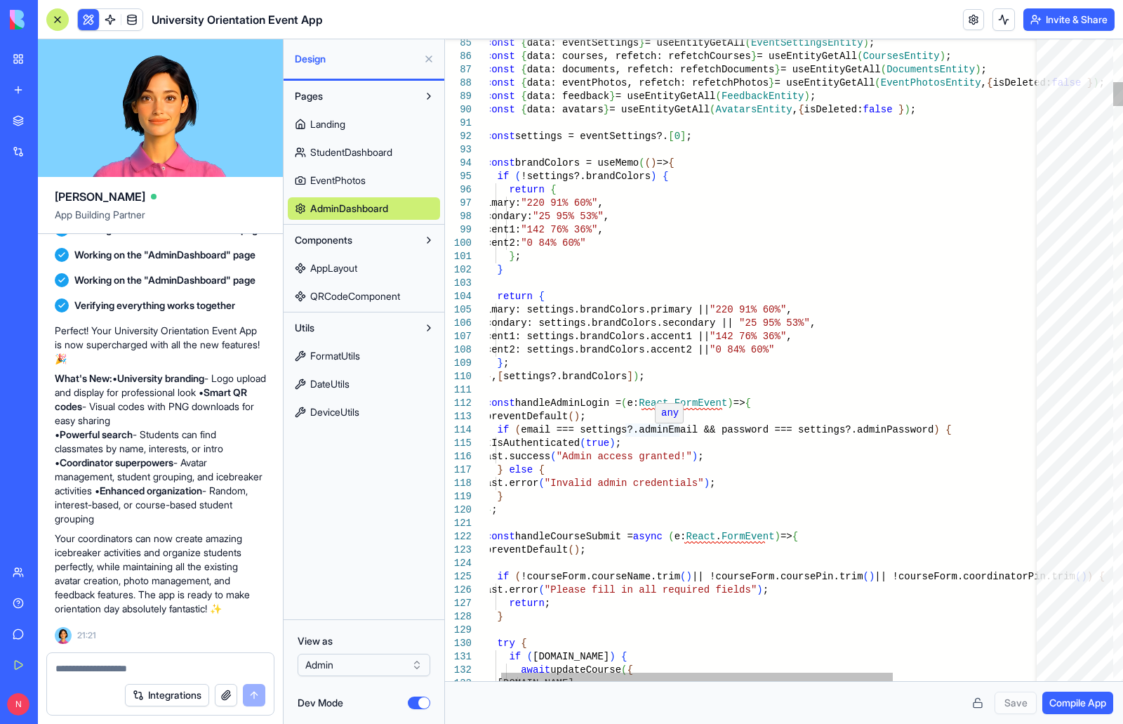
type textarea "**********"
drag, startPoint x: 680, startPoint y: 432, endPoint x: 621, endPoint y: 432, distance: 58.3
click at [409, 703] on button "Dev Mode" at bounding box center [419, 702] width 22 height 13
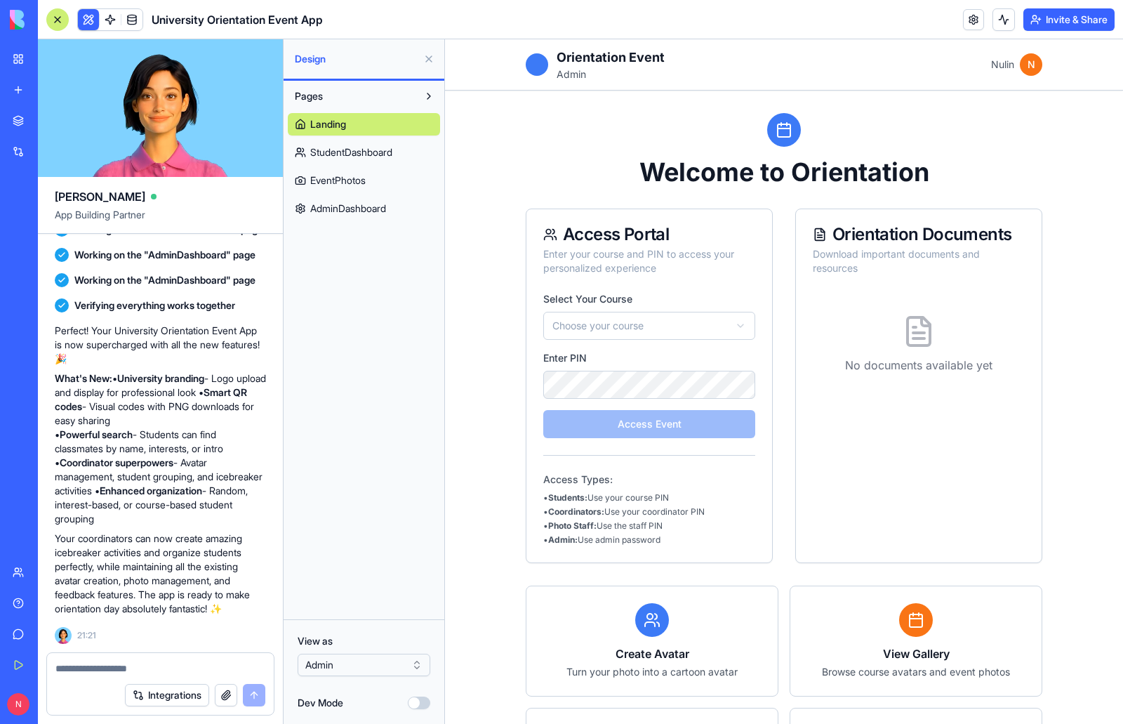
click at [360, 215] on span "AdminDashboard" at bounding box center [348, 208] width 76 height 14
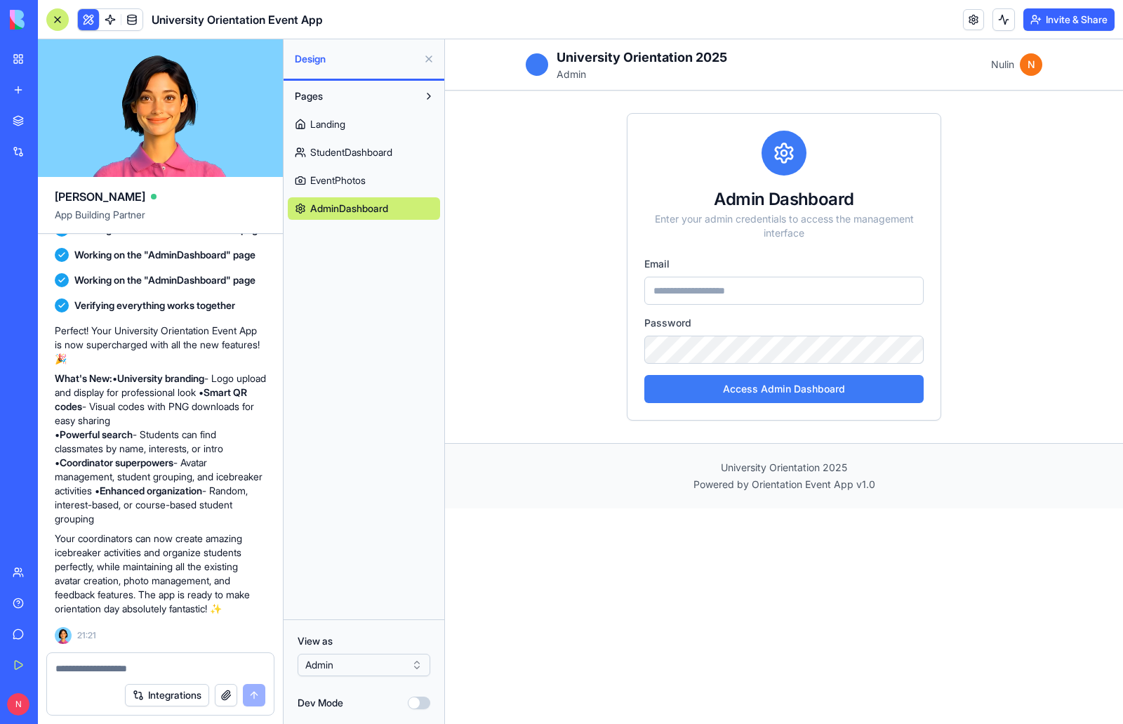
click at [715, 293] on input "email" at bounding box center [783, 291] width 279 height 28
type input "**********"
click at [1035, 67] on div "N" at bounding box center [1031, 64] width 22 height 22
click at [9, 715] on div "N" at bounding box center [18, 703] width 29 height 39
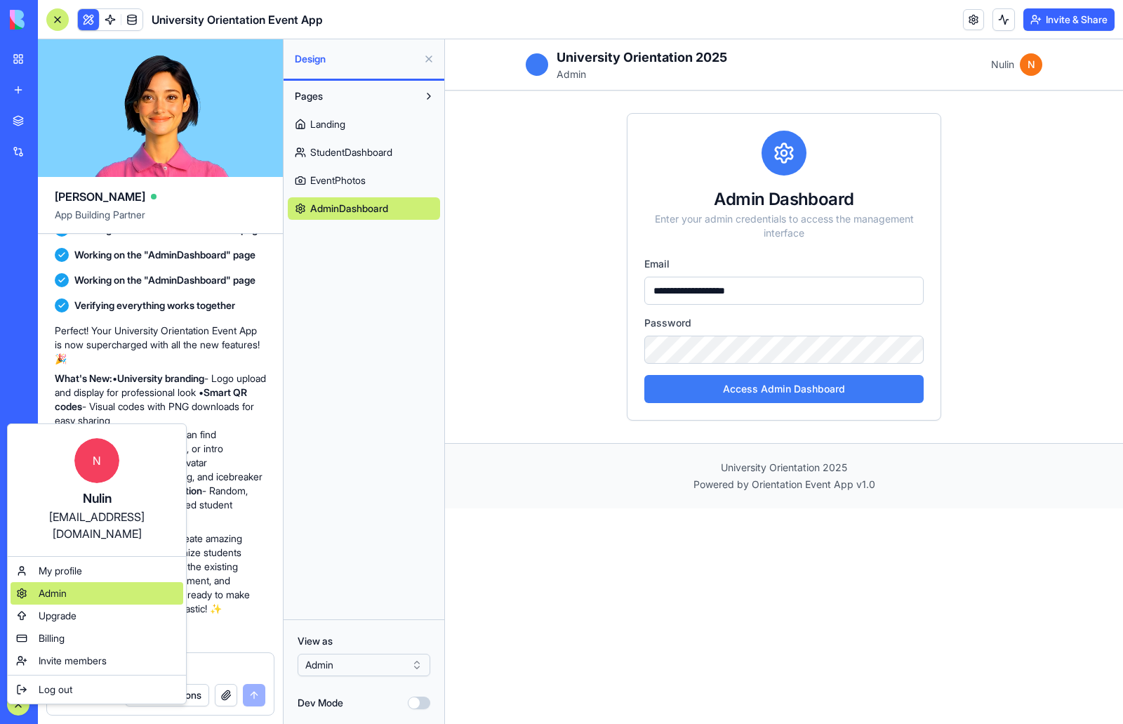
click at [69, 582] on div "Admin" at bounding box center [97, 593] width 173 height 22
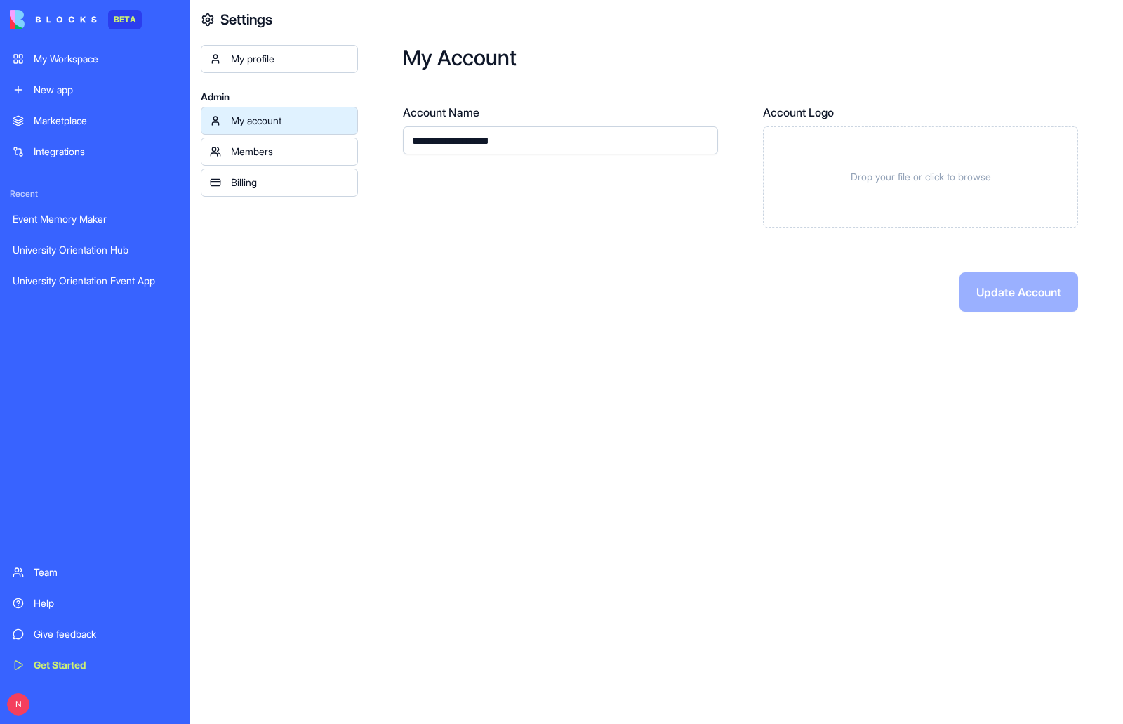
click at [265, 157] on div "Members" at bounding box center [290, 152] width 118 height 14
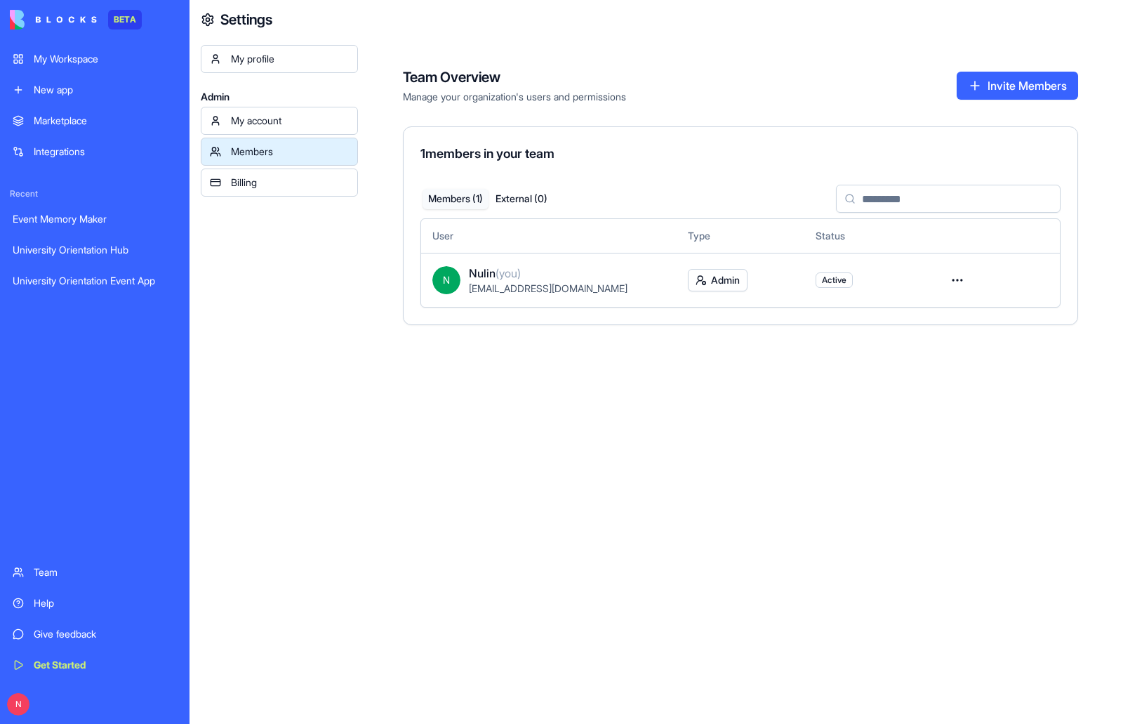
click at [267, 189] on div "Billing" at bounding box center [290, 183] width 118 height 14
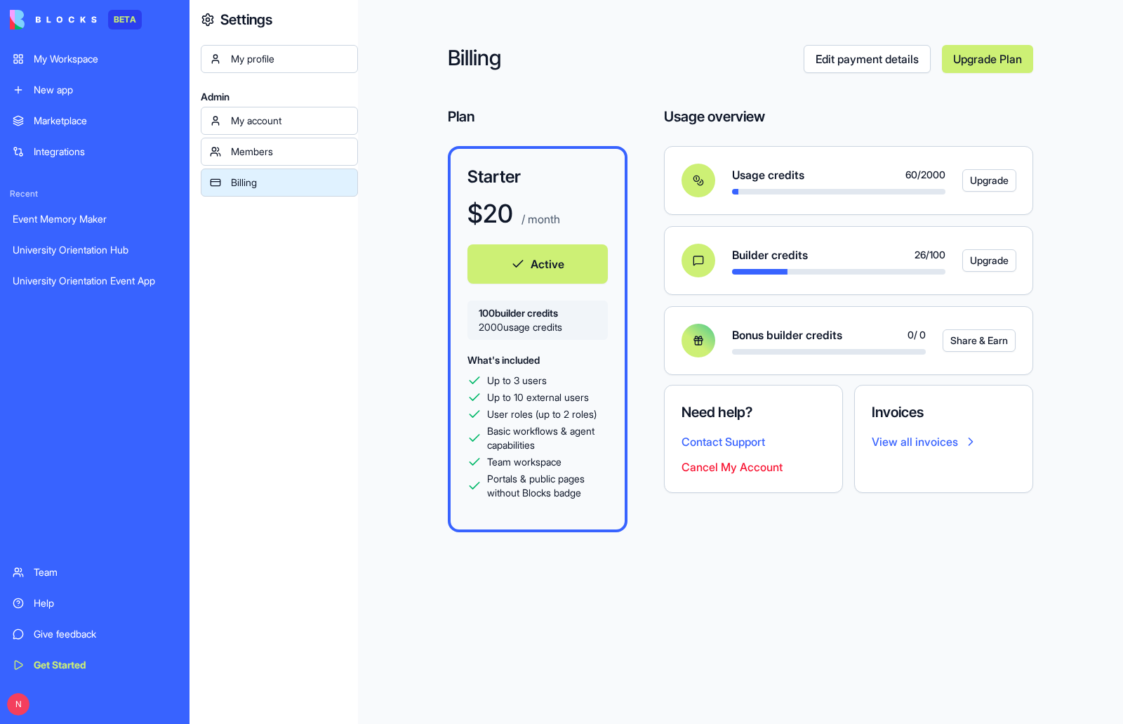
click at [284, 52] on div "My profile" at bounding box center [290, 59] width 118 height 14
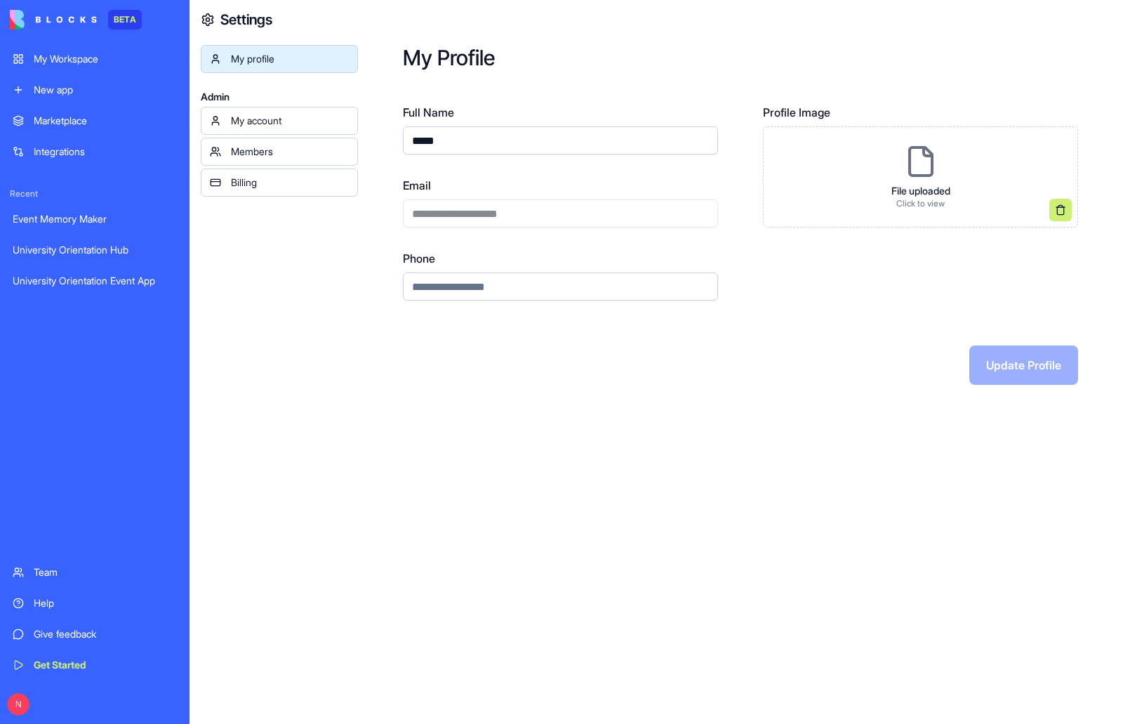
click at [296, 142] on link "Members" at bounding box center [279, 152] width 157 height 28
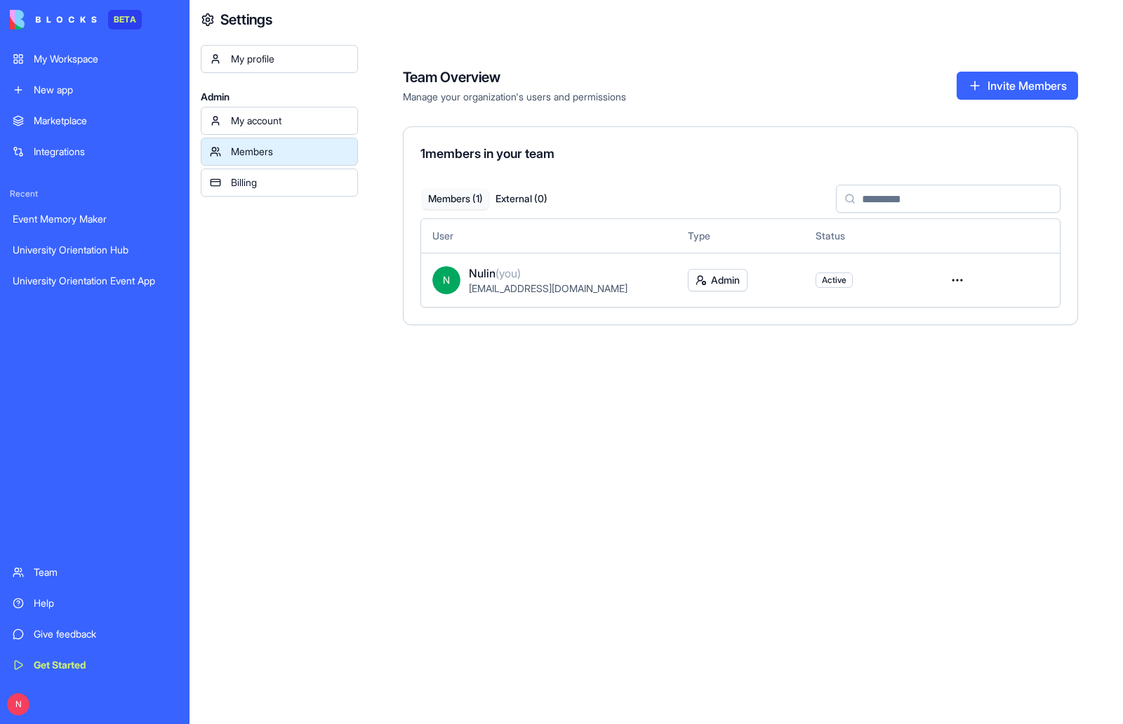
click at [297, 187] on div "Billing" at bounding box center [290, 183] width 118 height 14
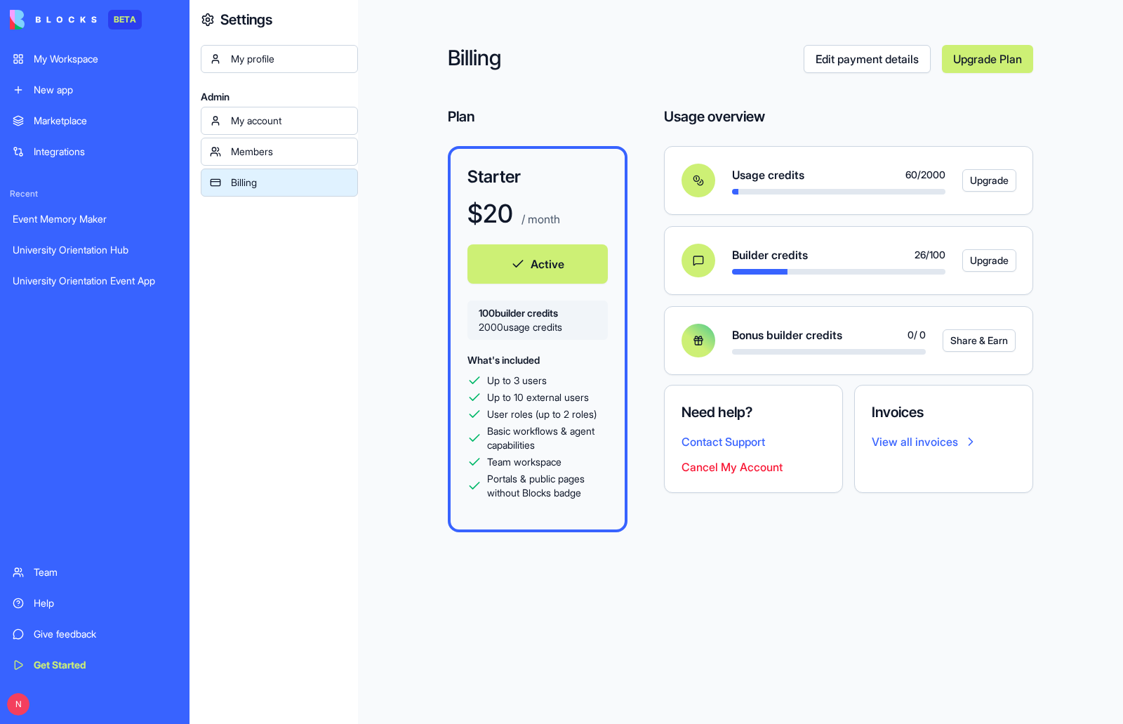
click at [298, 149] on div "Members" at bounding box center [290, 152] width 118 height 14
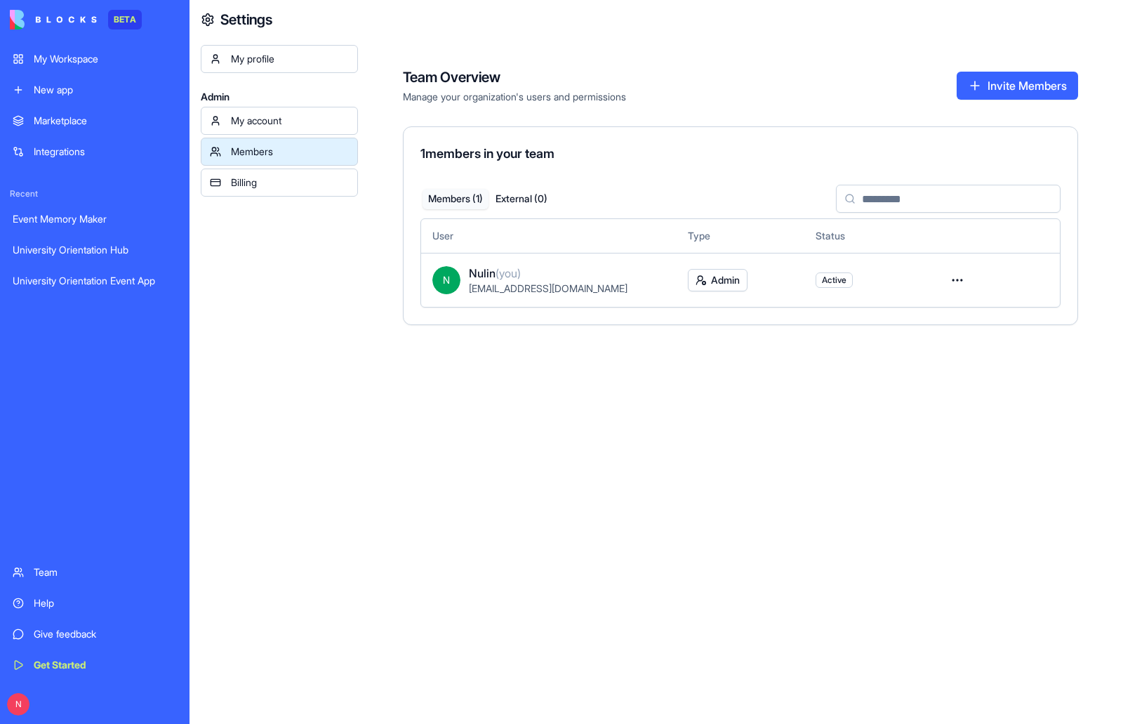
click at [303, 118] on div "My account" at bounding box center [290, 121] width 118 height 14
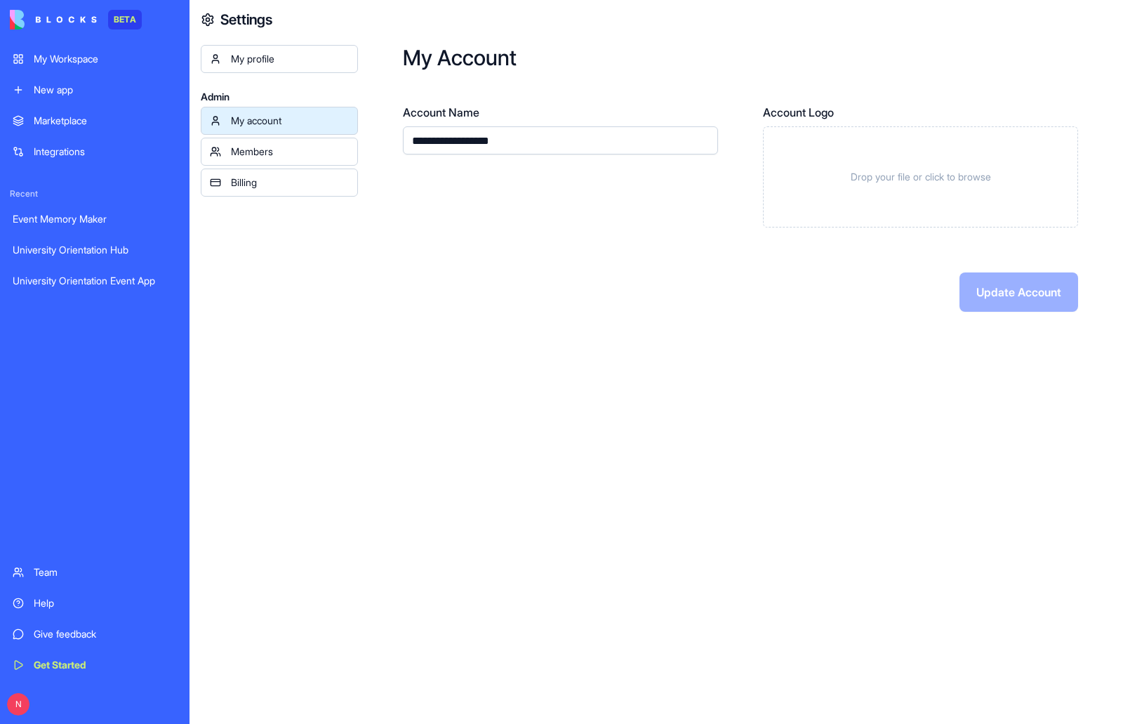
click at [310, 62] on div "My profile" at bounding box center [290, 59] width 118 height 14
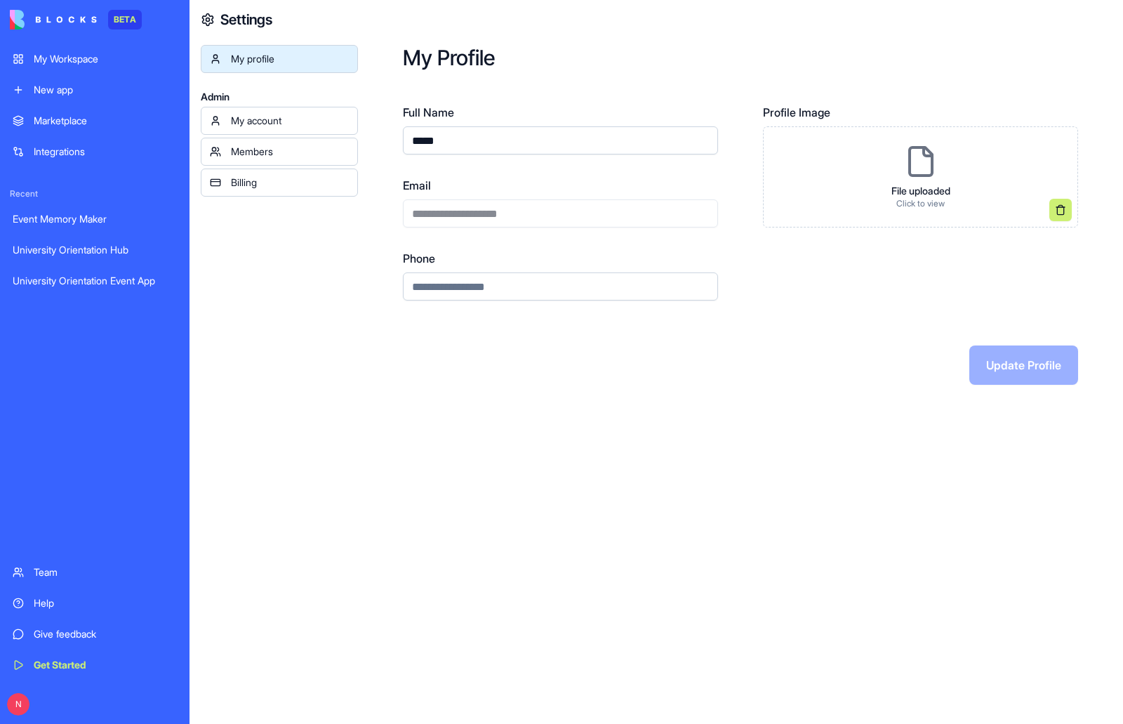
click at [307, 302] on div "My profile Admin My account Members Billing" at bounding box center [279, 407] width 157 height 724
click at [85, 57] on div "My Workspace" at bounding box center [105, 59] width 143 height 14
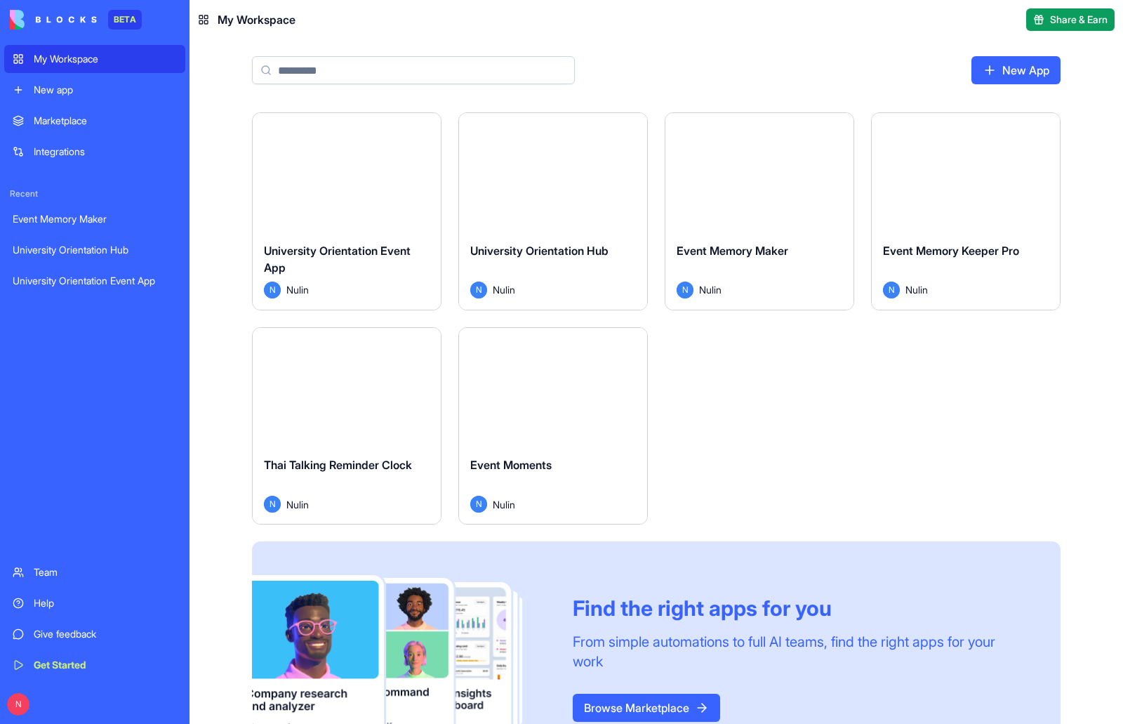
click at [366, 173] on button "Launch" at bounding box center [346, 172] width 105 height 28
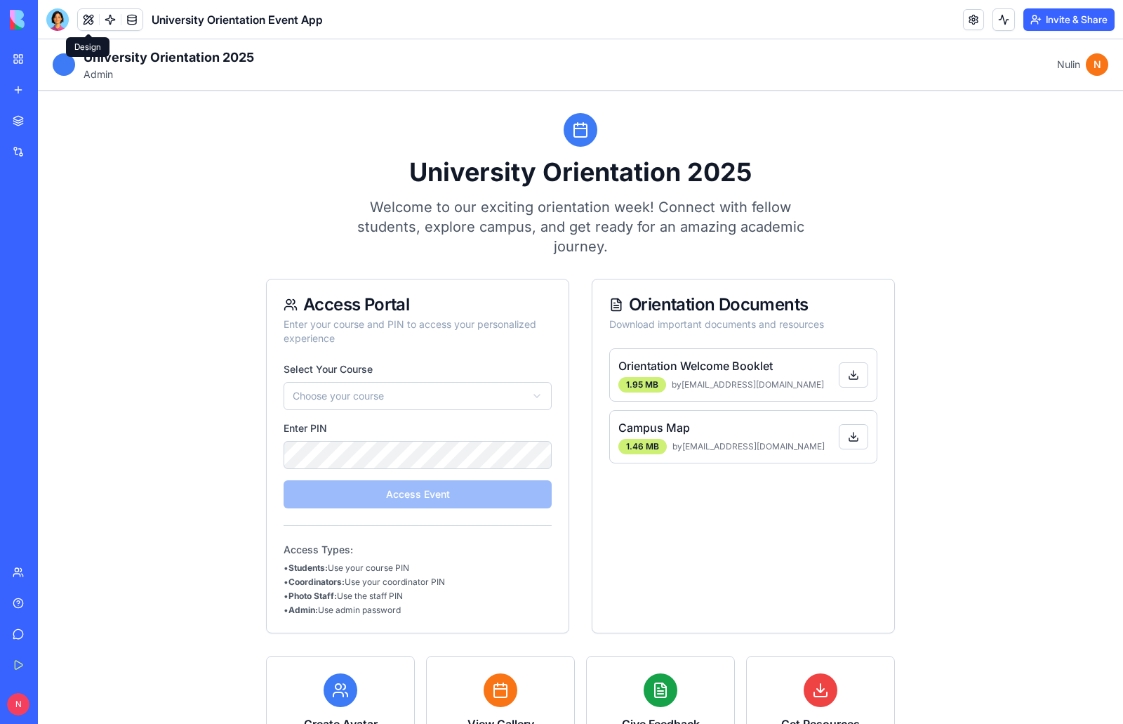
click at [91, 20] on button at bounding box center [88, 19] width 21 height 21
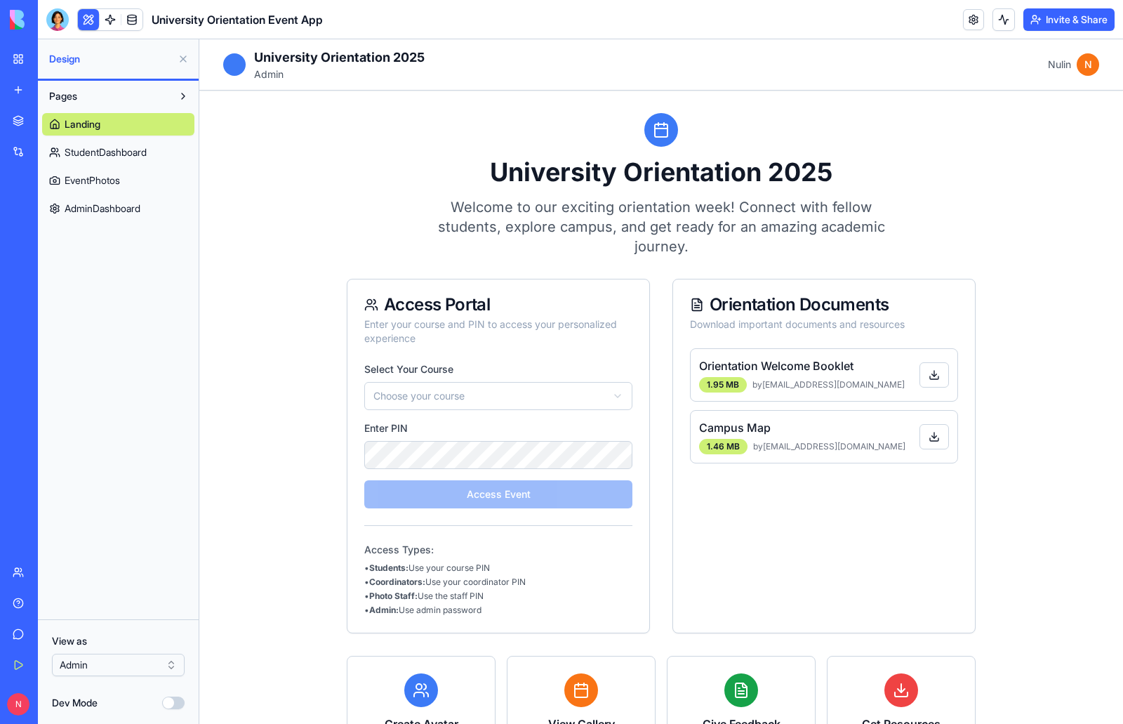
click at [101, 214] on span "AdminDashboard" at bounding box center [103, 208] width 76 height 14
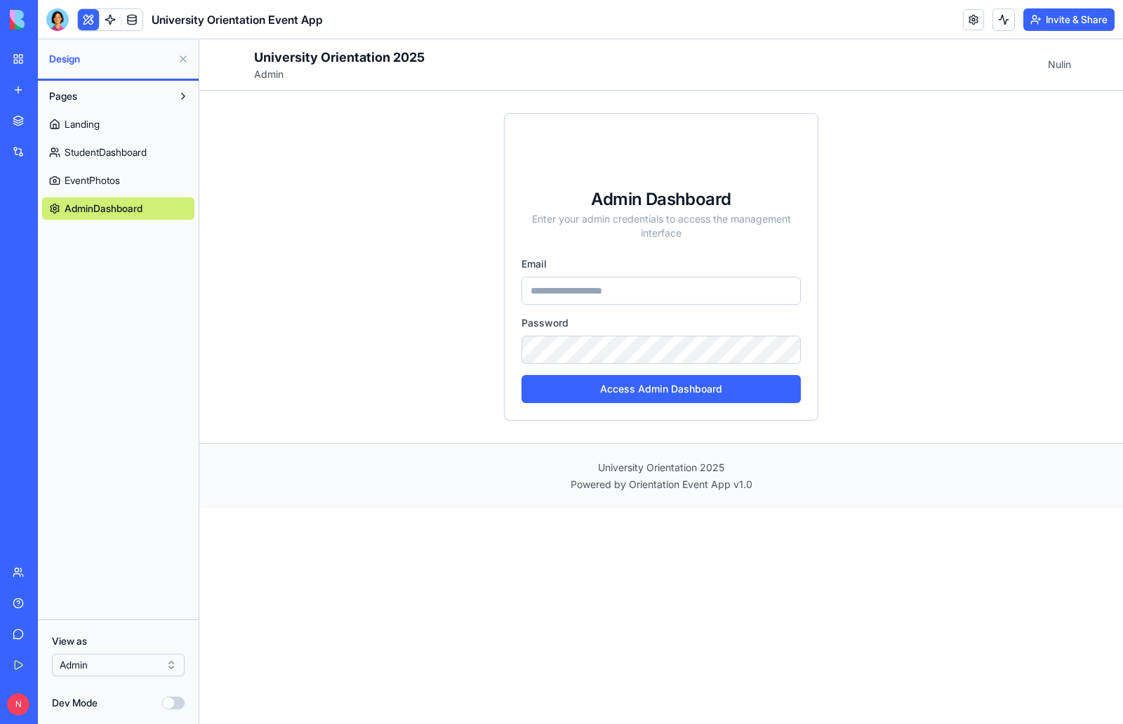
click at [715, 296] on input "email" at bounding box center [661, 291] width 279 height 28
click at [707, 382] on button "Access Admin Dashboard" at bounding box center [661, 389] width 279 height 28
click at [131, 18] on link at bounding box center [131, 19] width 21 height 21
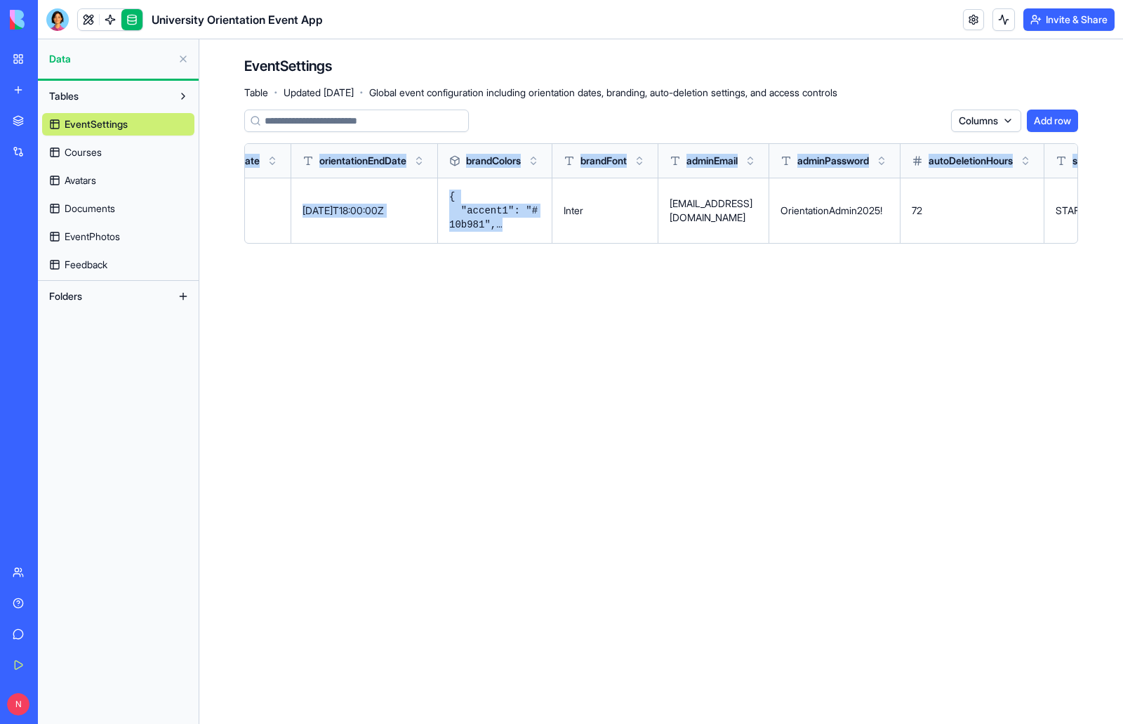
scroll to position [0, 656]
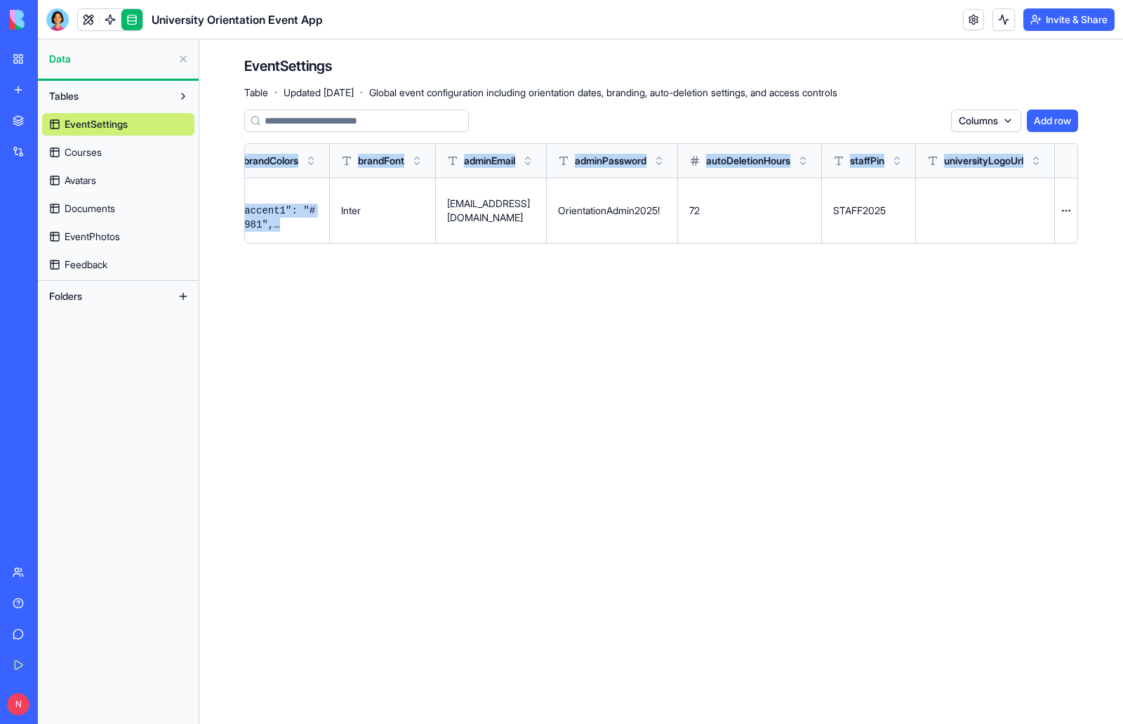
drag, startPoint x: 974, startPoint y: 216, endPoint x: 1123, endPoint y: 243, distance: 150.5
click at [1123, 243] on div "EventSettings Table · Updated [DATE] · Global event configuration including ori…" at bounding box center [661, 155] width 924 height 232
click at [543, 265] on div "EventSettings Table · Updated [DATE] · Global event configuration including ori…" at bounding box center [661, 155] width 924 height 232
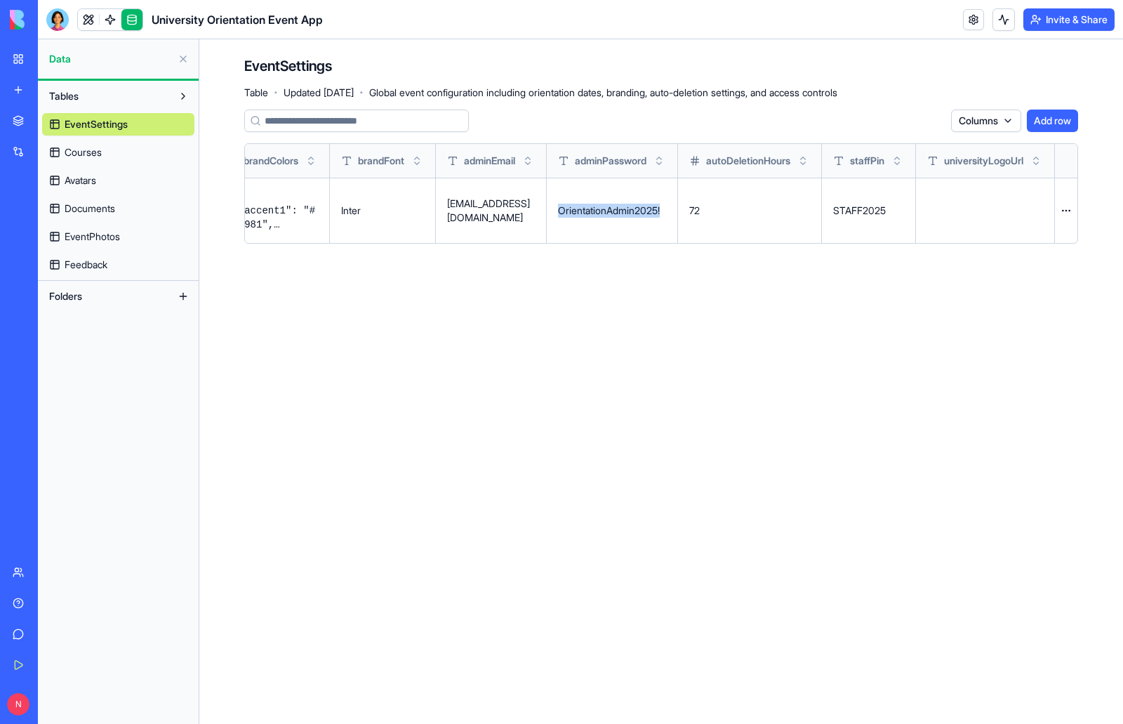
drag, startPoint x: 539, startPoint y: 211, endPoint x: 652, endPoint y: 212, distance: 113.0
click at [652, 212] on td "OrientationAdmin2025!" at bounding box center [612, 210] width 131 height 65
copy p "OrientationAdmin2025!"
click at [81, 152] on span "Courses" at bounding box center [83, 152] width 37 height 14
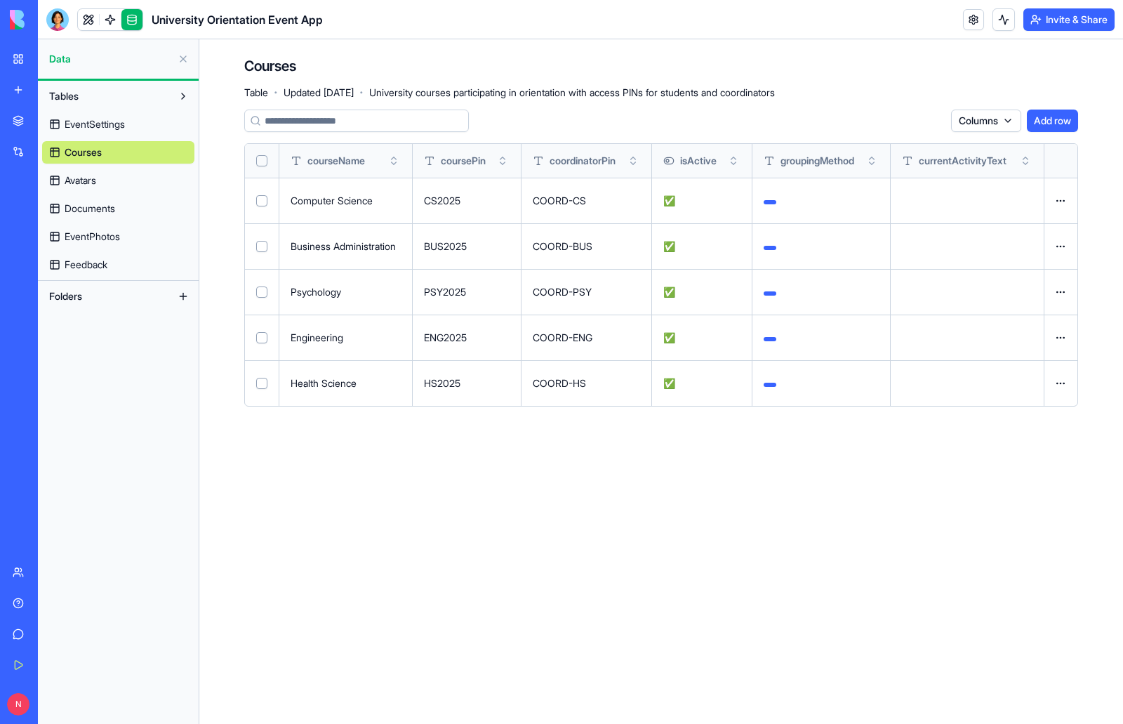
click at [124, 124] on span "EventSettings" at bounding box center [95, 124] width 60 height 14
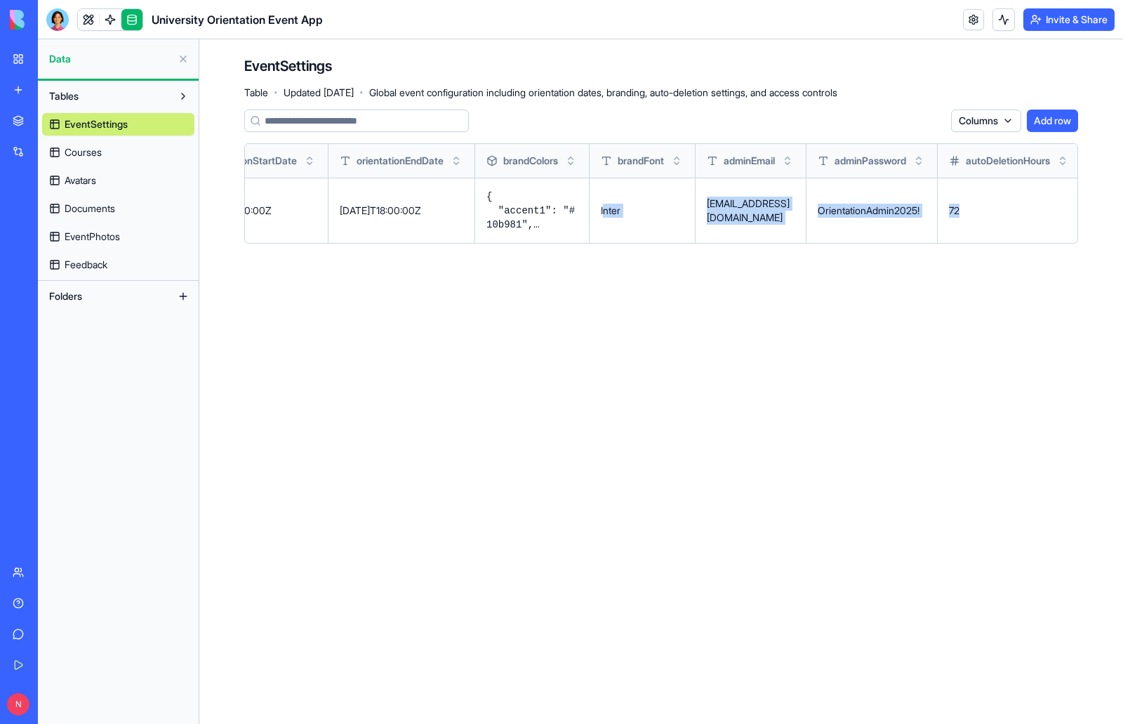
scroll to position [0, 656]
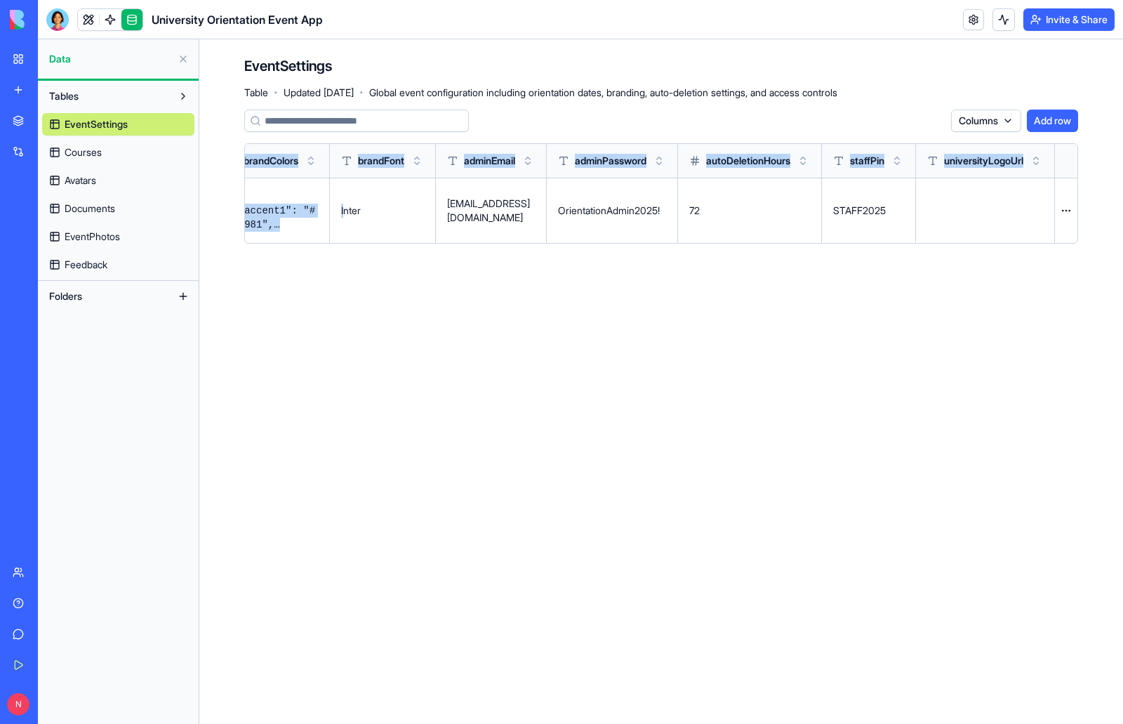
drag, startPoint x: 977, startPoint y: 211, endPoint x: 1123, endPoint y: 234, distance: 147.1
click at [1123, 234] on div "EventSettings Table · Updated [DATE] · Global event configuration including ori…" at bounding box center [661, 155] width 924 height 232
click at [533, 330] on main "EventSettings Table · Updated [DATE] · Global event configuration including ori…" at bounding box center [661, 381] width 924 height 684
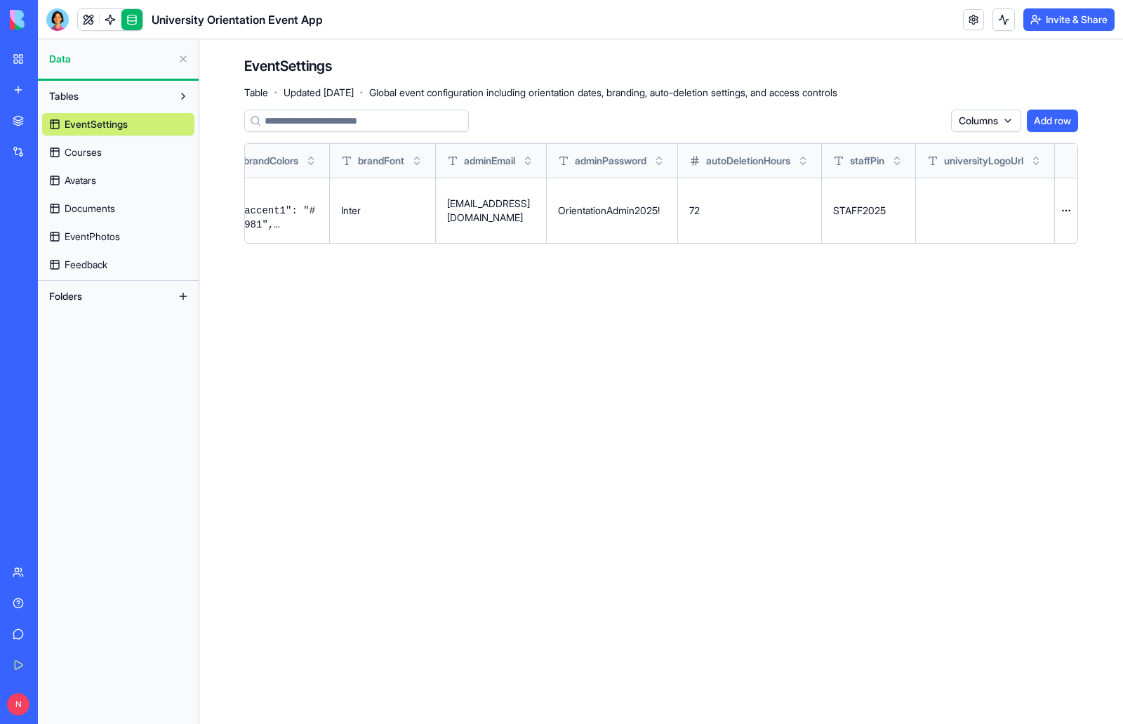
click at [88, 18] on link at bounding box center [88, 19] width 21 height 21
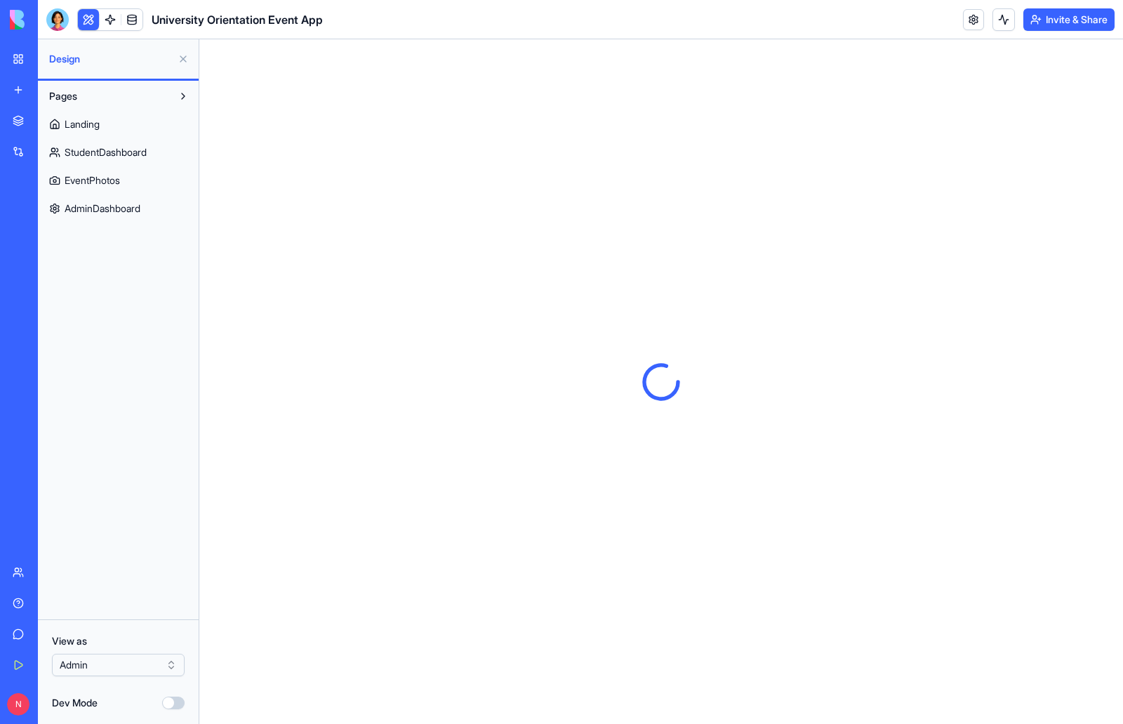
click at [137, 205] on span "AdminDashboard" at bounding box center [103, 208] width 76 height 14
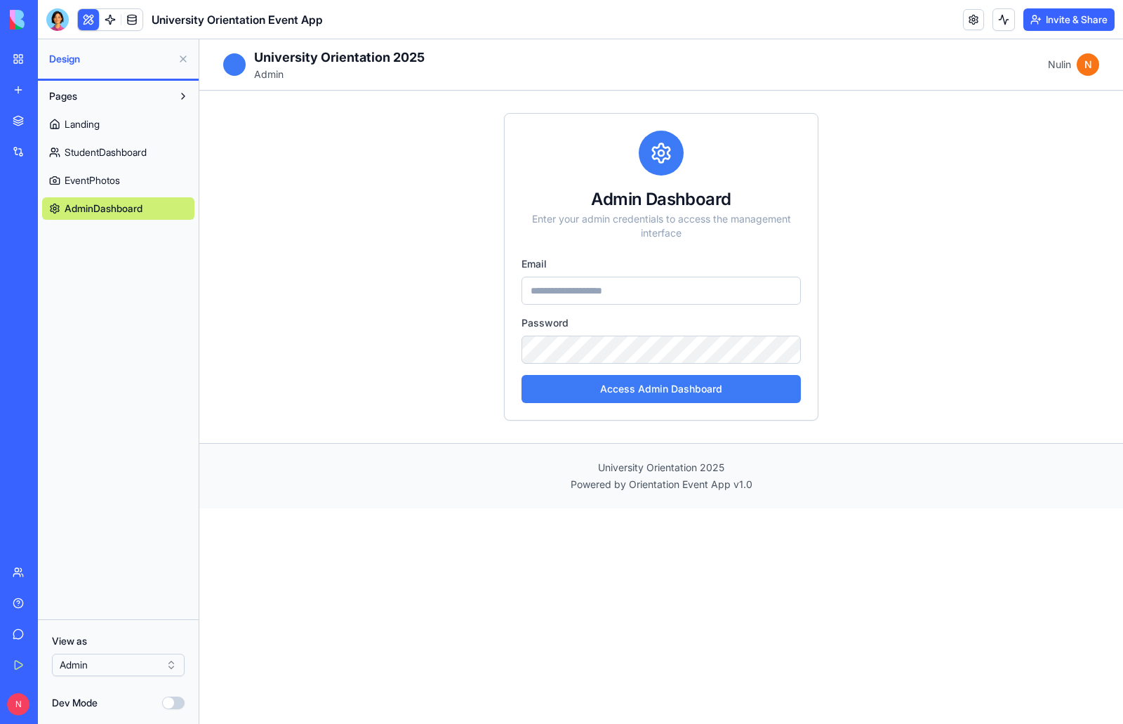
click at [531, 290] on input "email" at bounding box center [661, 291] width 279 height 28
type input "**********"
click at [735, 390] on button "Access Admin Dashboard" at bounding box center [661, 389] width 279 height 28
click at [133, 18] on link at bounding box center [131, 19] width 21 height 21
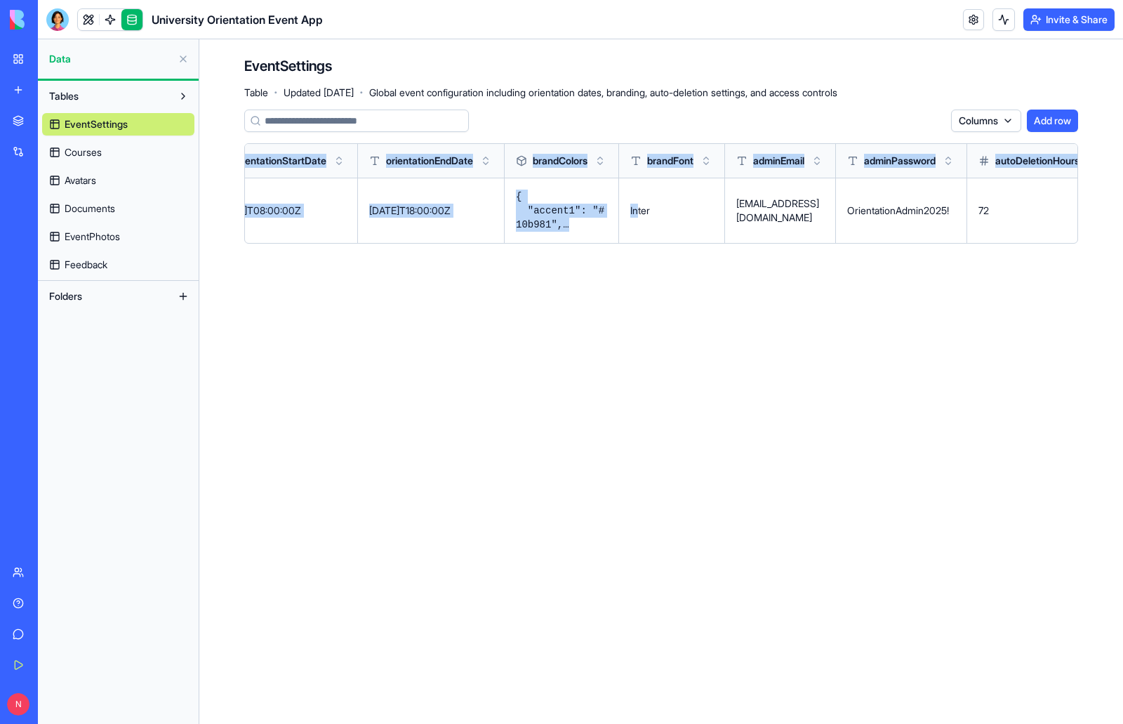
scroll to position [0, 656]
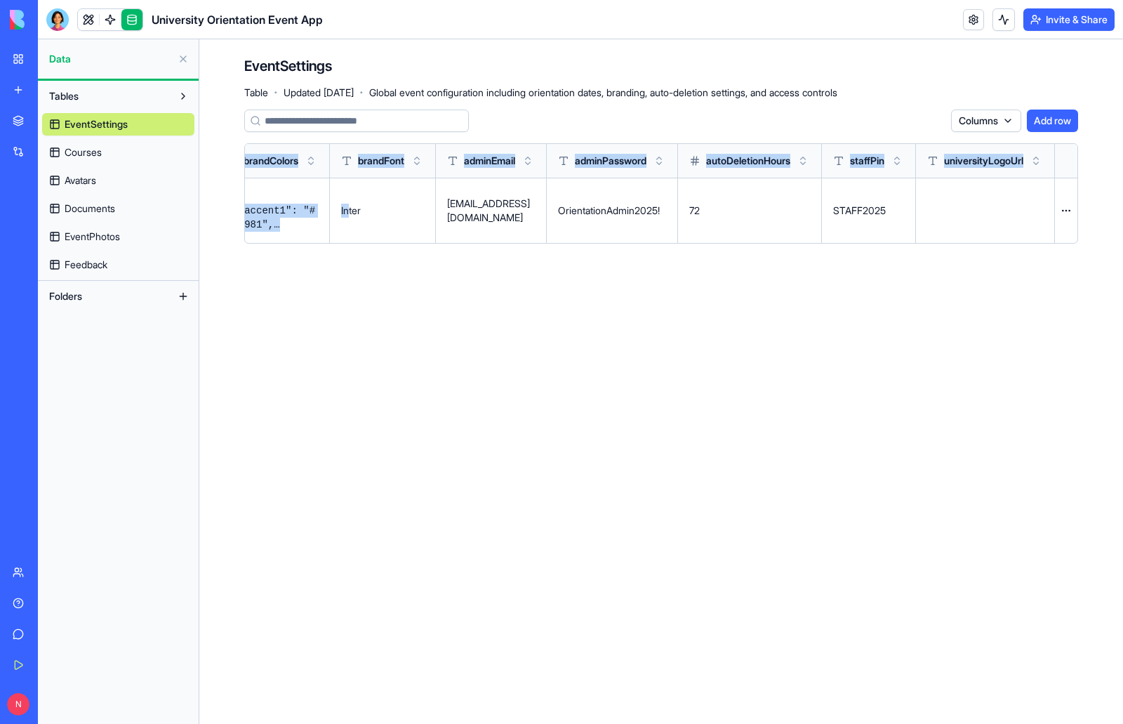
drag, startPoint x: 984, startPoint y: 222, endPoint x: 1123, endPoint y: 247, distance: 140.6
click at [1123, 246] on div "EventSettings Table · Updated [DATE] · Global event configuration including ori…" at bounding box center [661, 155] width 924 height 232
click at [781, 324] on main "EventSettings Table · Updated [DATE] · Global event configuration including ori…" at bounding box center [661, 381] width 924 height 684
click at [650, 256] on div "EventSettings Table · Updated [DATE] · Global event configuration including ori…" at bounding box center [661, 155] width 924 height 232
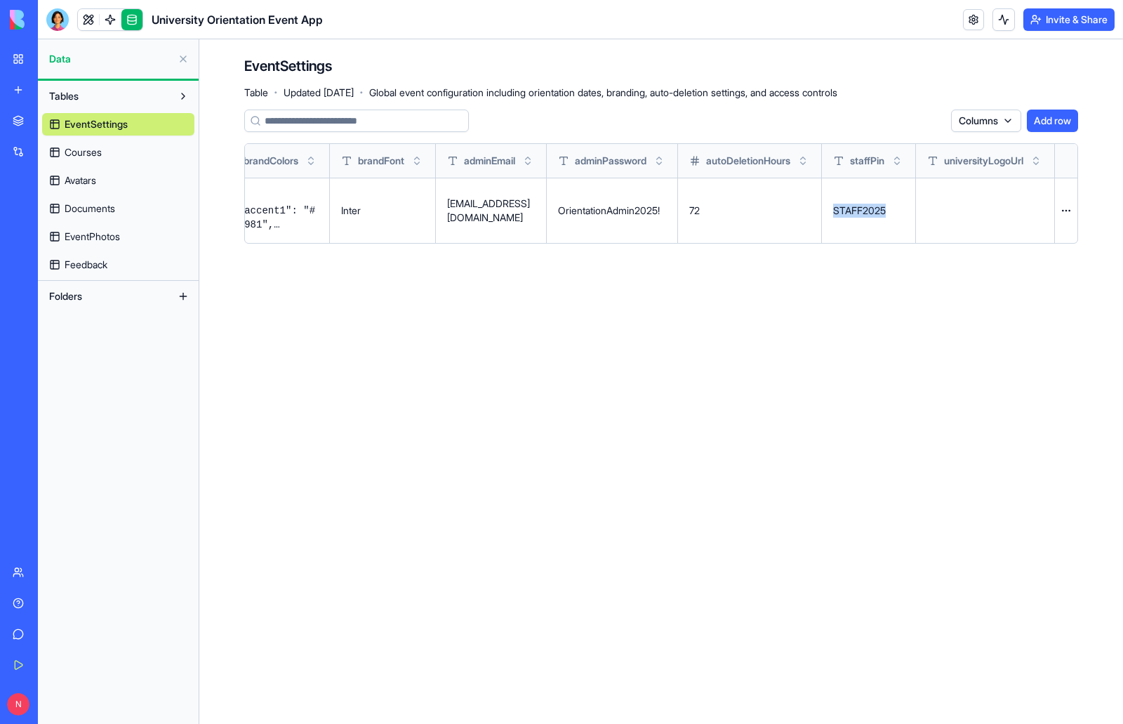
drag, startPoint x: 878, startPoint y: 211, endPoint x: 820, endPoint y: 216, distance: 57.8
click at [822, 216] on td "STAFF2025" at bounding box center [869, 210] width 94 height 65
click at [571, 391] on main "EventSettings Table · Updated [DATE] · Global event configuration including ori…" at bounding box center [661, 381] width 924 height 684
click at [91, 19] on link at bounding box center [88, 19] width 21 height 21
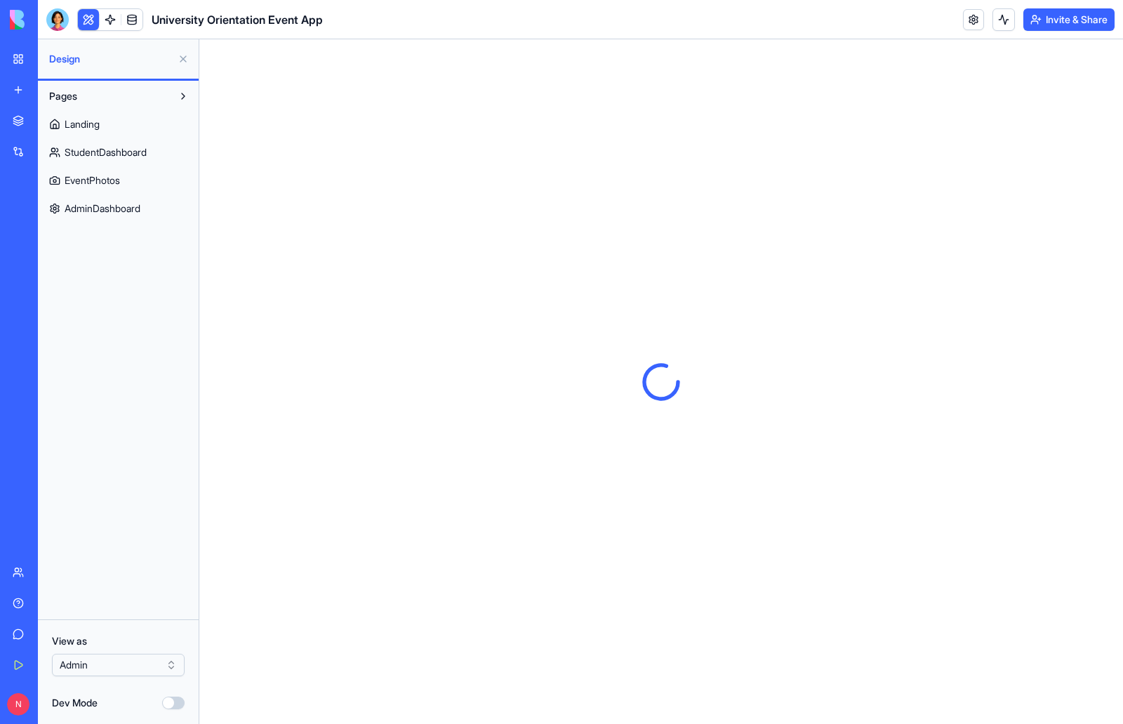
click at [102, 180] on span "EventPhotos" at bounding box center [92, 180] width 55 height 14
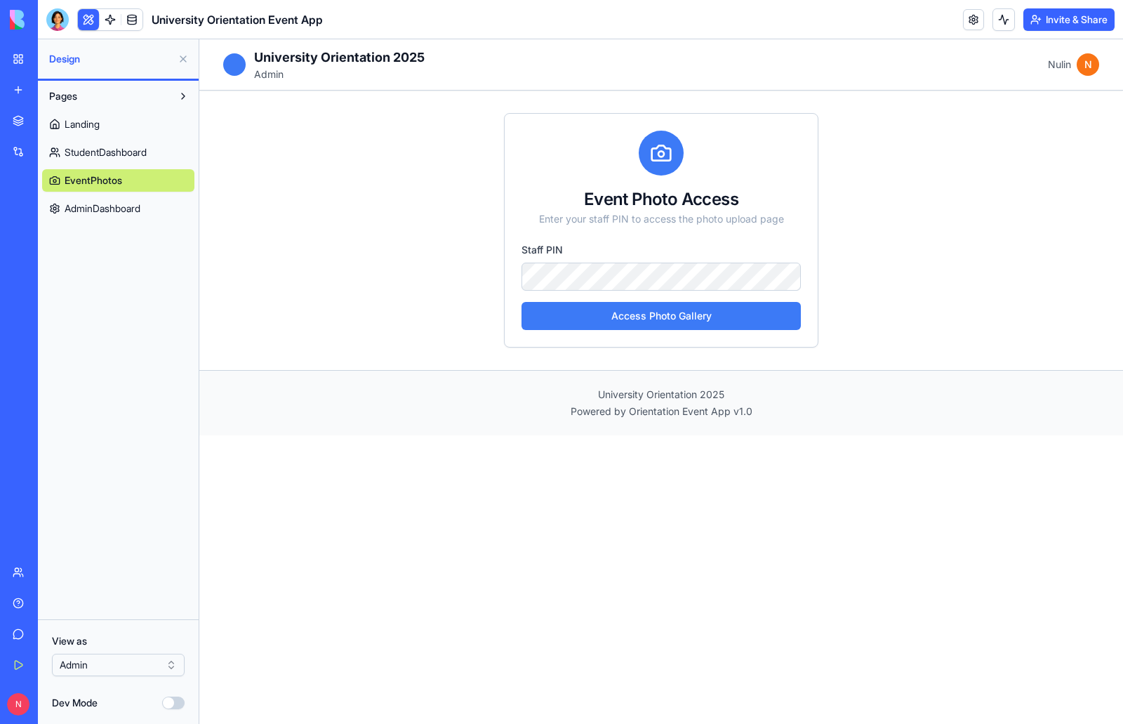
click at [640, 314] on button "Access Photo Gallery" at bounding box center [661, 316] width 279 height 28
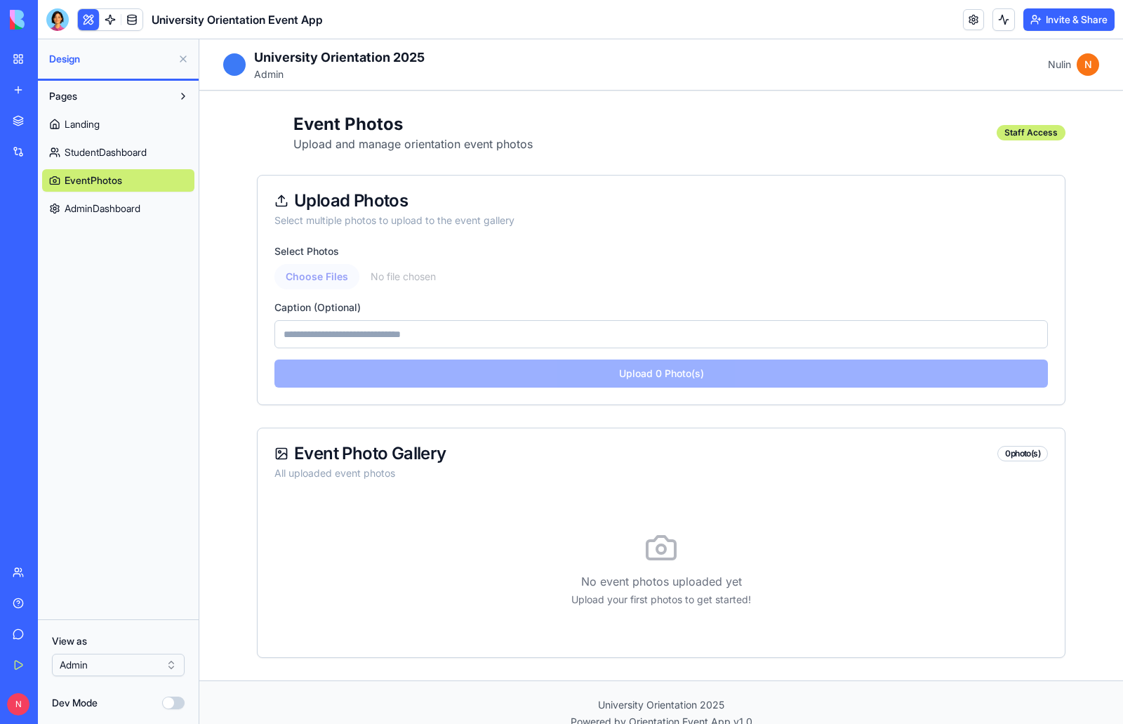
click at [322, 277] on input "file" at bounding box center [661, 276] width 774 height 25
click at [395, 279] on input "file" at bounding box center [661, 276] width 774 height 25
click at [333, 278] on input "file" at bounding box center [661, 276] width 774 height 25
type input "**********"
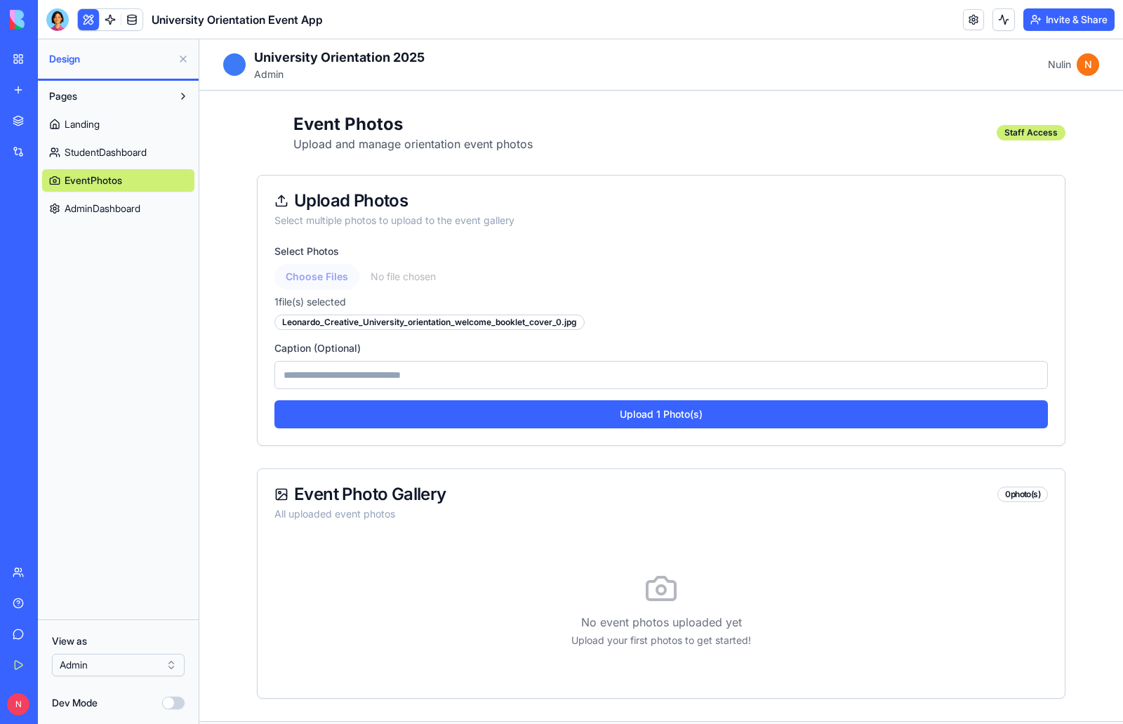
click at [415, 373] on input at bounding box center [661, 375] width 774 height 28
drag, startPoint x: 296, startPoint y: 378, endPoint x: 246, endPoint y: 376, distance: 49.2
click at [246, 376] on div "Event Photos Upload and manage orientation event photos Staff Access Upload Pho…" at bounding box center [661, 406] width 899 height 630
drag, startPoint x: 326, startPoint y: 377, endPoint x: 234, endPoint y: 373, distance: 92.0
click at [234, 373] on div "**********" at bounding box center [661, 406] width 899 height 630
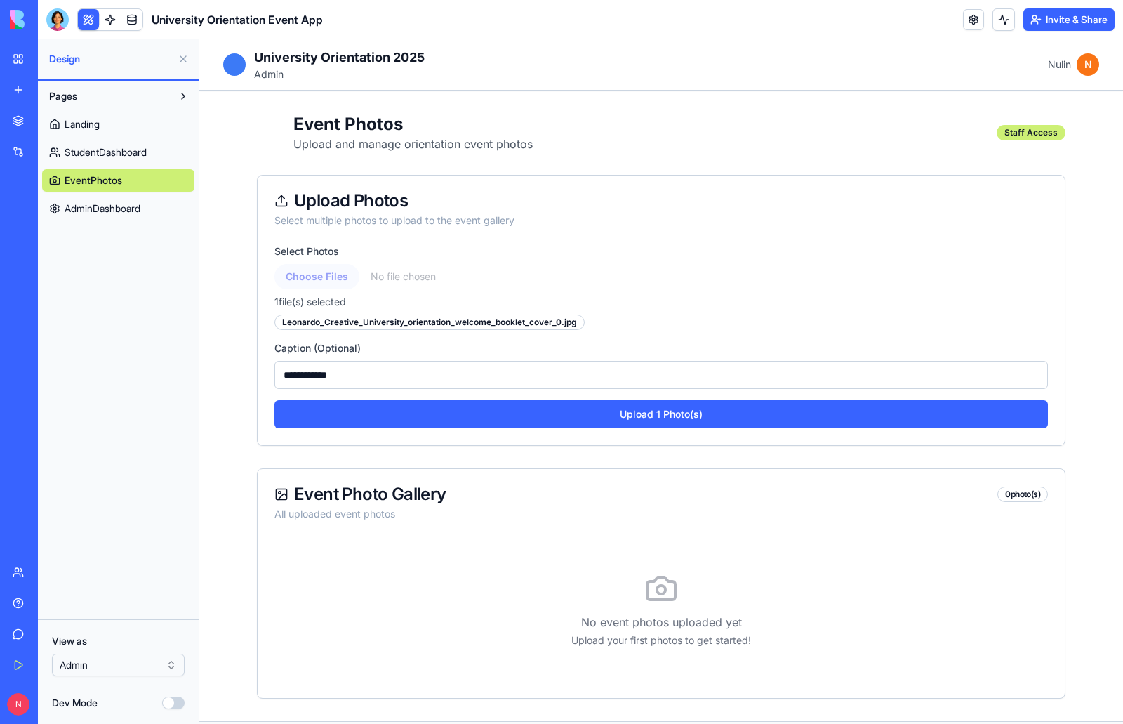
click at [347, 378] on input "**********" at bounding box center [661, 375] width 774 height 28
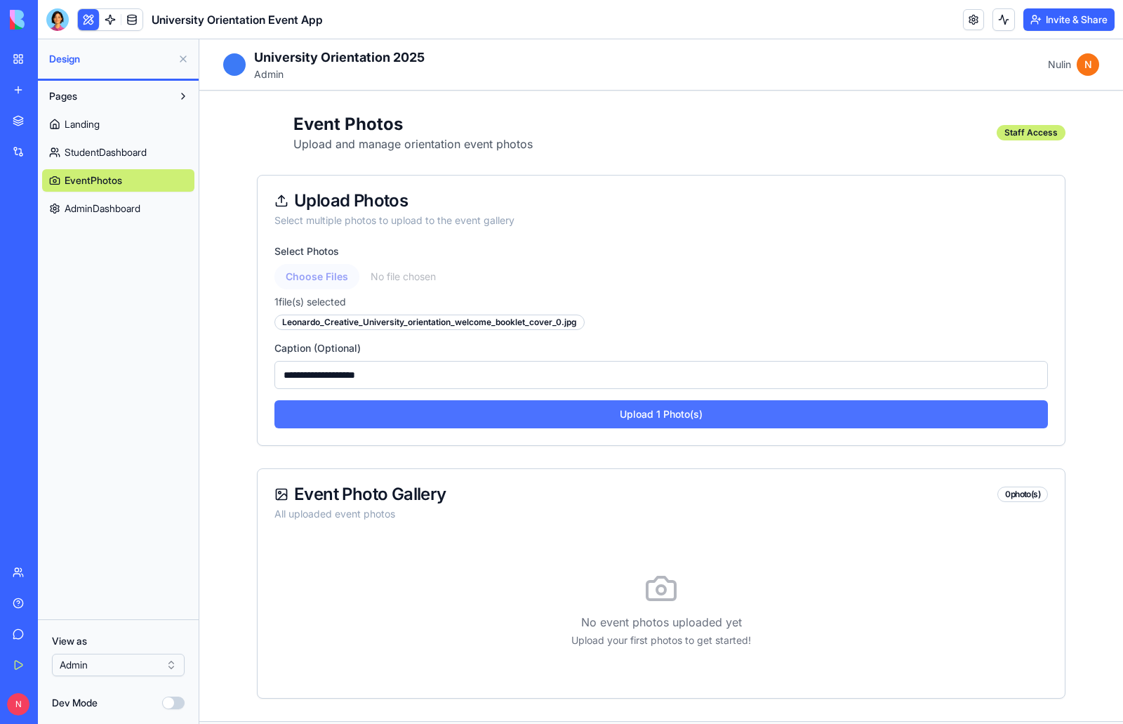
type input "**********"
click at [544, 419] on button "Upload 1 Photo(s)" at bounding box center [661, 414] width 774 height 28
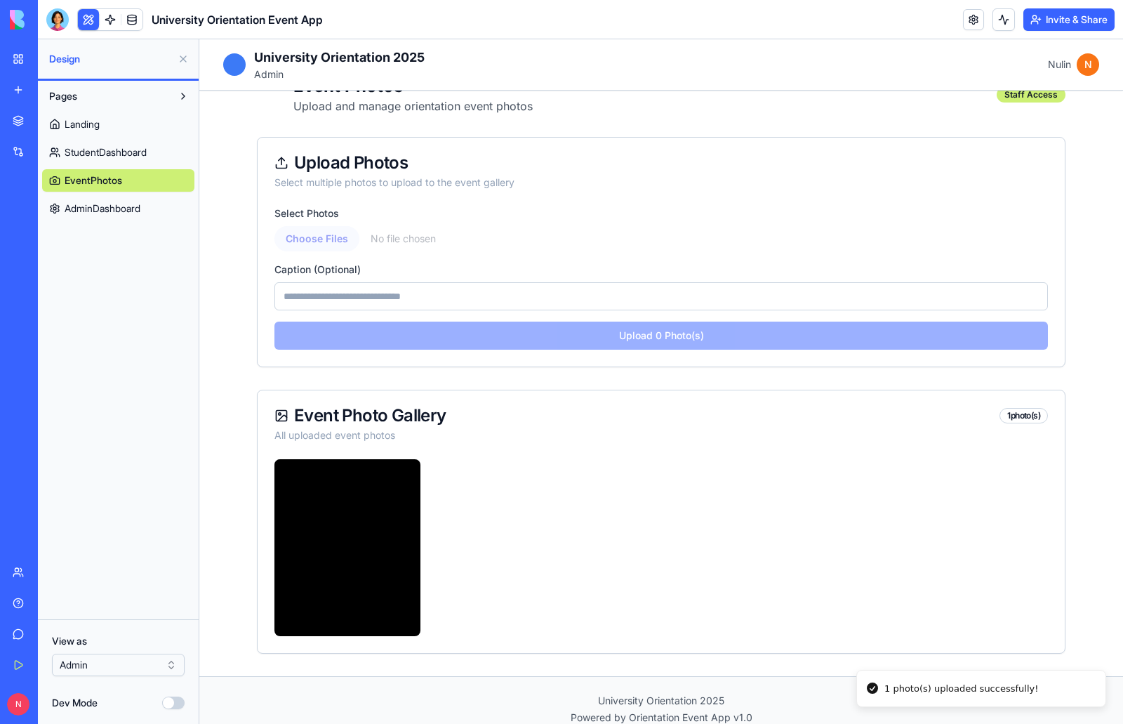
scroll to position [55, 0]
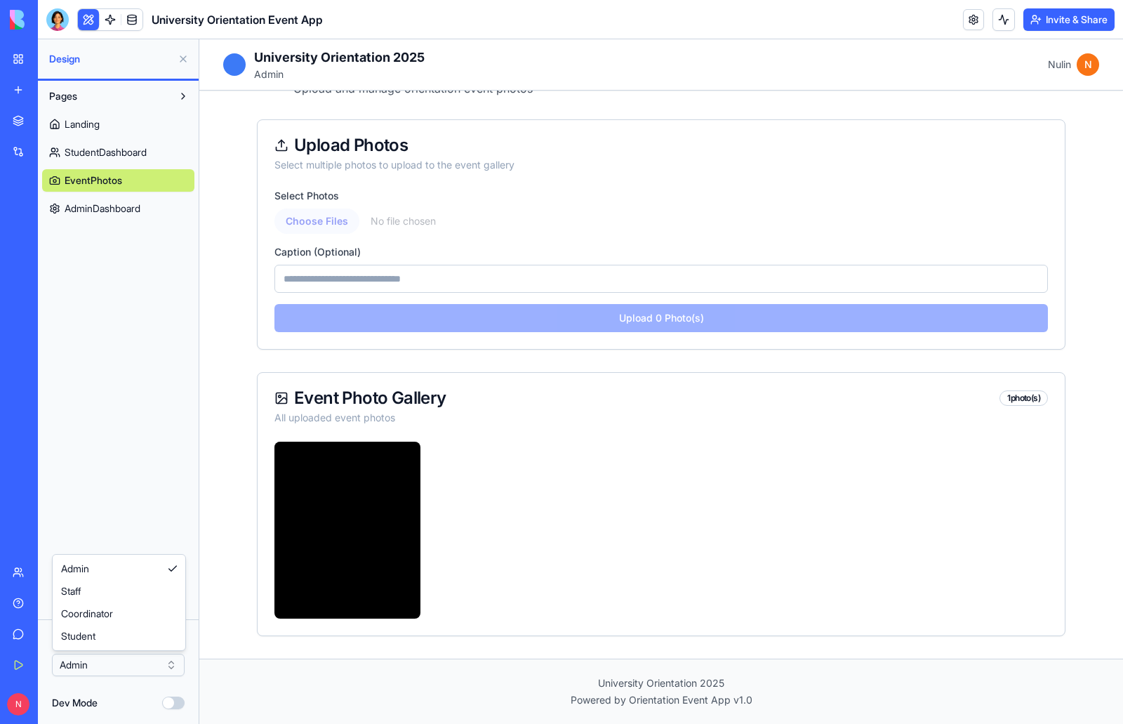
click at [167, 668] on html "BETA My Workspace New app Marketplace Integrations Recent Event Memory Maker Un…" at bounding box center [561, 362] width 1123 height 724
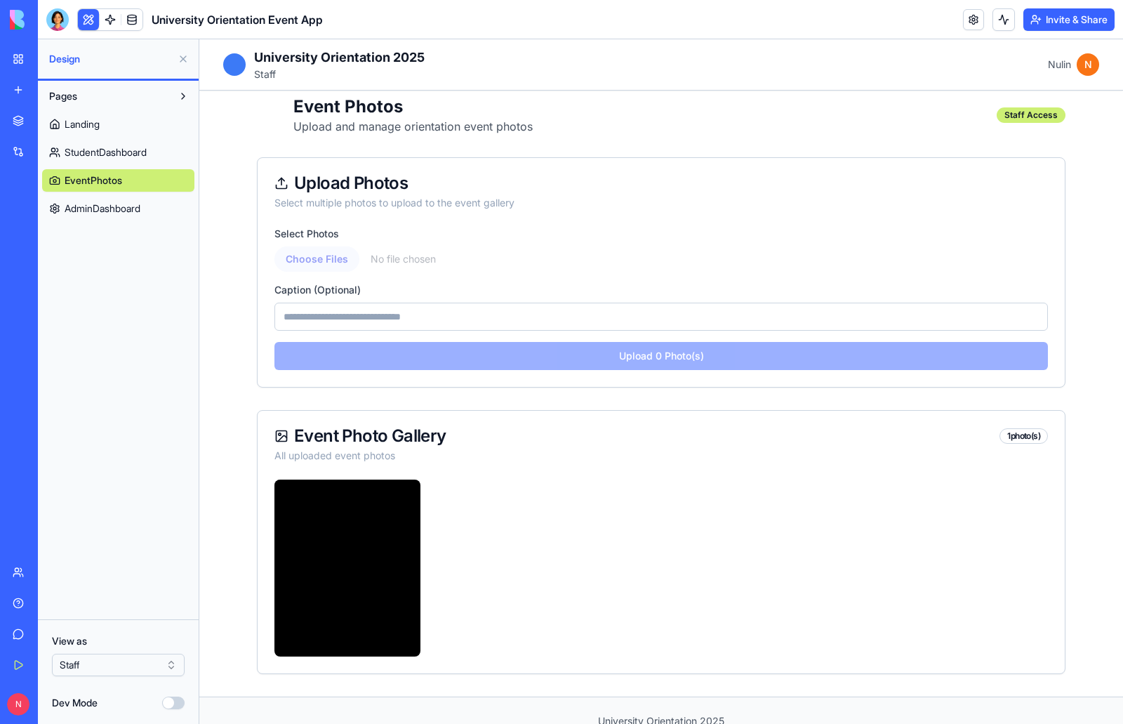
scroll to position [0, 0]
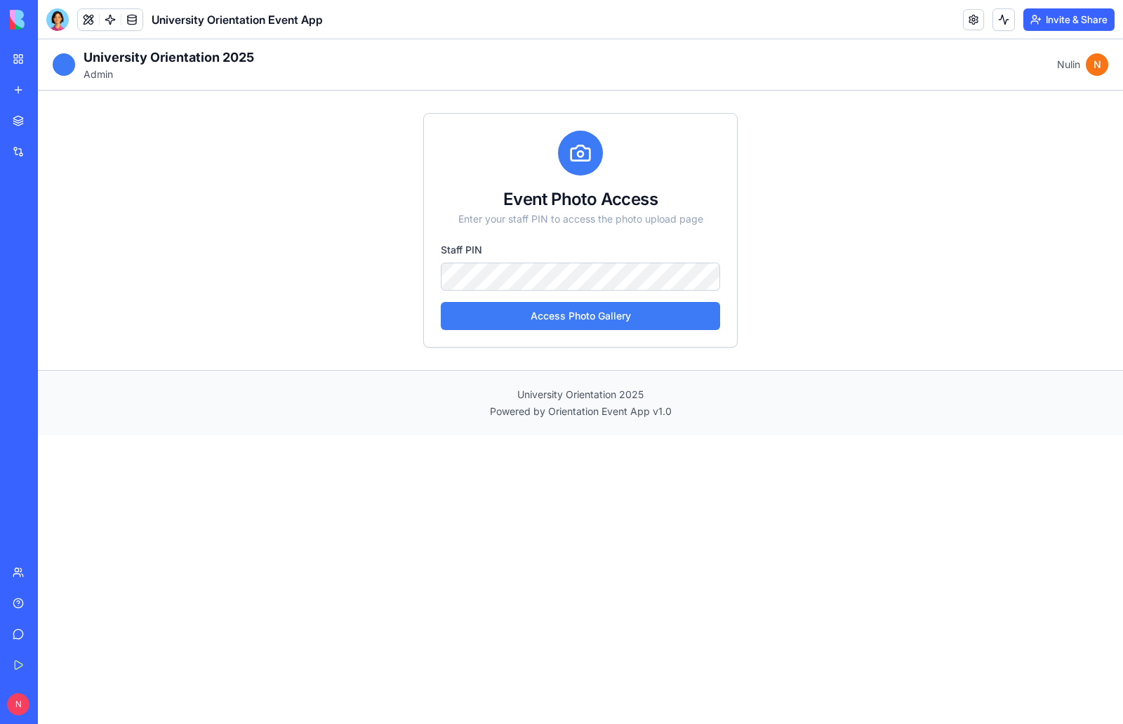
click at [92, 16] on button at bounding box center [88, 19] width 21 height 21
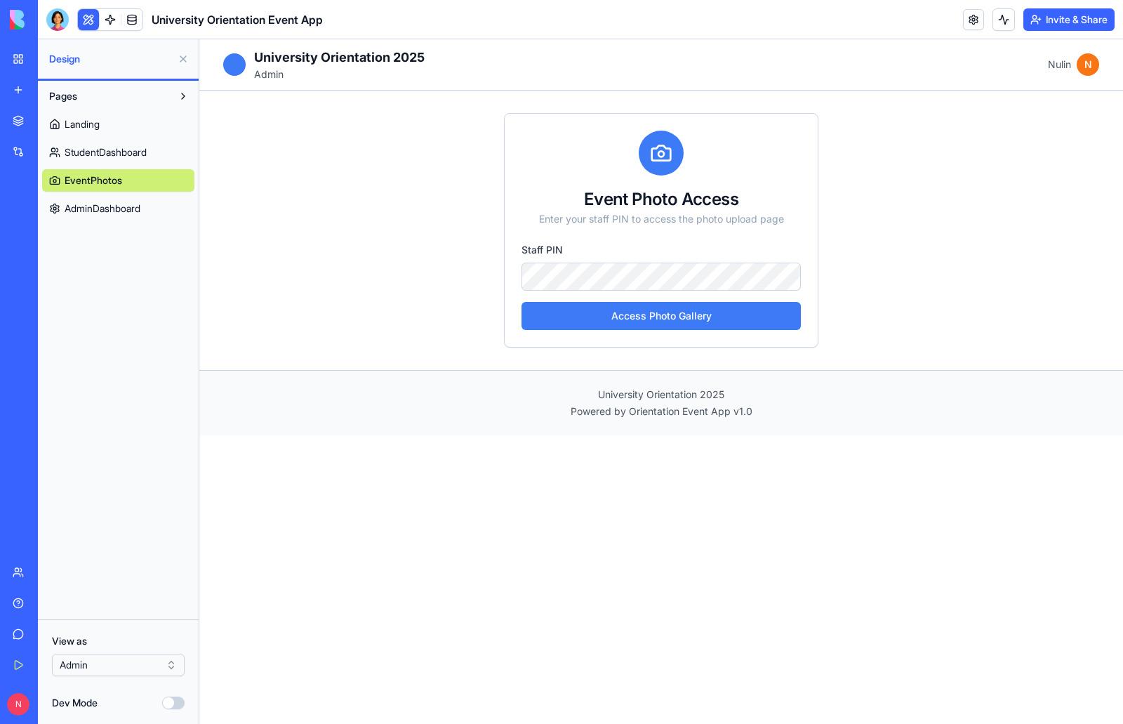
click at [128, 205] on span "AdminDashboard" at bounding box center [103, 208] width 76 height 14
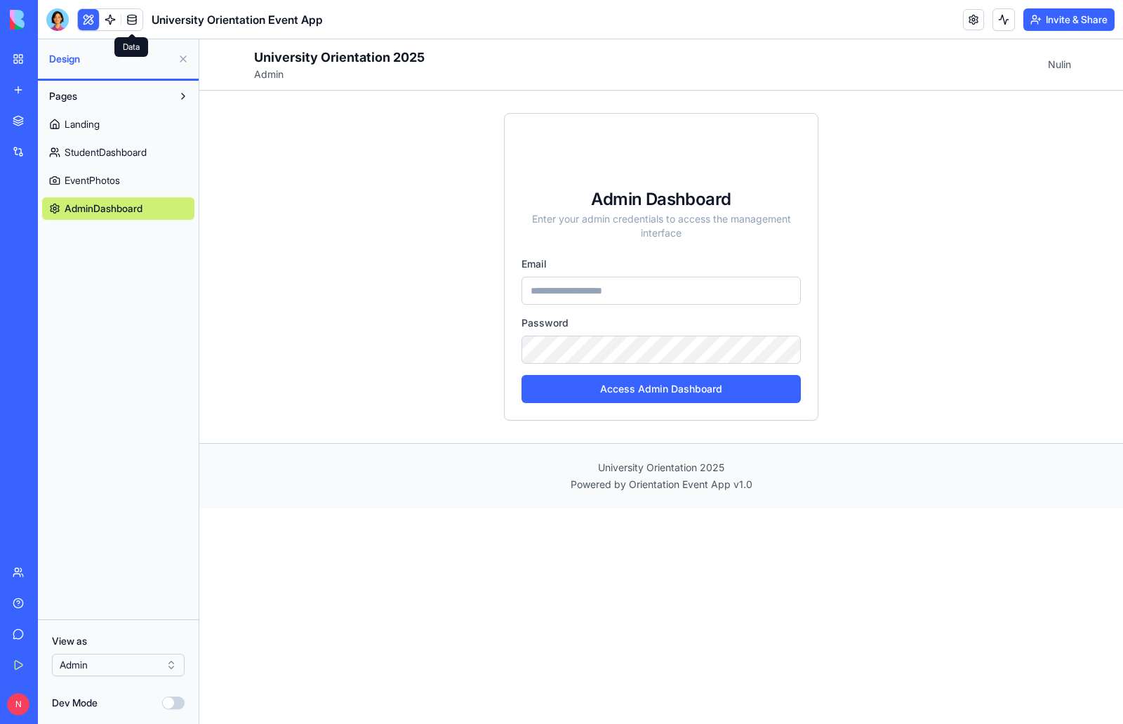
click at [128, 26] on link at bounding box center [131, 19] width 21 height 21
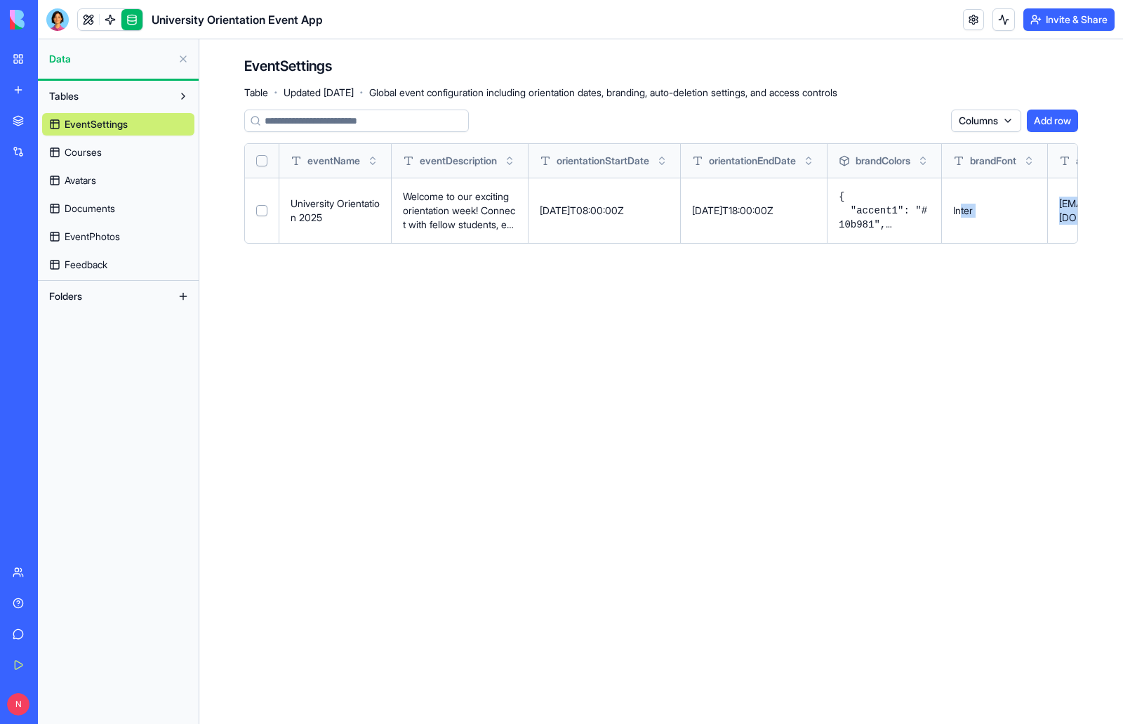
scroll to position [0, 656]
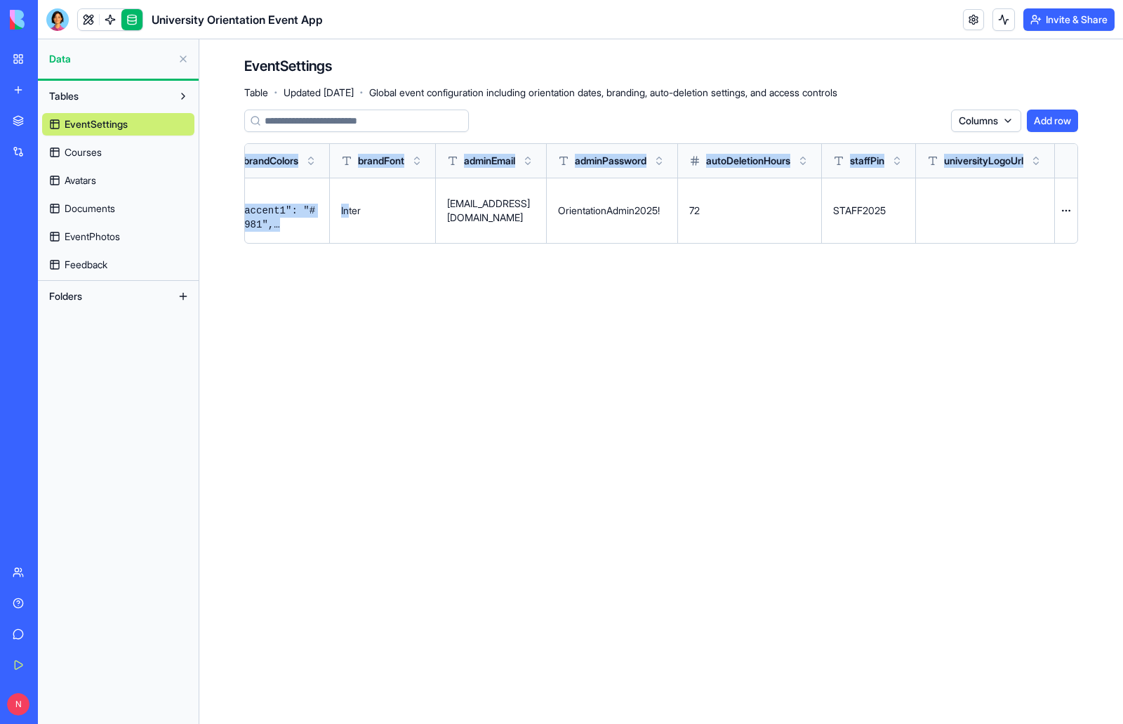
drag, startPoint x: 982, startPoint y: 225, endPoint x: 1123, endPoint y: 236, distance: 140.8
click at [1123, 236] on div "EventSettings Table · Updated Sep 30, 2025 · Global event configuration includi…" at bounding box center [661, 155] width 924 height 232
click at [657, 277] on main "EventSettings Table · Updated Sep 30, 2025 · Global event configuration includi…" at bounding box center [661, 381] width 924 height 684
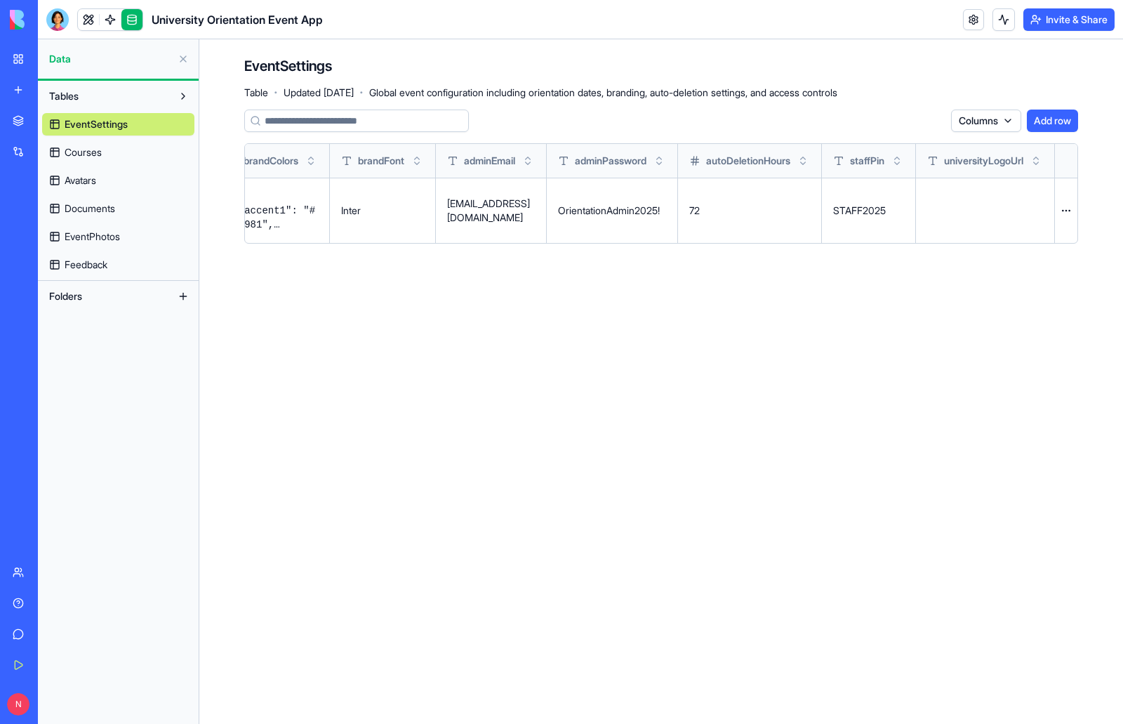
click at [0, 0] on button at bounding box center [0, 0] width 0 height 0
click at [95, 23] on link at bounding box center [88, 19] width 21 height 21
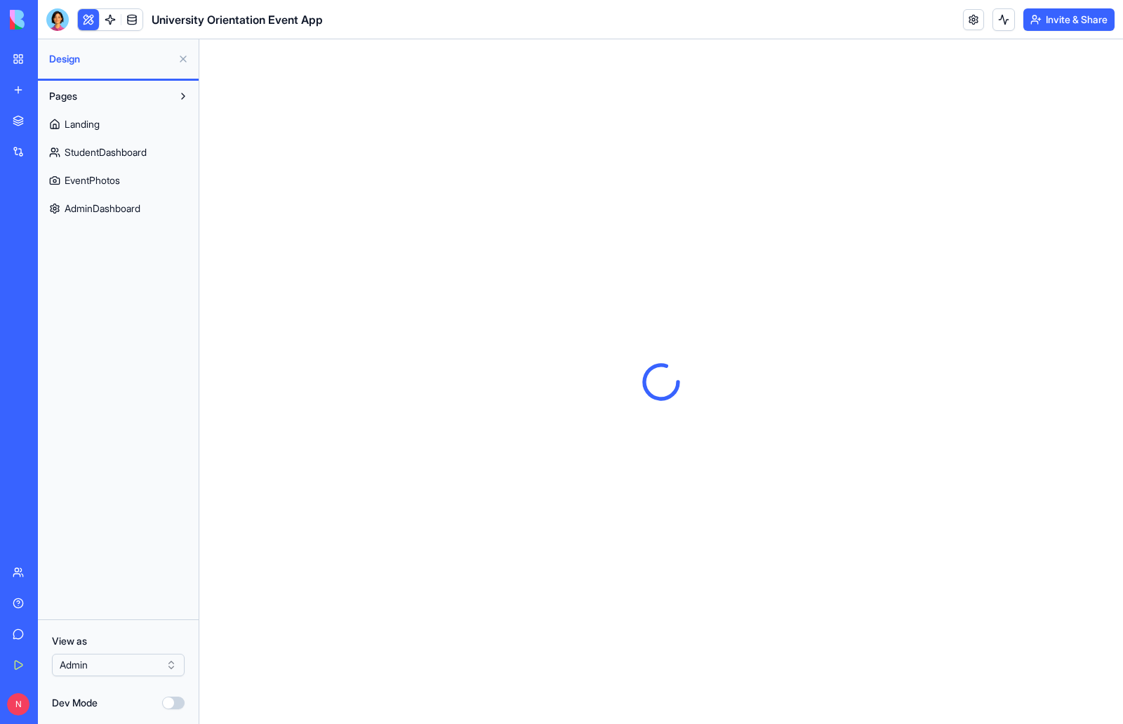
click at [139, 209] on span "AdminDashboard" at bounding box center [103, 208] width 76 height 14
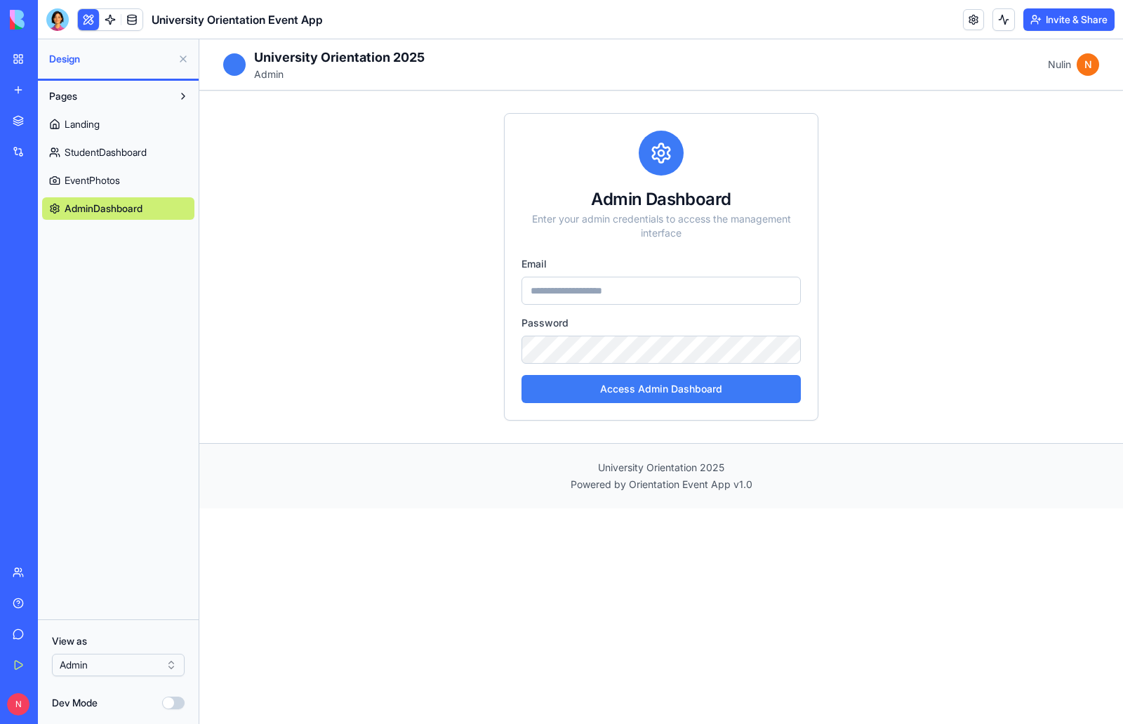
click at [651, 285] on input "email" at bounding box center [661, 291] width 279 height 28
click at [657, 293] on input "**********" at bounding box center [661, 291] width 279 height 28
click at [537, 292] on input "**********" at bounding box center [661, 291] width 279 height 28
type input "**********"
drag, startPoint x: 658, startPoint y: 289, endPoint x: 516, endPoint y: 293, distance: 141.9
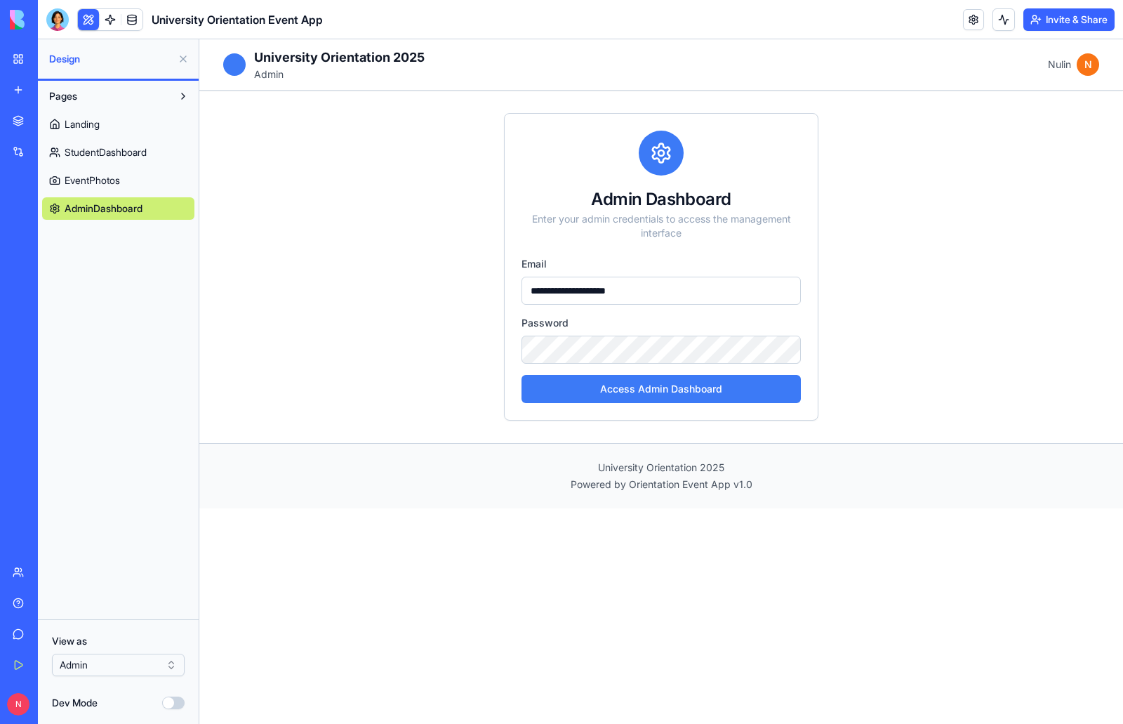
click at [503, 296] on div "**********" at bounding box center [661, 267] width 899 height 352
click at [549, 293] on input "email" at bounding box center [661, 291] width 279 height 28
type input "**********"
click at [651, 386] on button "Access Admin Dashboard" at bounding box center [661, 389] width 279 height 28
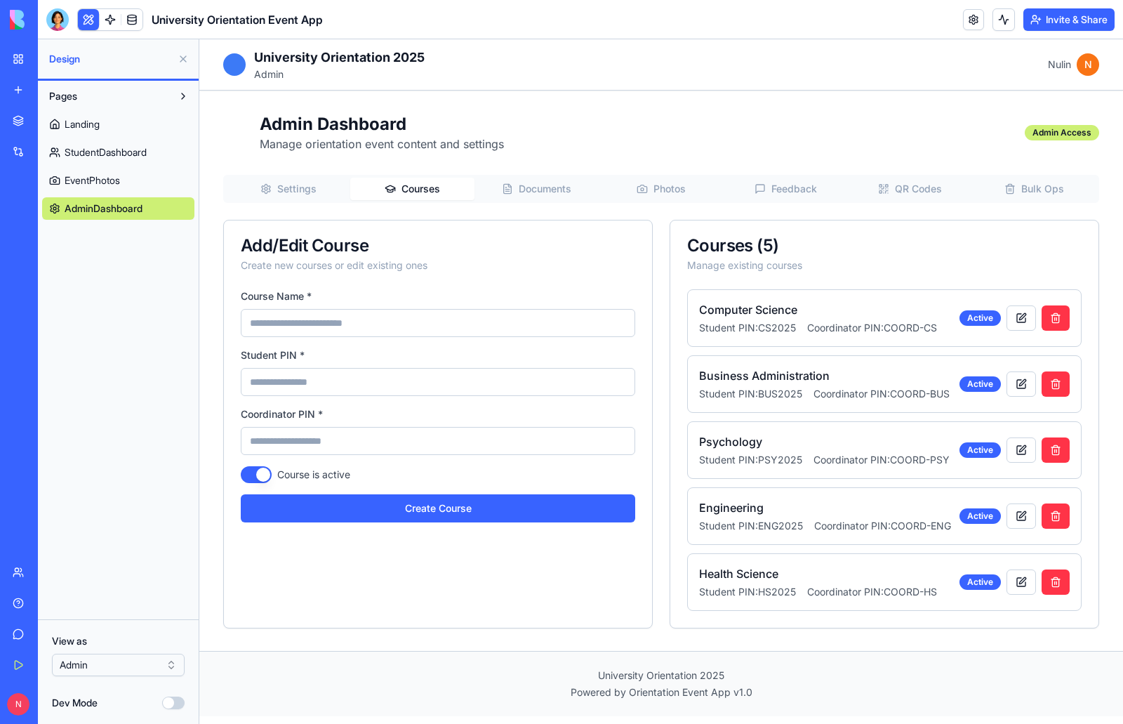
click at [288, 183] on span "Settings" at bounding box center [296, 189] width 39 height 14
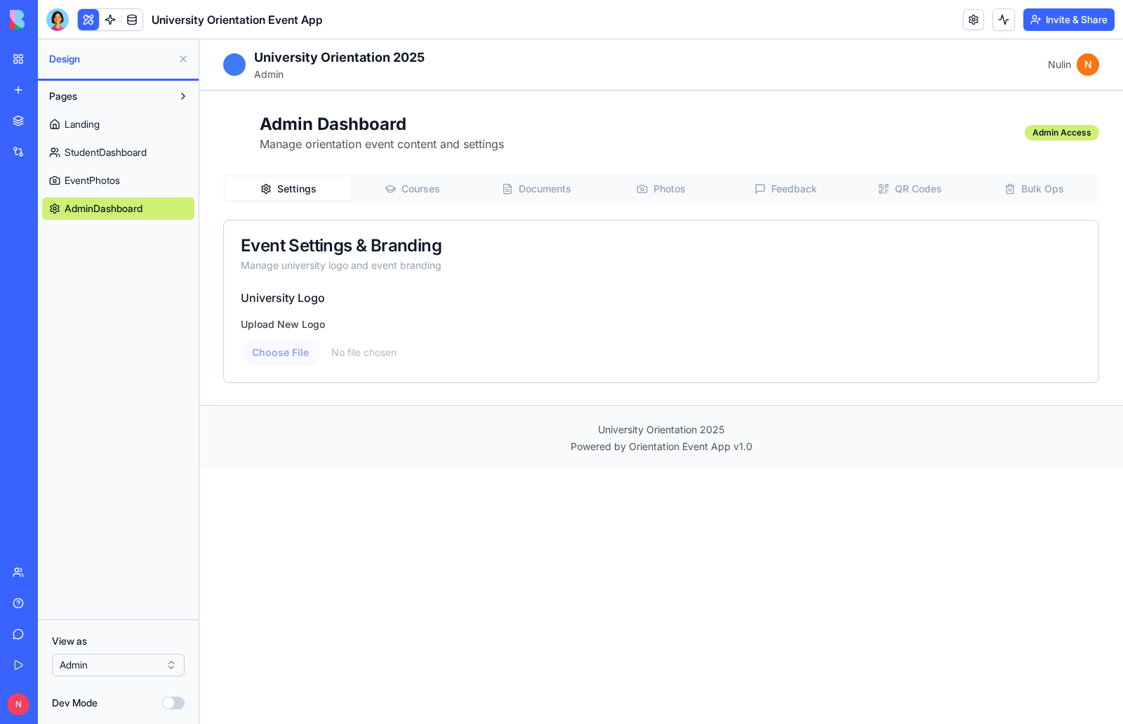
click at [283, 353] on input "file" at bounding box center [661, 352] width 841 height 25
click at [416, 190] on span "Courses" at bounding box center [421, 189] width 39 height 14
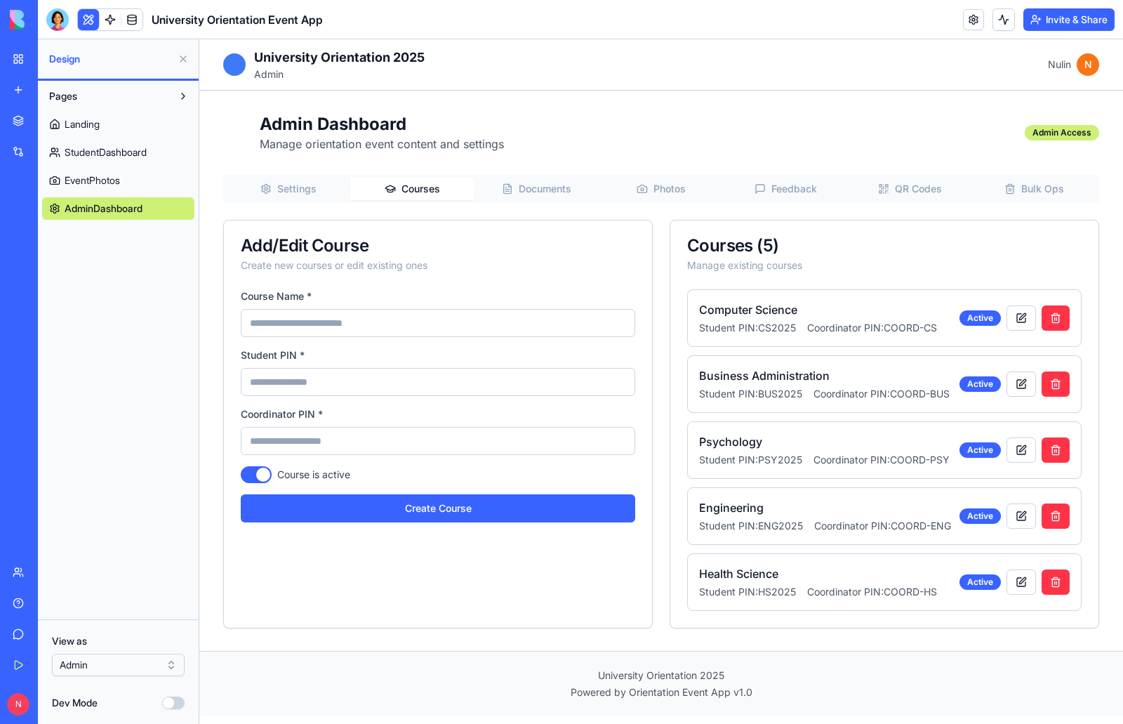
click at [559, 190] on span "Documents" at bounding box center [545, 189] width 53 height 14
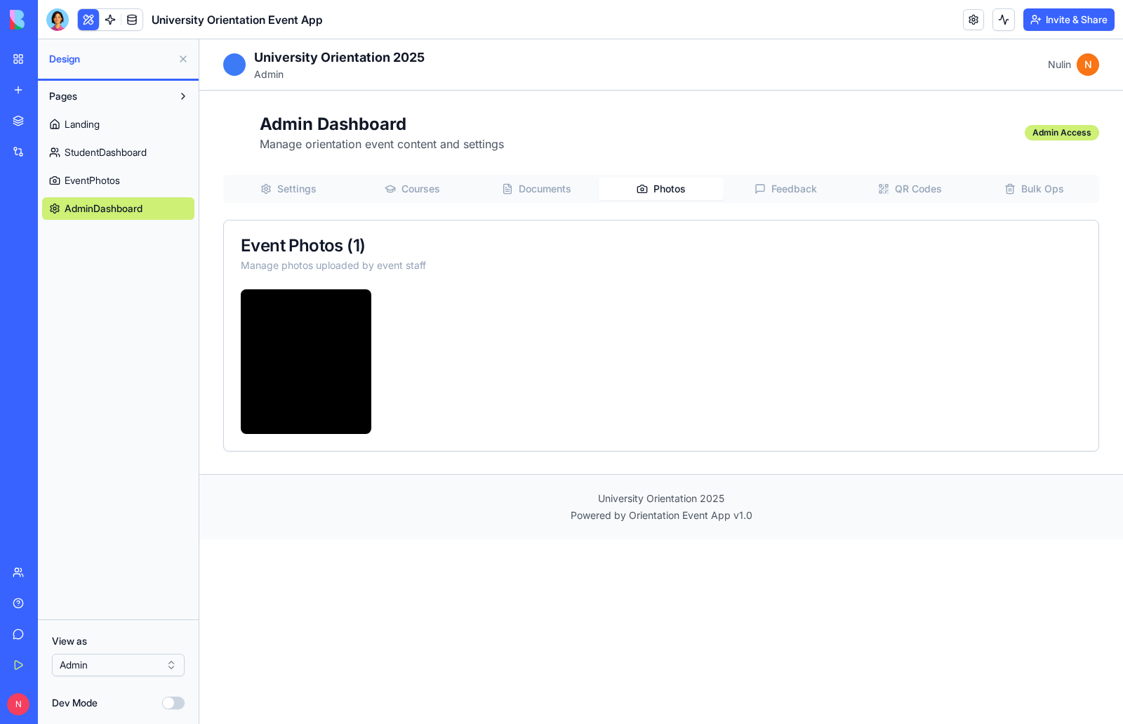
click at [641, 189] on circle "button" at bounding box center [642, 189] width 3 height 3
click at [776, 187] on span "Feedback" at bounding box center [795, 189] width 46 height 14
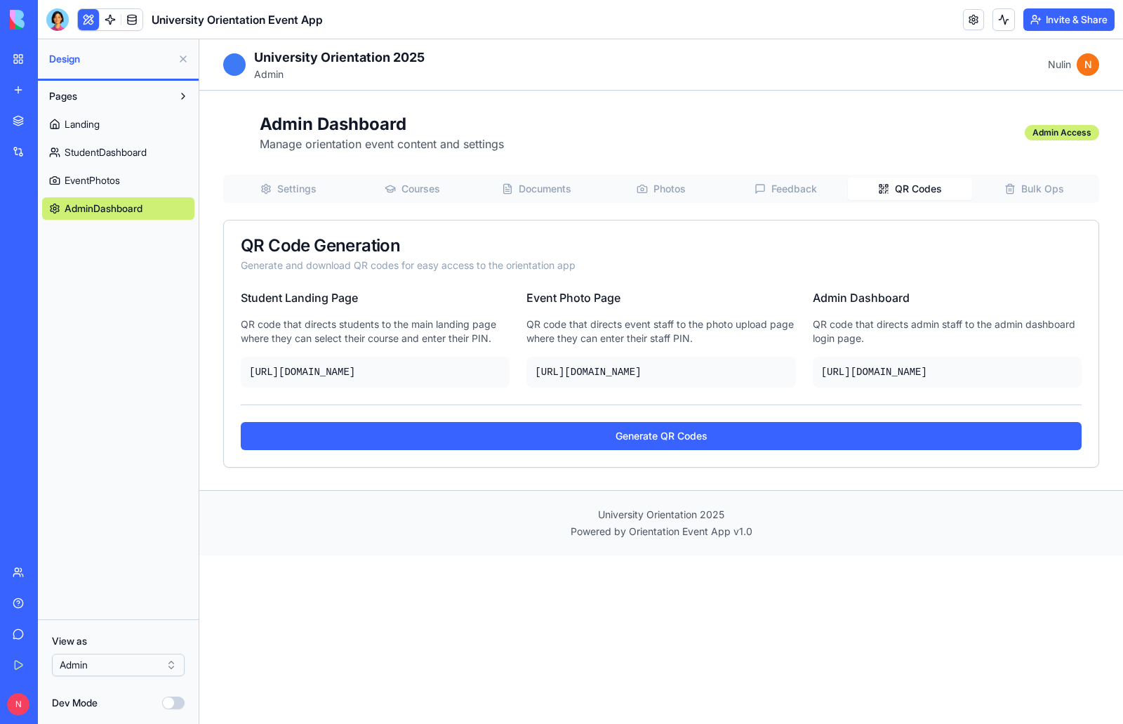
click at [915, 190] on span "QR Codes" at bounding box center [918, 189] width 47 height 14
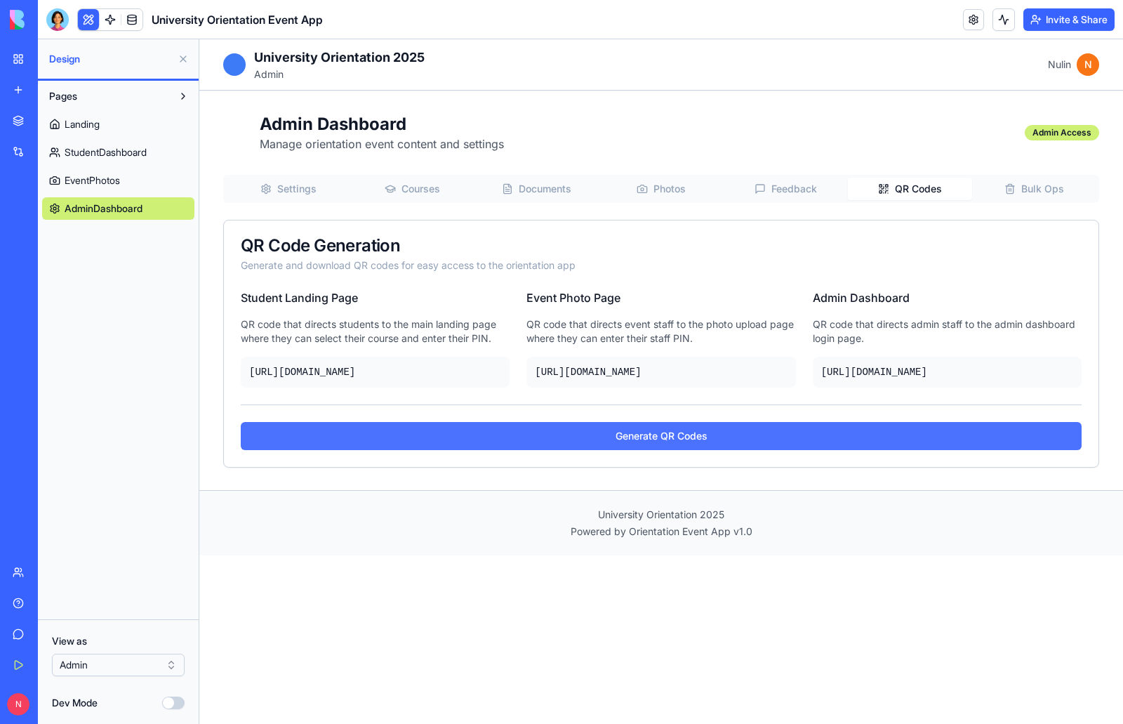
click at [661, 450] on button "Generate QR Codes" at bounding box center [661, 436] width 841 height 28
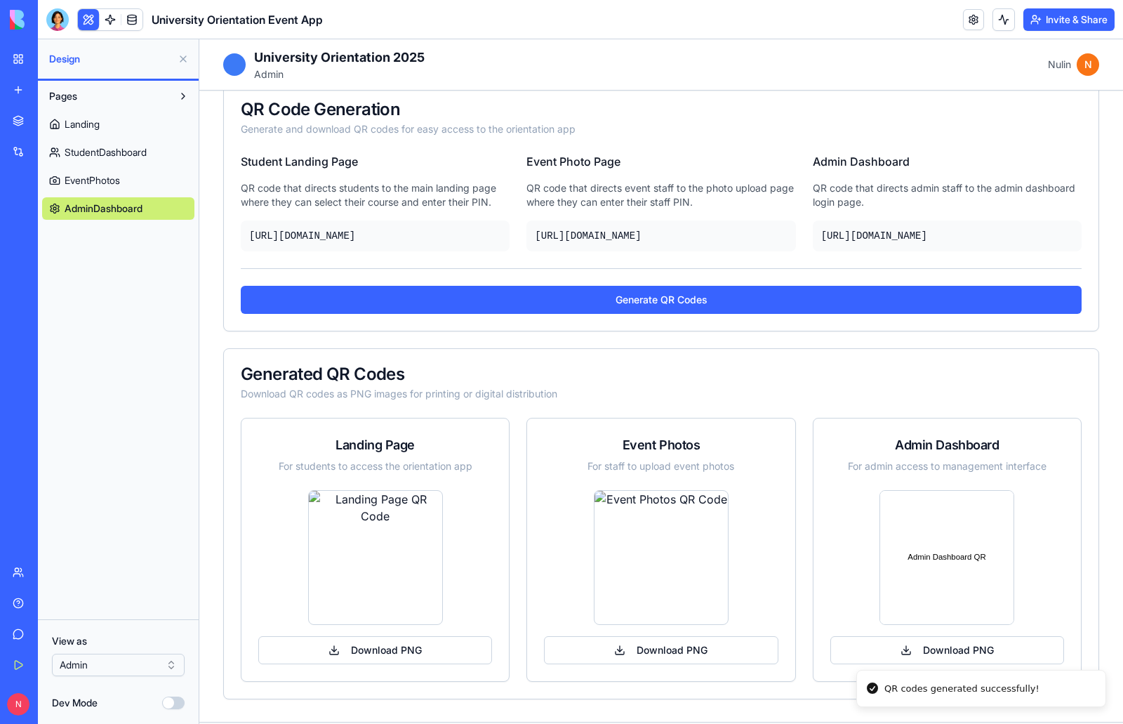
scroll to position [140, 0]
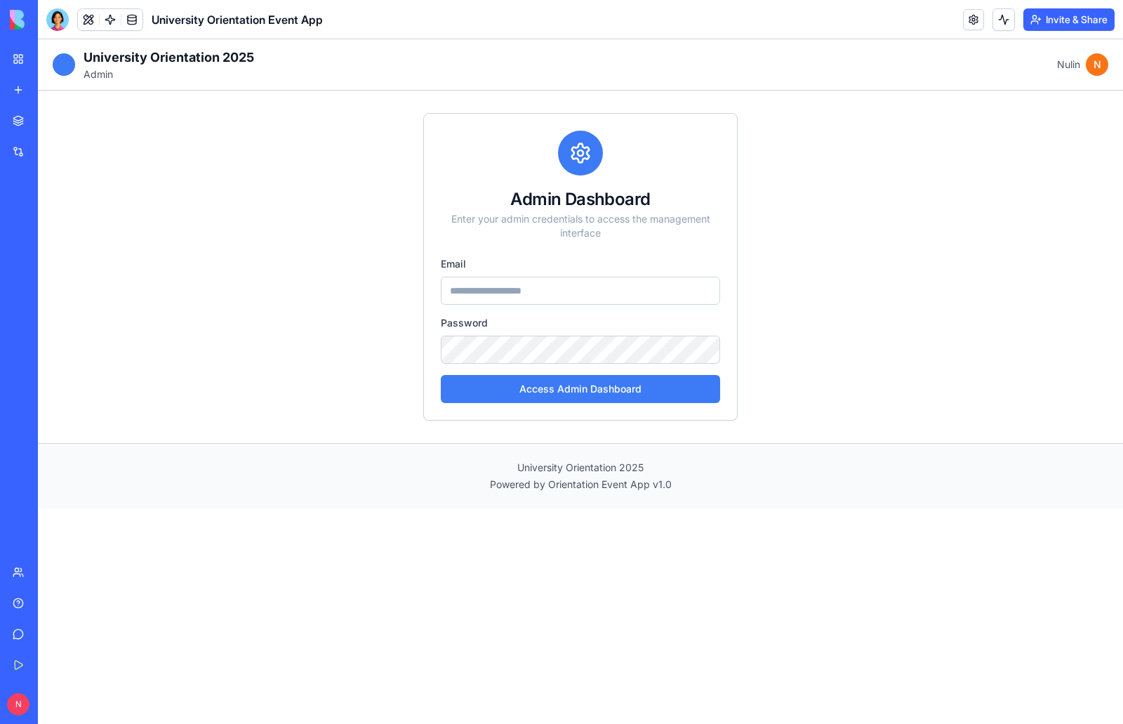
click at [458, 287] on input "email" at bounding box center [580, 291] width 279 height 28
type input "**********"
click at [584, 392] on button "Access Admin Dashboard" at bounding box center [580, 389] width 279 height 28
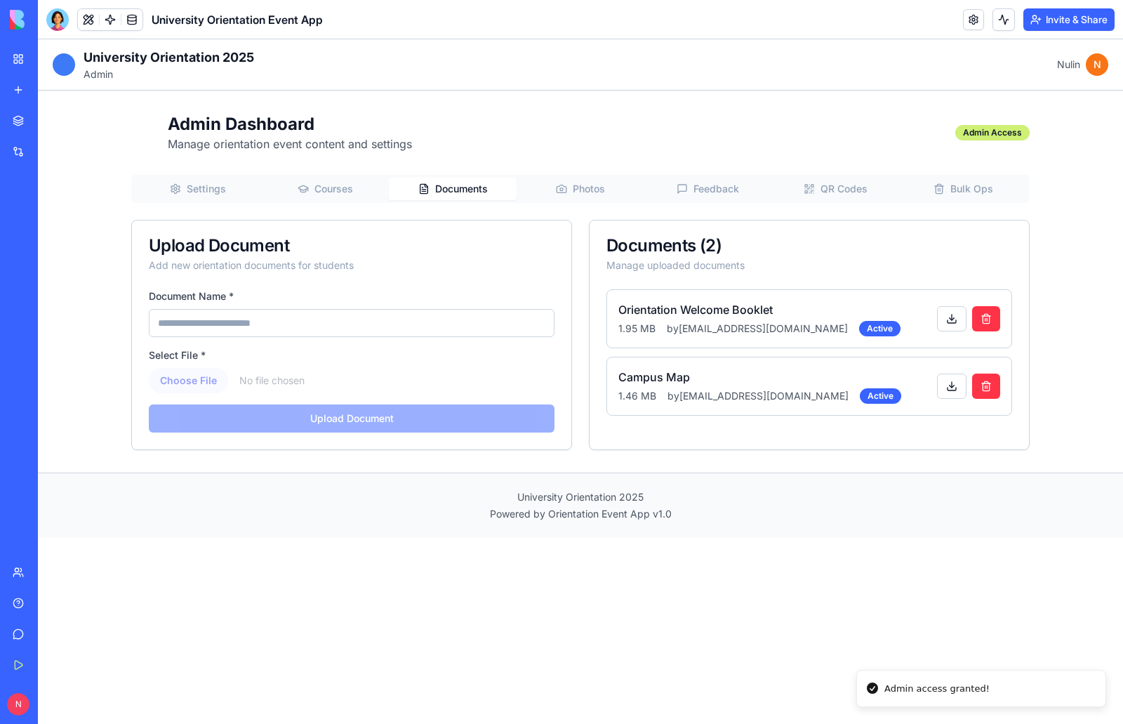
click at [440, 185] on span "Documents" at bounding box center [461, 189] width 53 height 14
click at [583, 190] on span "Photos" at bounding box center [589, 189] width 32 height 14
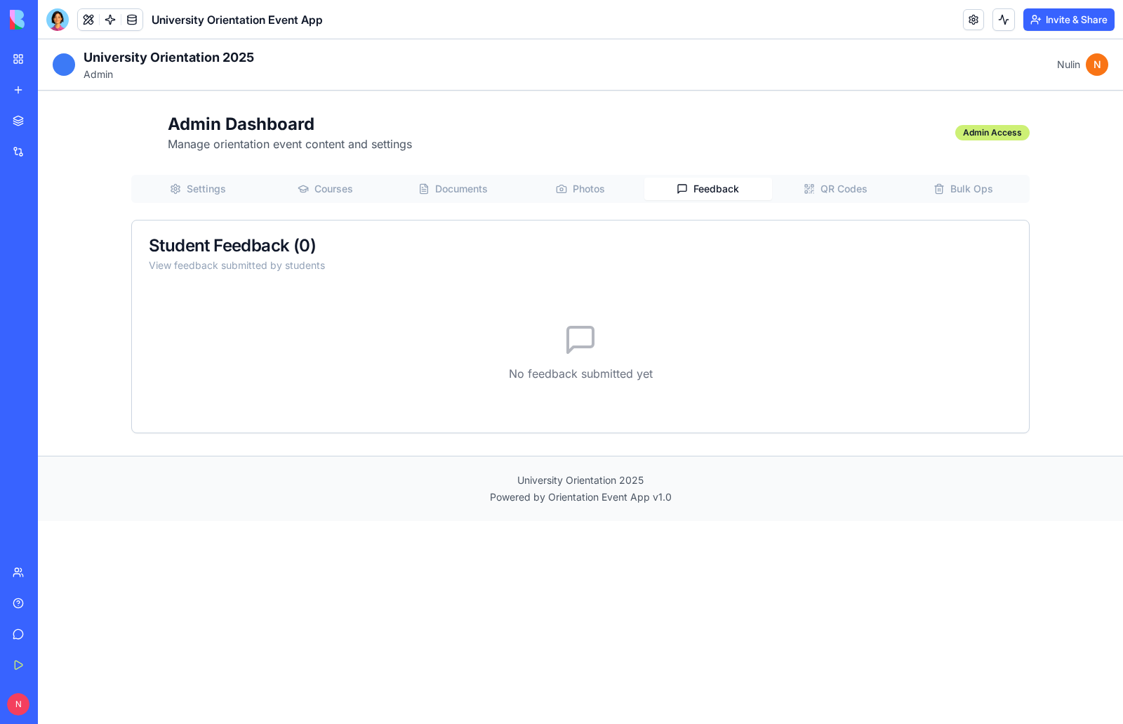
click at [713, 184] on span "Feedback" at bounding box center [717, 189] width 46 height 14
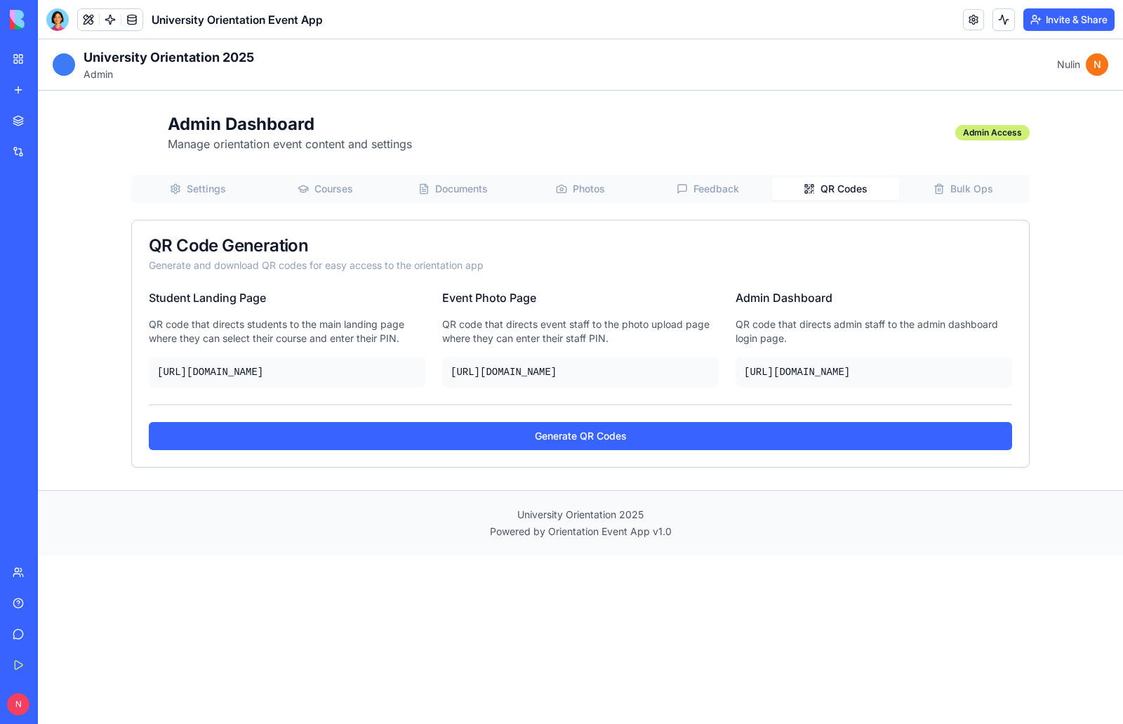
click at [823, 187] on span "QR Codes" at bounding box center [844, 189] width 47 height 14
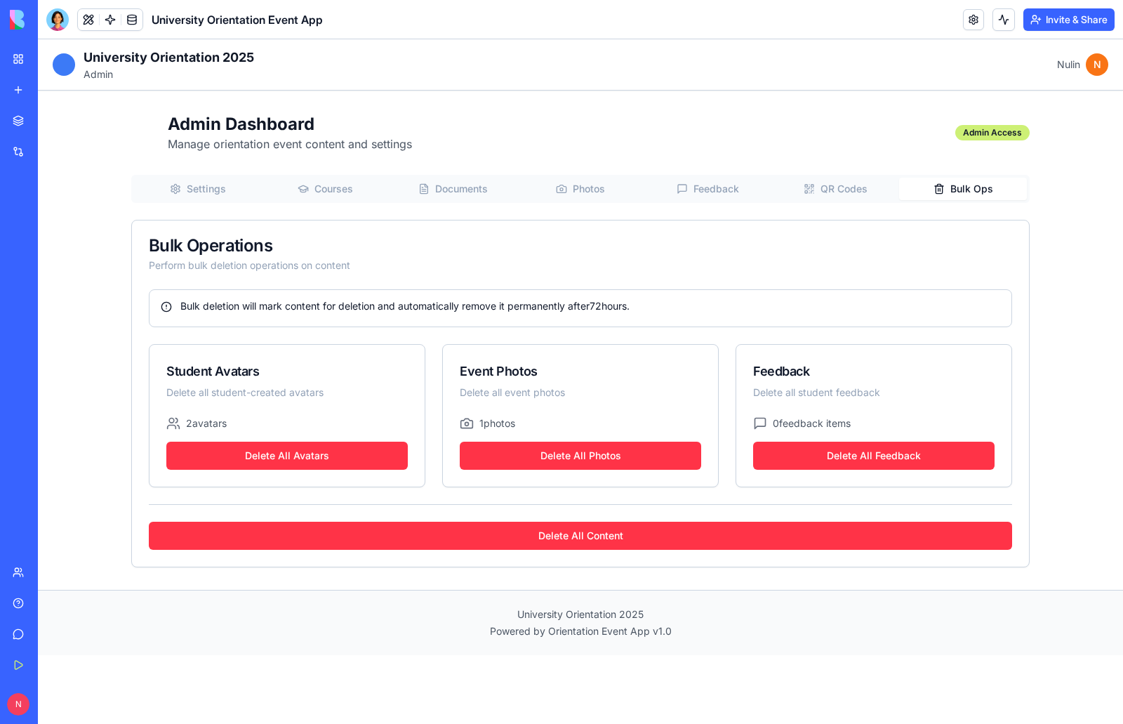
click at [962, 189] on span "Bulk Ops" at bounding box center [972, 189] width 43 height 14
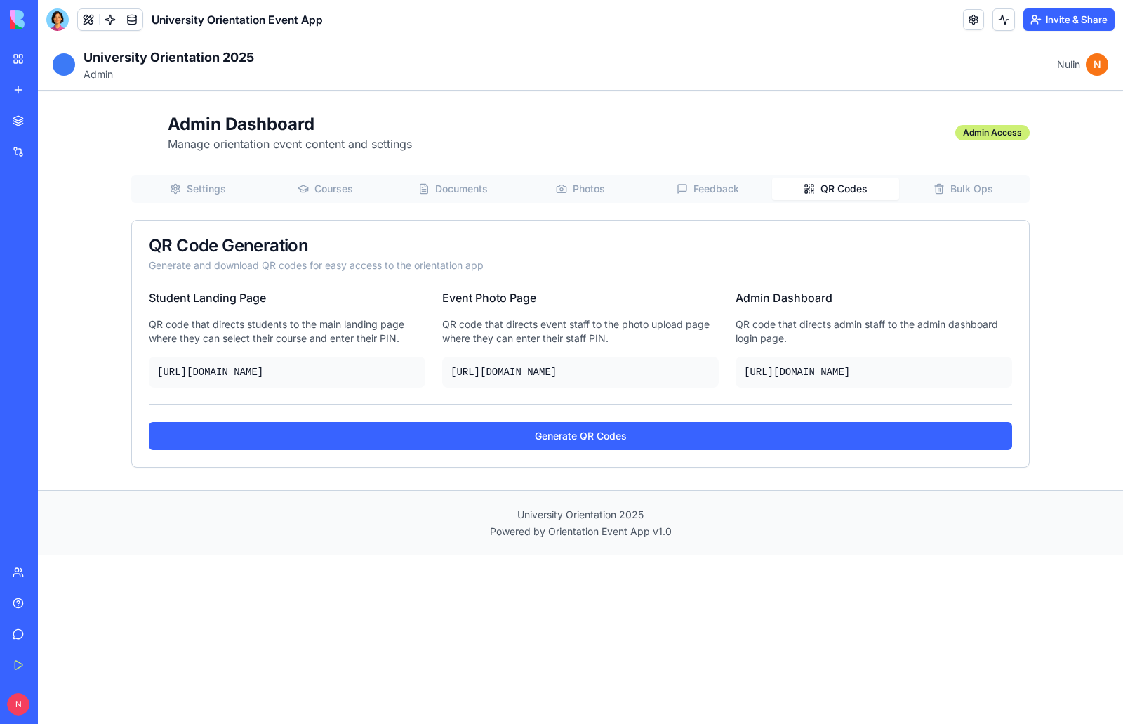
click at [848, 193] on span "QR Codes" at bounding box center [844, 189] width 47 height 14
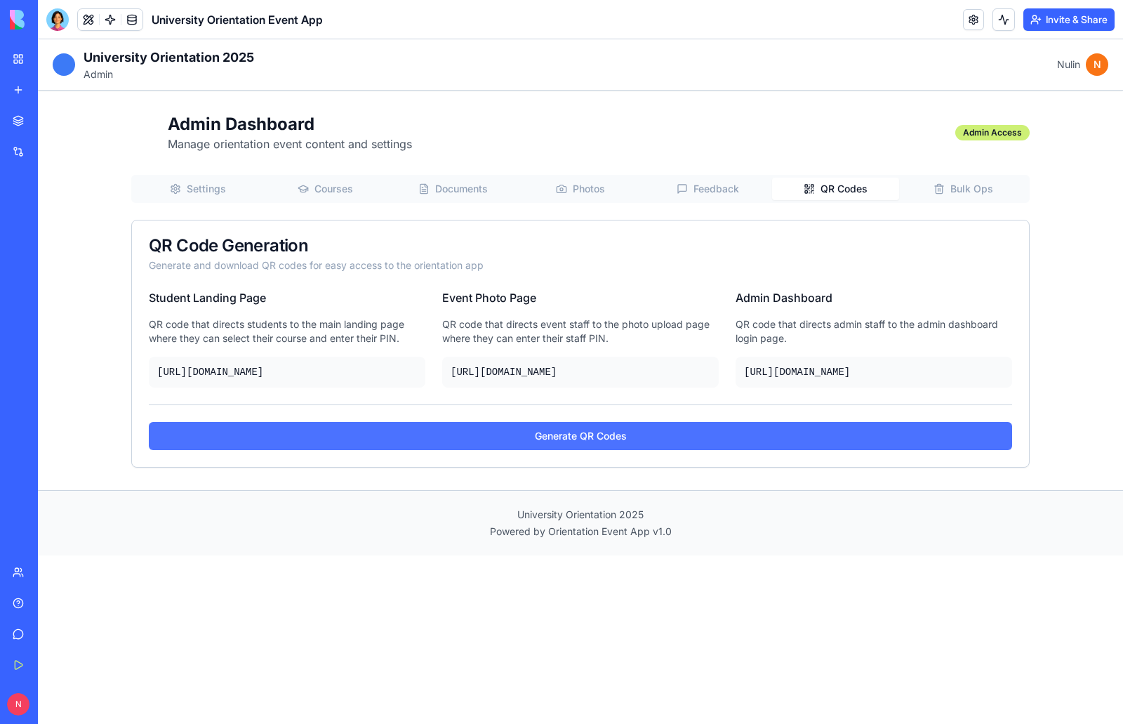
click at [594, 450] on button "Generate QR Codes" at bounding box center [580, 436] width 863 height 28
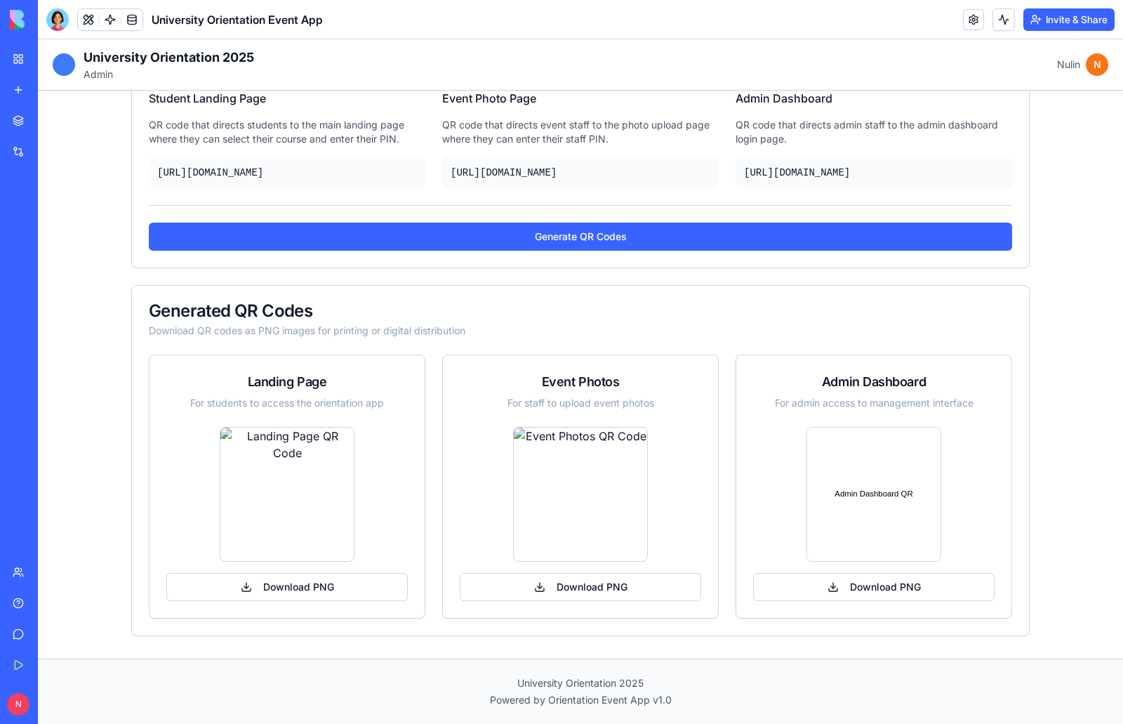
scroll to position [211, 0]
click at [239, 591] on button "Download PNG" at bounding box center [286, 587] width 241 height 28
click at [536, 589] on button "Download PNG" at bounding box center [580, 587] width 241 height 28
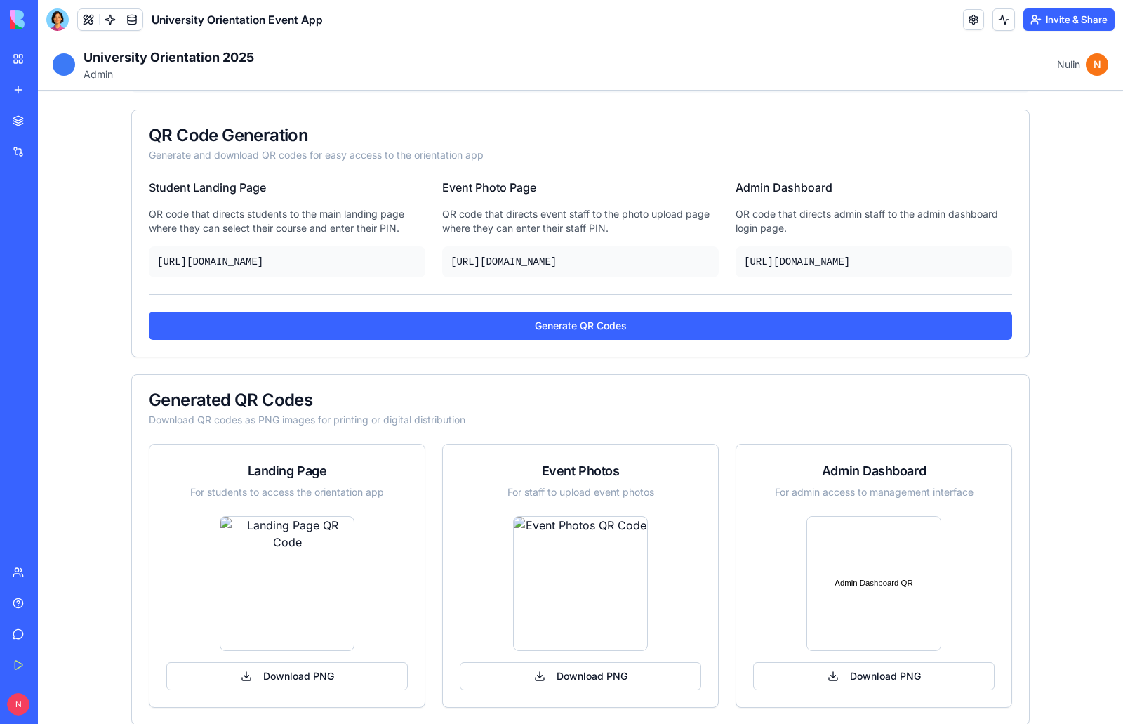
scroll to position [0, 0]
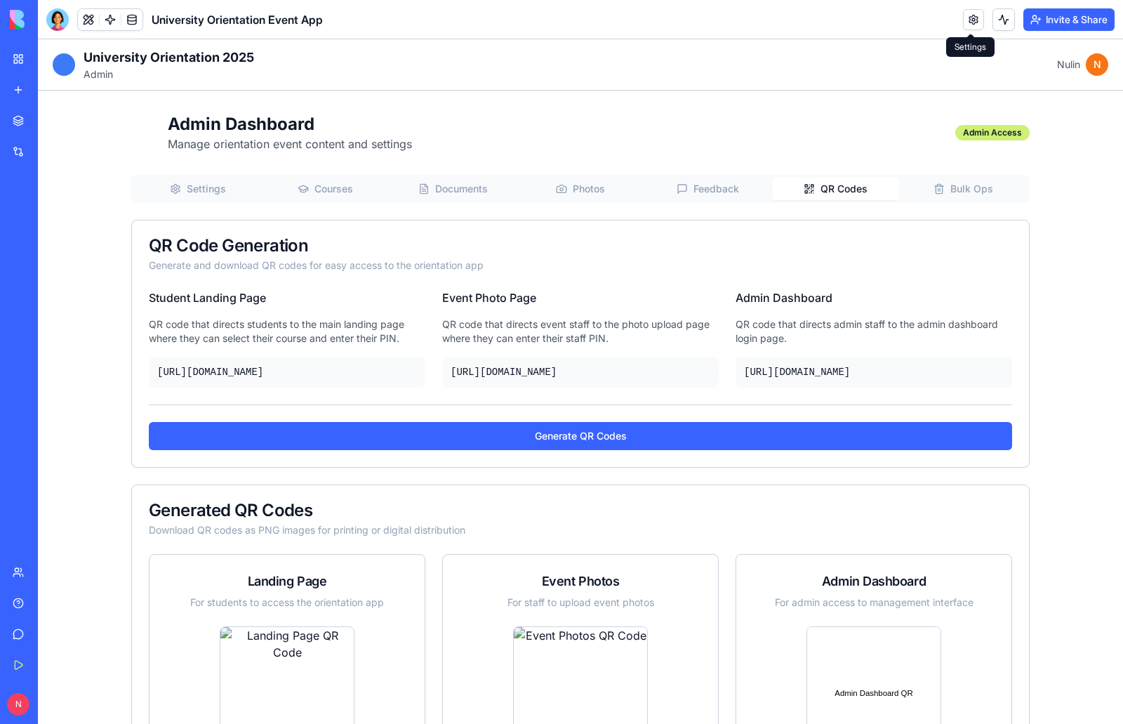
click at [969, 18] on link at bounding box center [973, 19] width 21 height 21
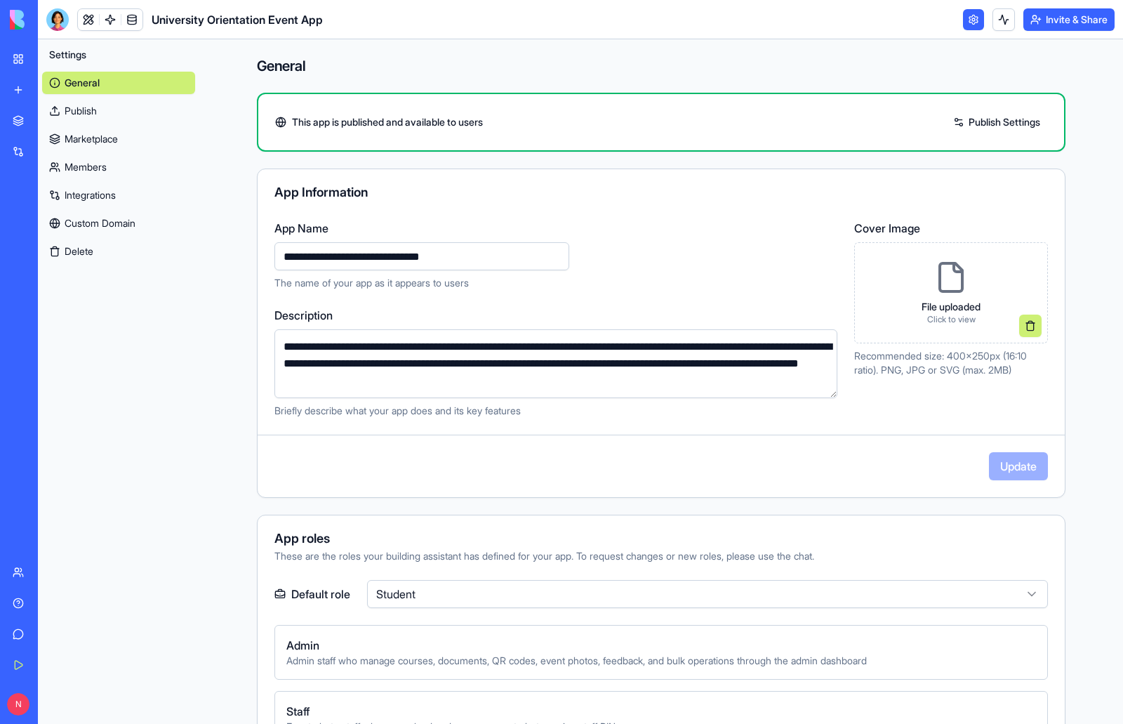
click at [946, 129] on link "Publish Settings" at bounding box center [996, 122] width 101 height 22
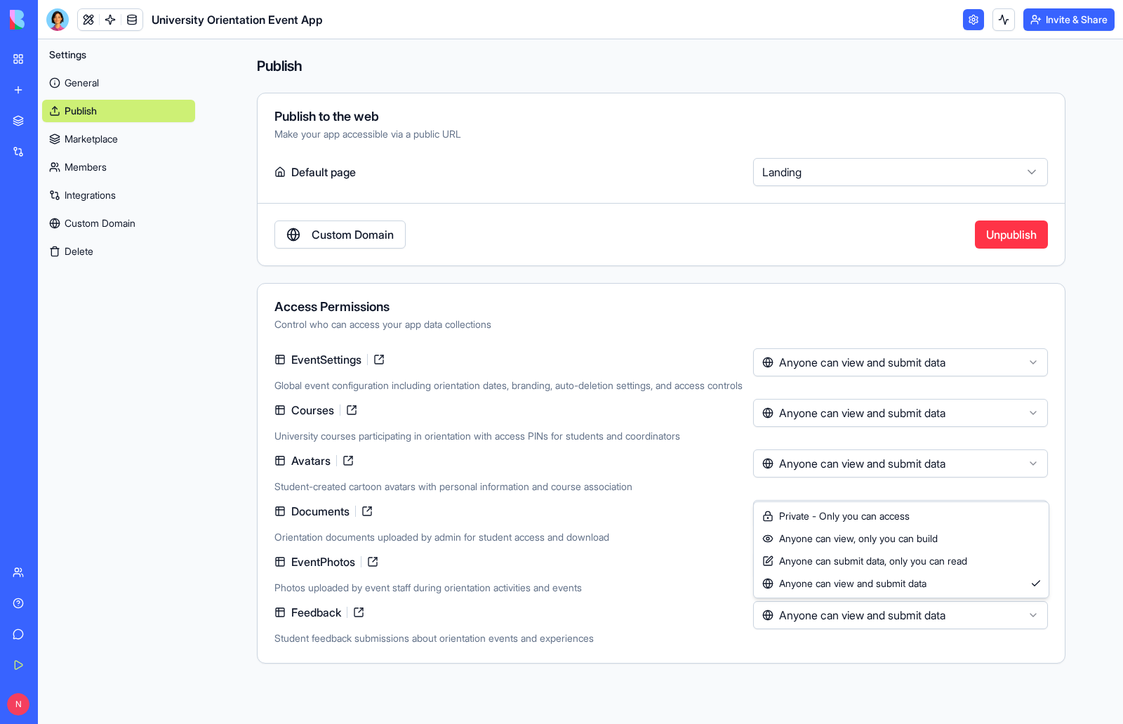
click at [1040, 614] on html "**********" at bounding box center [561, 362] width 1123 height 724
click at [1093, 561] on html "**********" at bounding box center [561, 362] width 1123 height 724
click at [778, 256] on div "**********" at bounding box center [661, 179] width 809 height 173
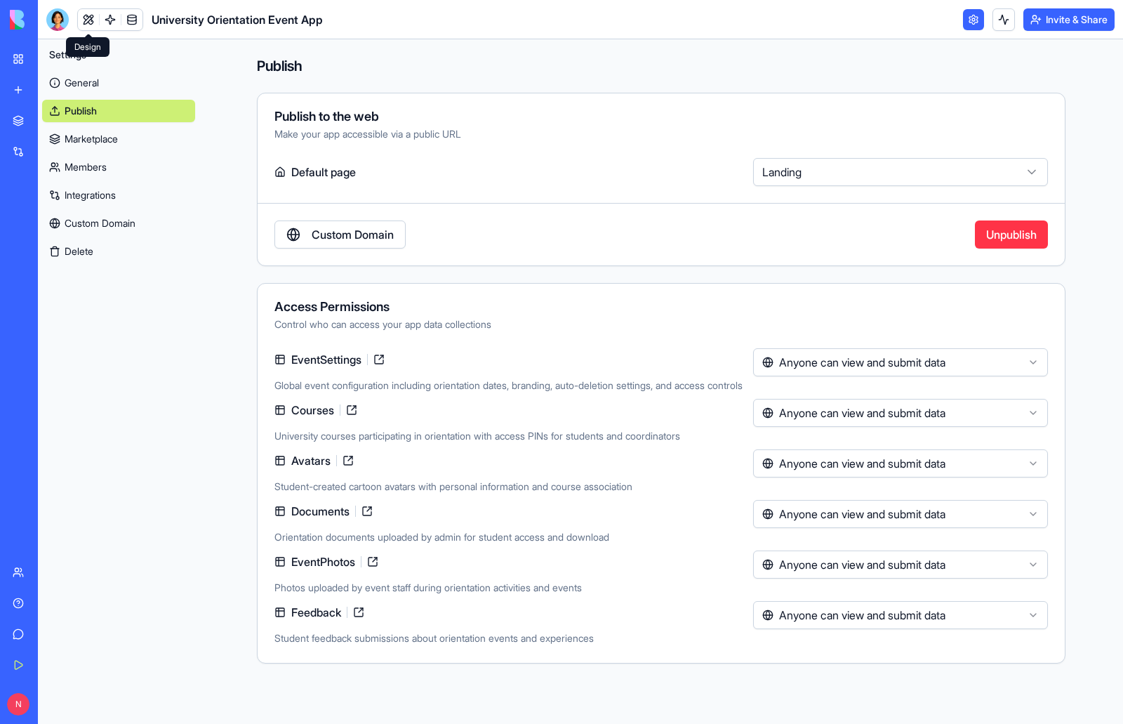
click at [86, 17] on link at bounding box center [88, 19] width 21 height 21
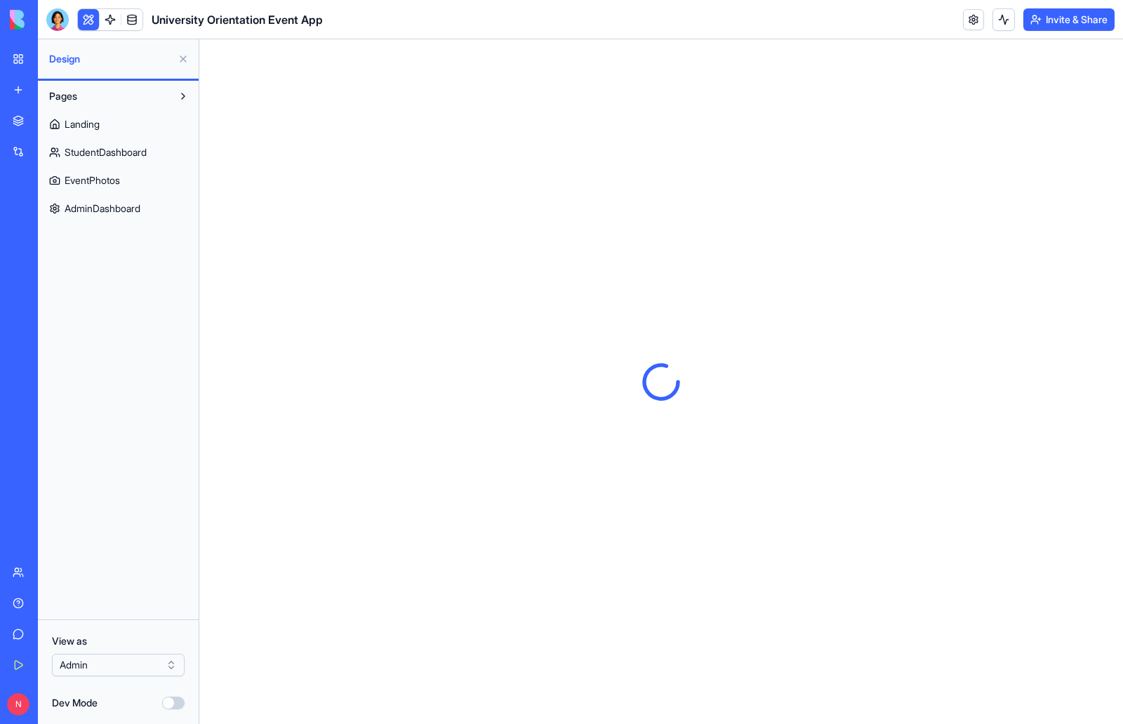
click at [128, 180] on link "EventPhotos" at bounding box center [118, 180] width 152 height 22
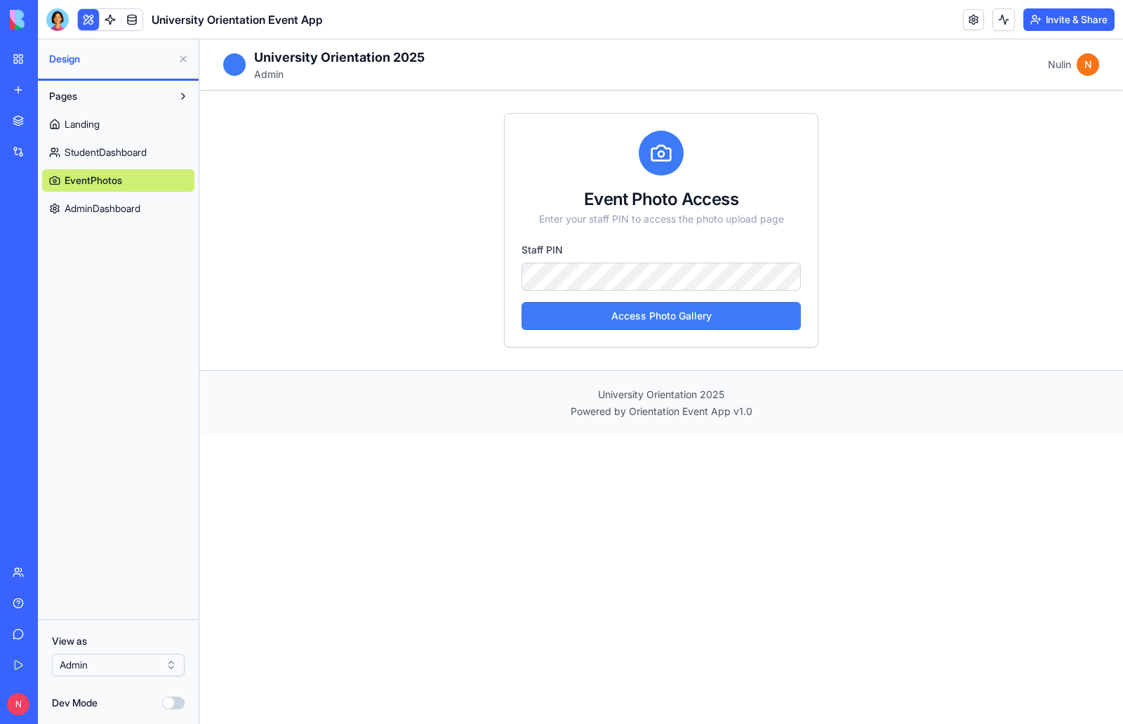
click at [649, 317] on button "Access Photo Gallery" at bounding box center [661, 316] width 279 height 28
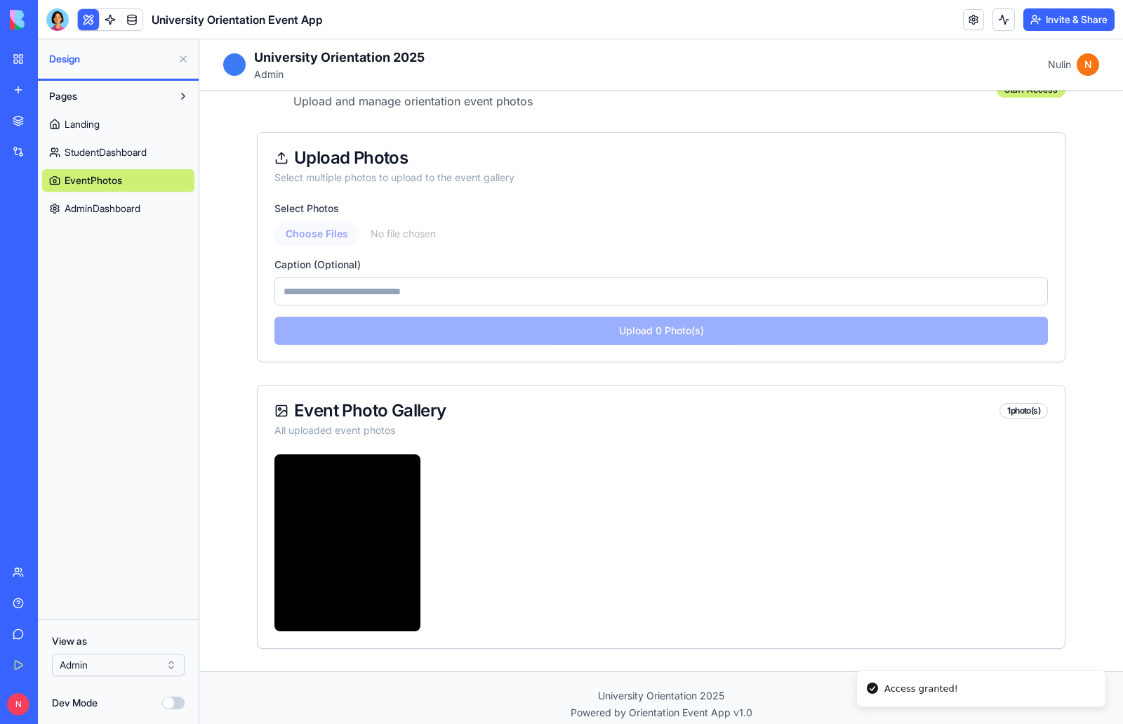
scroll to position [55, 0]
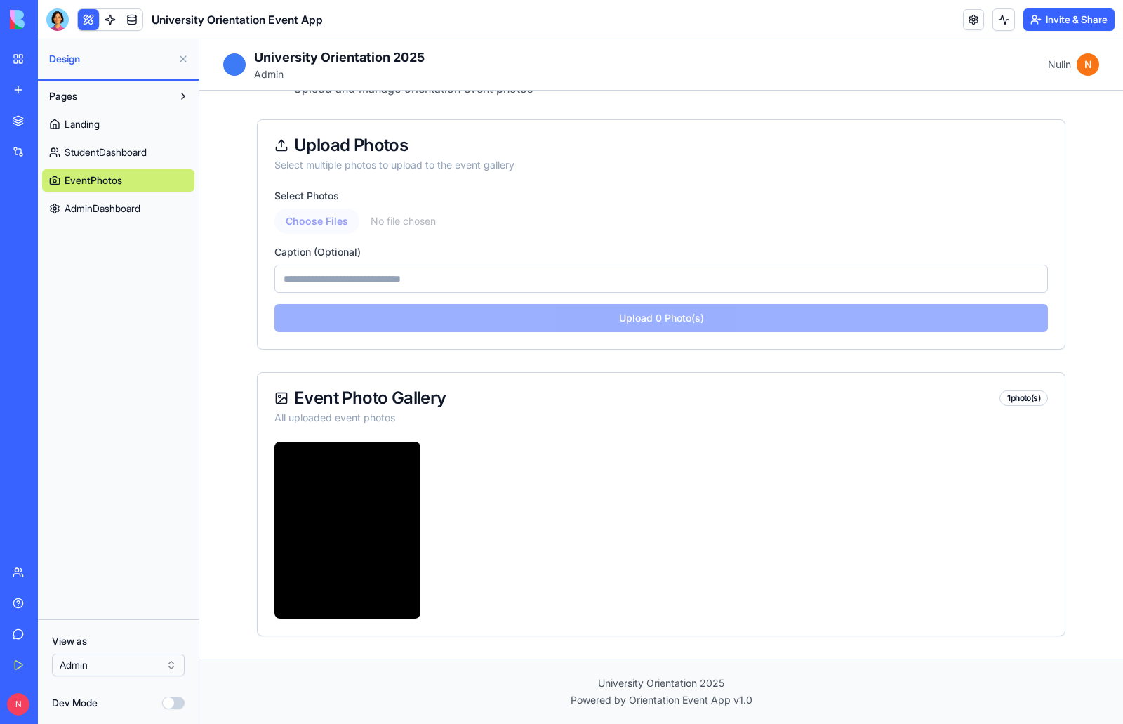
click at [326, 223] on input "file" at bounding box center [661, 220] width 774 height 25
type input "**********"
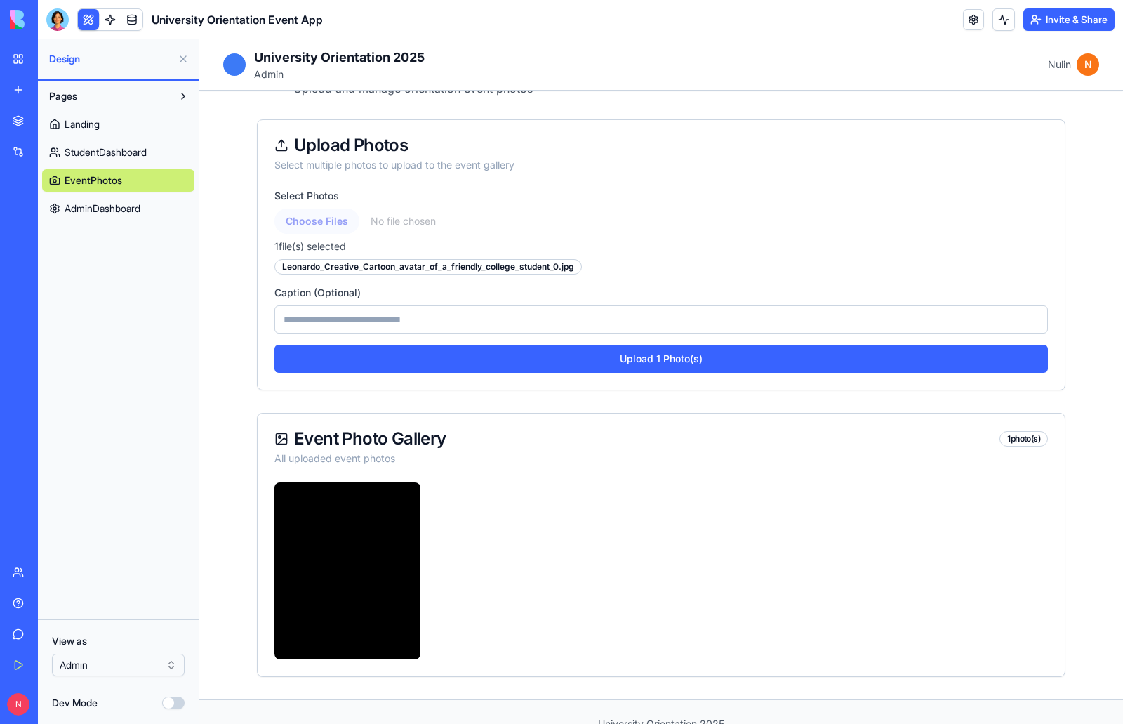
click at [602, 320] on input at bounding box center [661, 319] width 774 height 28
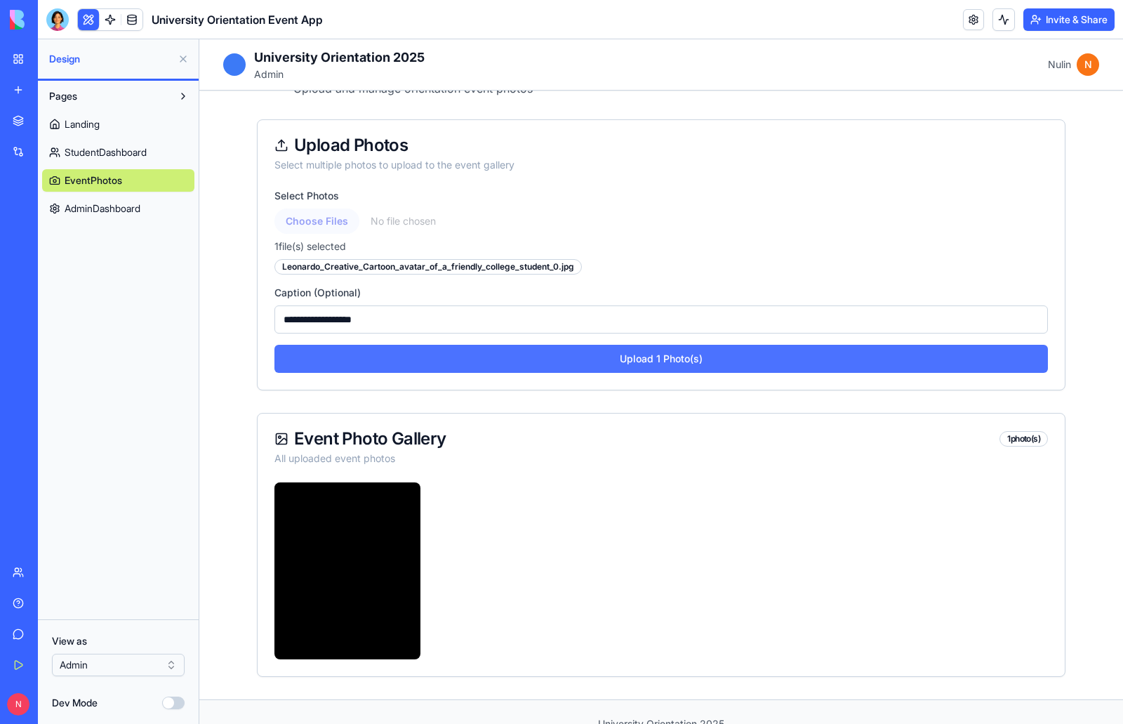
type input "**********"
click at [608, 361] on button "Upload 1 Photo(s)" at bounding box center [661, 359] width 774 height 28
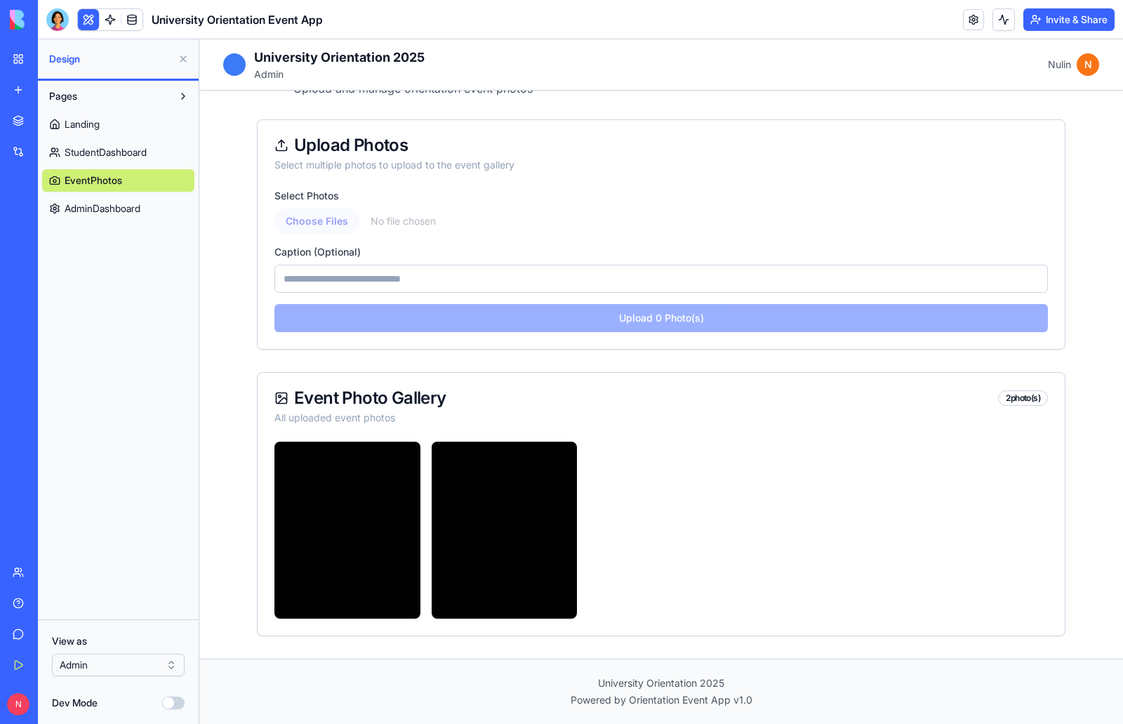
click at [147, 154] on span "StudentDashboard" at bounding box center [106, 152] width 82 height 14
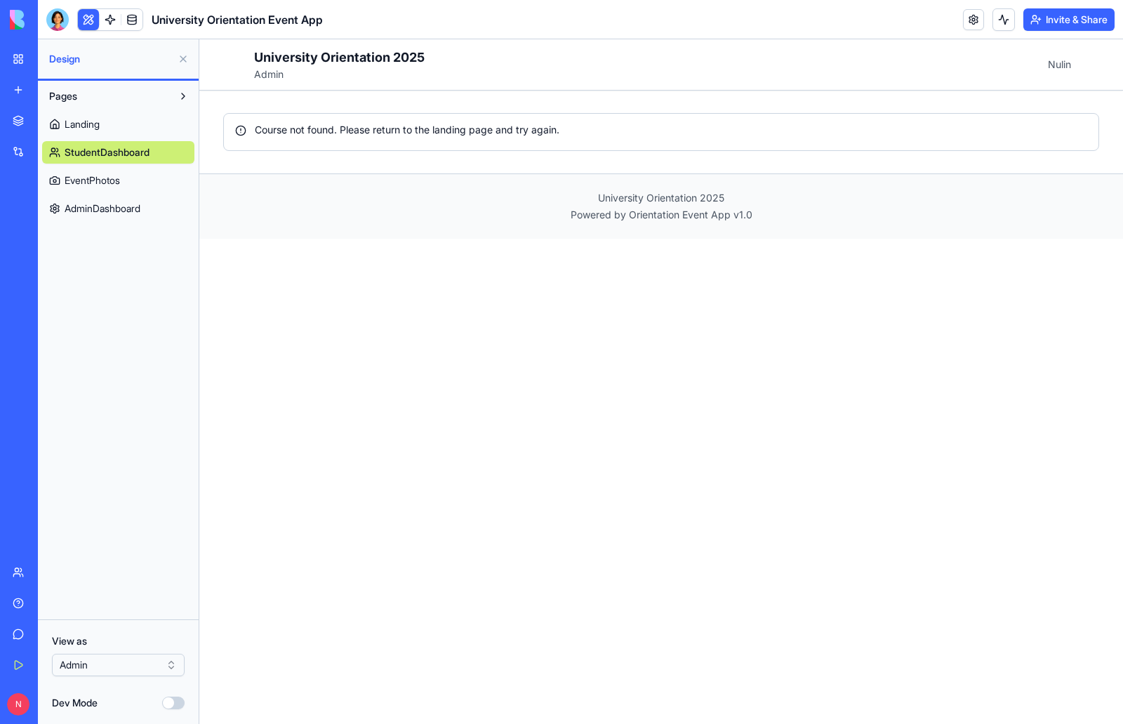
click at [130, 209] on span "AdminDashboard" at bounding box center [103, 208] width 76 height 14
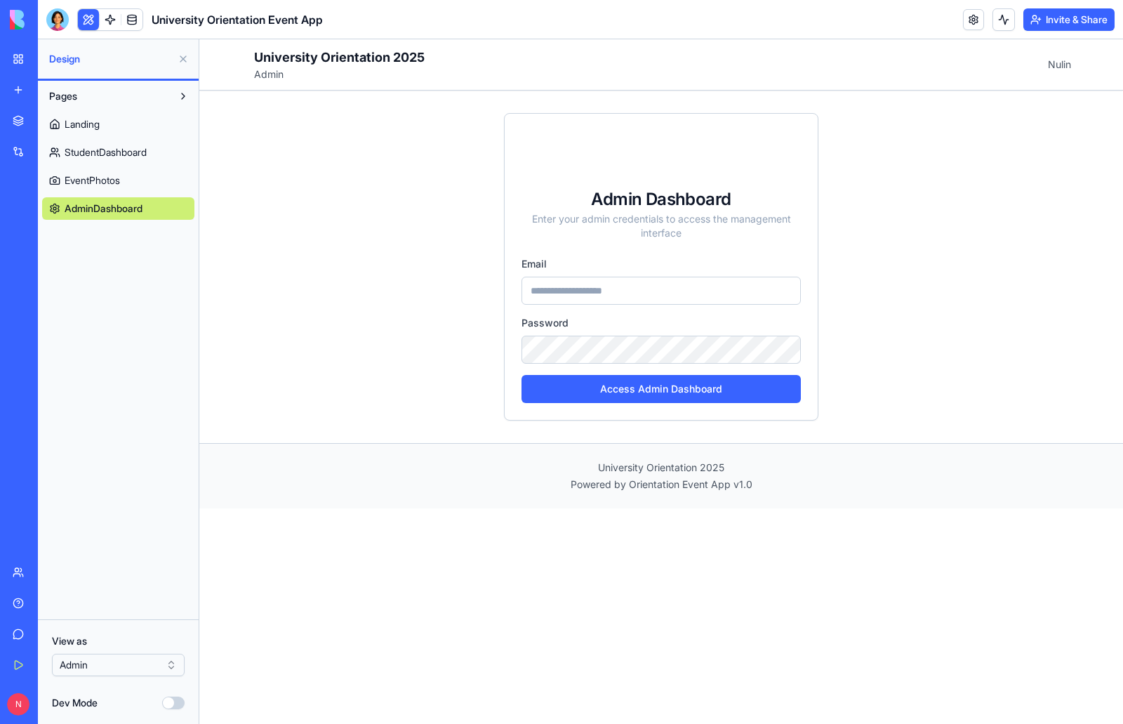
click at [563, 289] on input "email" at bounding box center [661, 291] width 279 height 28
